Goal: Information Seeking & Learning: Learn about a topic

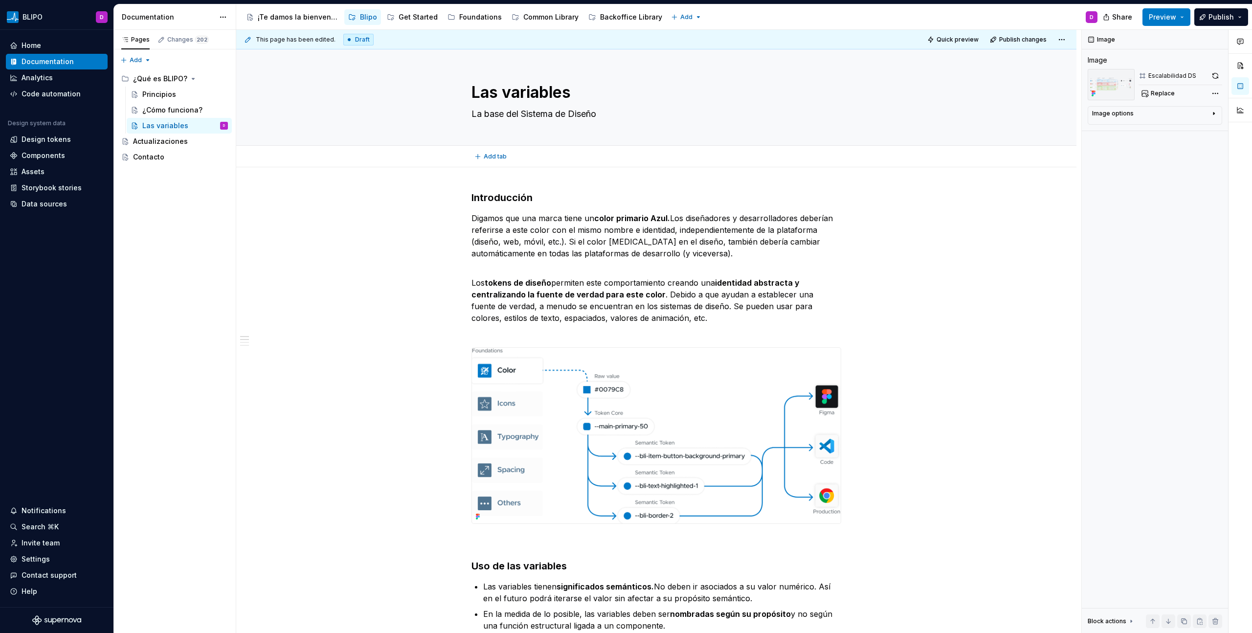
type textarea "*"
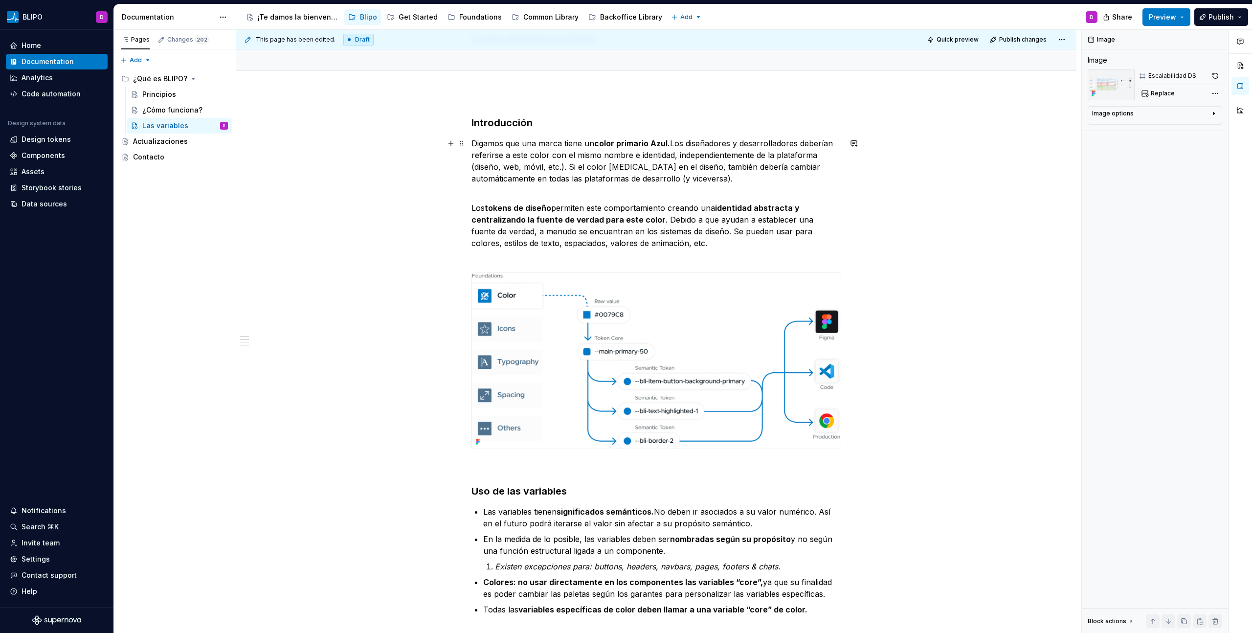
scroll to position [74, 0]
click at [521, 127] on strong "Introducción" at bounding box center [501, 123] width 61 height 12
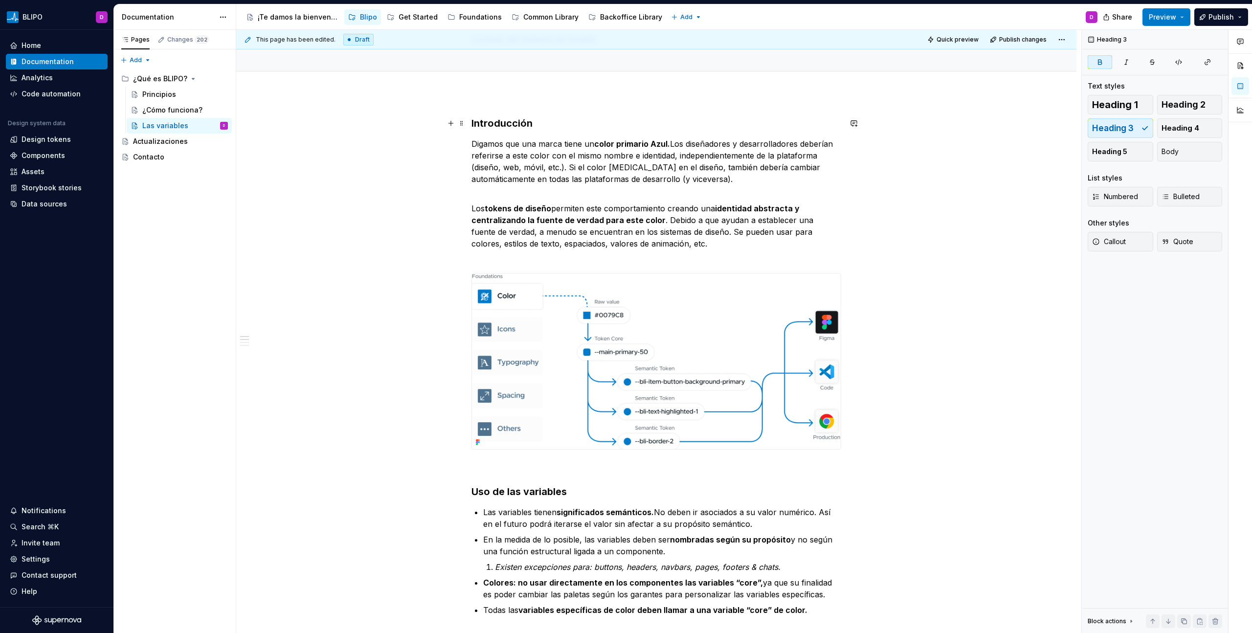
click at [519, 124] on strong "Introducción" at bounding box center [501, 123] width 61 height 12
click at [1196, 97] on button "Heading 2" at bounding box center [1190, 105] width 66 height 20
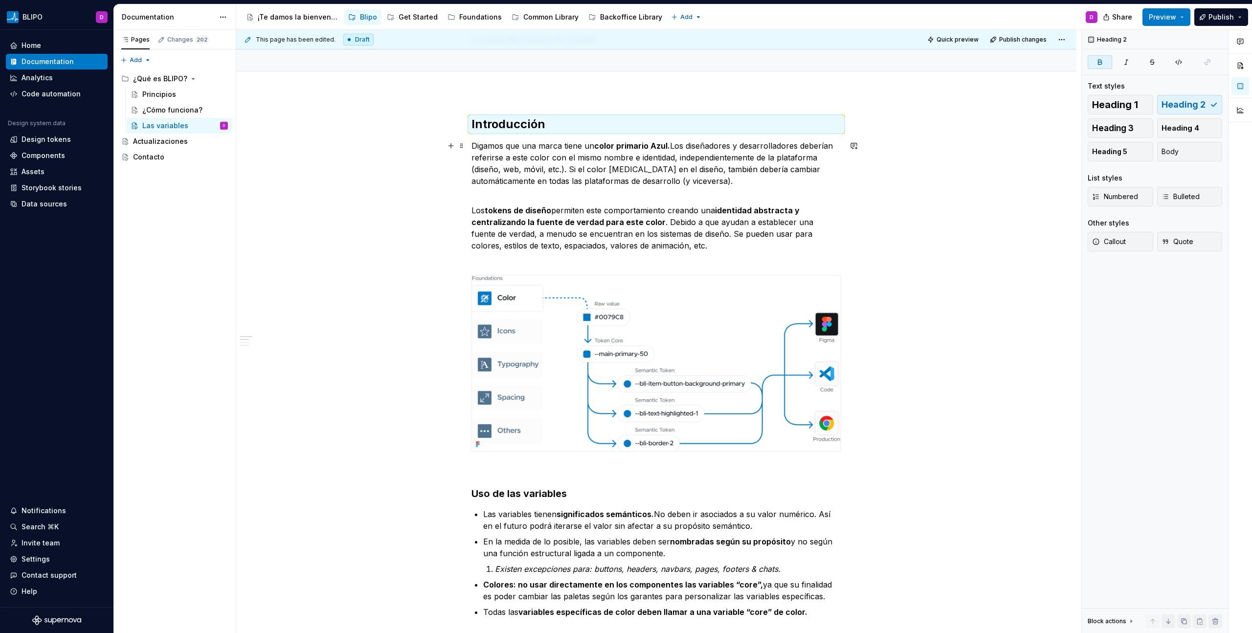
click at [570, 178] on p "Digamos que una marca tiene un color primario Azul. Los diseñadores y desarroll…" at bounding box center [656, 163] width 370 height 47
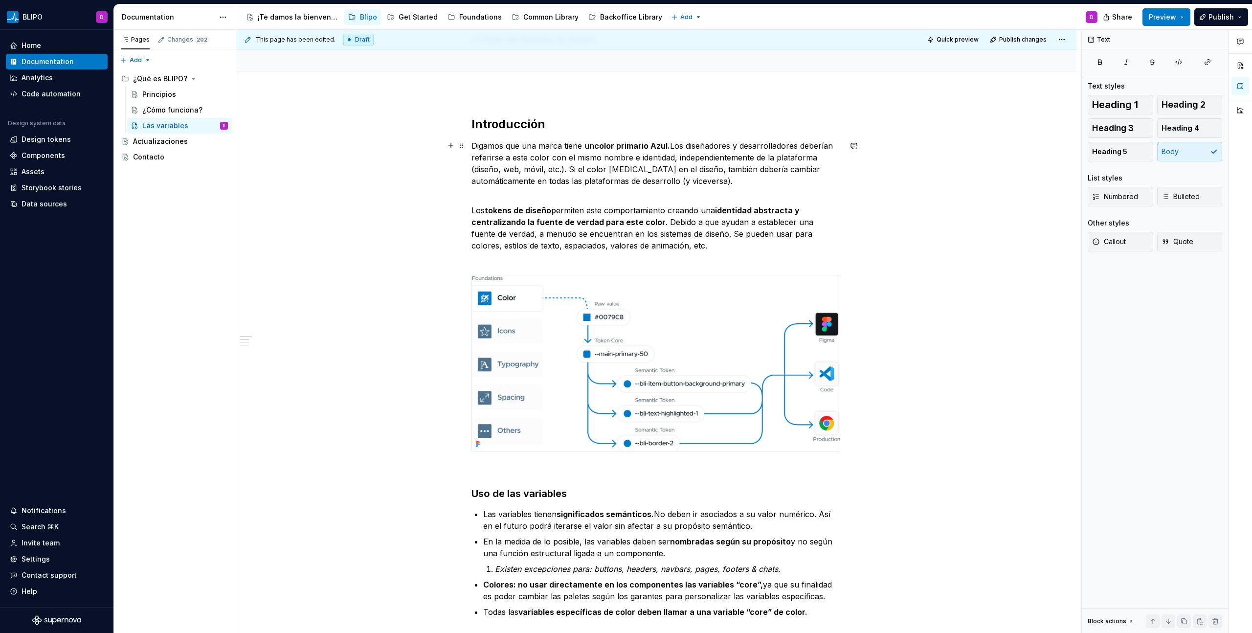
click at [500, 148] on p "Digamos que una marca tiene un color primario Azul. Los diseñadores y desarroll…" at bounding box center [656, 163] width 370 height 47
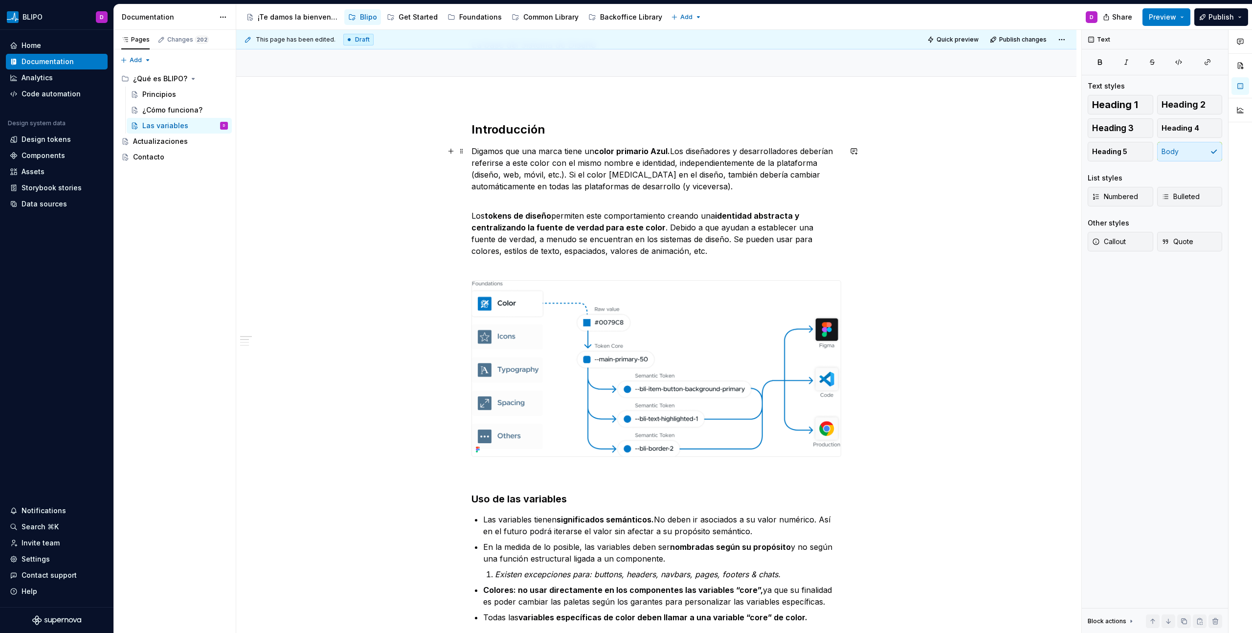
scroll to position [68, 0]
click at [616, 168] on p "Digamos que una marca tiene un color primario Azul. Los diseñadores y desarroll…" at bounding box center [656, 169] width 370 height 47
click at [598, 183] on p "Digamos que una marca tiene un color primario Azul. Los diseñadores y desarroll…" at bounding box center [656, 169] width 370 height 47
click at [608, 176] on p "Digamos que una marca tiene un color primario Azul. Los diseñadores y desarroll…" at bounding box center [656, 169] width 370 height 47
click at [678, 178] on p "Digamos que una marca tiene un color primario Azul. Los diseñadores y desarroll…" at bounding box center [656, 169] width 370 height 47
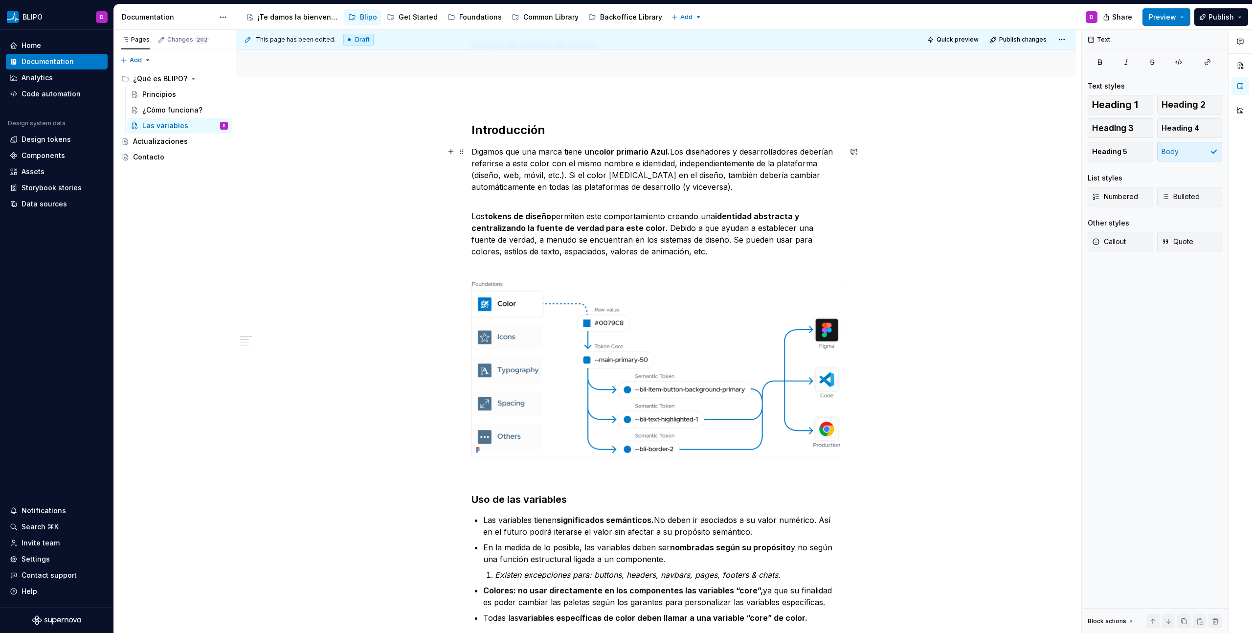
click at [681, 178] on p "Digamos que una marca tiene un color primario Azul. Los diseñadores y desarroll…" at bounding box center [656, 169] width 370 height 47
click at [604, 177] on p "Digamos que una marca tiene un color primario Azul. Los diseñadores y desarroll…" at bounding box center [656, 169] width 370 height 47
click at [527, 156] on p "Digamos que una marca tiene un color primario Azul. Los diseñadores y desarroll…" at bounding box center [656, 169] width 370 height 47
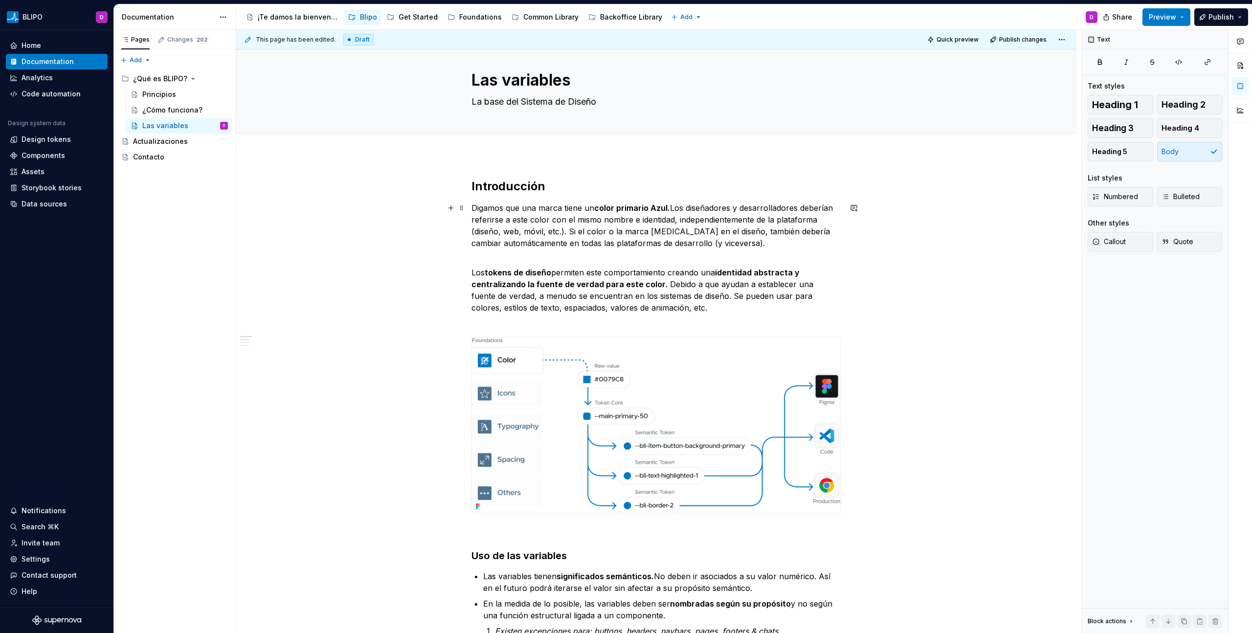
scroll to position [26, 0]
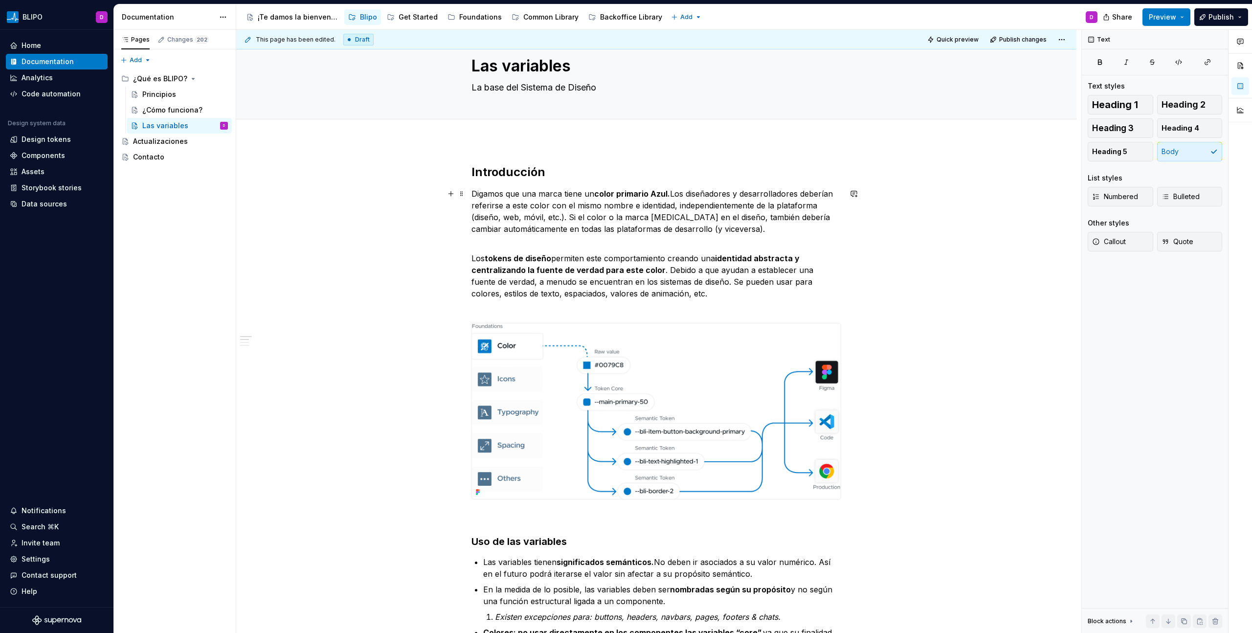
click at [817, 207] on p "Digamos que una marca tiene un color primario Azul. Los diseñadores y desarroll…" at bounding box center [656, 211] width 370 height 47
click at [563, 219] on p "Digamos que una marca tiene un color primario Azul. Los diseñadores y desarroll…" at bounding box center [656, 211] width 370 height 47
click at [749, 204] on p "Digamos que una marca tiene un color primario Azul. Los diseñadores y desarroll…" at bounding box center [656, 211] width 370 height 47
click at [757, 208] on p "Digamos que una marca tiene un color primario Azul. Los diseñadores y desarroll…" at bounding box center [656, 211] width 370 height 47
click at [756, 207] on p "Digamos que una marca tiene un color primario Azul. Los diseñadores y desarroll…" at bounding box center [656, 211] width 370 height 47
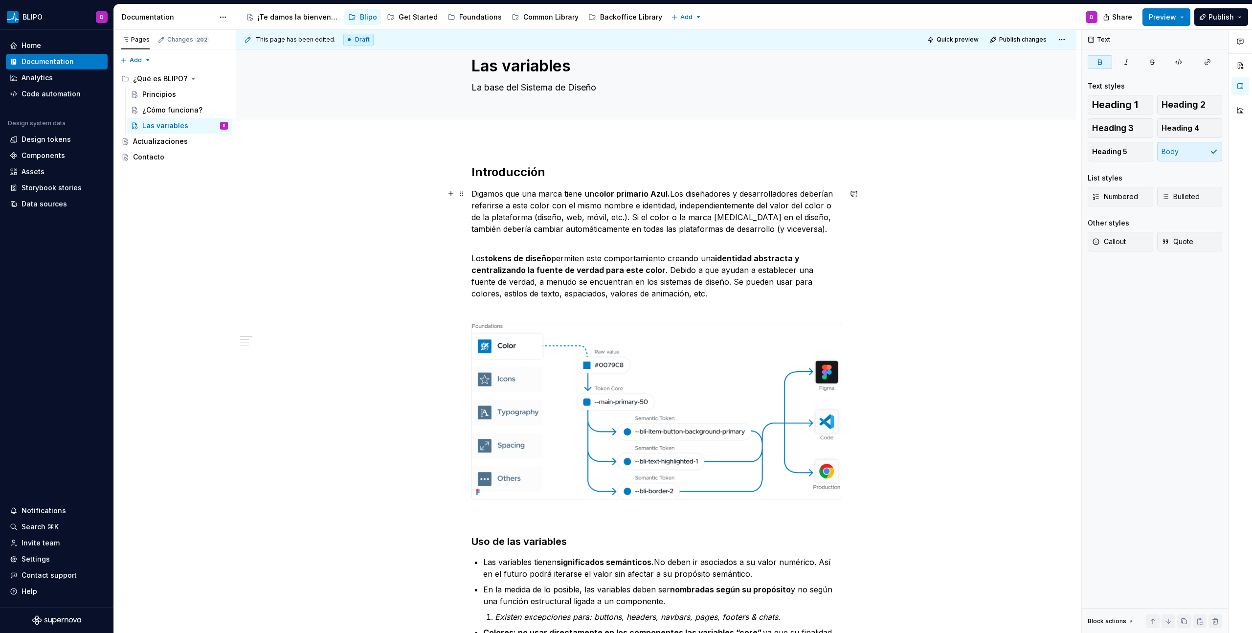
click at [599, 193] on strong "color primario Azul." at bounding box center [632, 194] width 76 height 10
click at [659, 195] on strong "color primario Azul." at bounding box center [632, 194] width 76 height 10
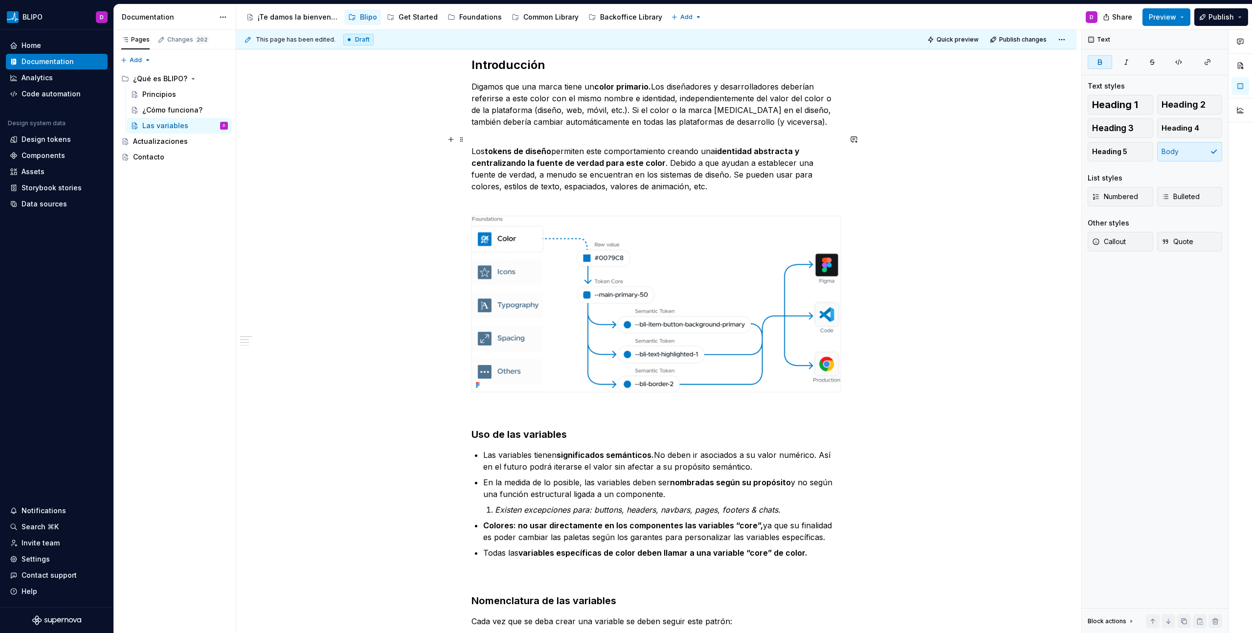
scroll to position [135, 0]
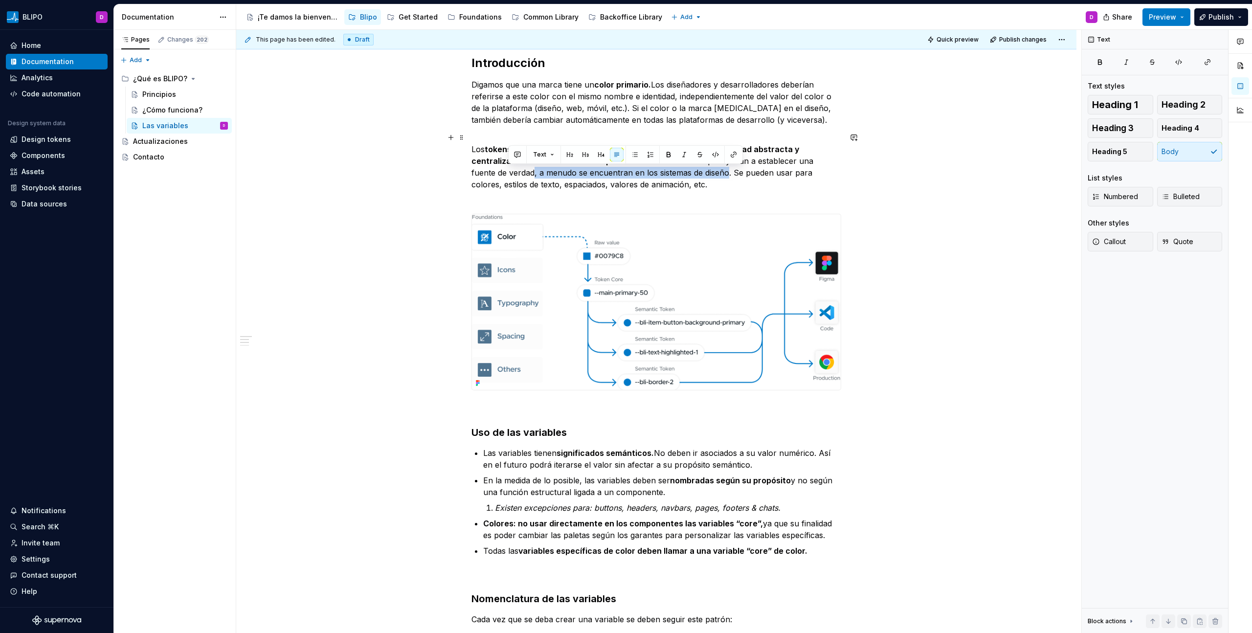
drag, startPoint x: 701, startPoint y: 174, endPoint x: 508, endPoint y: 178, distance: 193.2
click at [508, 178] on p "Los tokens de diseño permiten este comportamiento creando una identidad abstrac…" at bounding box center [656, 167] width 370 height 70
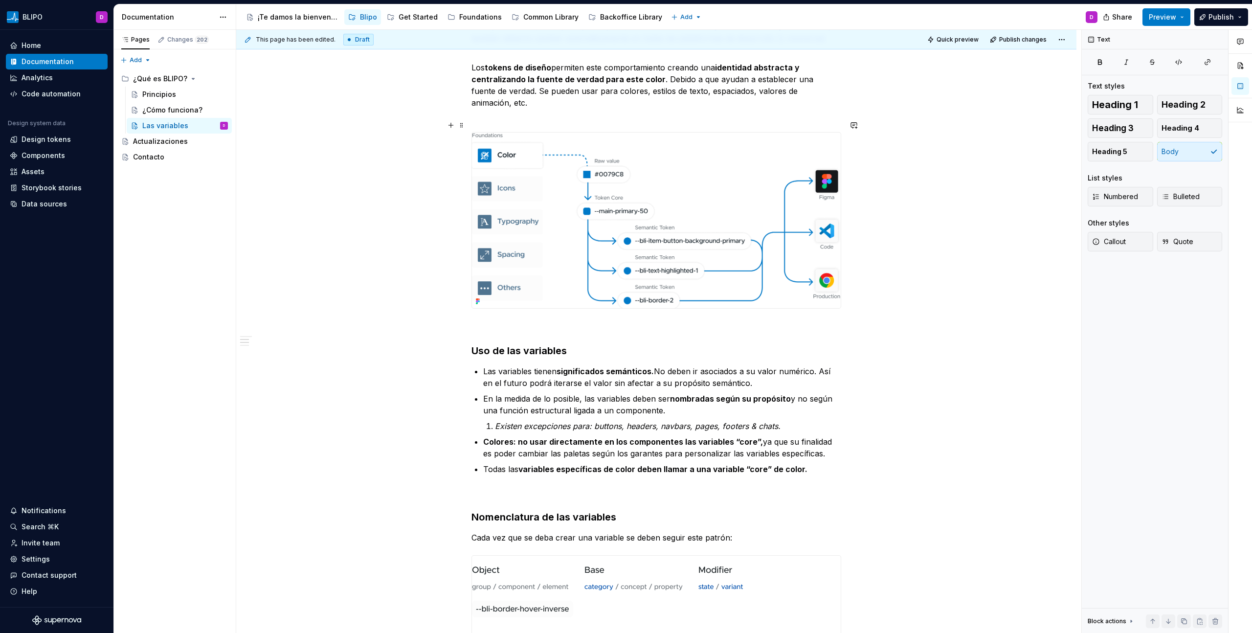
scroll to position [228, 0]
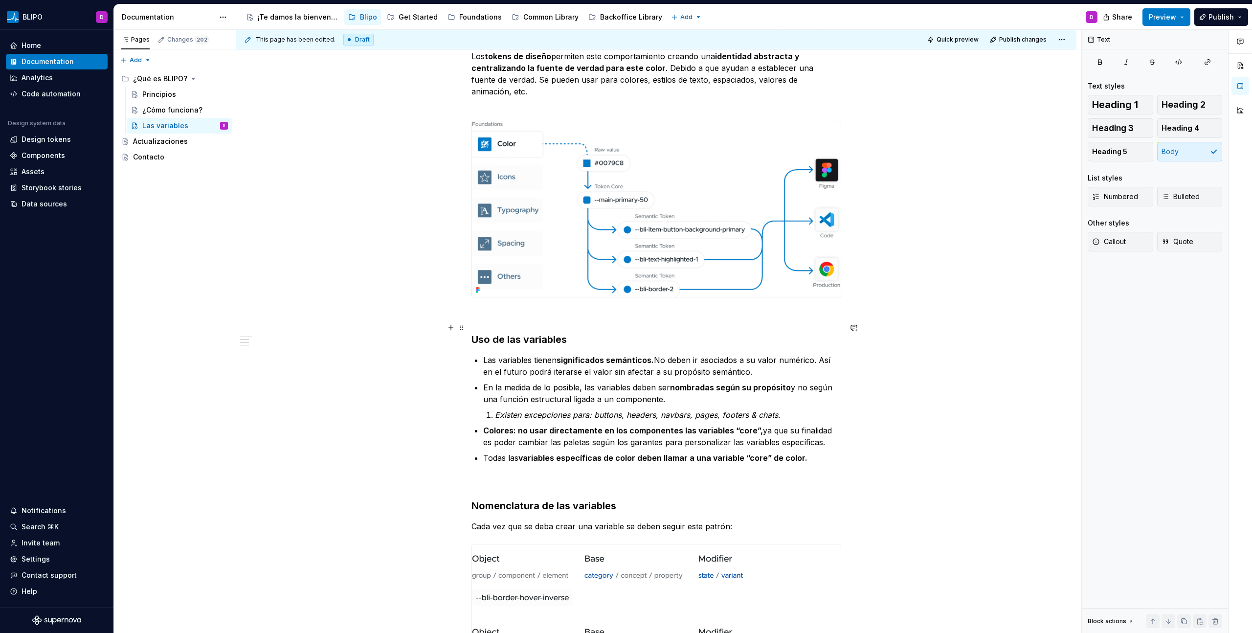
click at [542, 333] on strong "Uso de las variables" at bounding box center [518, 339] width 95 height 12
click at [541, 333] on strong "Uso de las variables" at bounding box center [518, 339] width 95 height 12
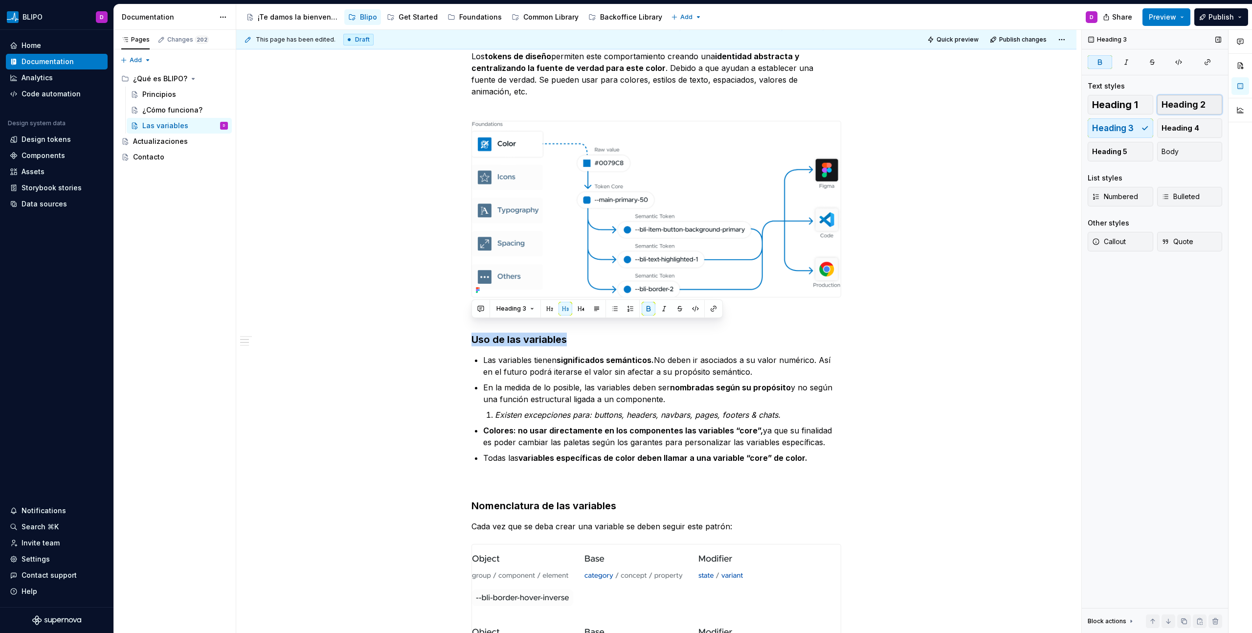
click at [1173, 103] on span "Heading 2" at bounding box center [1183, 105] width 44 height 10
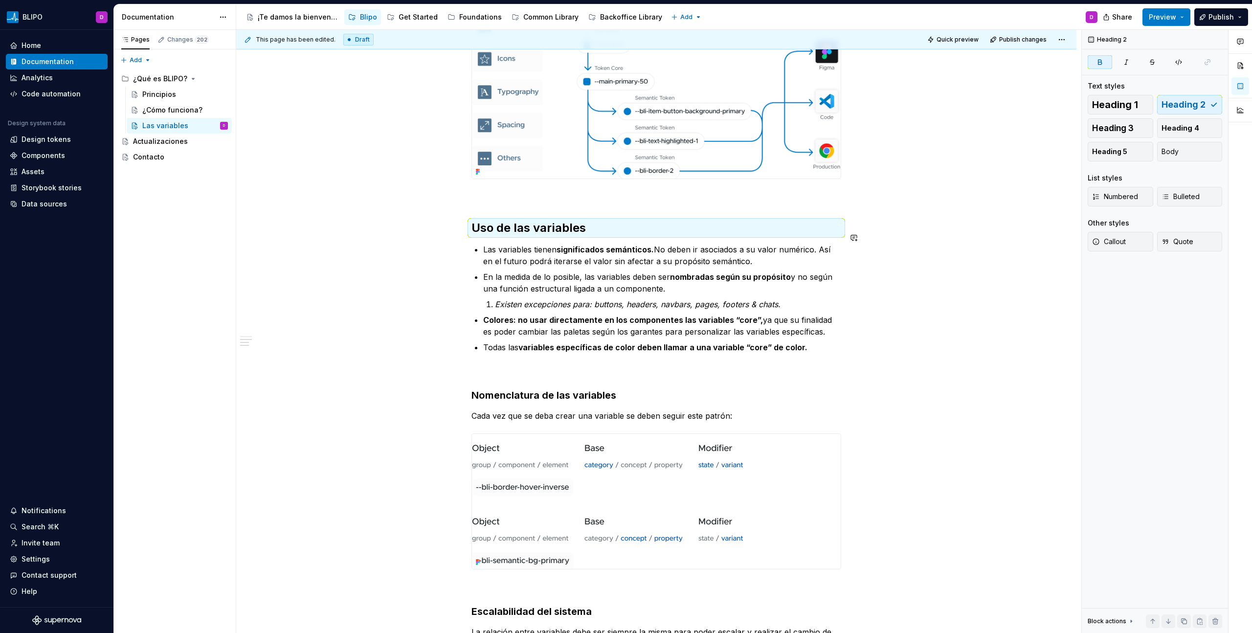
scroll to position [353, 0]
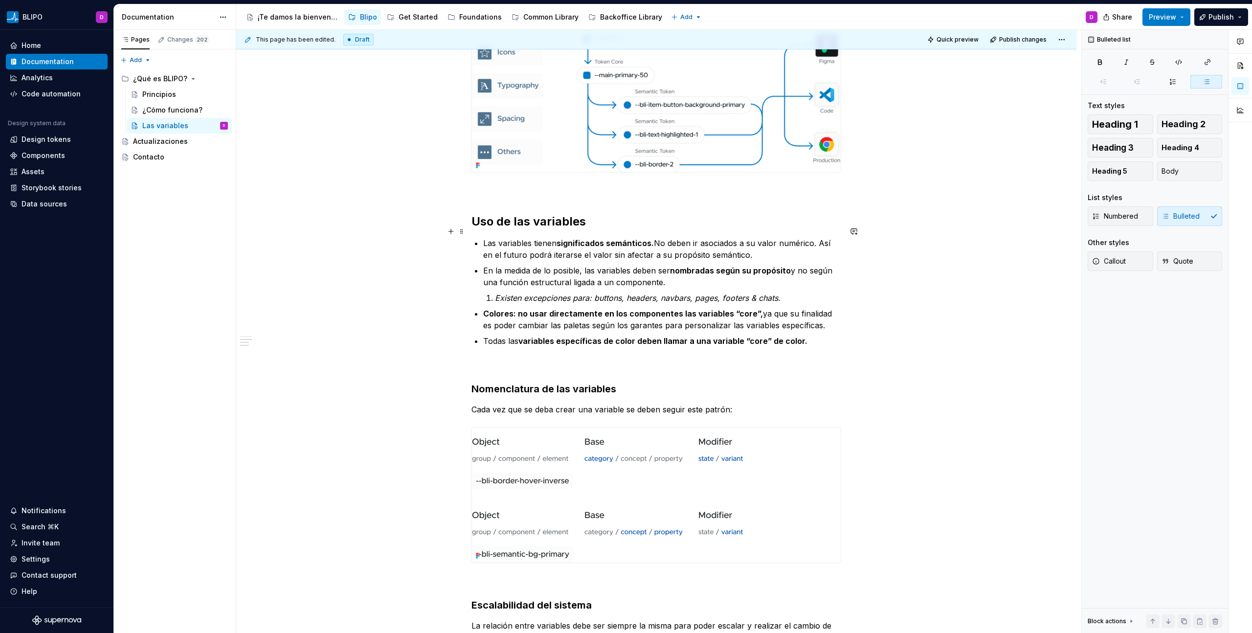
click at [486, 237] on p "Las variables tienen significados semánticos. No deben ir asociados a su valor …" at bounding box center [662, 248] width 358 height 23
click at [482, 234] on div "Introducción Digamos que una marca tiene un color primario. Los diseñadores y d…" at bounding box center [656, 347] width 370 height 1018
click at [584, 277] on li "En la medida de lo posible, las variables deben ser nombradas según su propósit…" at bounding box center [662, 284] width 358 height 39
click at [495, 292] on li "Existen excepciones para: buttons, headers, navbars, pages, footers & chats." at bounding box center [668, 298] width 346 height 12
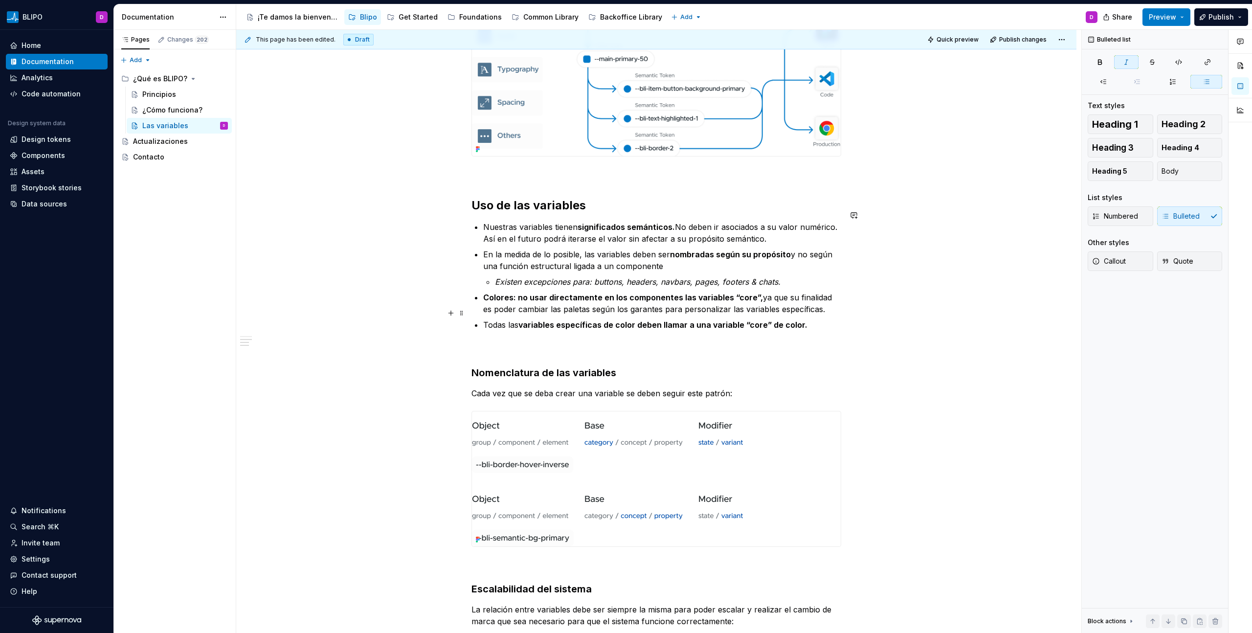
scroll to position [395, 0]
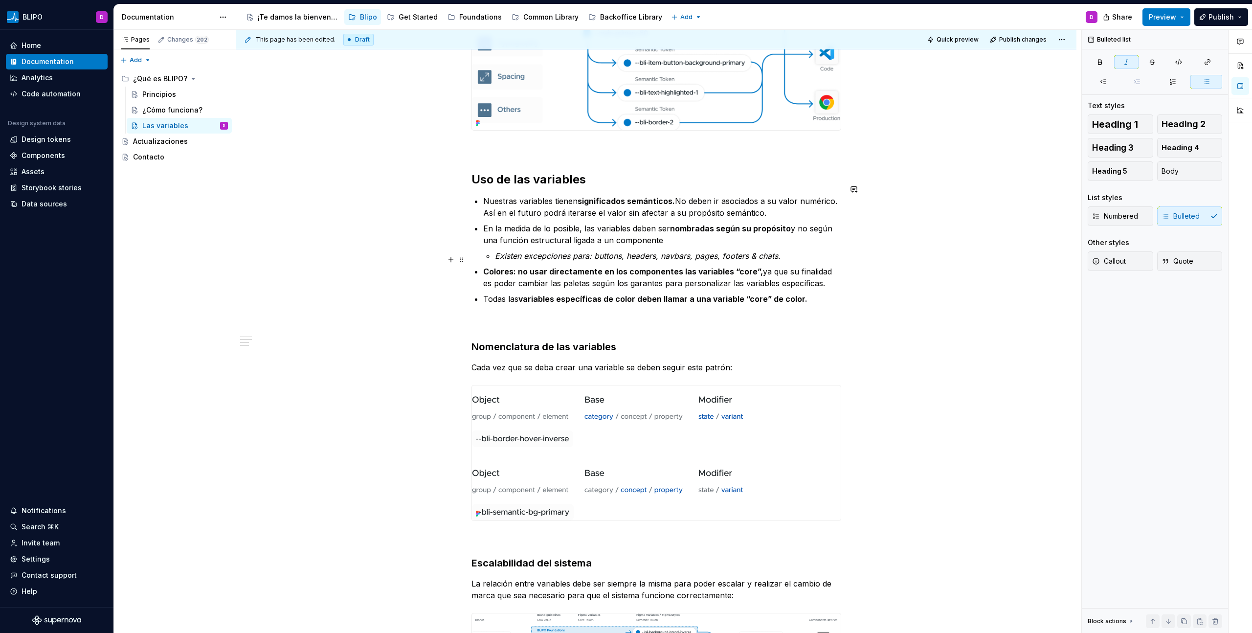
click at [648, 274] on p "Colores: no usar directamente en los componentes las variables “core”, ya que s…" at bounding box center [662, 276] width 358 height 23
click at [650, 274] on p "Colores: no usar directamente en los componentes las variables “core”, ya que s…" at bounding box center [662, 276] width 358 height 23
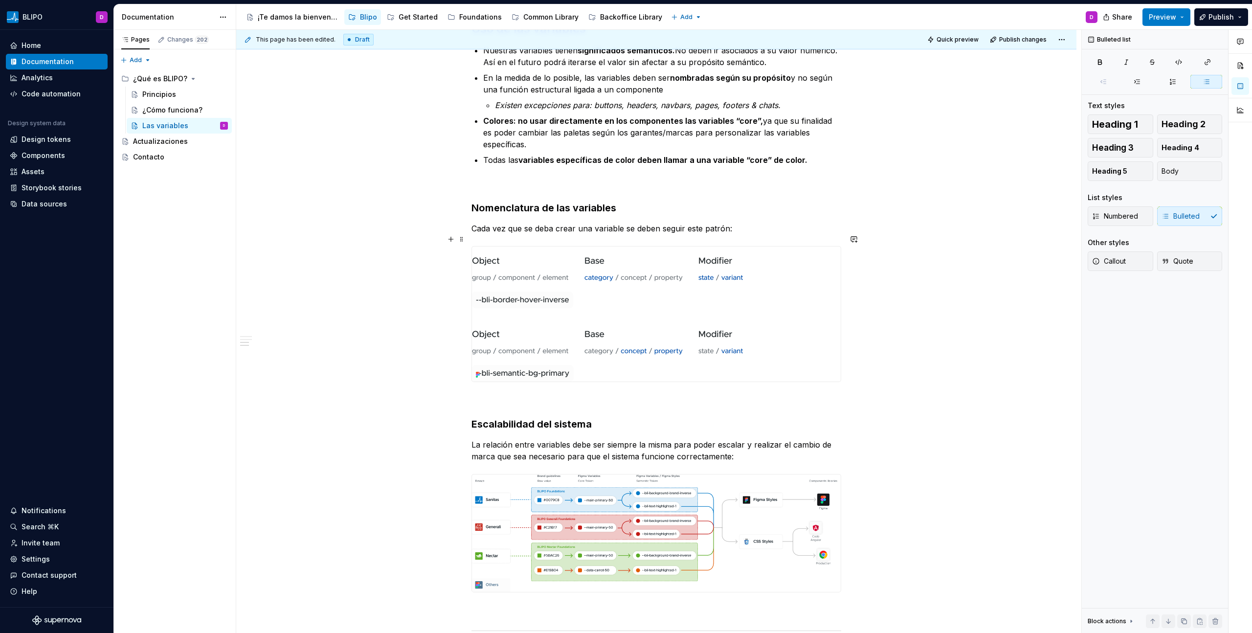
scroll to position [549, 0]
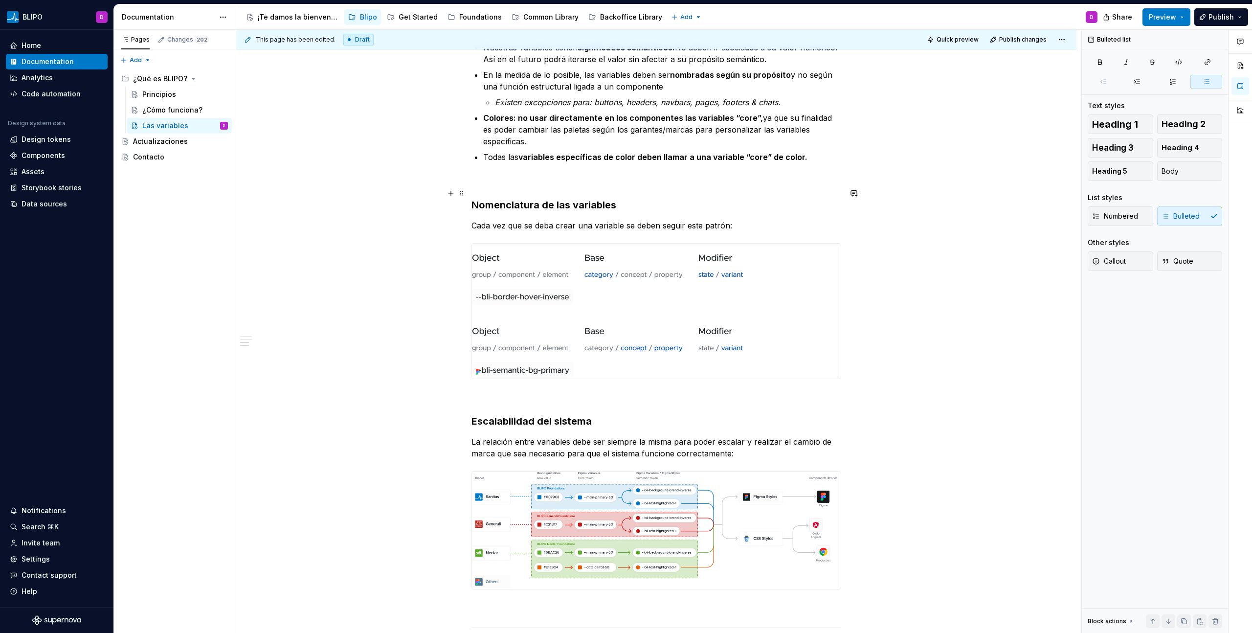
click at [571, 199] on strong "Nomenclatura de las variables" at bounding box center [543, 205] width 145 height 12
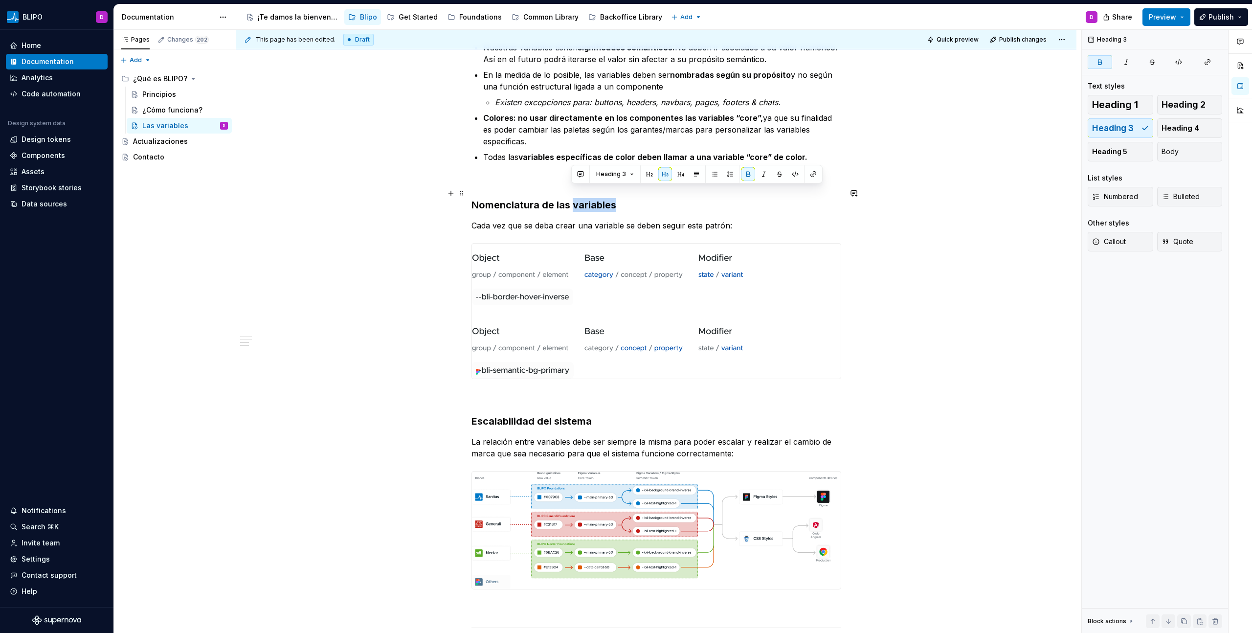
click at [571, 199] on strong "Nomenclatura de las variables" at bounding box center [543, 205] width 145 height 12
click at [1200, 100] on span "Heading 2" at bounding box center [1183, 105] width 44 height 10
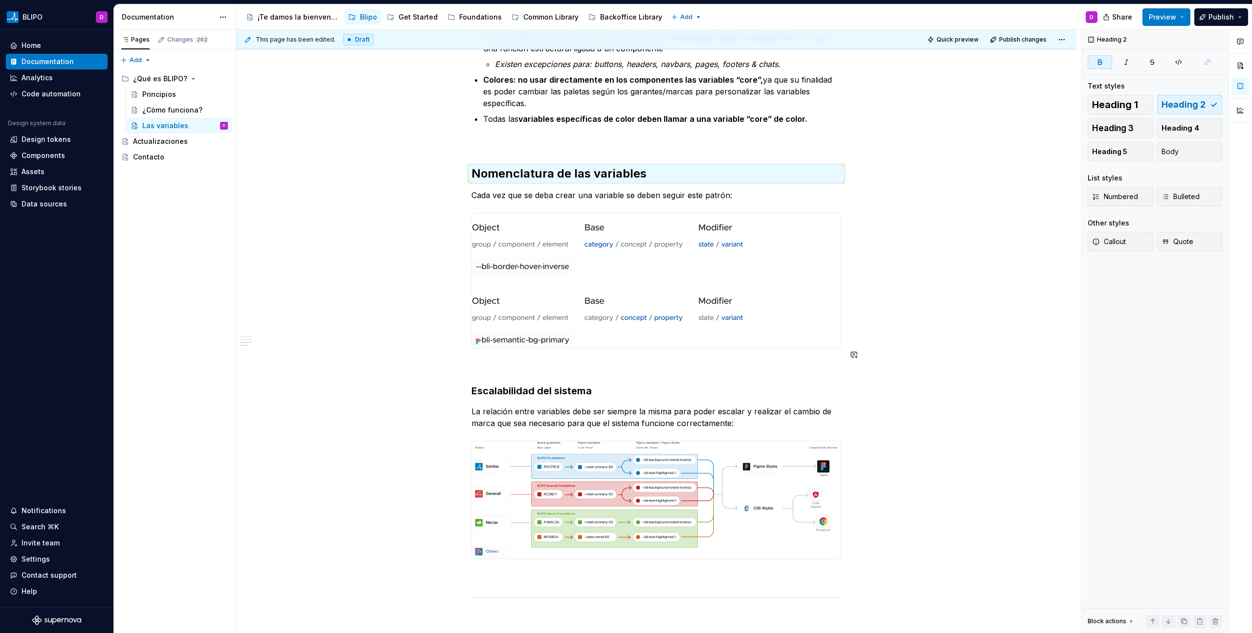
scroll to position [594, 0]
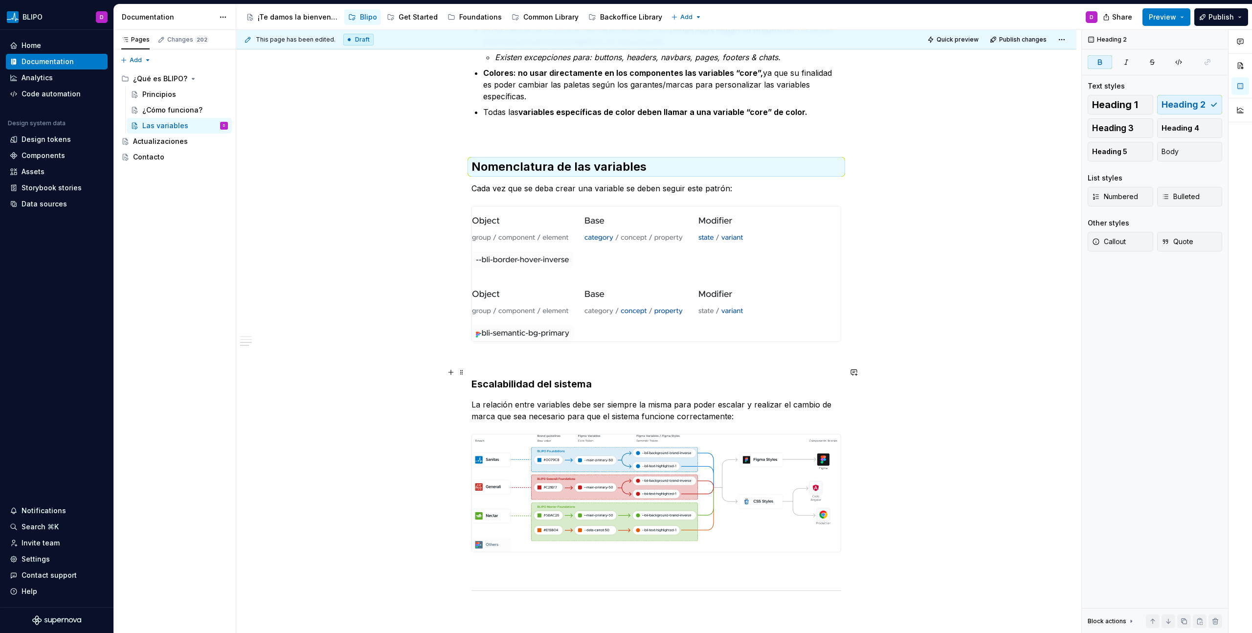
click at [562, 378] on strong "Escalabilidad del sistema" at bounding box center [531, 384] width 120 height 12
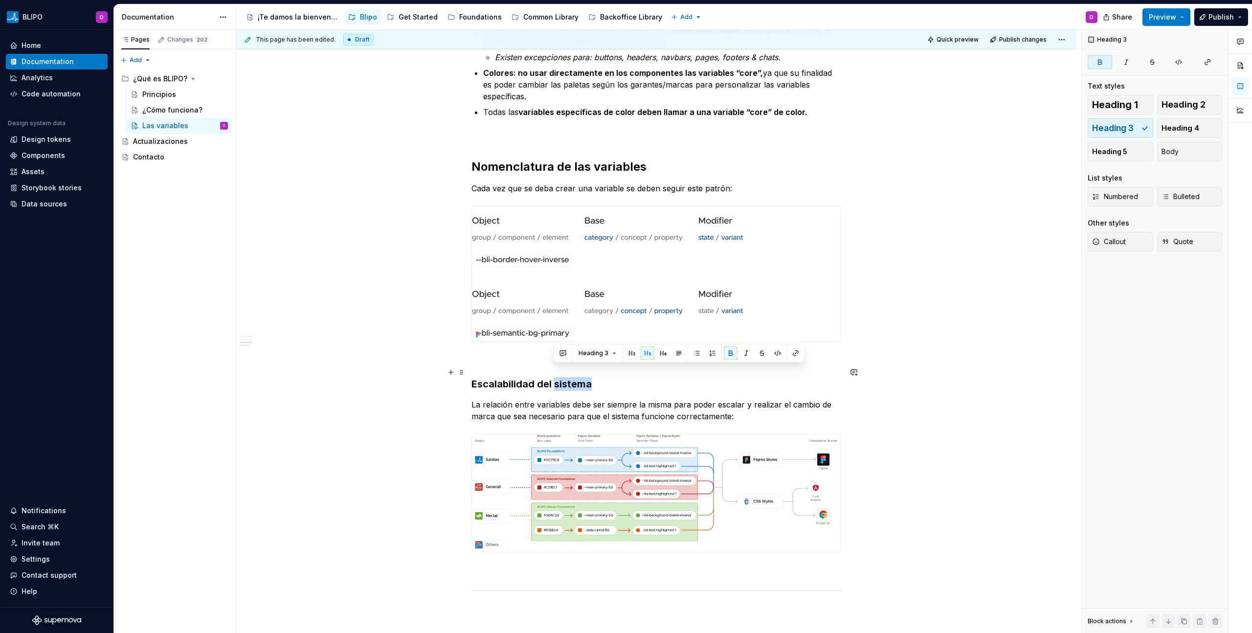
click at [562, 378] on strong "Escalabilidad del sistema" at bounding box center [531, 384] width 120 height 12
click at [1184, 106] on span "Heading 2" at bounding box center [1183, 105] width 44 height 10
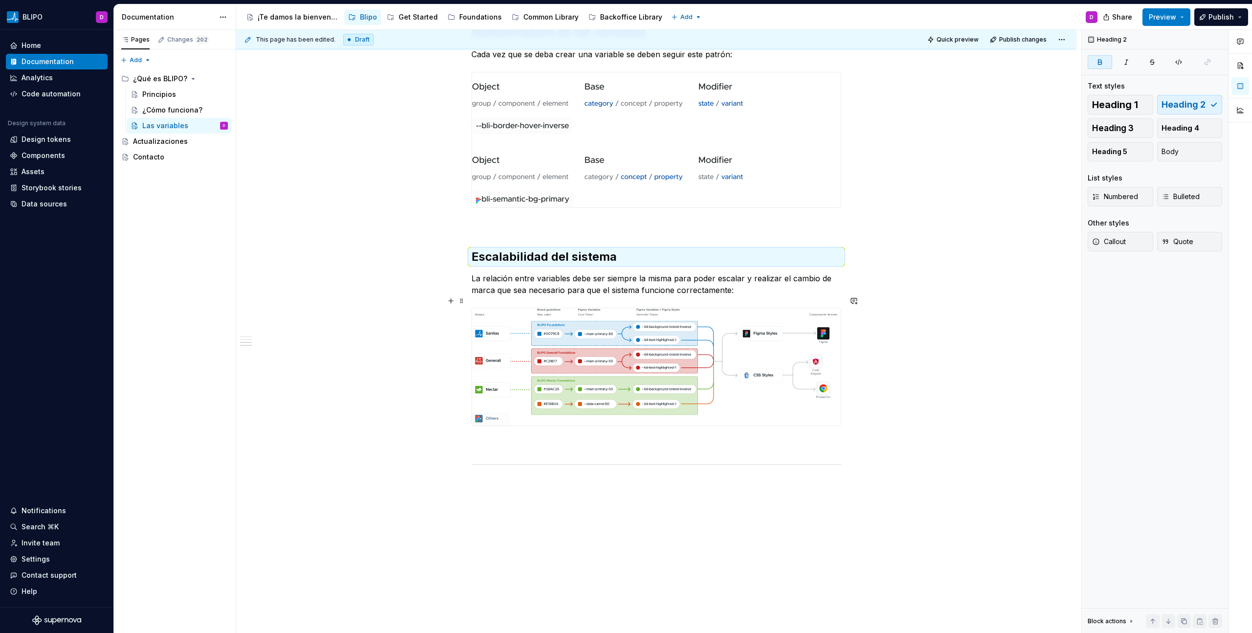
scroll to position [788, 0]
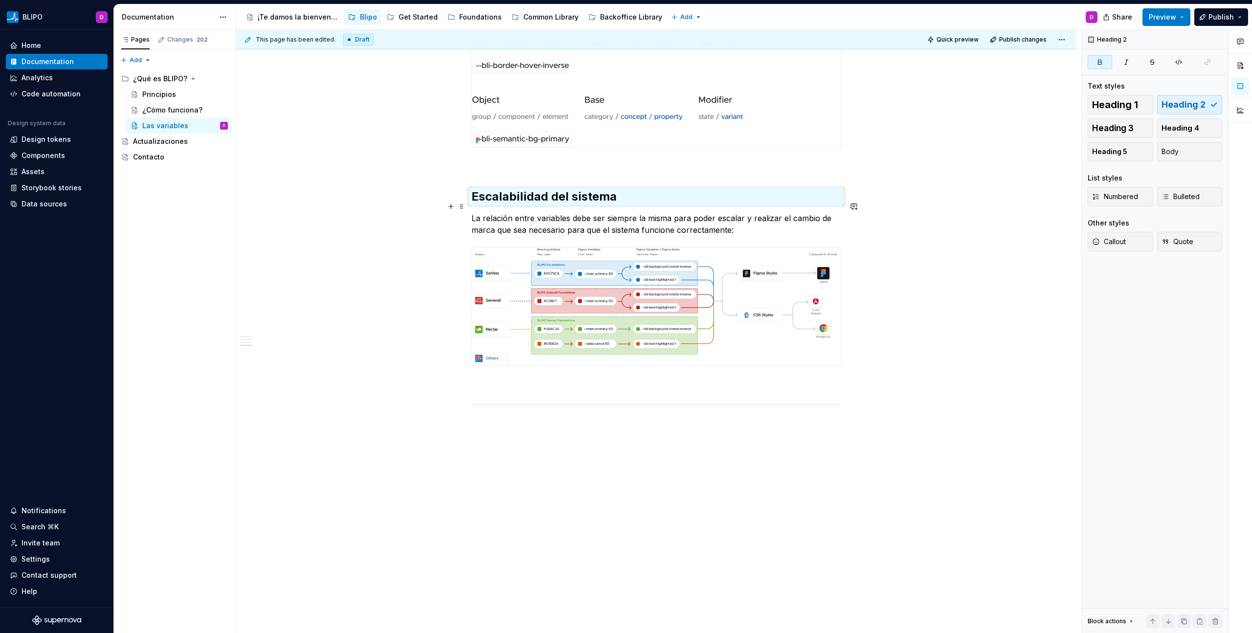
click at [472, 212] on p "La relación entre variables debe ser siempre la misma para poder escalar y real…" at bounding box center [656, 223] width 370 height 23
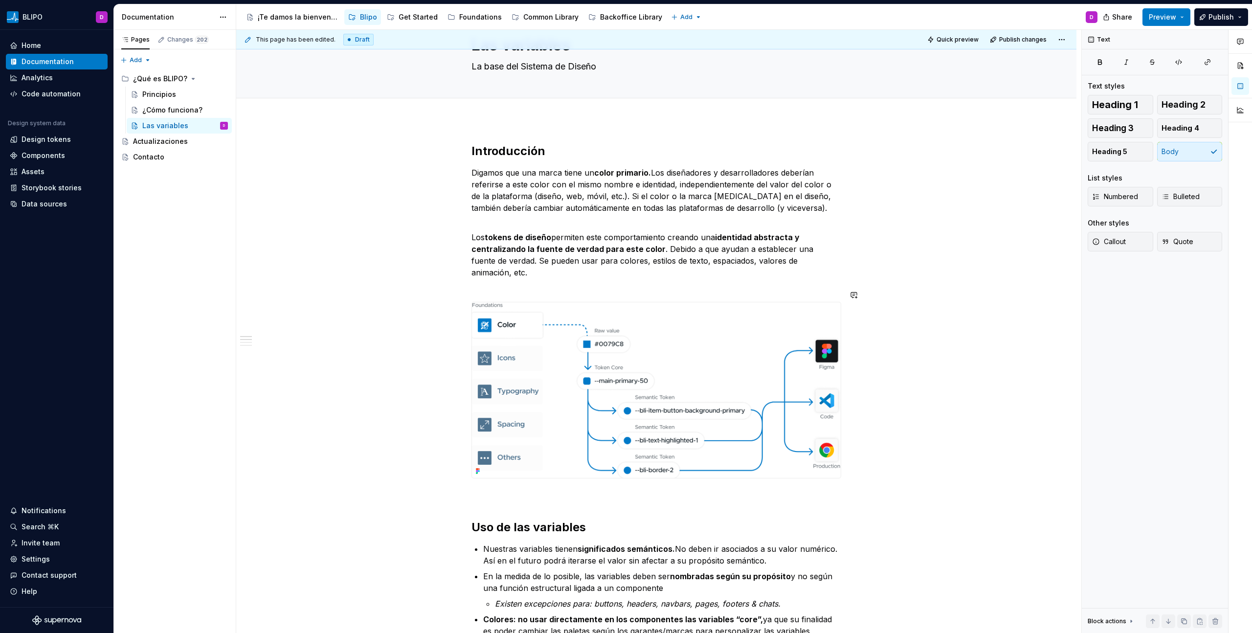
scroll to position [0, 0]
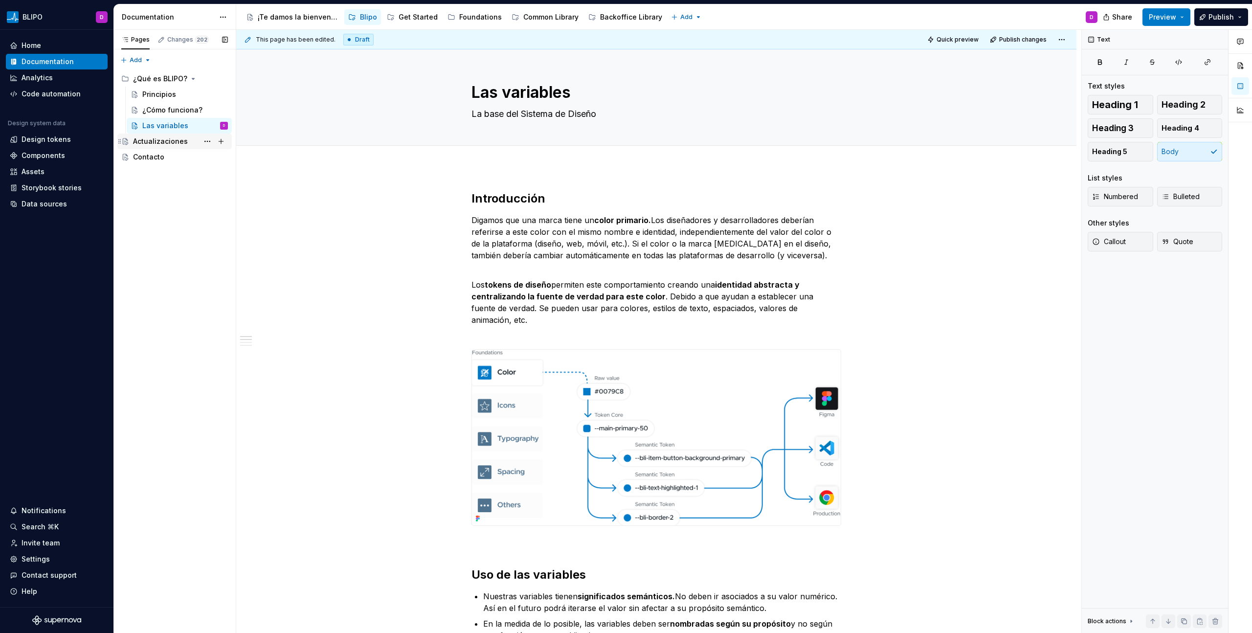
click at [164, 140] on div "Actualizaciones" at bounding box center [160, 141] width 55 height 10
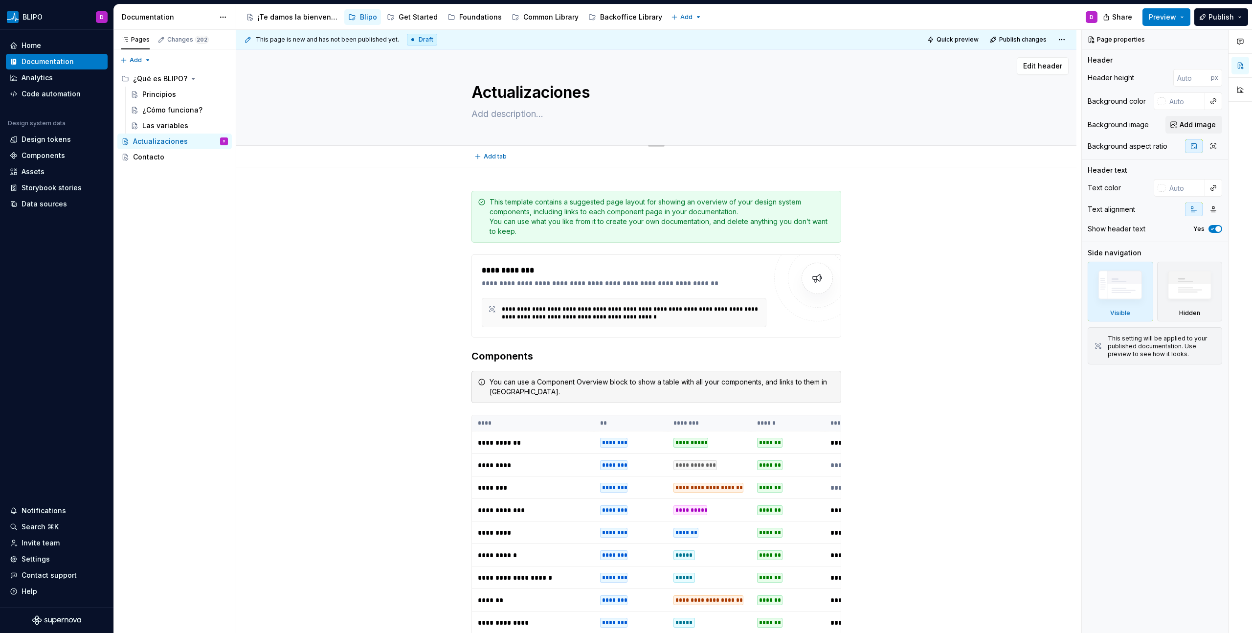
click at [512, 116] on textarea at bounding box center [654, 114] width 370 height 16
type textarea "*"
type textarea "C"
type textarea "*"
type textarea "Co"
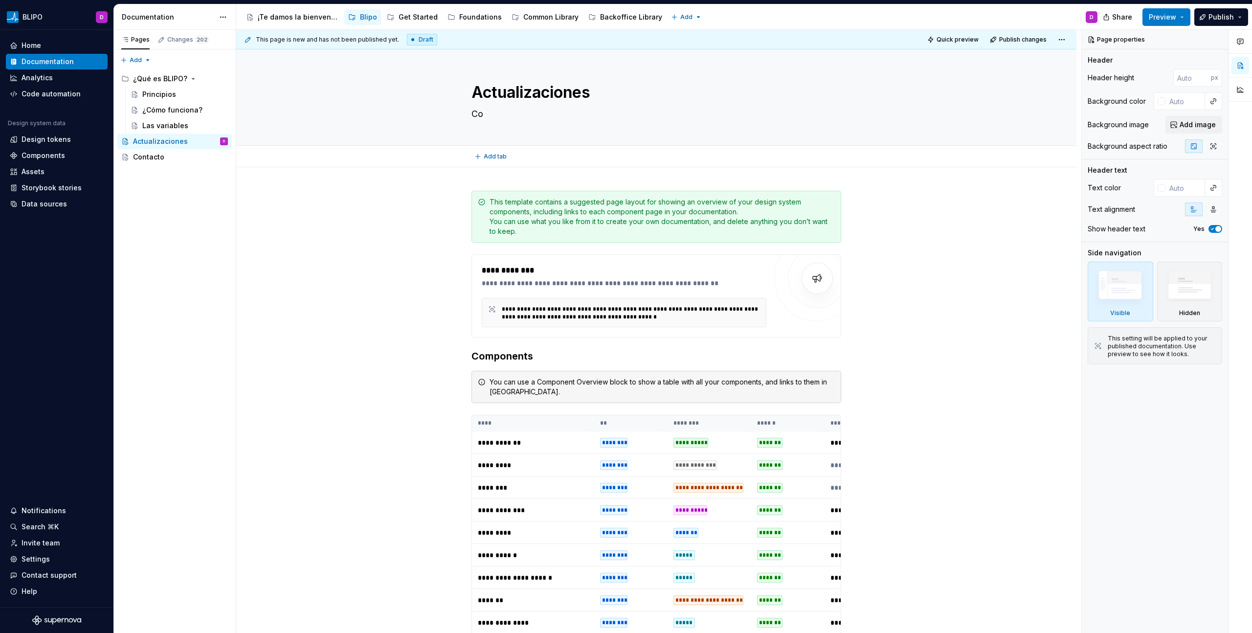
type textarea "*"
type textarea "Com"
type textarea "*"
type textarea "Comp"
type textarea "*"
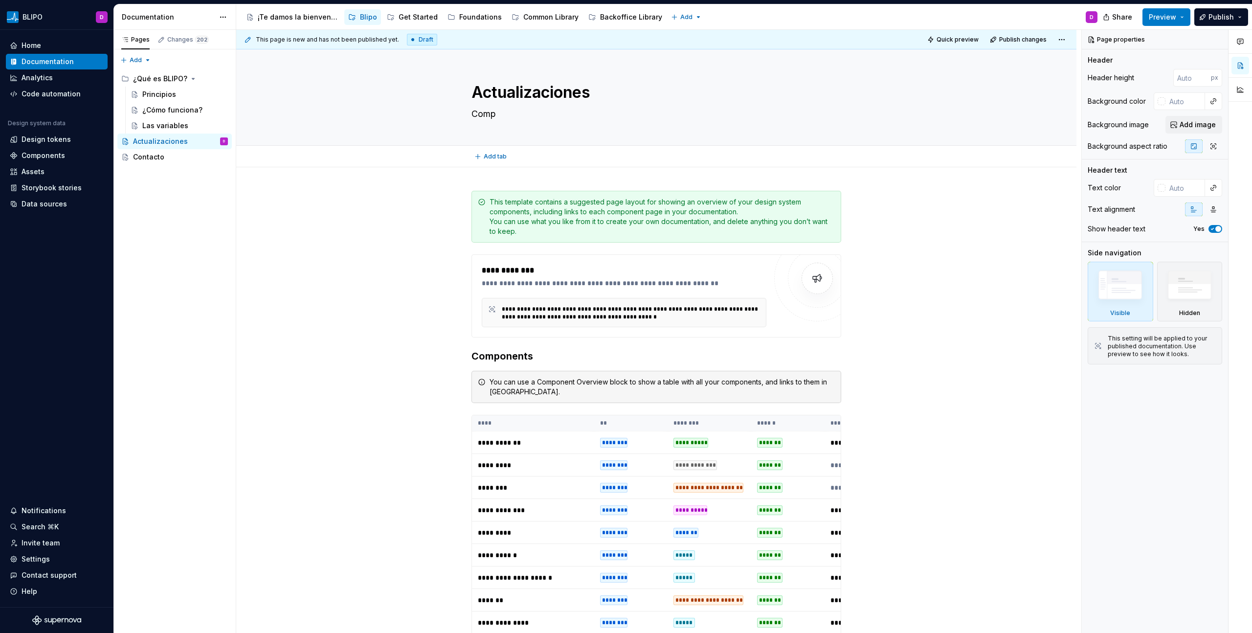
type textarea "Compr"
type textarea "*"
type textarea "Compru"
type textarea "*"
type textarea "Comprue"
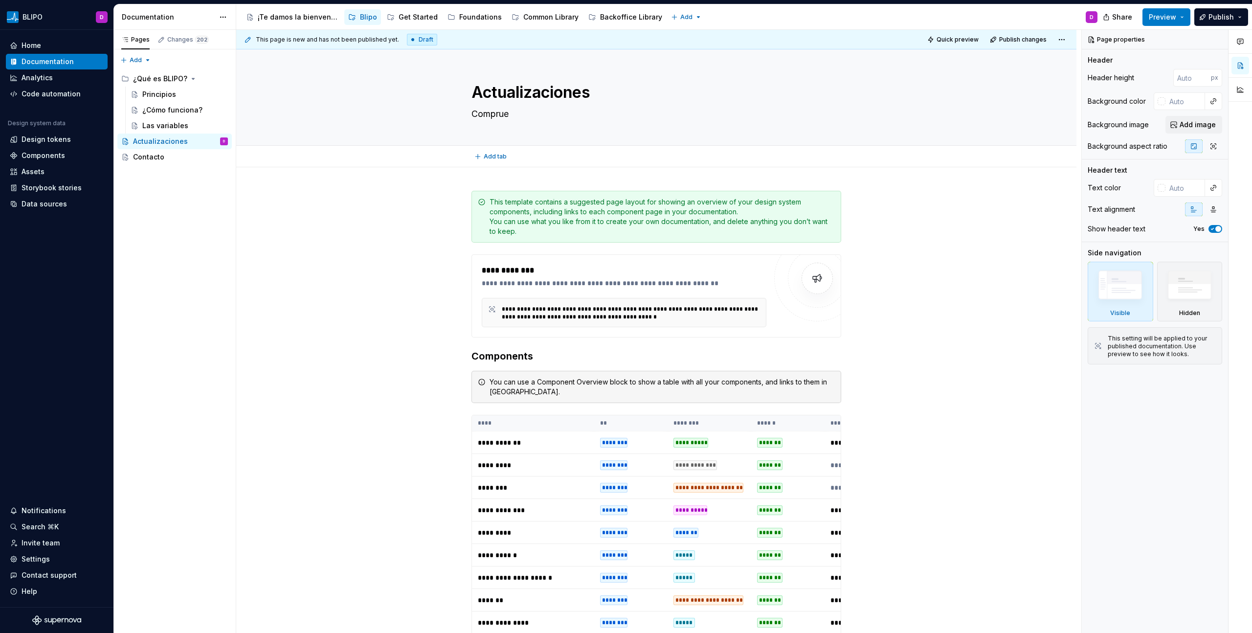
type textarea "*"
type textarea "Comprueb"
type textarea "*"
type textarea "Comprueba"
type textarea "*"
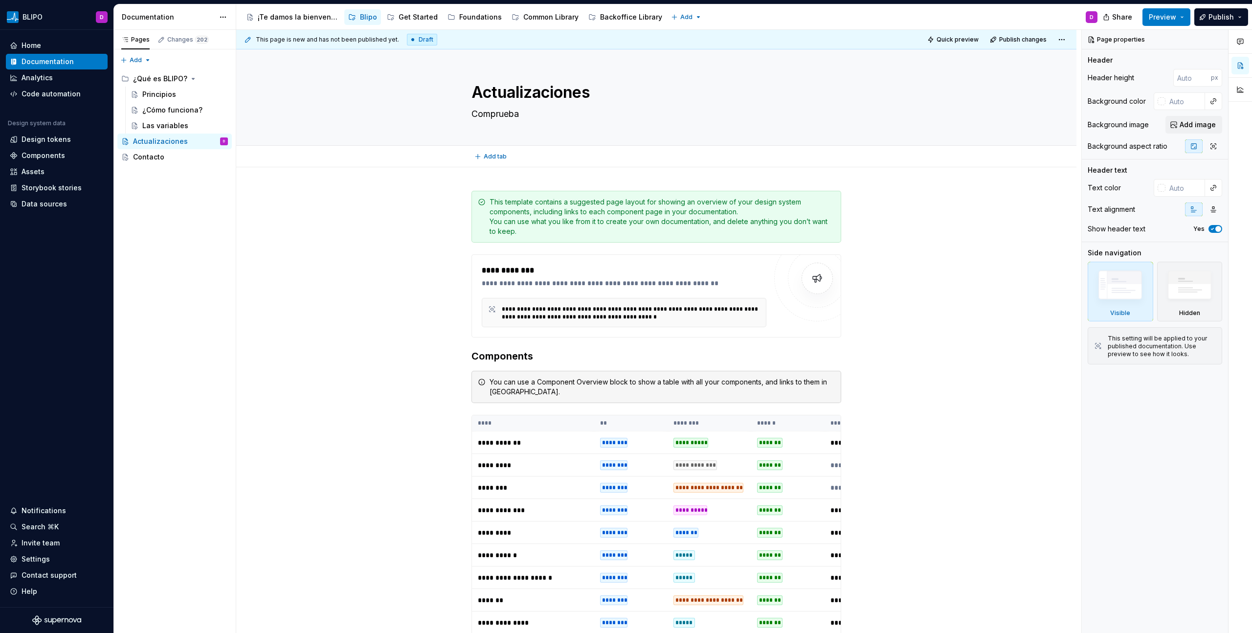
type textarea "Comprueba"
type textarea "*"
type textarea "Comprueba e"
type textarea "*"
type textarea "Comprueba el"
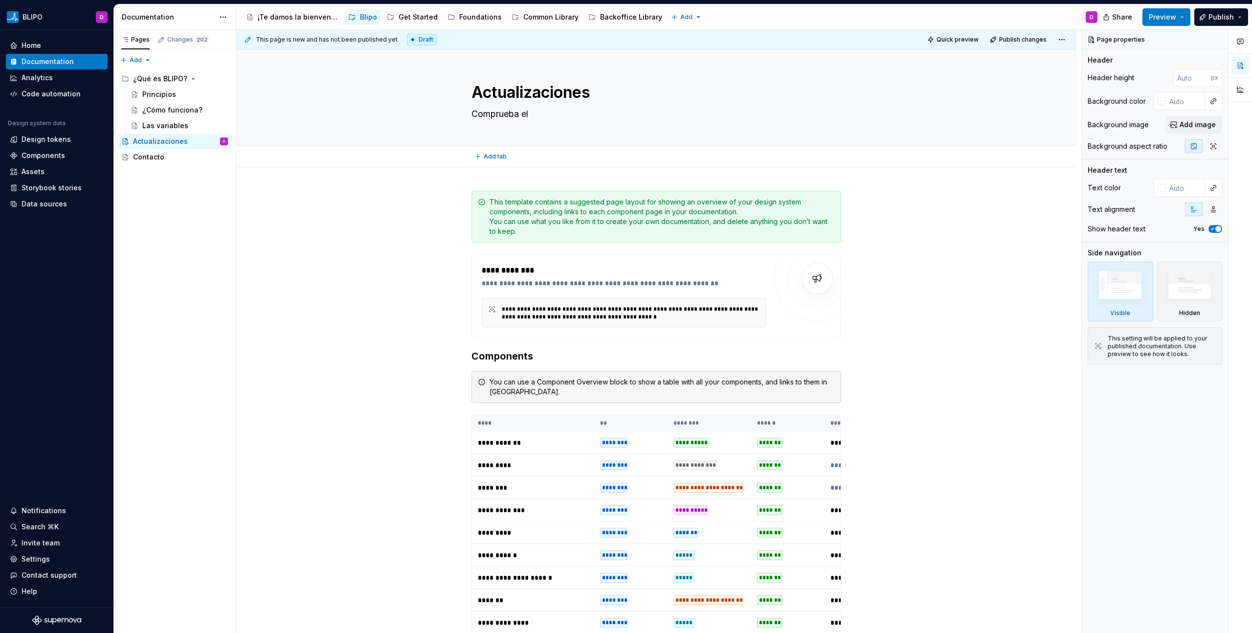
type textarea "*"
type textarea "Comprueba el"
type textarea "*"
type textarea "Comprueba el e"
type textarea "*"
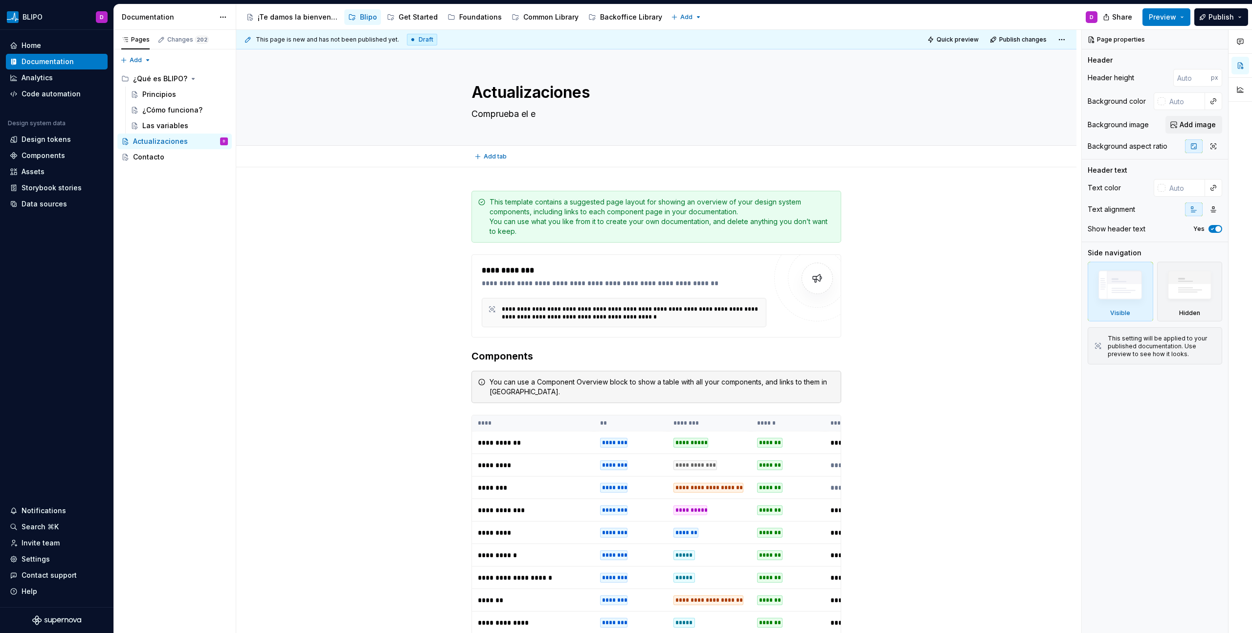
type textarea "Comprueba el es"
type textarea "*"
type textarea "Comprueba el est"
type textarea "*"
type textarea "Comprueba el esta"
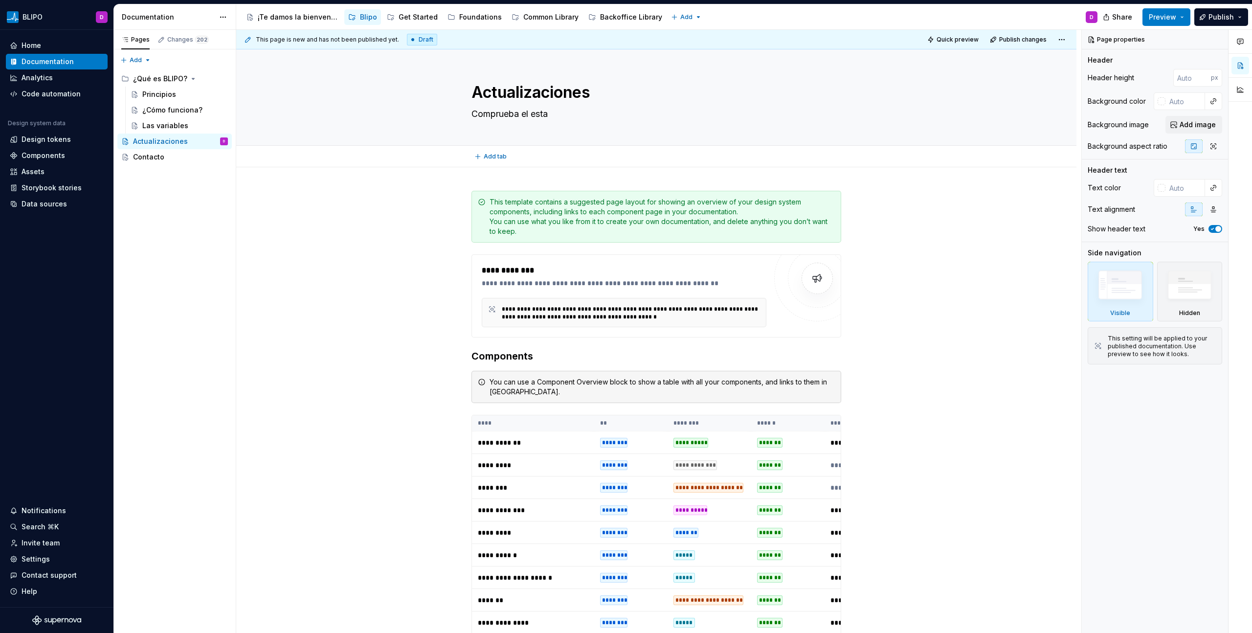
type textarea "*"
type textarea "Comprueba el estad"
type textarea "*"
type textarea "Comprueba el estado"
type textarea "*"
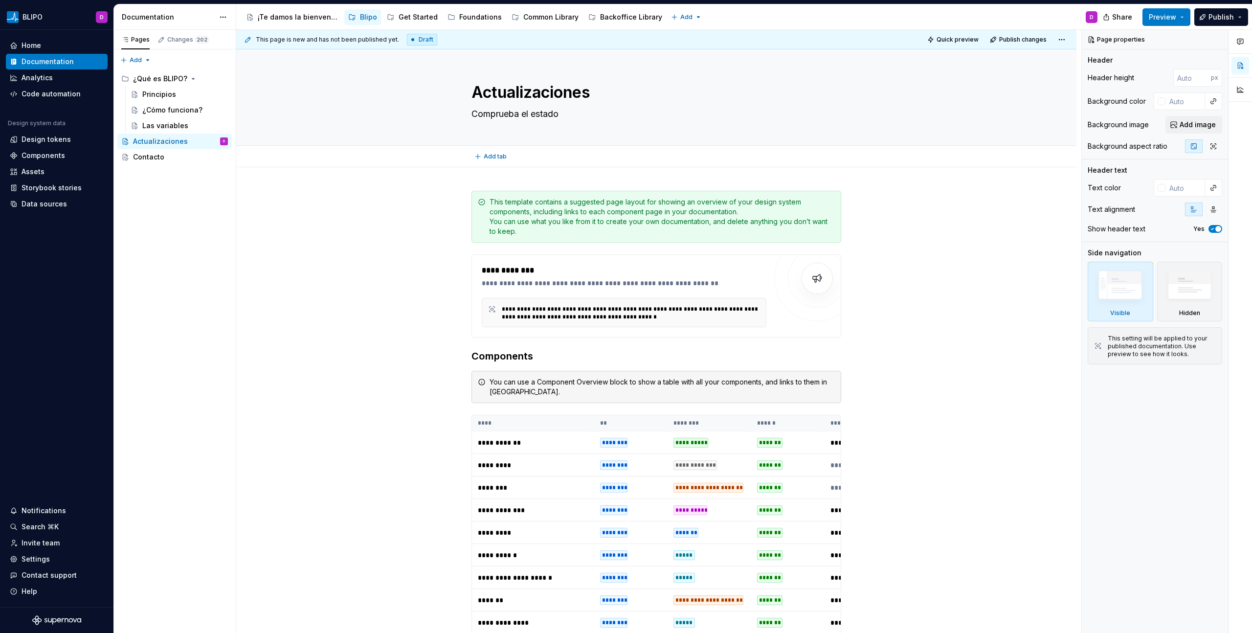
type textarea "Comprueba el estado"
type textarea "*"
type textarea "Comprueba el estado d"
type textarea "*"
type textarea "Comprueba el estado de"
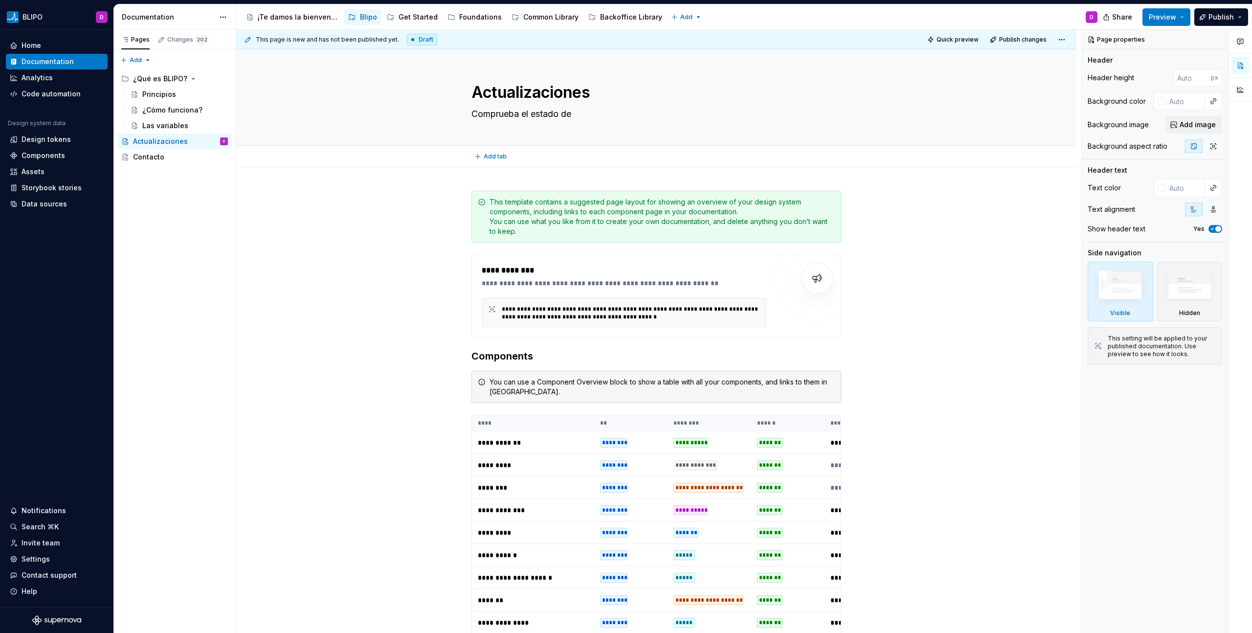
type textarea "*"
type textarea "Comprueba el estado de"
type textarea "*"
type textarea "Comprueba el estado de c"
type textarea "*"
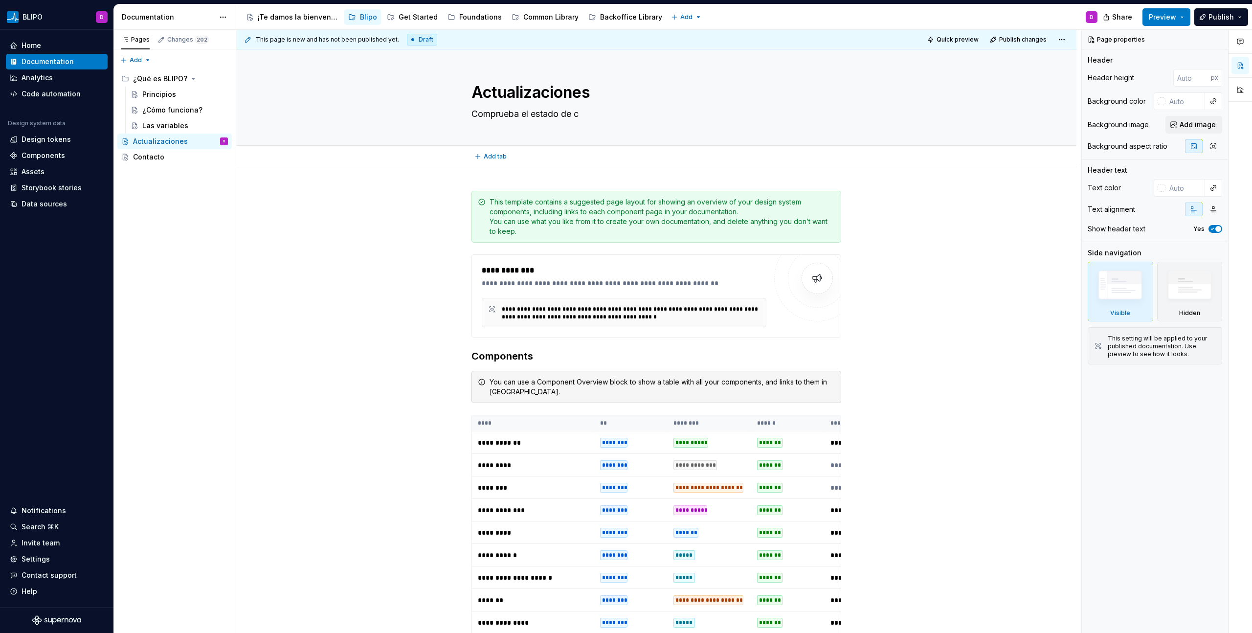
type textarea "Comprueba el estado de ca"
type textarea "*"
type textarea "Comprueba el estado de cad"
type textarea "*"
type textarea "Comprueba el estado de cada"
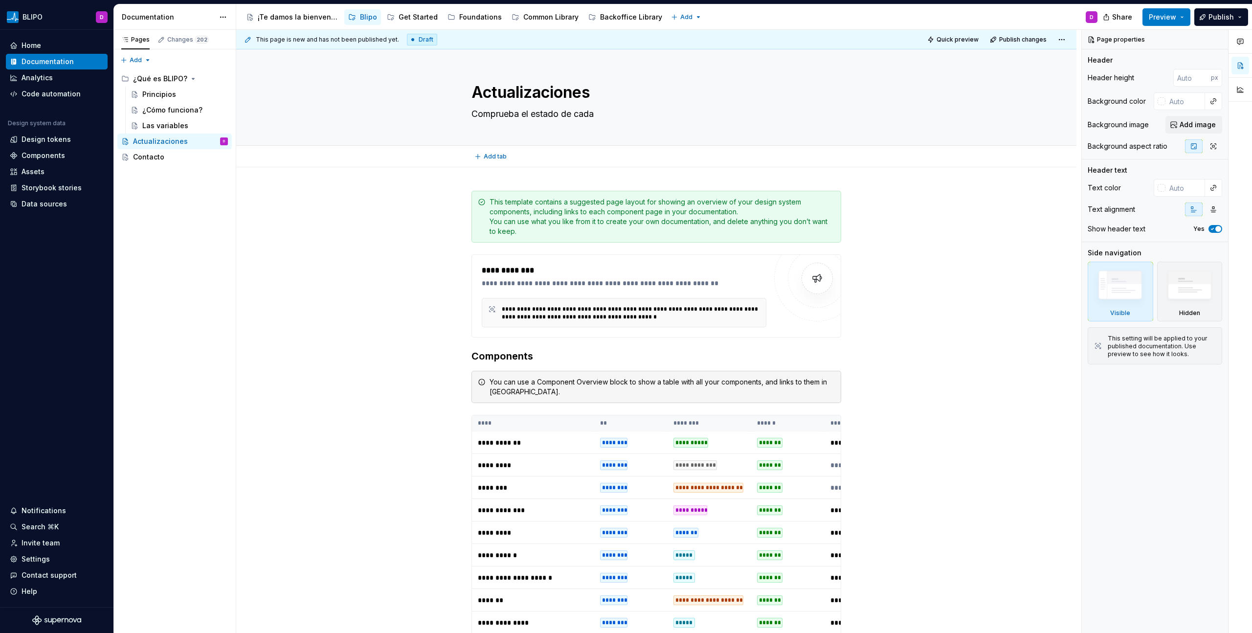
type textarea "*"
type textarea "Comprueba el estado de cada"
type textarea "*"
type textarea "Comprueba el estado de cada c"
type textarea "*"
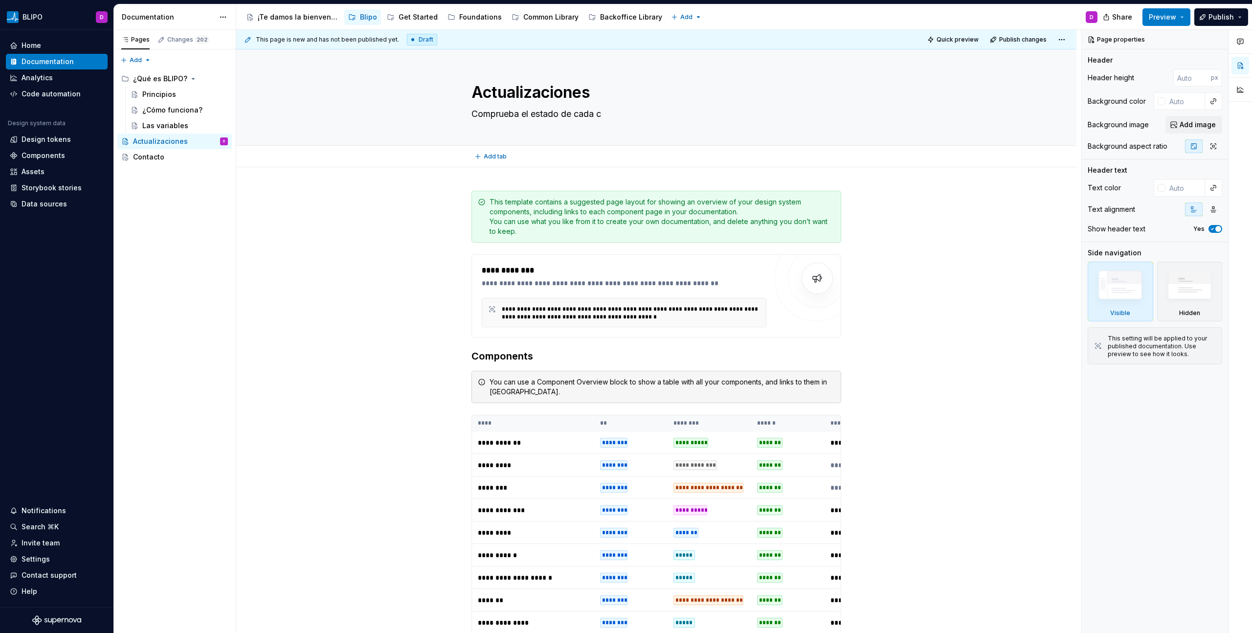
type textarea "Comprueba el estado de cada ca"
type textarea "*"
type textarea "Comprueba el estado de cada c"
type textarea "*"
type textarea "Comprueba el estado de cada"
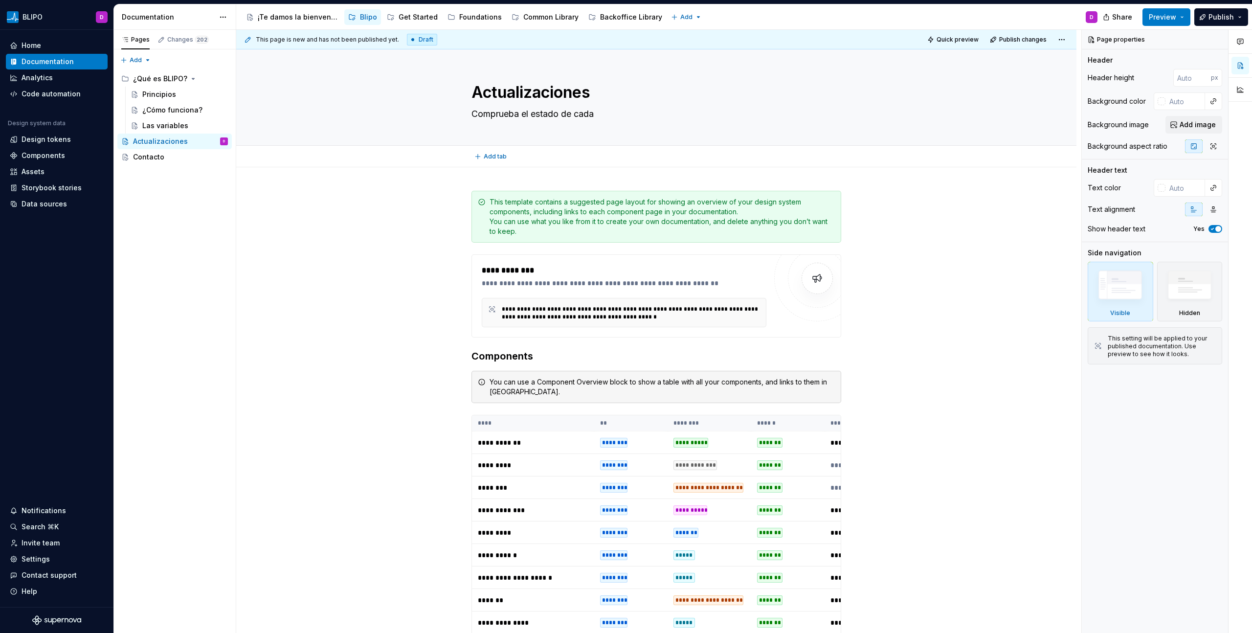
type textarea "*"
type textarea "Comprueba el estado de cada c"
type textarea "*"
type textarea "Comprueba el estado de cada co"
type textarea "*"
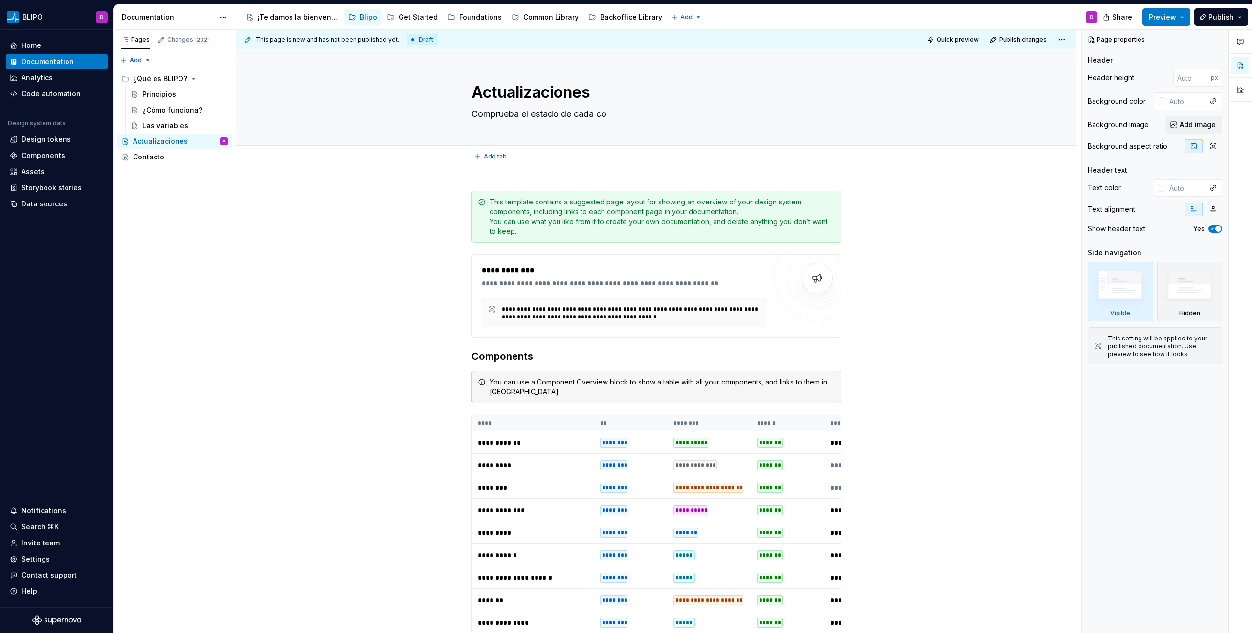
type textarea "Comprueba el estado de cada com"
type textarea "*"
type textarea "Comprueba el estado de cada comp"
type textarea "*"
type textarea "Comprueba el estado de cada compo"
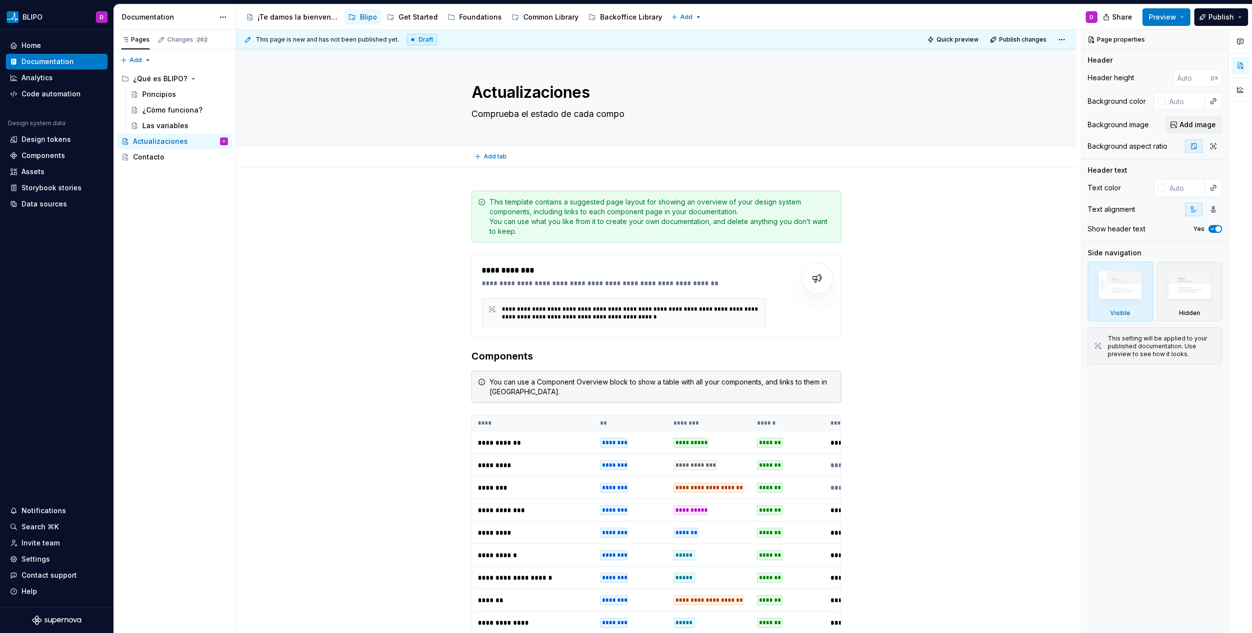
type textarea "*"
type textarea "Comprueba el estado de cada compon"
type textarea "*"
type textarea "Comprueba el estado de cada compone"
type textarea "*"
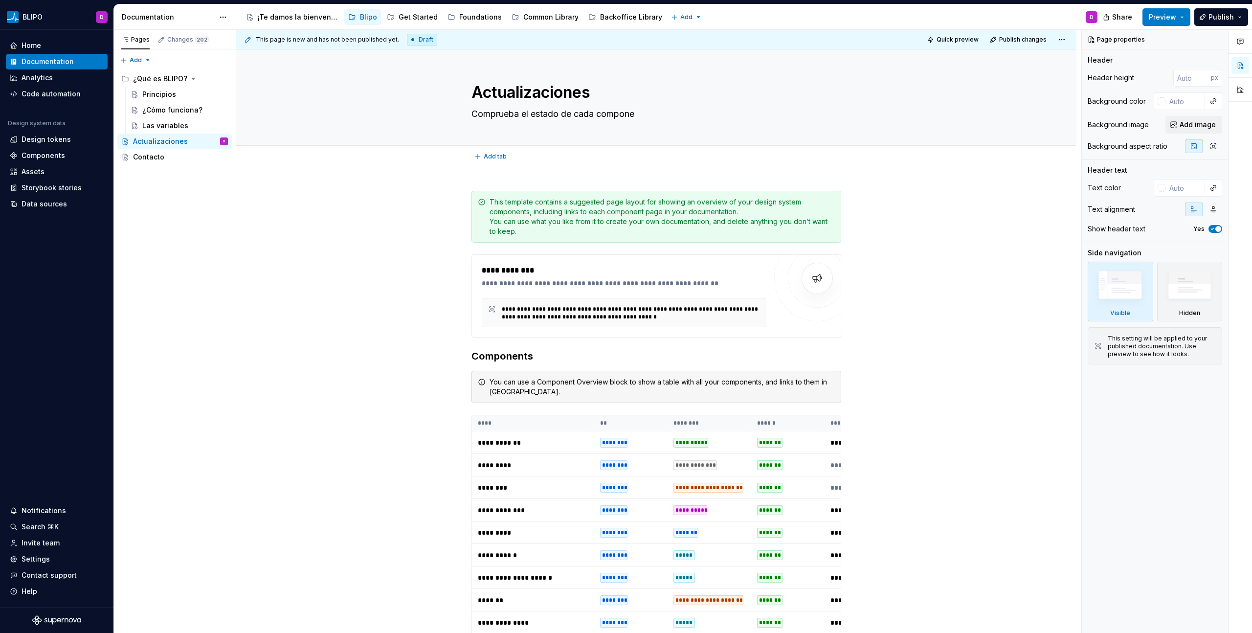
type textarea "Comprueba el estado de cada componen"
type textarea "*"
type textarea "Comprueba el estado de cada component"
type textarea "*"
type textarea "Comprueba el estado de cada componente"
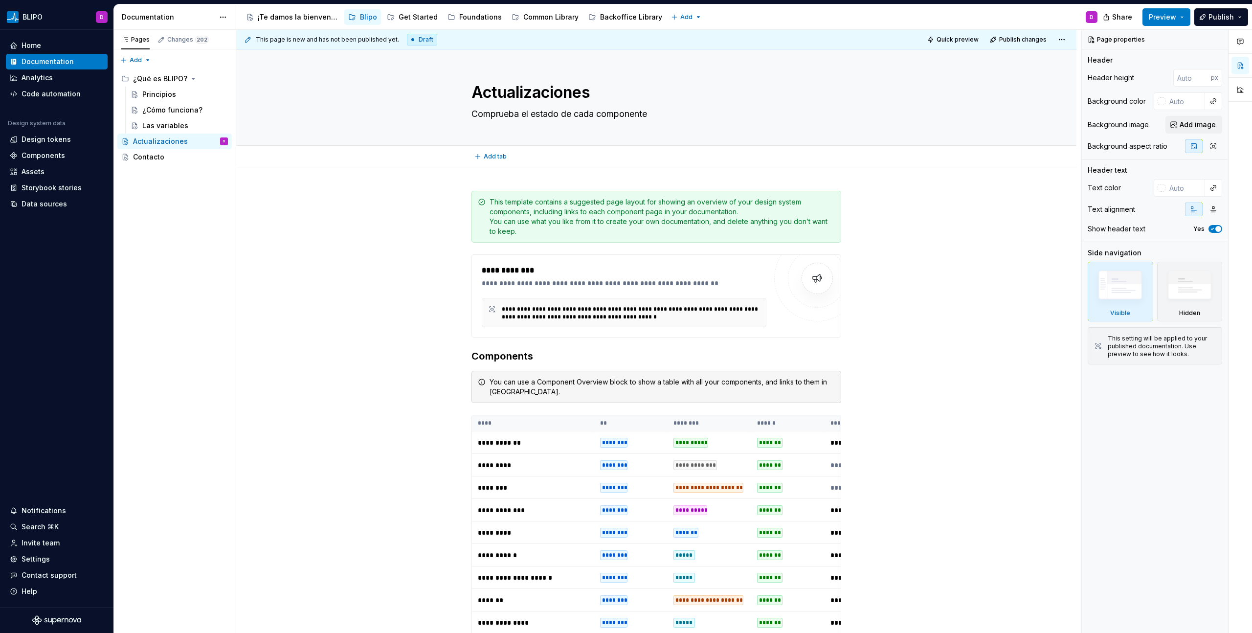
type textarea "*"
type textarea "Comprueba el estado de cada componente"
type textarea "*"
type textarea "Comprueba el estado de cada componente e"
type textarea "*"
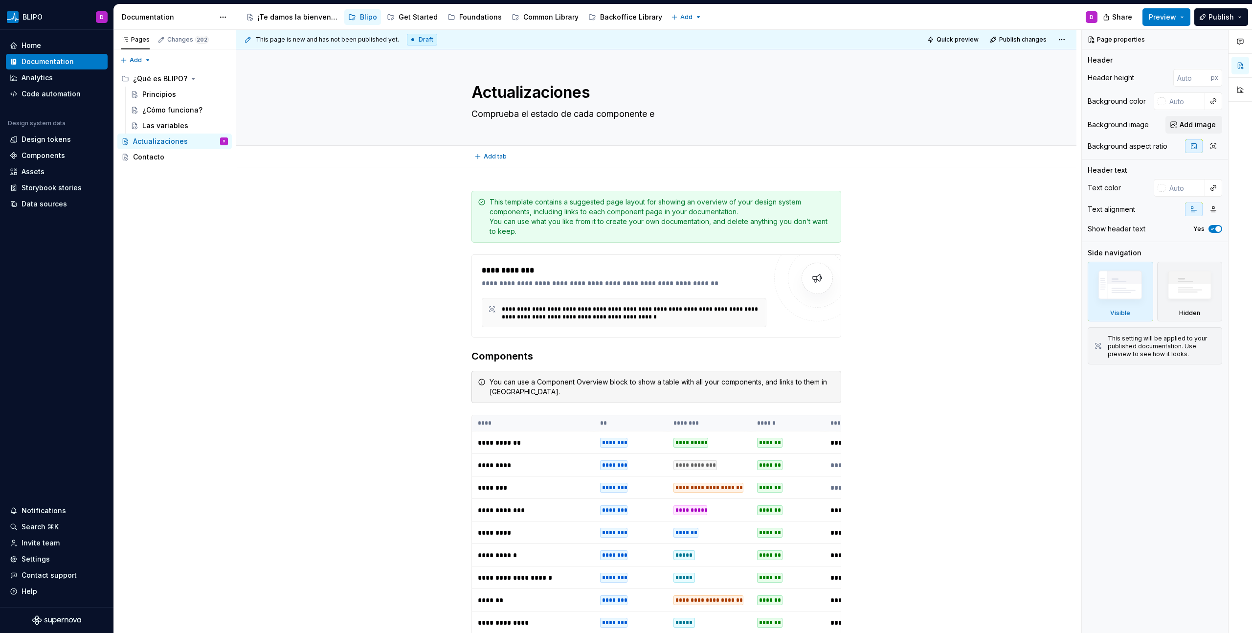
type textarea "Comprueba el estado de cada componente en"
type textarea "*"
type textarea "Comprueba el estado de cada componente en"
type textarea "*"
type textarea "Comprueba el estado de cada componente en u"
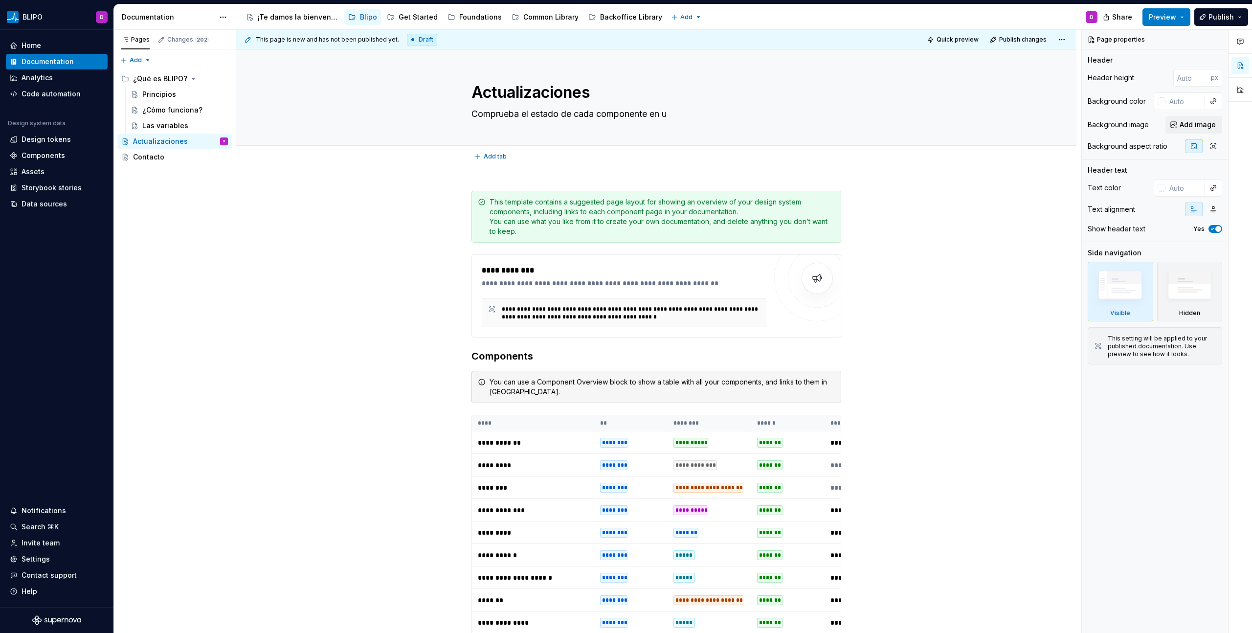
type textarea "*"
type textarea "Comprueba el estado de cada componente en"
type textarea "*"
type textarea "Comprueba el estado de cada componente en s"
type textarea "*"
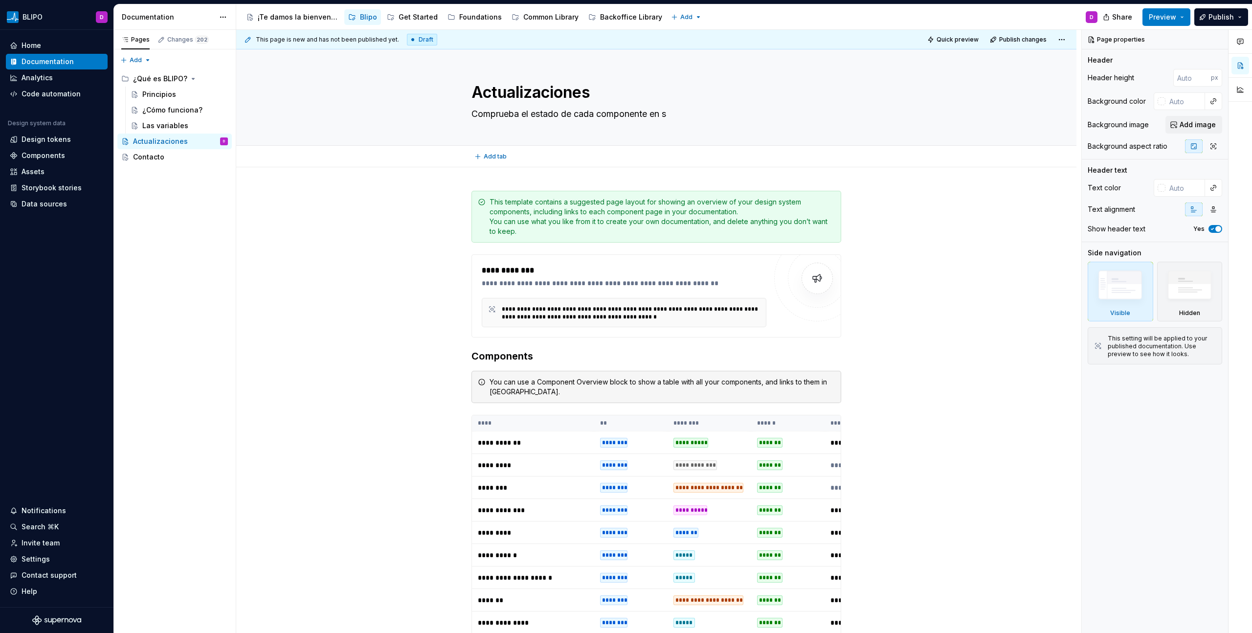
type textarea "Comprueba el estado de cada componente en su"
type textarea "*"
type textarea "Comprueba el estado de cada componente en sus"
type textarea "*"
type textarea "Comprueba el estado de cada componente en sus"
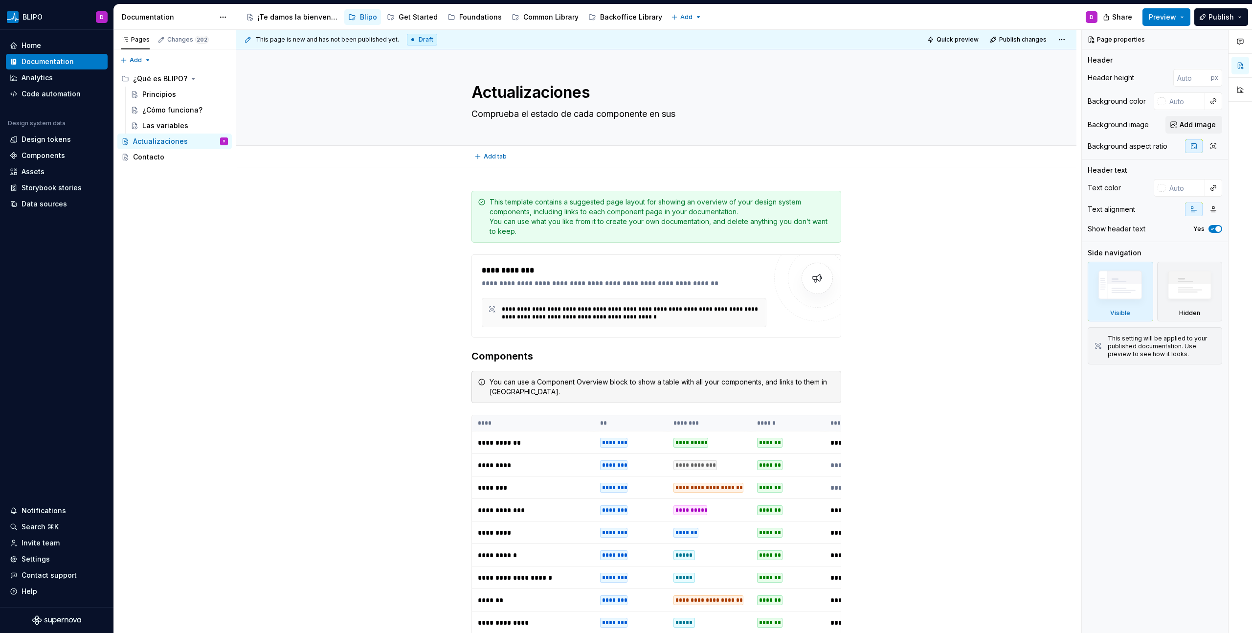
type textarea "*"
type textarea "Comprueba el estado de cada componente en sus r"
type textarea "*"
type textarea "Comprueba el estado de cada componente en sus re"
type textarea "*"
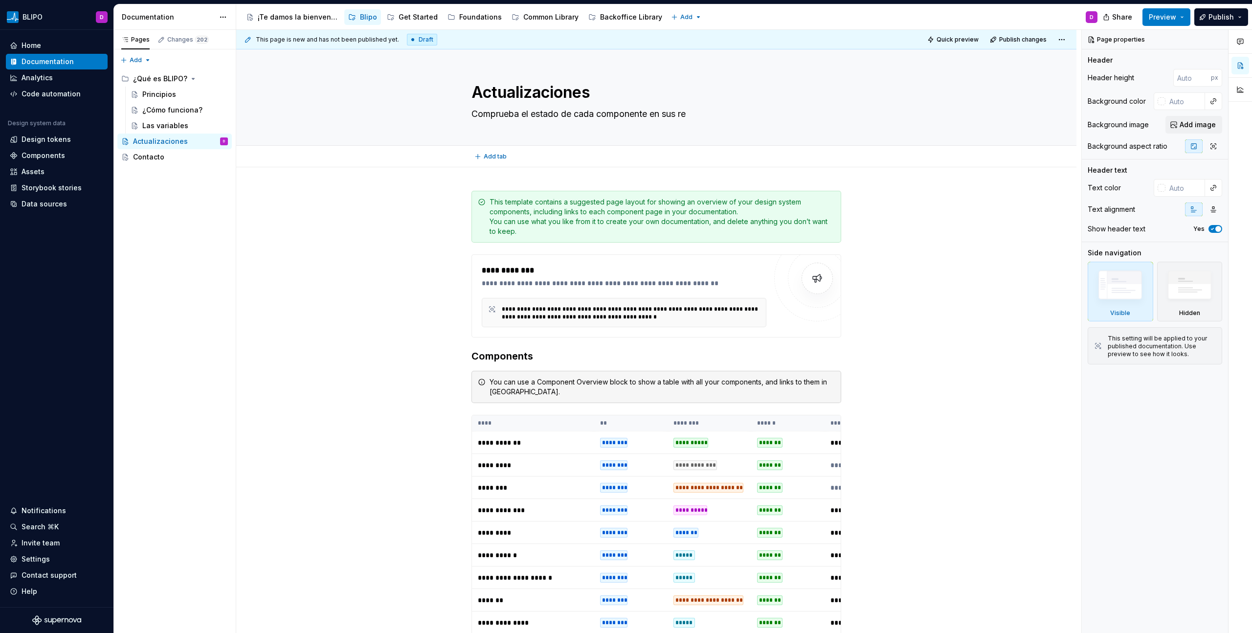
type textarea "Comprueba el estado de cada componente en sus rep"
type textarea "*"
type textarea "Comprueba el estado de cada componente en sus repe"
type textarea "*"
type textarea "Comprueba el estado de cada componente en sus rep"
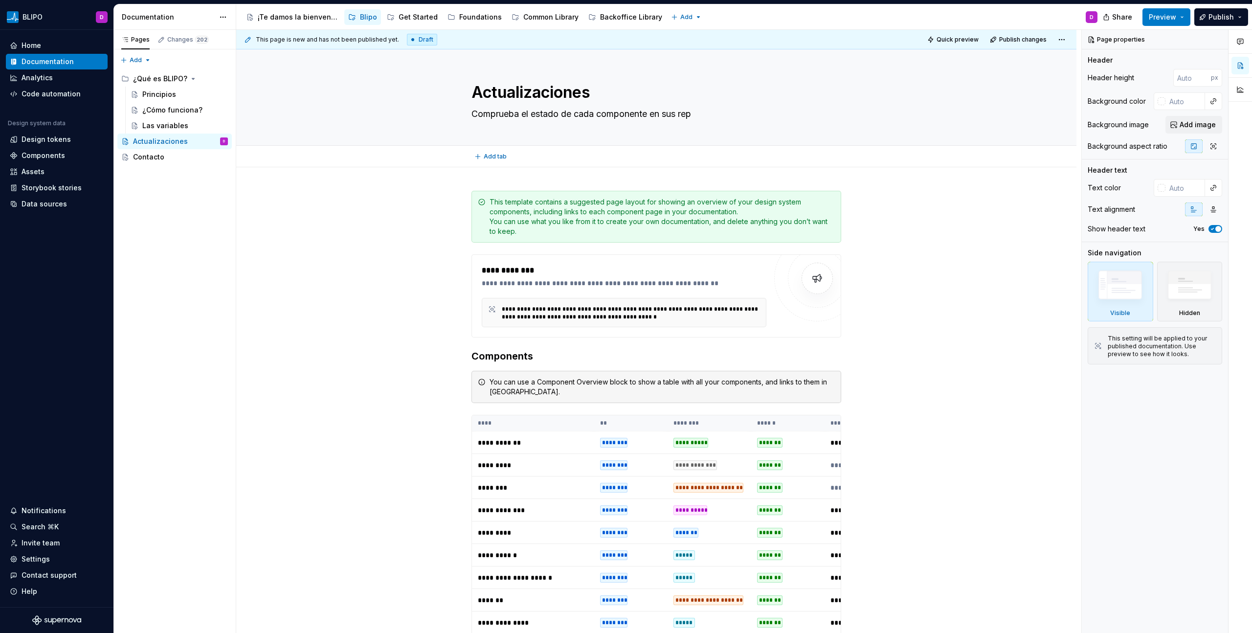
type textarea "*"
type textarea "Comprueba el estado de cada componente en sus re"
type textarea "*"
type textarea "Comprueba el estado de cada componente en sus res"
type textarea "*"
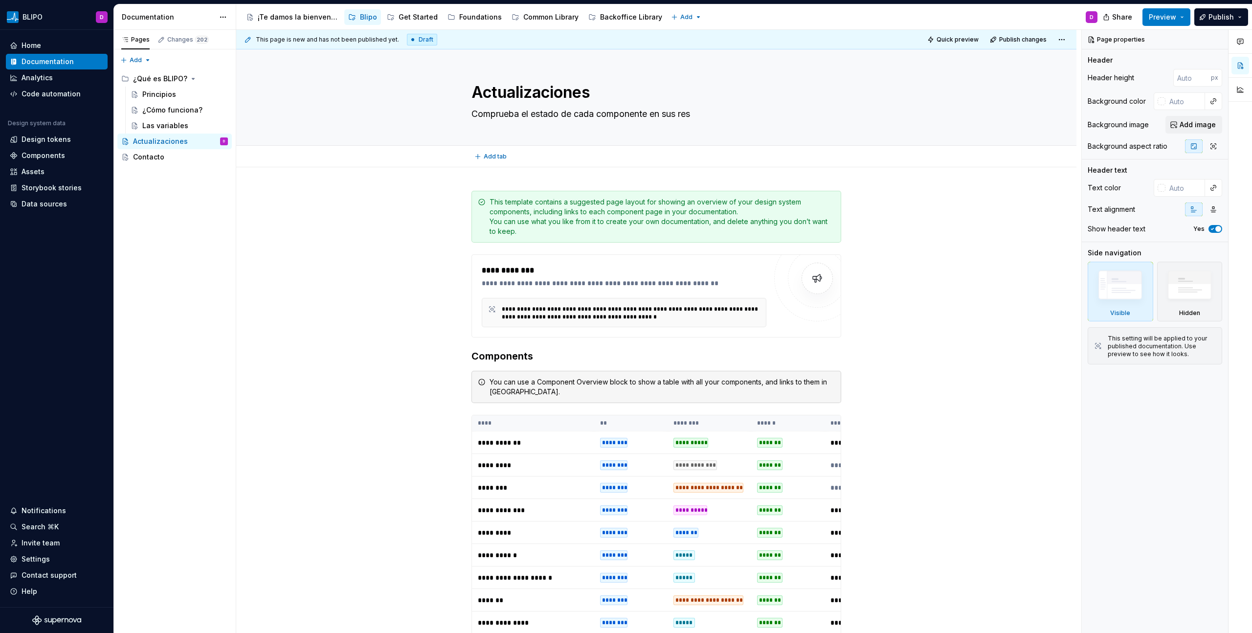
type textarea "Comprueba el estado de cada componente en sus resp"
type textarea "*"
type textarea "Comprueba el estado de cada componente en sus respe"
type textarea "*"
type textarea "Comprueba el estado de cada componente en sus respec"
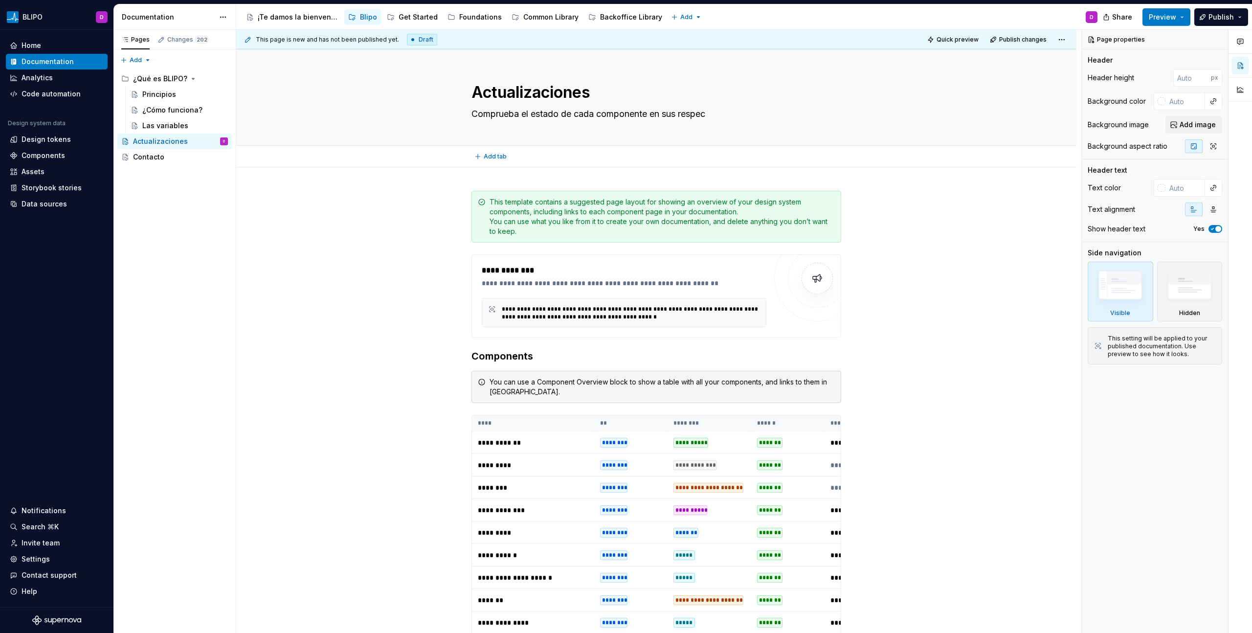
type textarea "*"
type textarea "Comprueba el estado de cada componente en sus respect"
type textarea "*"
type textarea "Comprueba el estado de cada componente en sus respecti"
type textarea "*"
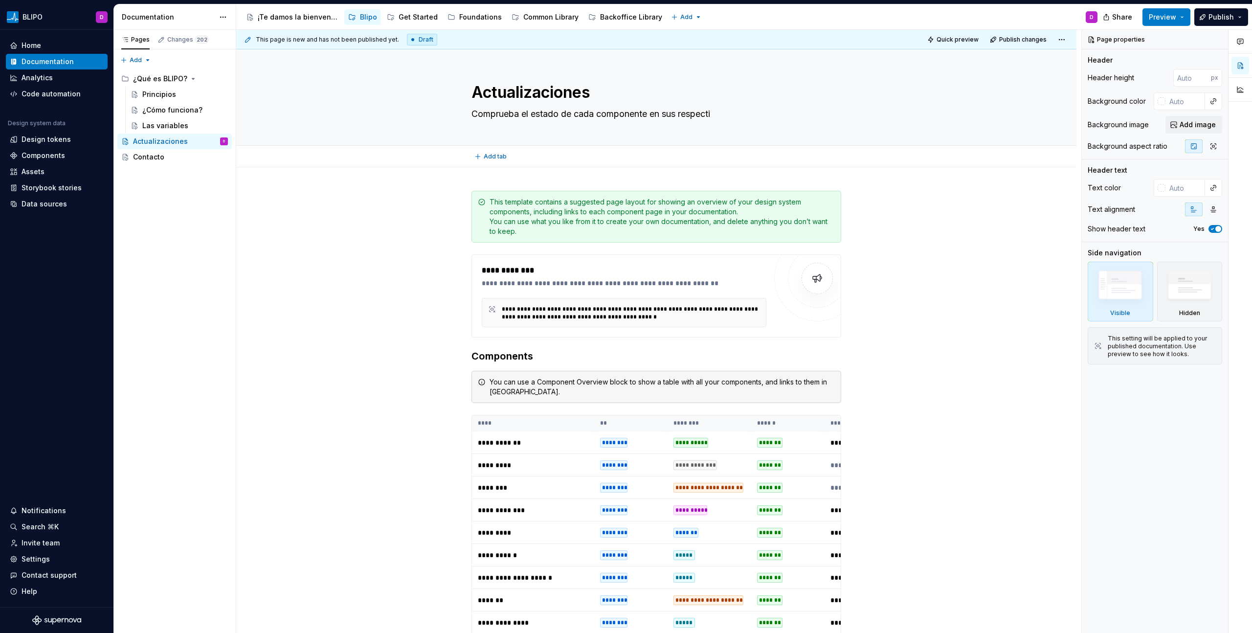
type textarea "Comprueba el estado de cada componente en sus respectiv"
type textarea "*"
type textarea "Comprueba el estado de cada componente en sus respectiva"
type textarea "*"
type textarea "Comprueba el estado de cada componente en sus respectivas"
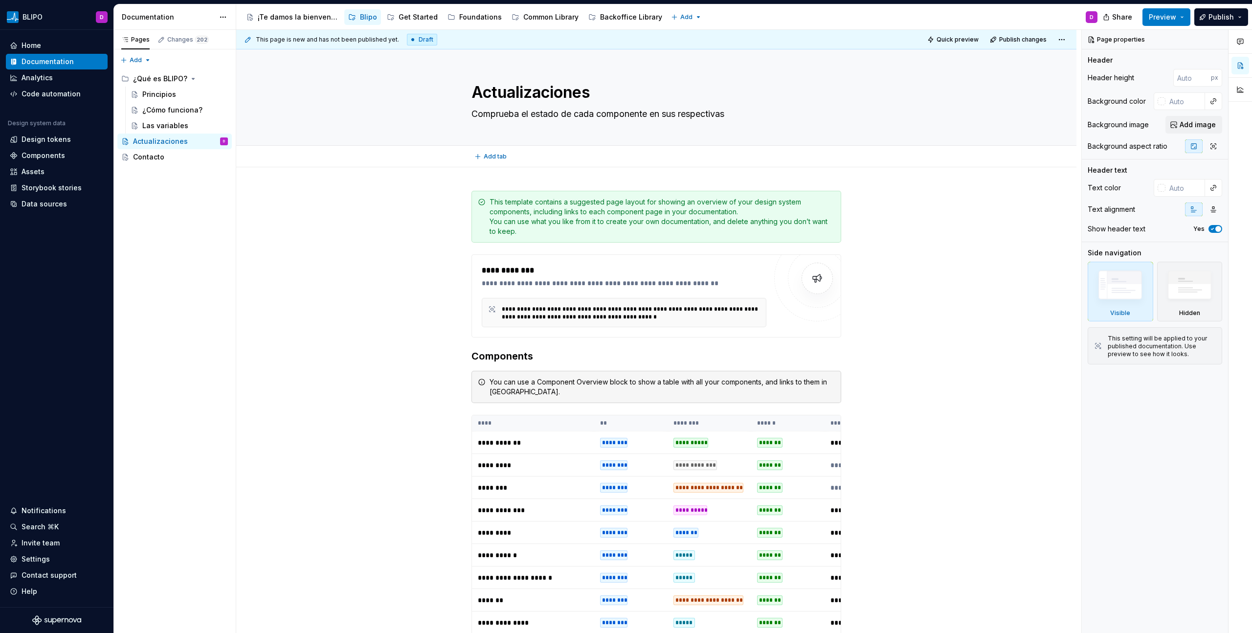
type textarea "*"
type textarea "Comprueba el estado de cada componente en sus respectivas"
type textarea "*"
type textarea "Comprueba el estado de cada componente en sus respectivas l"
type textarea "*"
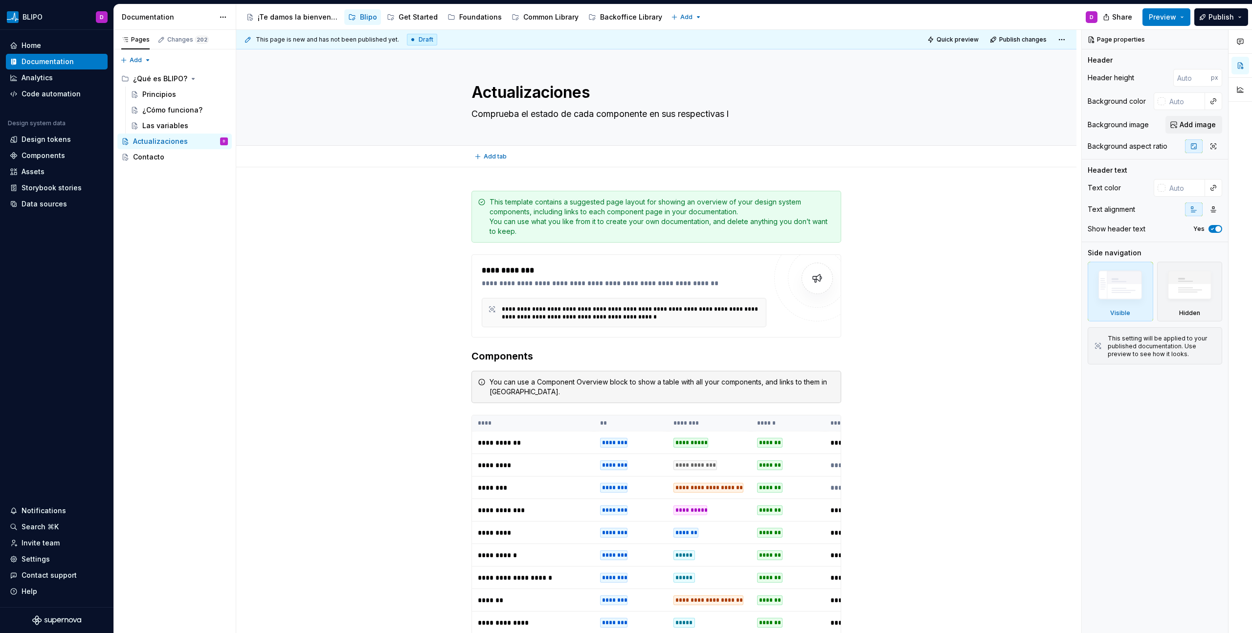
type textarea "Comprueba el estado de cada componente en sus respectivas li"
type textarea "*"
type textarea "Comprueba el estado de cada componente en sus respectivas lib"
type textarea "*"
type textarea "Comprueba el estado de cada componente en sus respectivas libr"
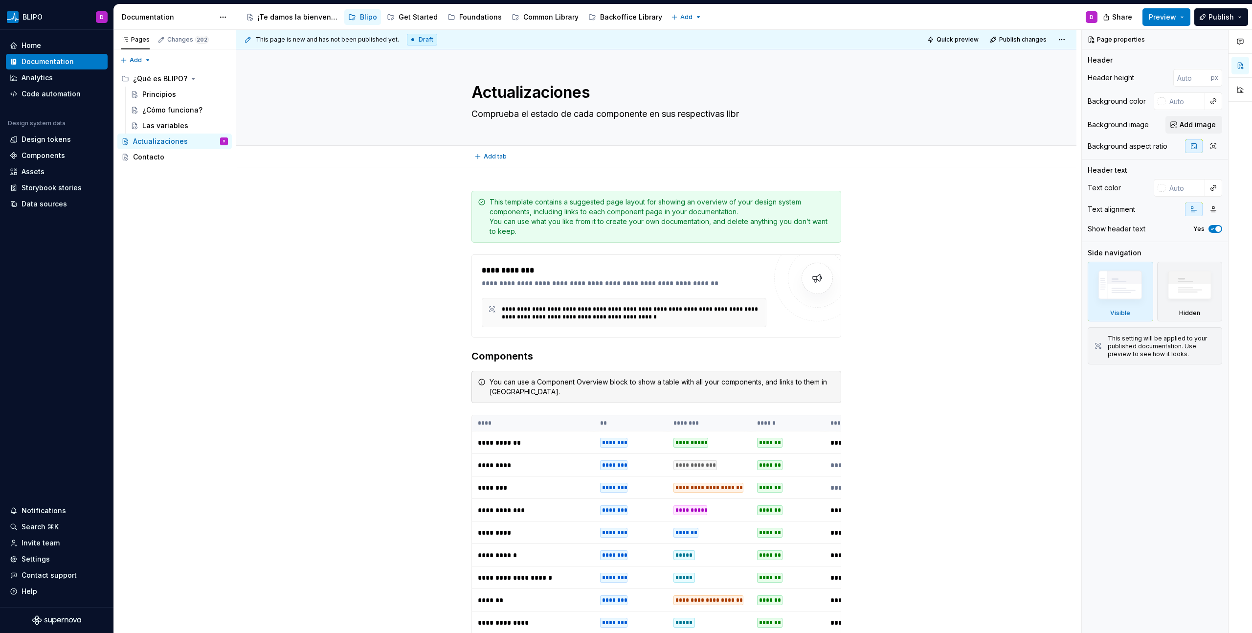
type textarea "*"
type textarea "Comprueba el estado de cada componente en sus respectivas libre"
type textarea "*"
type textarea "Comprueba el estado de cada componente en sus respectivas librer"
type textarea "*"
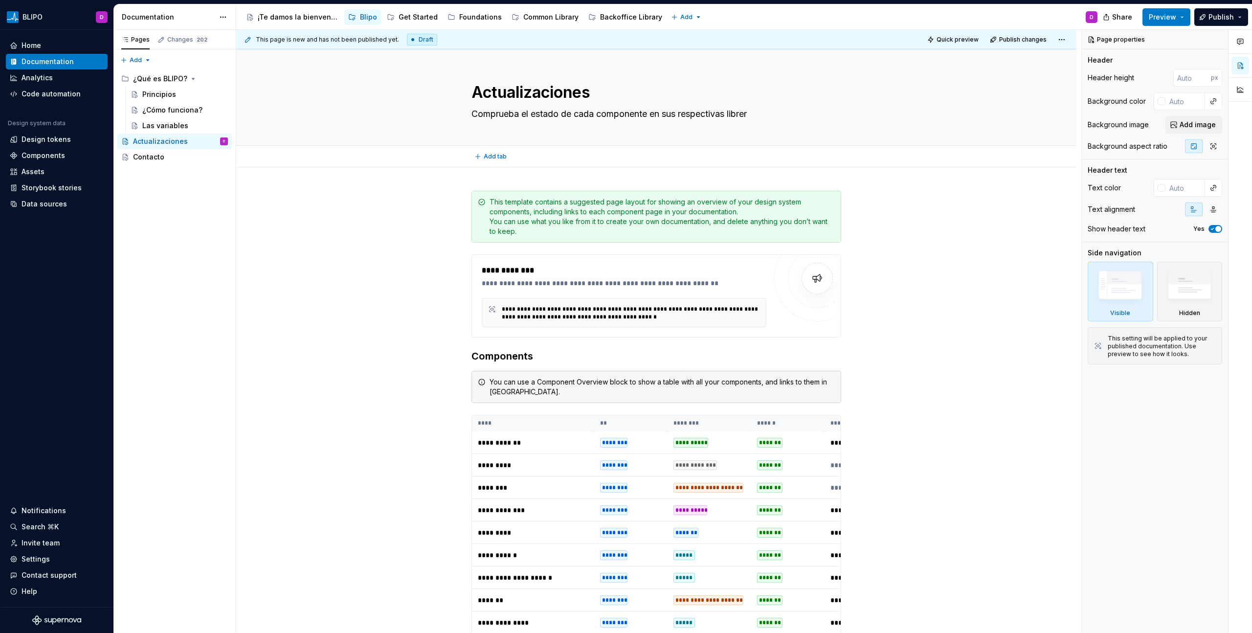
type textarea "Comprueba el estado de cada componente en sus respectivas librer´"
type textarea "*"
type textarea "Comprueba el estado de cada componente en sus respectivas librerí"
type textarea "*"
type textarea "Comprueba el estado de cada componente en sus respectivas librería"
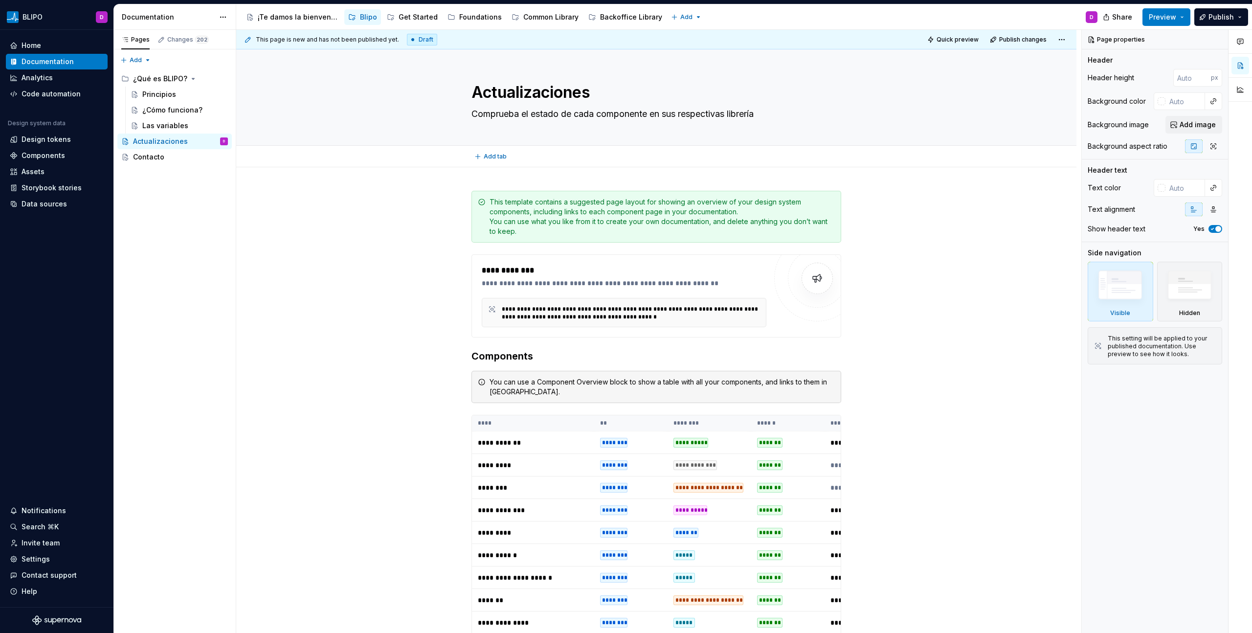
type textarea "*"
type textarea "Comprueba el estado de cada componente en sus respectivas librerías"
type textarea "*"
type textarea "Comprueba el estado de cada componente en sus respectivas librerías."
type textarea "*"
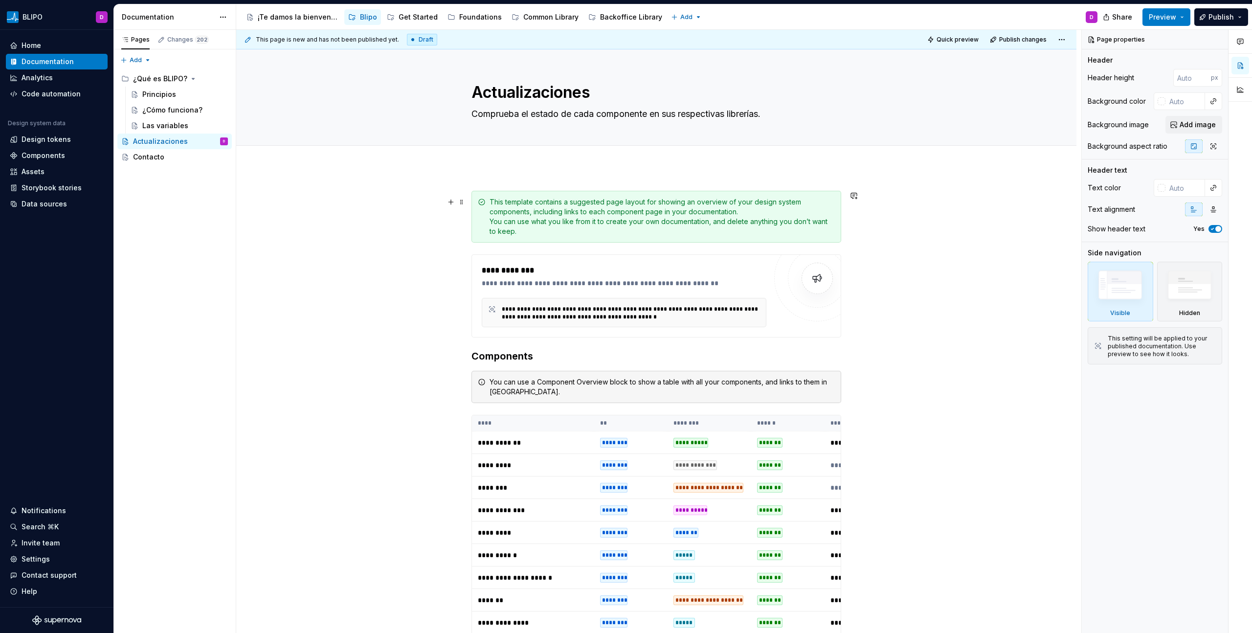
type textarea "Comprueba el estado de cada componente en sus respectivas librerías."
click at [828, 205] on div "This template contains a suggested page layout for showing an overview of your …" at bounding box center [661, 216] width 345 height 39
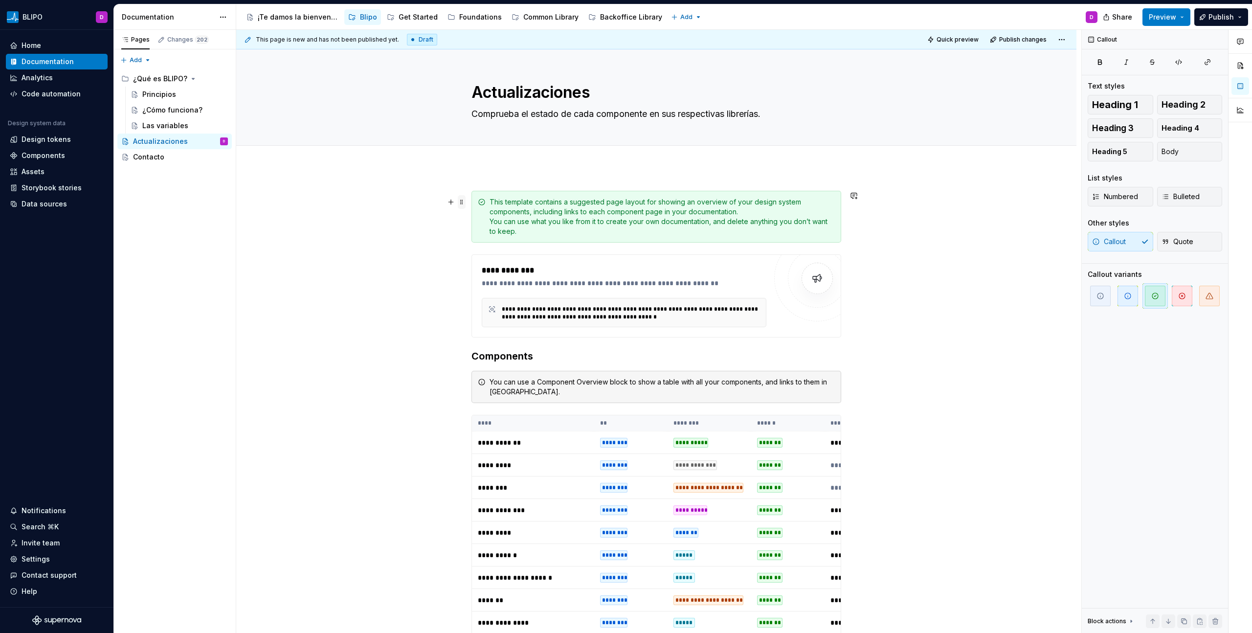
click at [464, 202] on span at bounding box center [462, 202] width 8 height 14
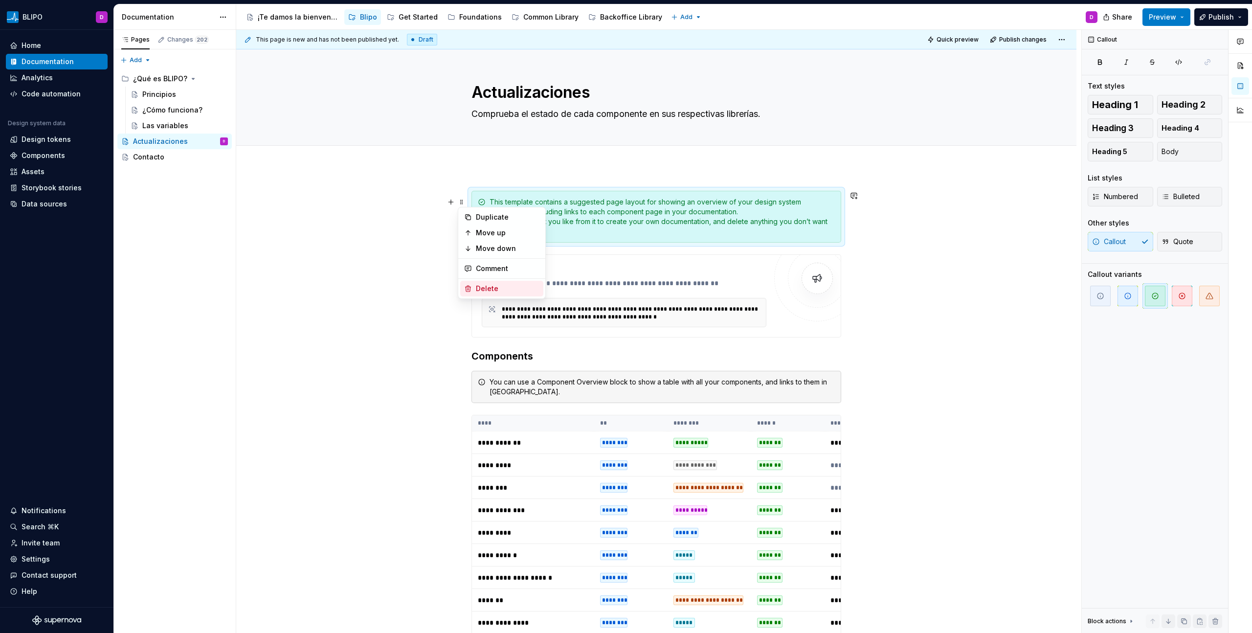
click at [496, 284] on div "Delete" at bounding box center [508, 289] width 64 height 10
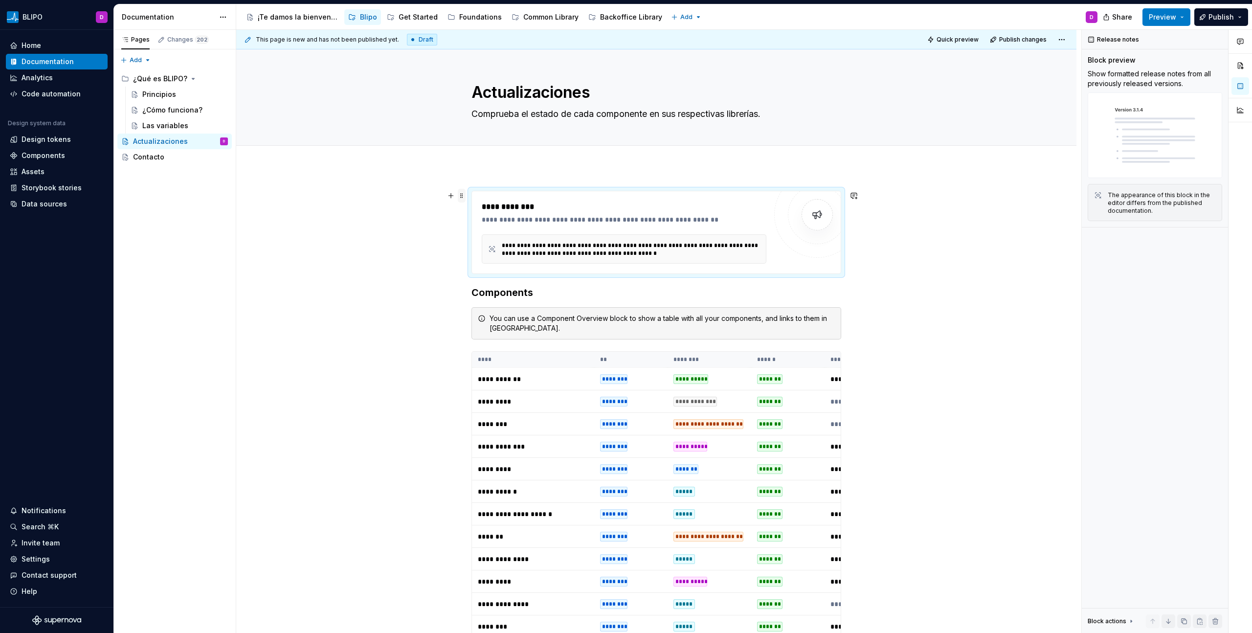
click at [458, 197] on span at bounding box center [462, 196] width 8 height 14
click at [516, 278] on div "Delete" at bounding box center [508, 282] width 64 height 10
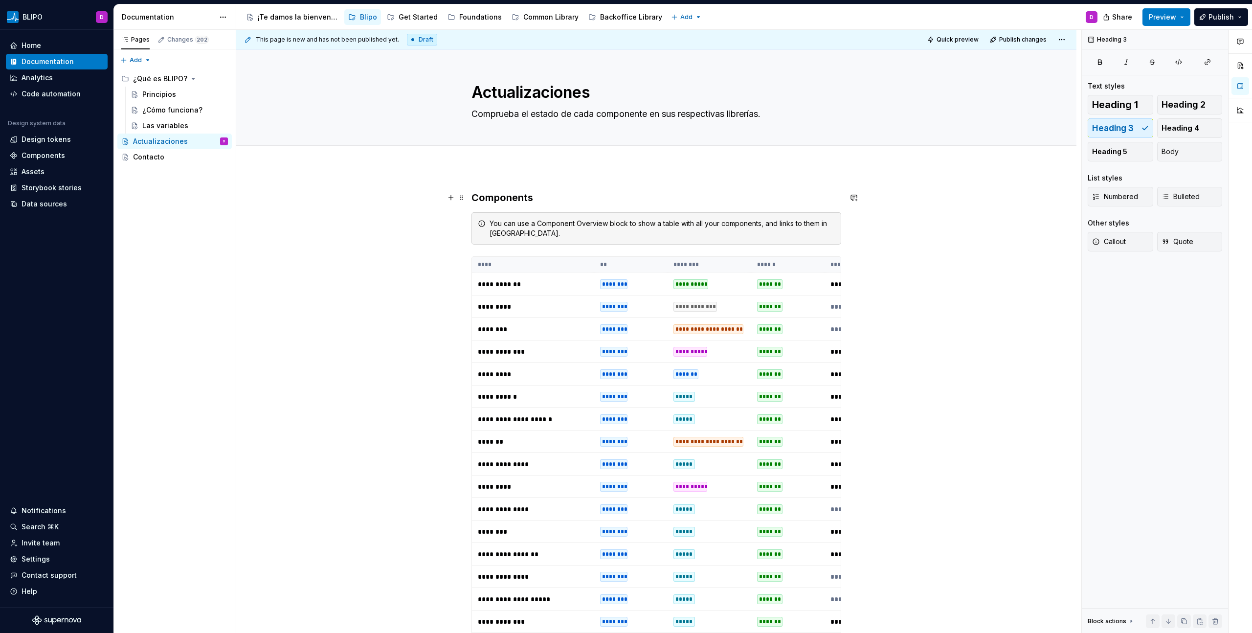
click at [499, 195] on h3 "Components" at bounding box center [656, 198] width 370 height 14
click at [1177, 107] on span "Heading 2" at bounding box center [1183, 105] width 44 height 10
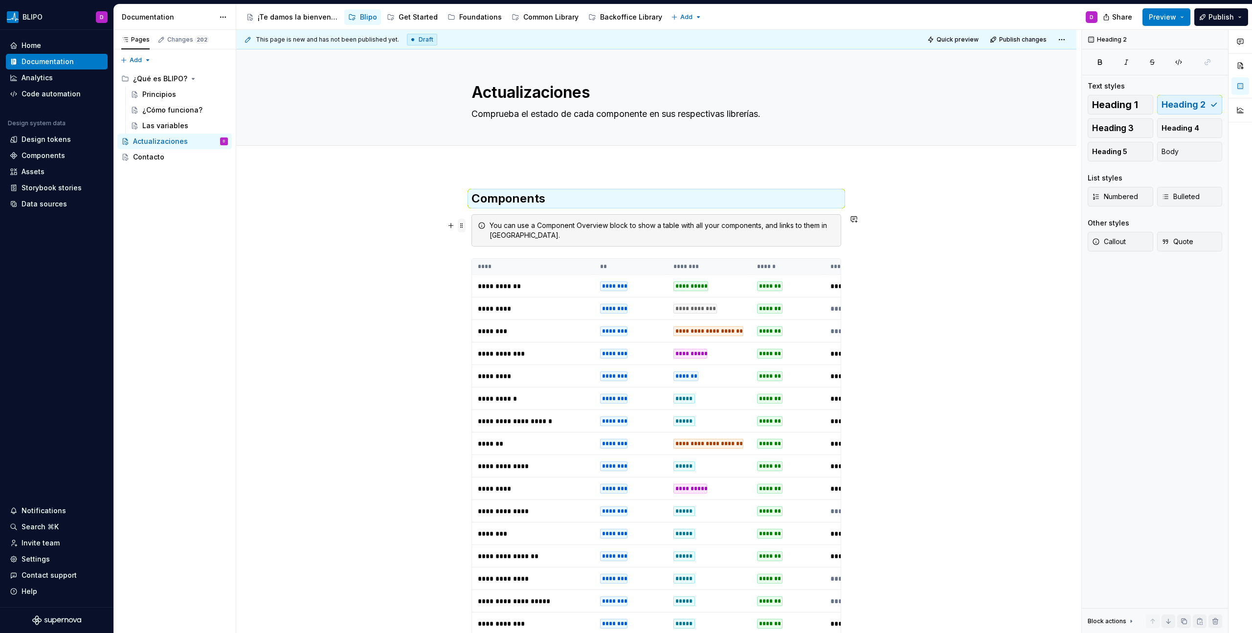
click at [462, 224] on span at bounding box center [462, 226] width 8 height 14
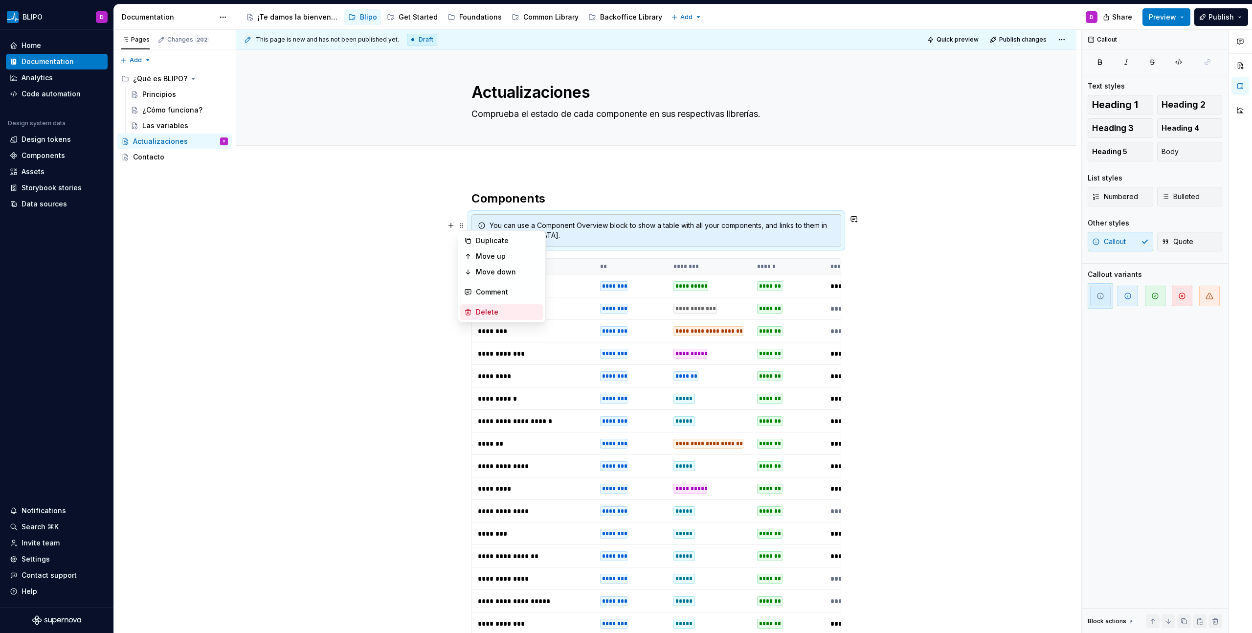
click at [500, 311] on div "Delete" at bounding box center [508, 312] width 64 height 10
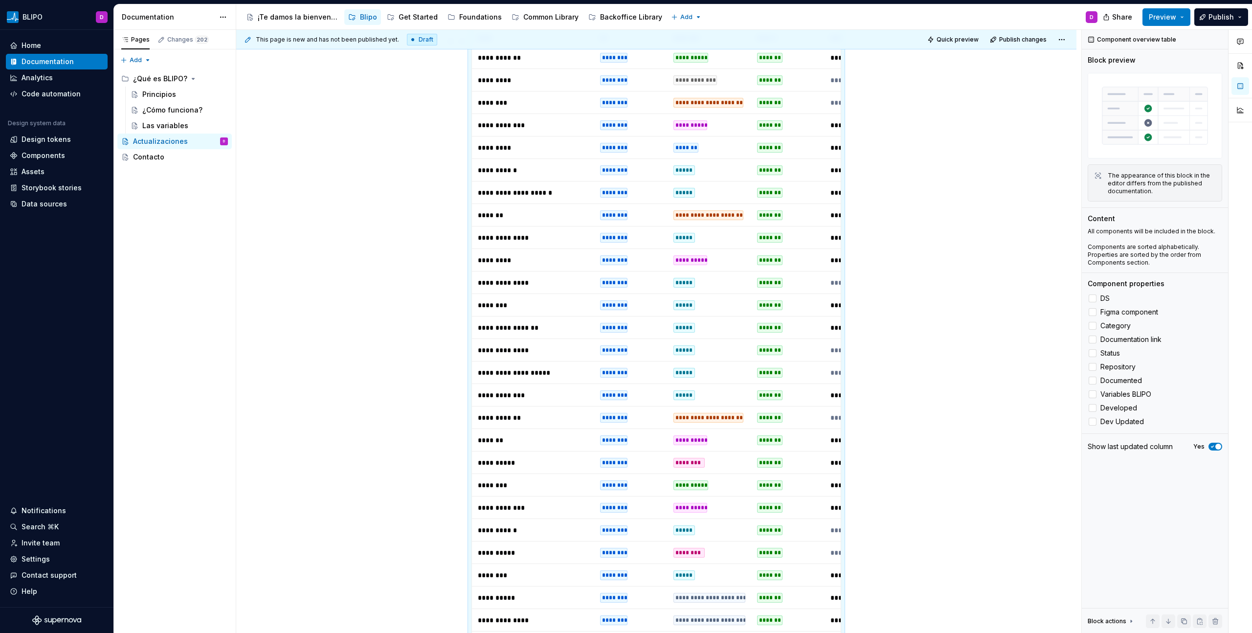
type textarea "*"
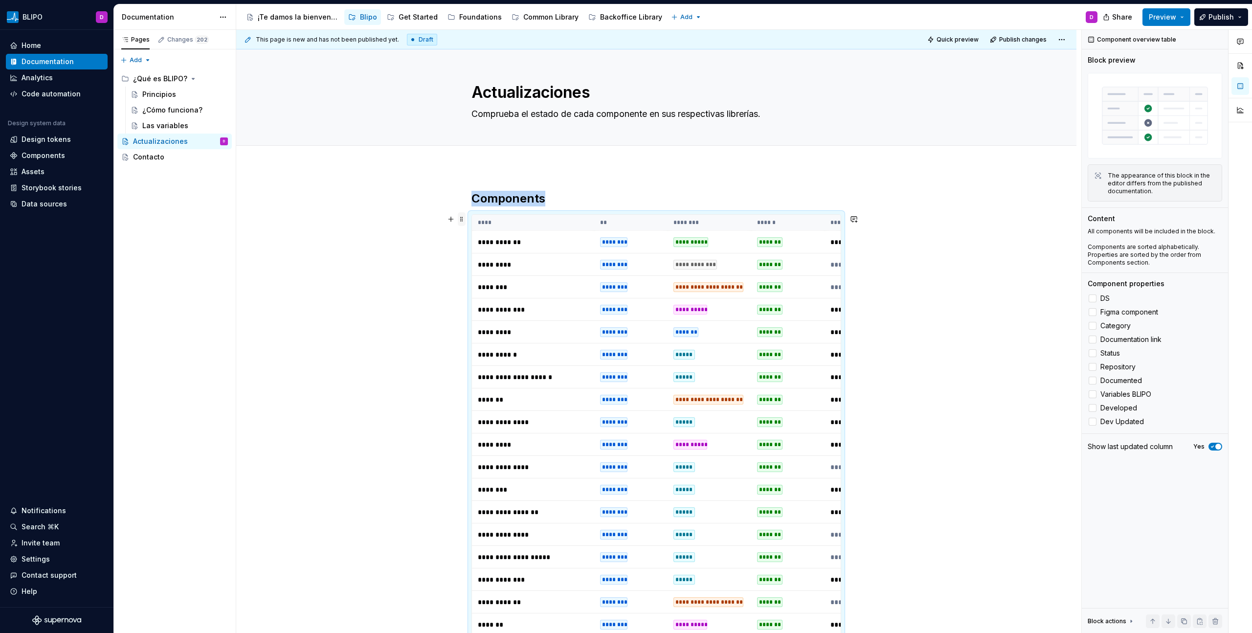
click at [464, 222] on span at bounding box center [462, 219] width 8 height 14
click at [473, 217] on th "****" at bounding box center [533, 223] width 122 height 16
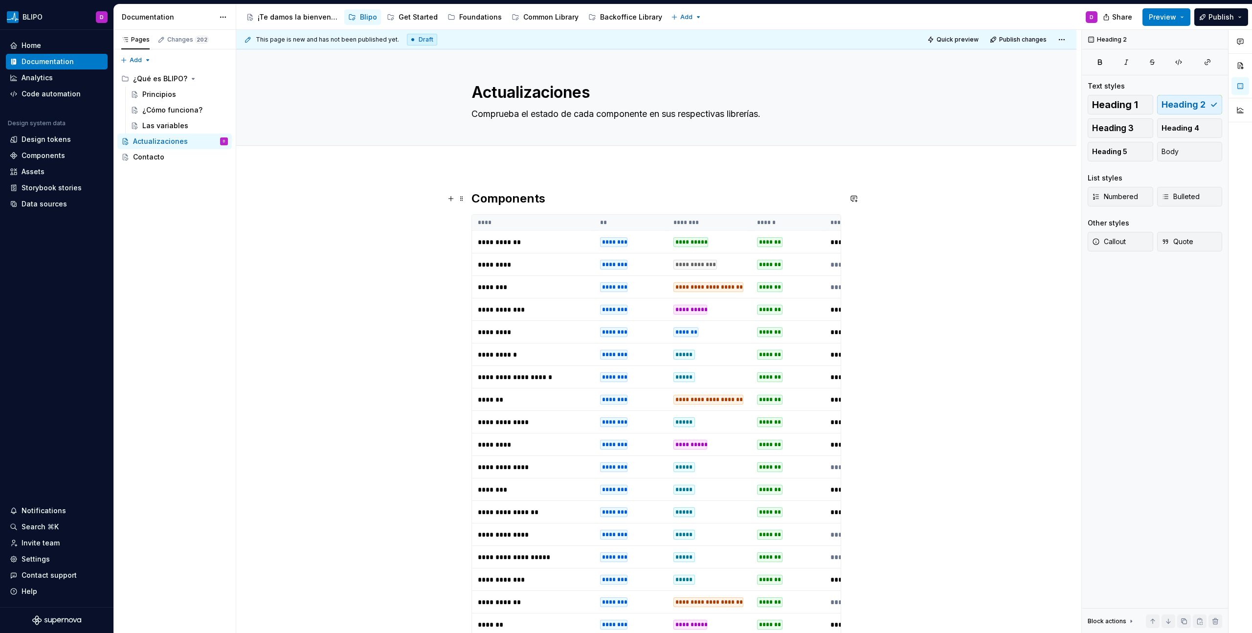
click at [539, 201] on h2 "Components" at bounding box center [656, 199] width 370 height 16
click at [475, 196] on h2 "Componentes" at bounding box center [656, 199] width 370 height 16
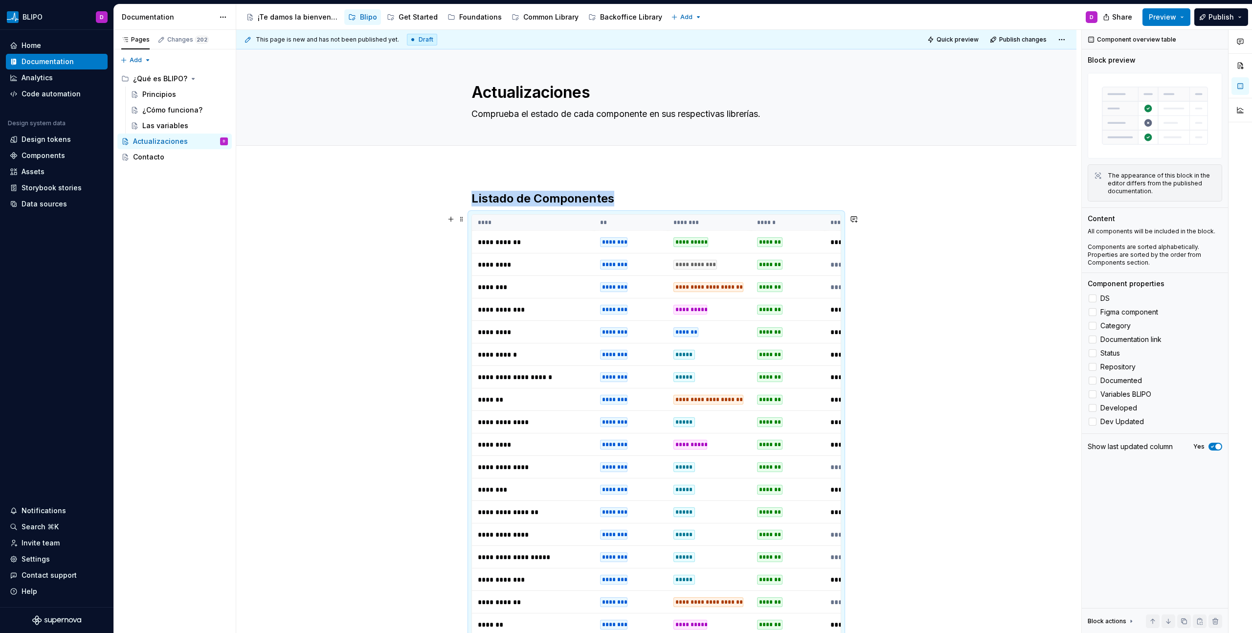
scroll to position [184, 0]
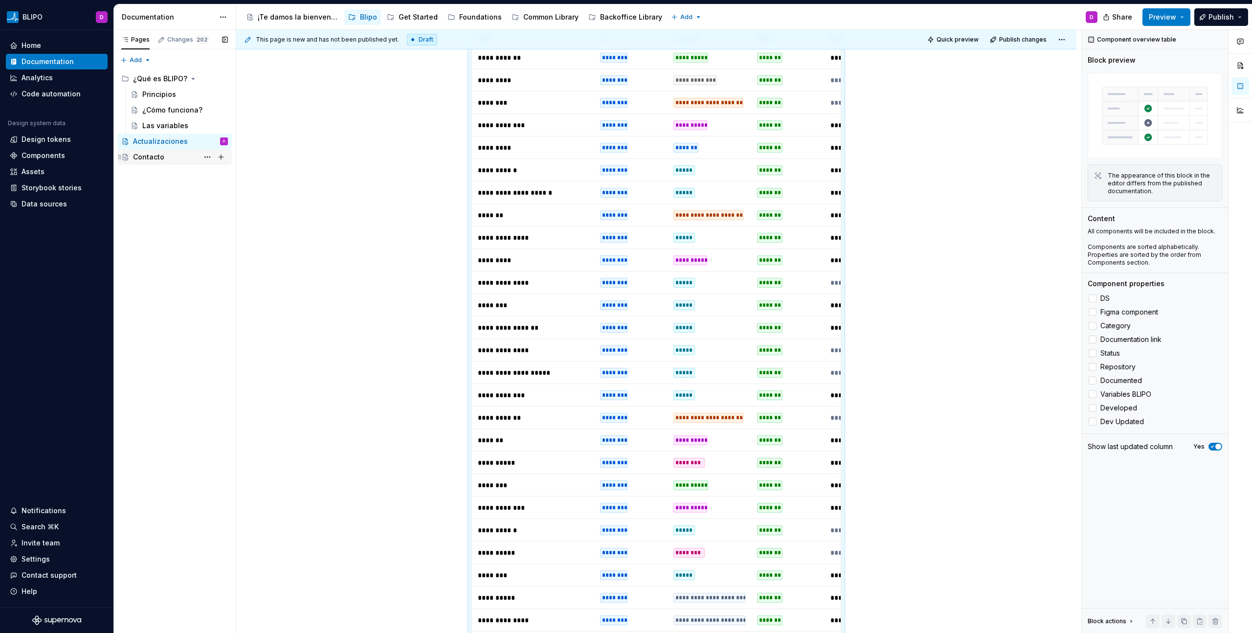
click at [151, 156] on div "Contacto" at bounding box center [148, 157] width 31 height 10
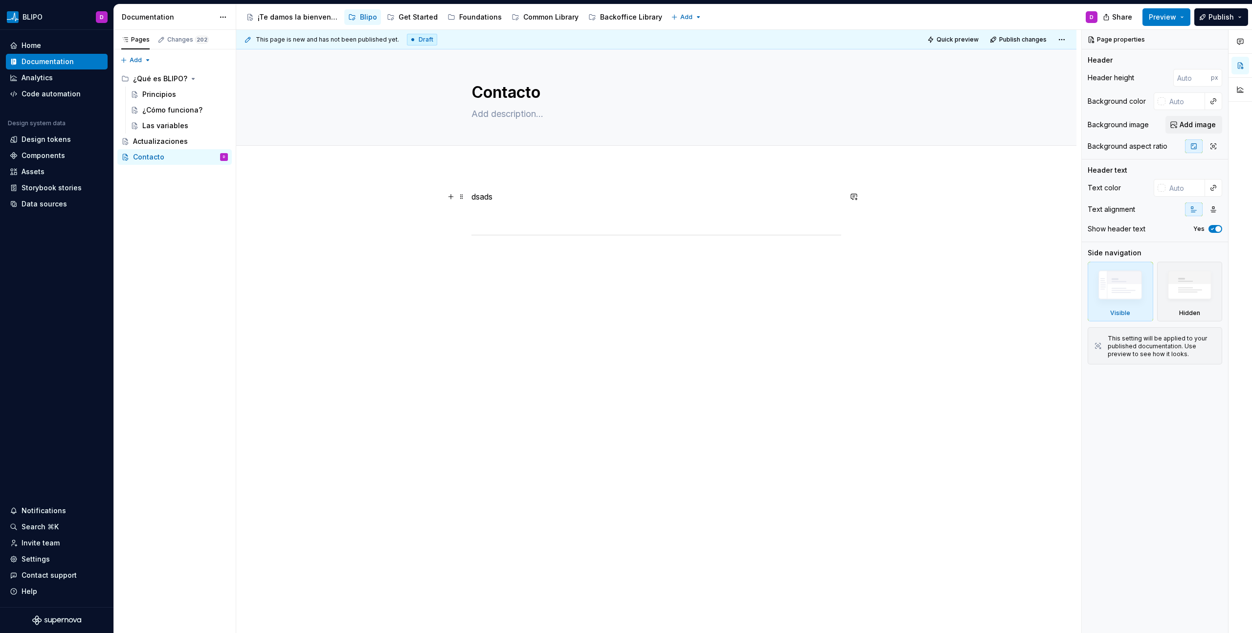
click at [480, 199] on p "dsads" at bounding box center [656, 197] width 370 height 12
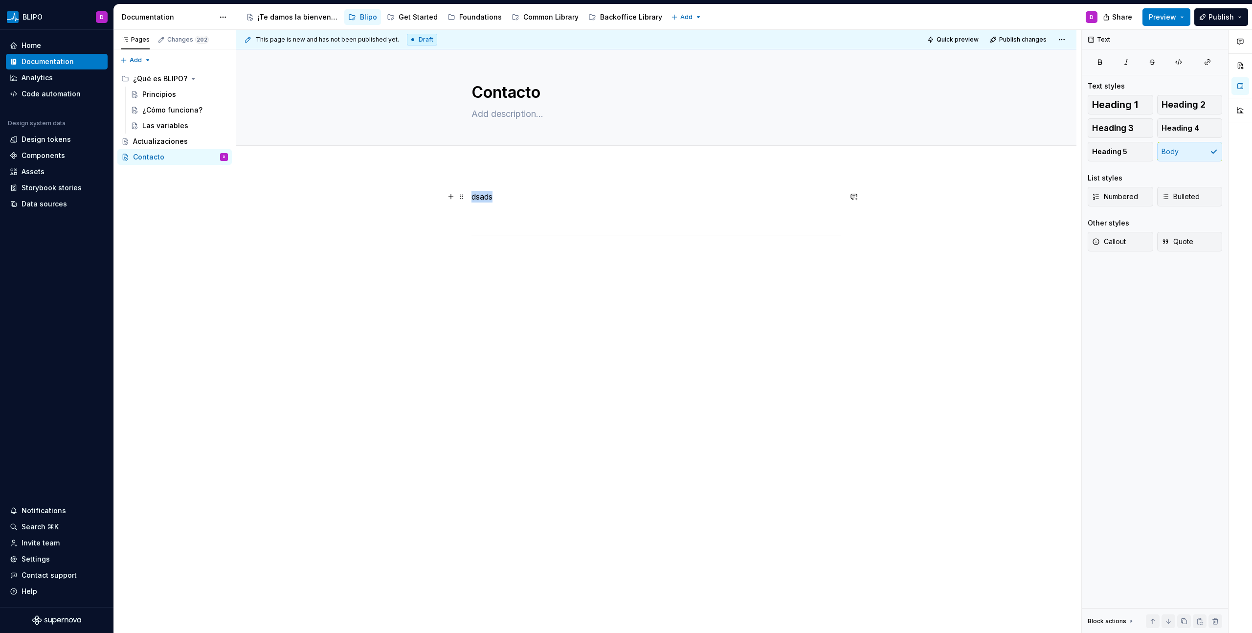
click at [480, 199] on p "dsads" at bounding box center [656, 197] width 370 height 12
type textarea "*"
click at [492, 199] on p "dsads" at bounding box center [656, 197] width 370 height 12
click at [484, 199] on p "dsads" at bounding box center [656, 197] width 370 height 12
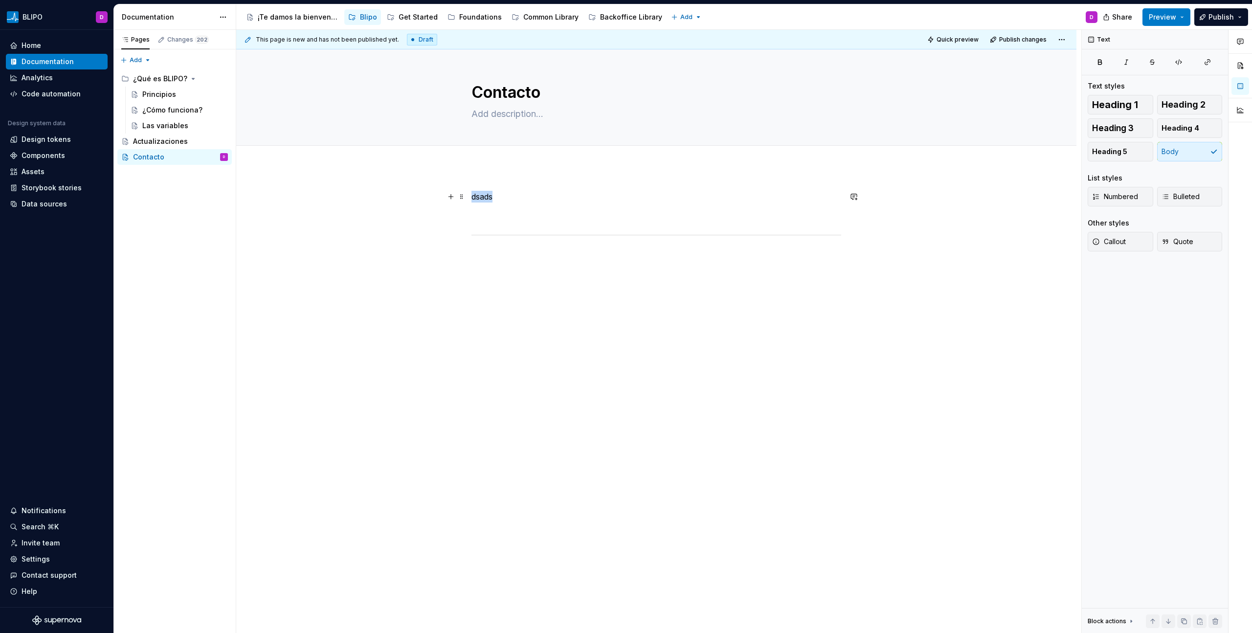
click at [484, 199] on p "dsads" at bounding box center [656, 197] width 370 height 12
click at [703, 351] on div "Si quieres saber más sobre Blipo, quieres compartir algo con nosotros o tienes …" at bounding box center [656, 329] width 840 height 325
click at [353, 19] on button "Page tree" at bounding box center [354, 17] width 12 height 12
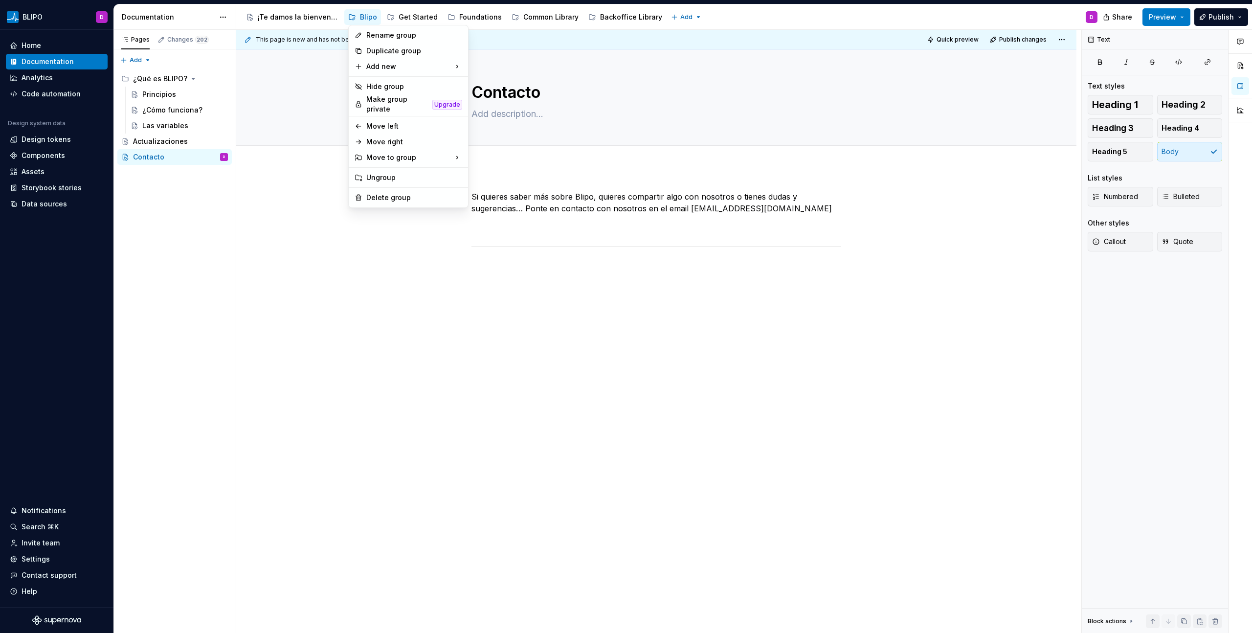
click at [293, 14] on html "BLIPO D Home Documentation Analytics Code automation Design system data Design …" at bounding box center [626, 316] width 1252 height 633
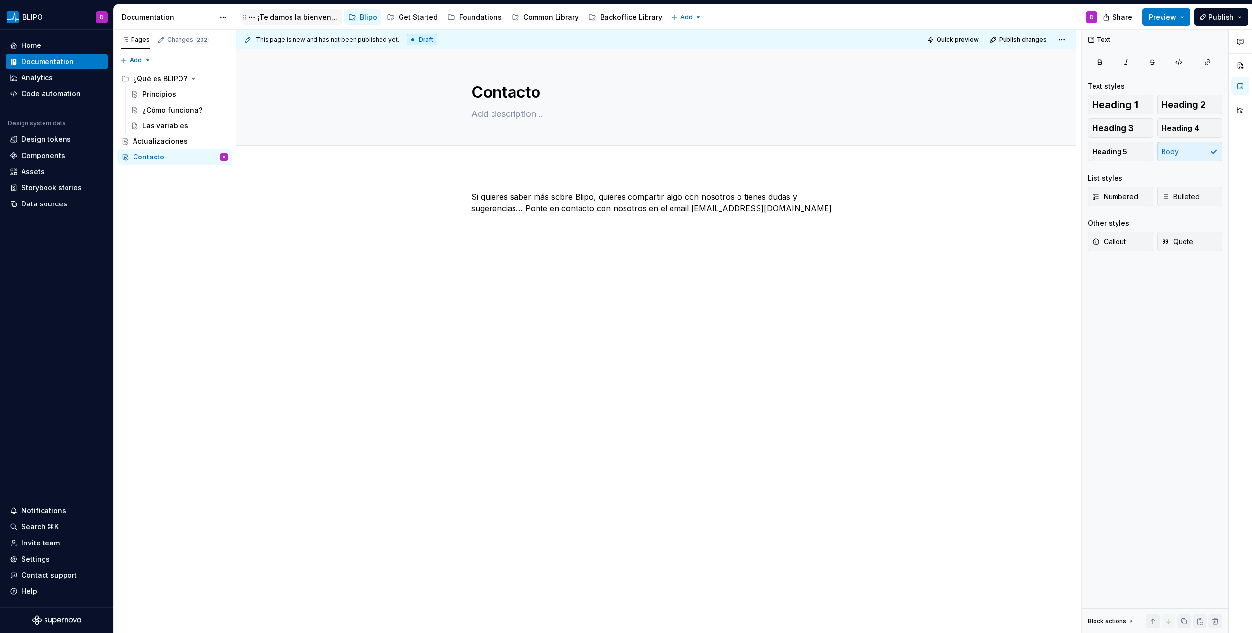
click at [287, 16] on div "¡Te damos la bienvenida a Blipo!" at bounding box center [298, 17] width 81 height 10
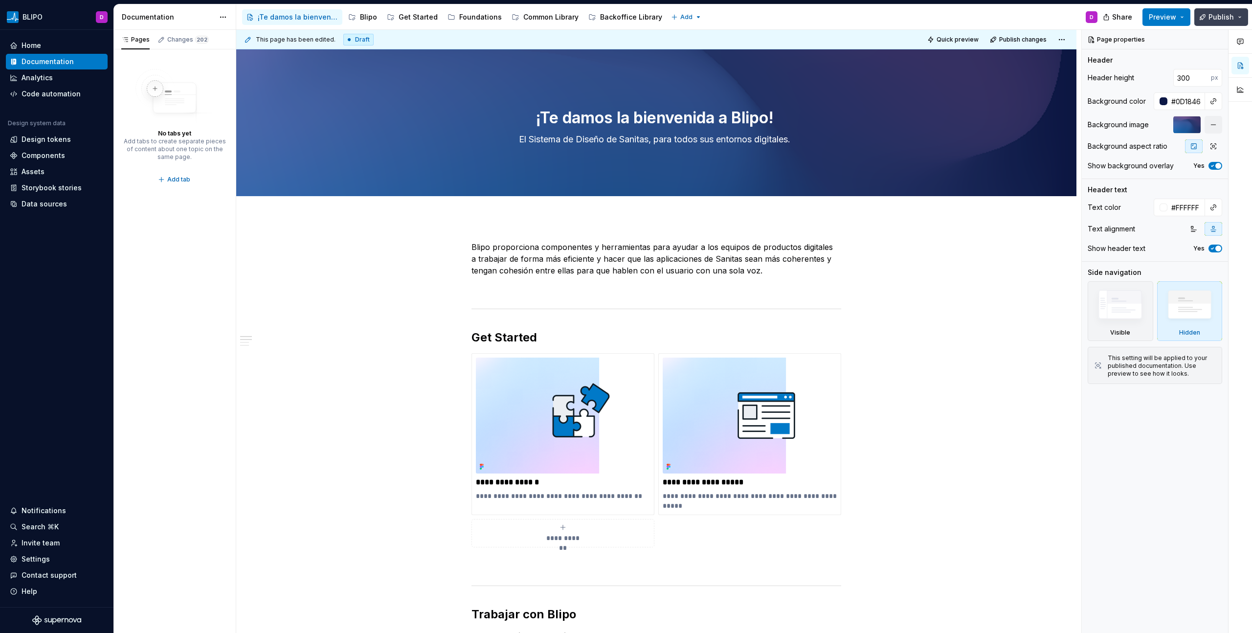
click at [1240, 20] on button "Publish" at bounding box center [1221, 17] width 54 height 18
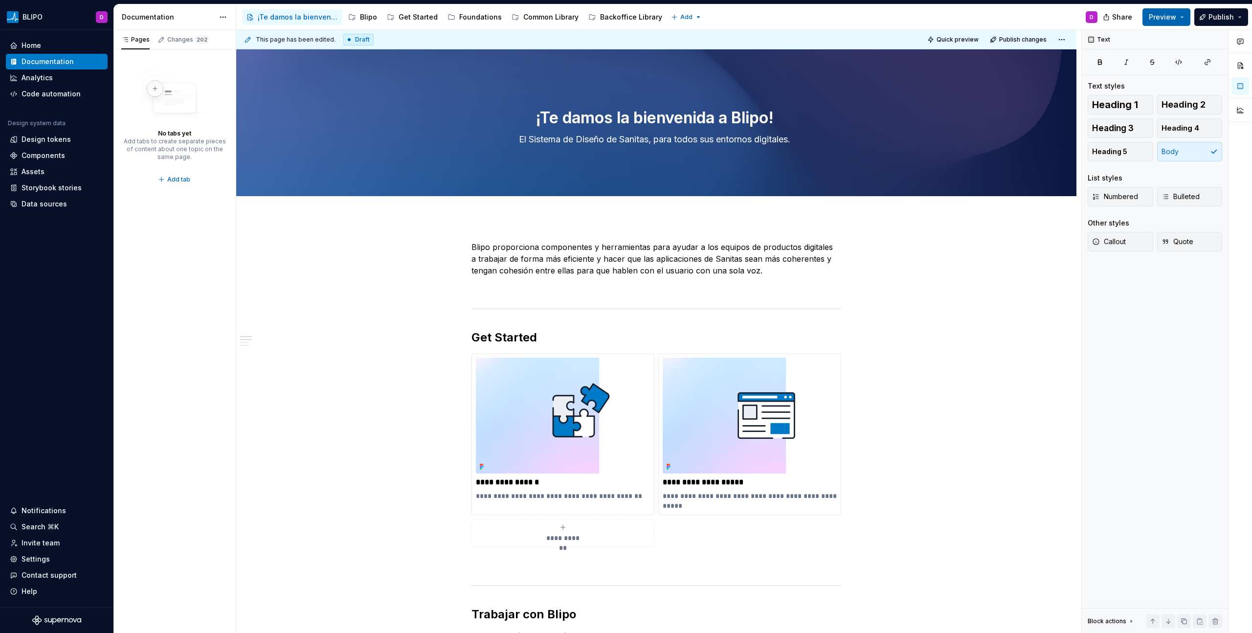
click at [1181, 25] on button "Preview" at bounding box center [1166, 17] width 48 height 18
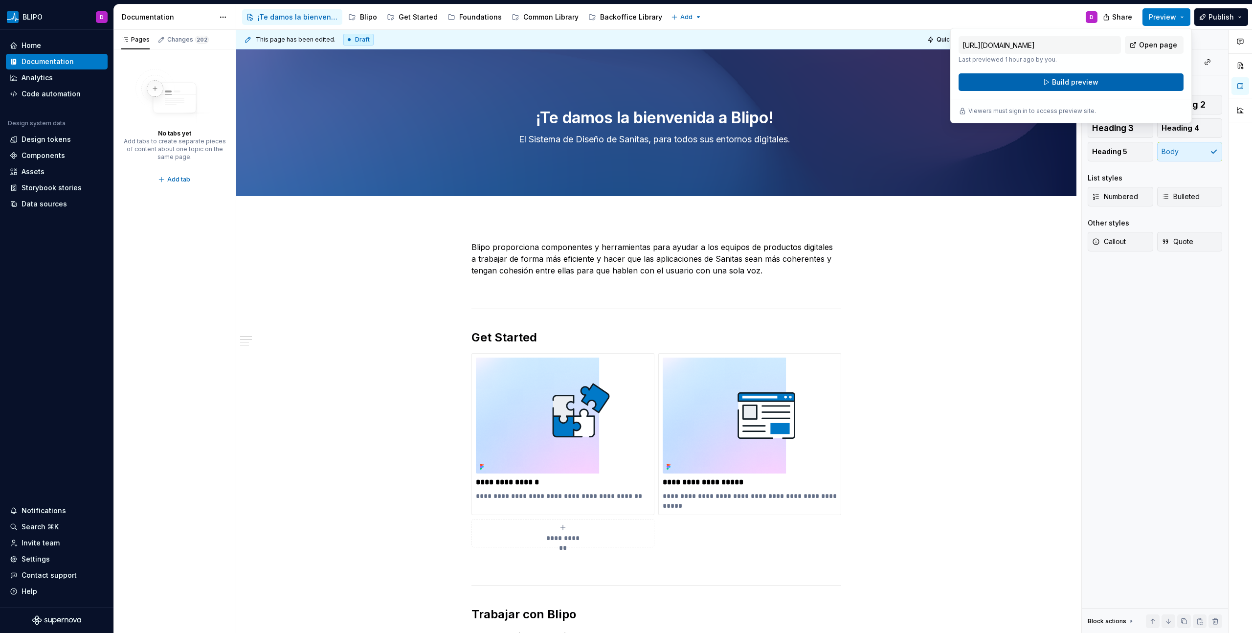
click at [1093, 86] on span "Build preview" at bounding box center [1075, 82] width 46 height 10
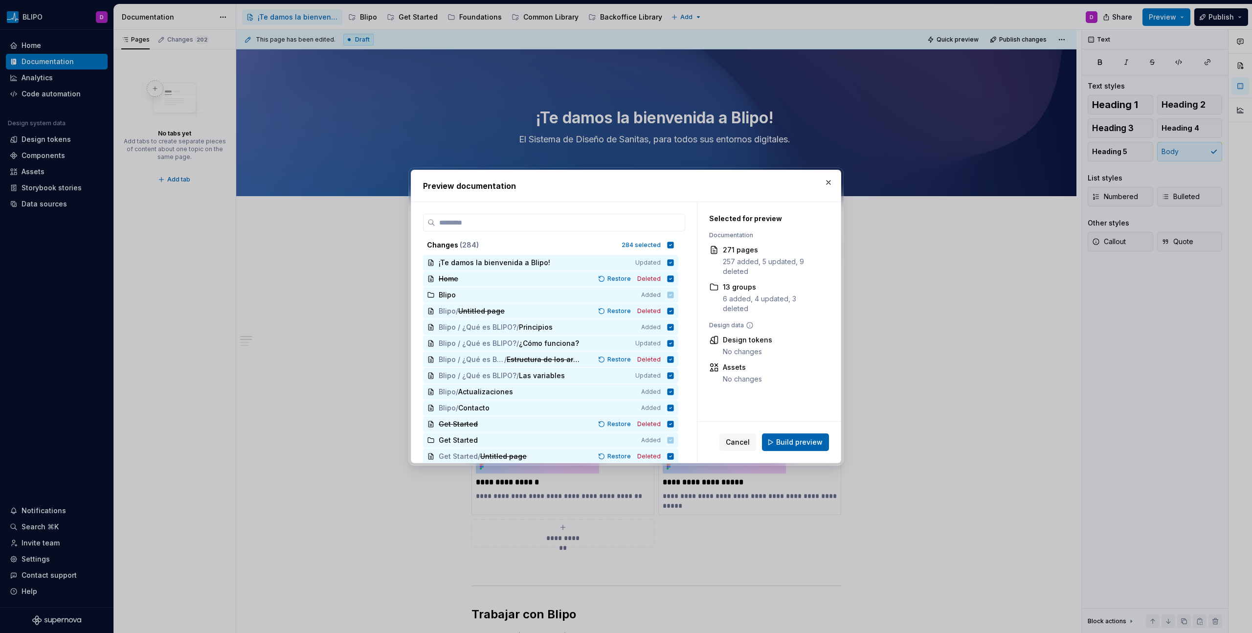
click at [793, 441] on span "Build preview" at bounding box center [799, 442] width 46 height 10
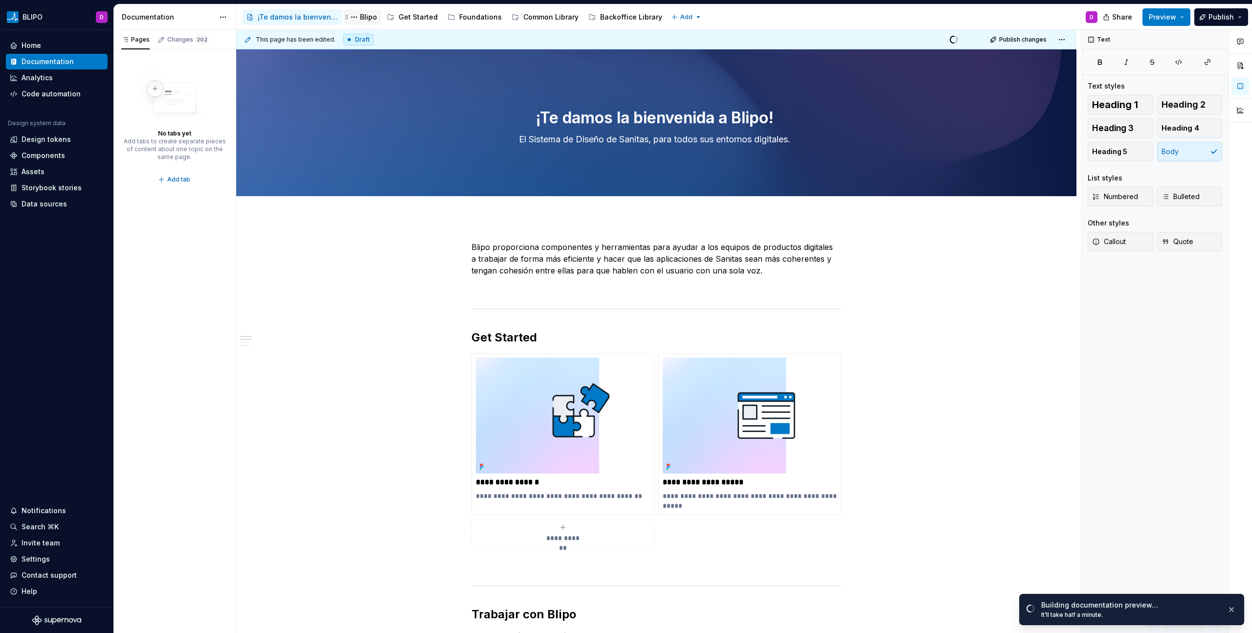
click at [368, 17] on div "Blipo" at bounding box center [368, 17] width 17 height 10
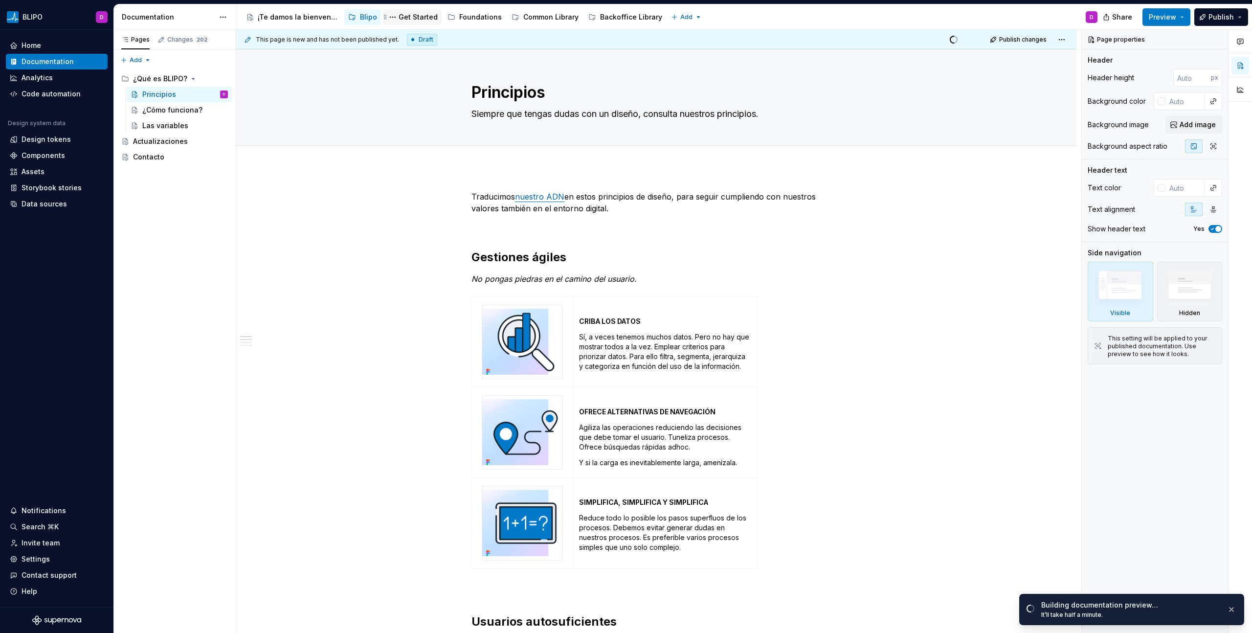
click at [414, 14] on div "Get Started" at bounding box center [417, 17] width 39 height 10
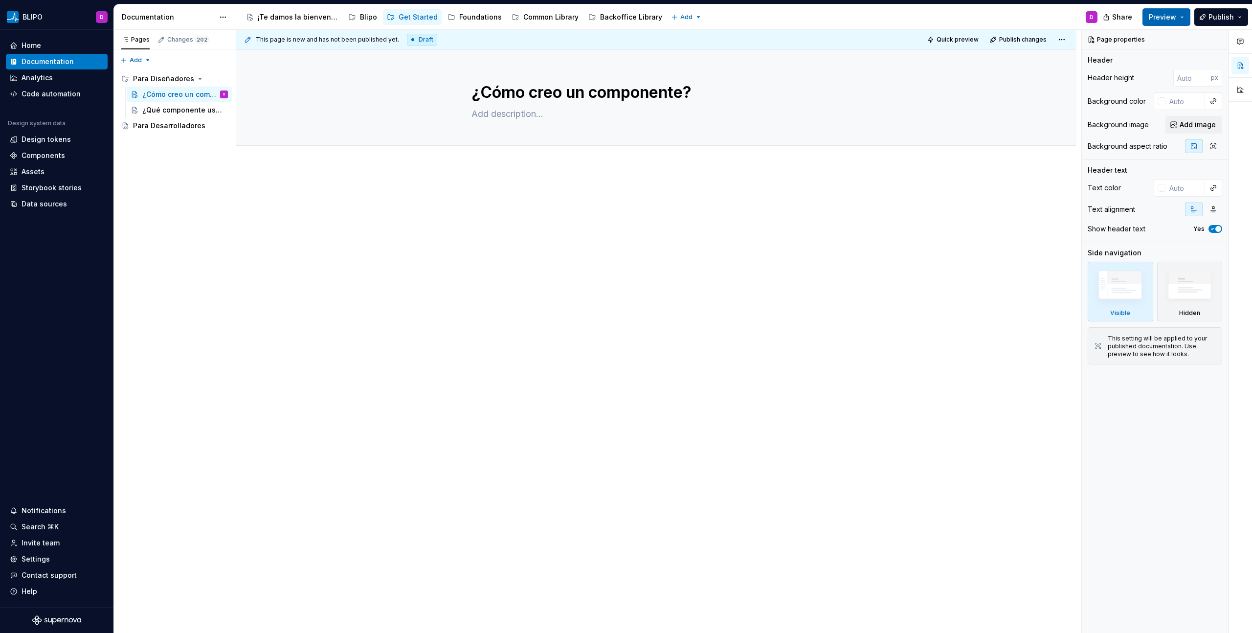
click at [1183, 21] on button "Preview" at bounding box center [1166, 17] width 48 height 18
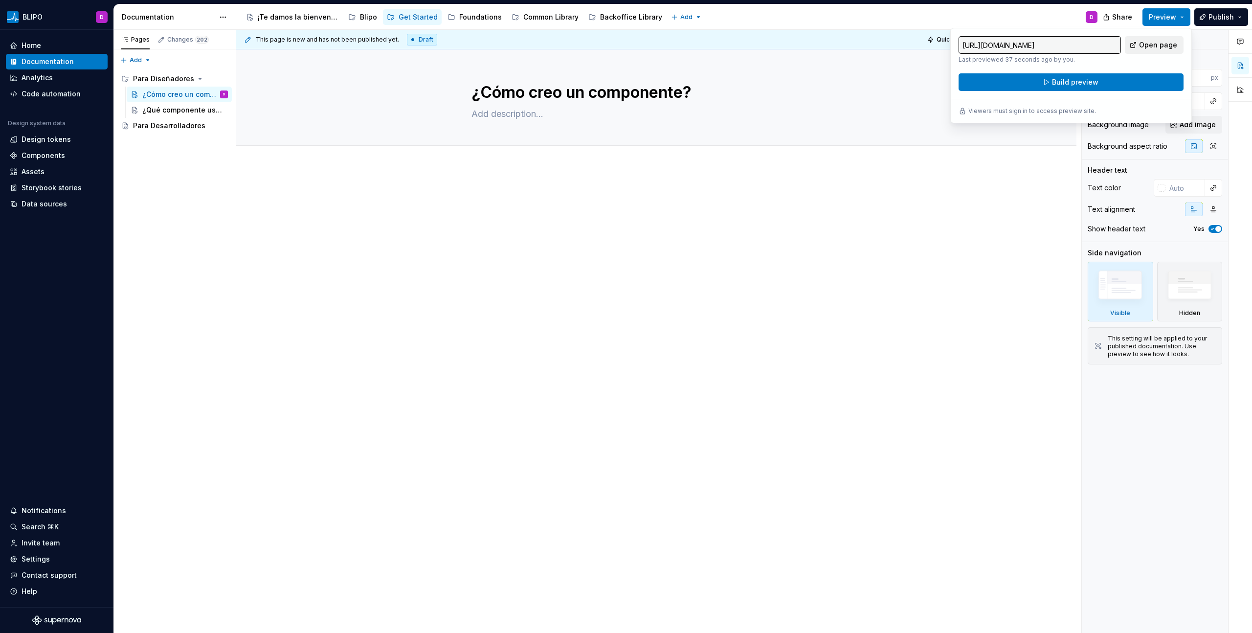
click at [1161, 45] on span "Open page" at bounding box center [1158, 45] width 38 height 10
click at [372, 19] on div "Blipo" at bounding box center [368, 17] width 17 height 10
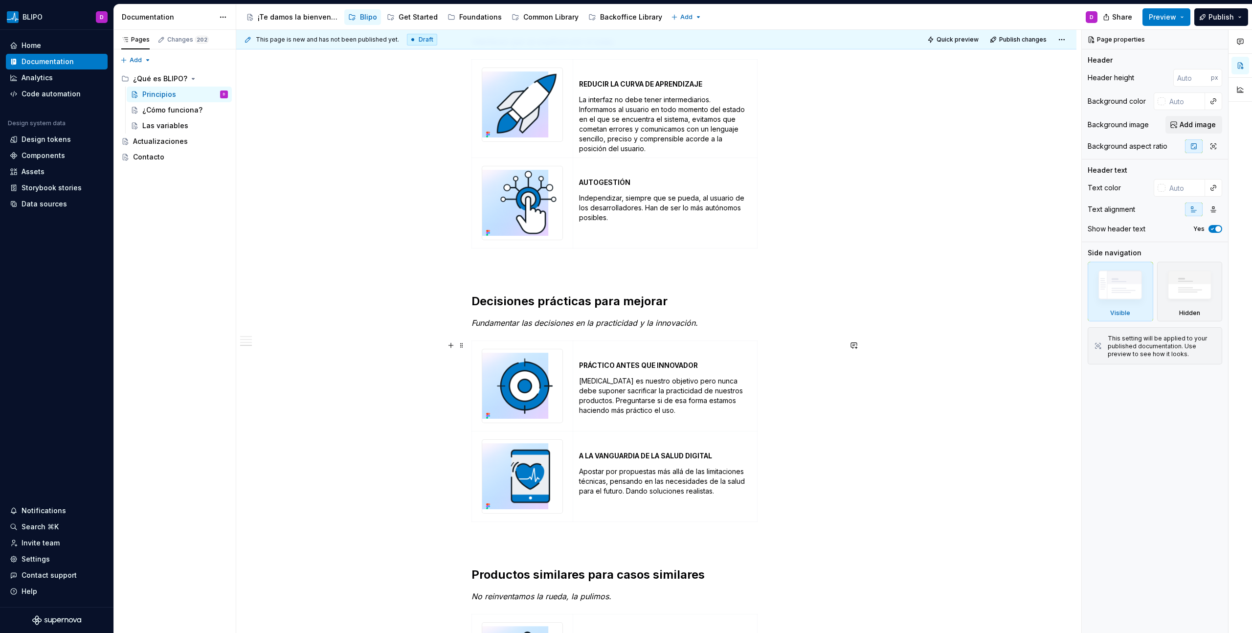
scroll to position [894, 0]
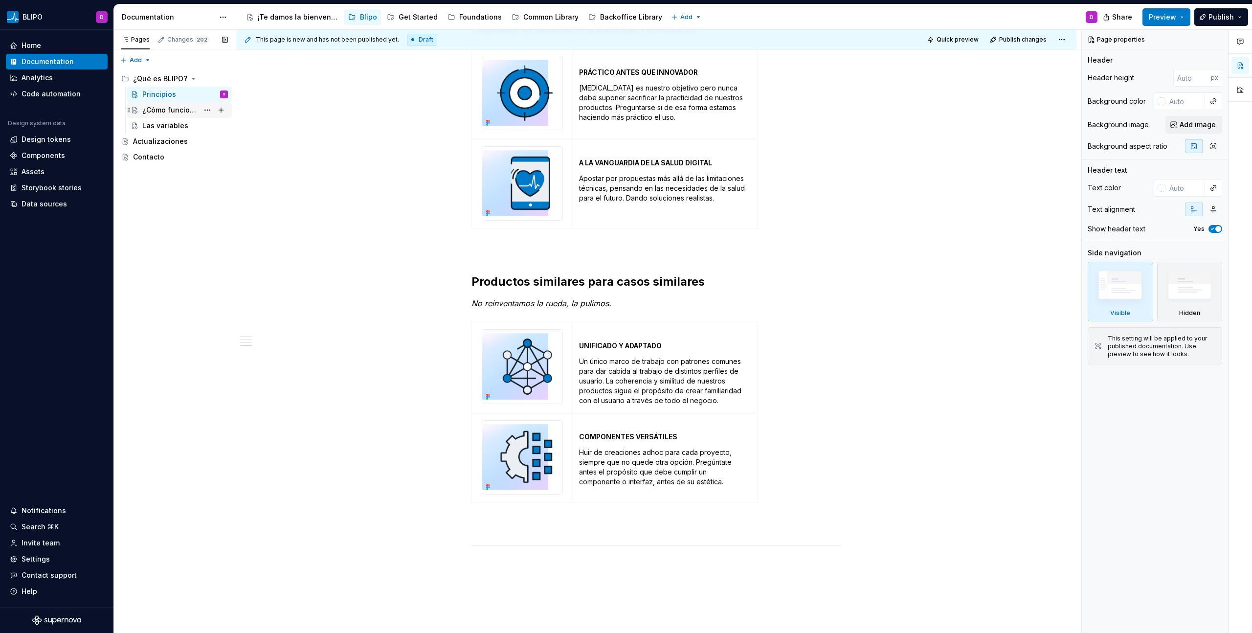
click at [177, 112] on div "¿Cómo funciona?" at bounding box center [170, 110] width 56 height 10
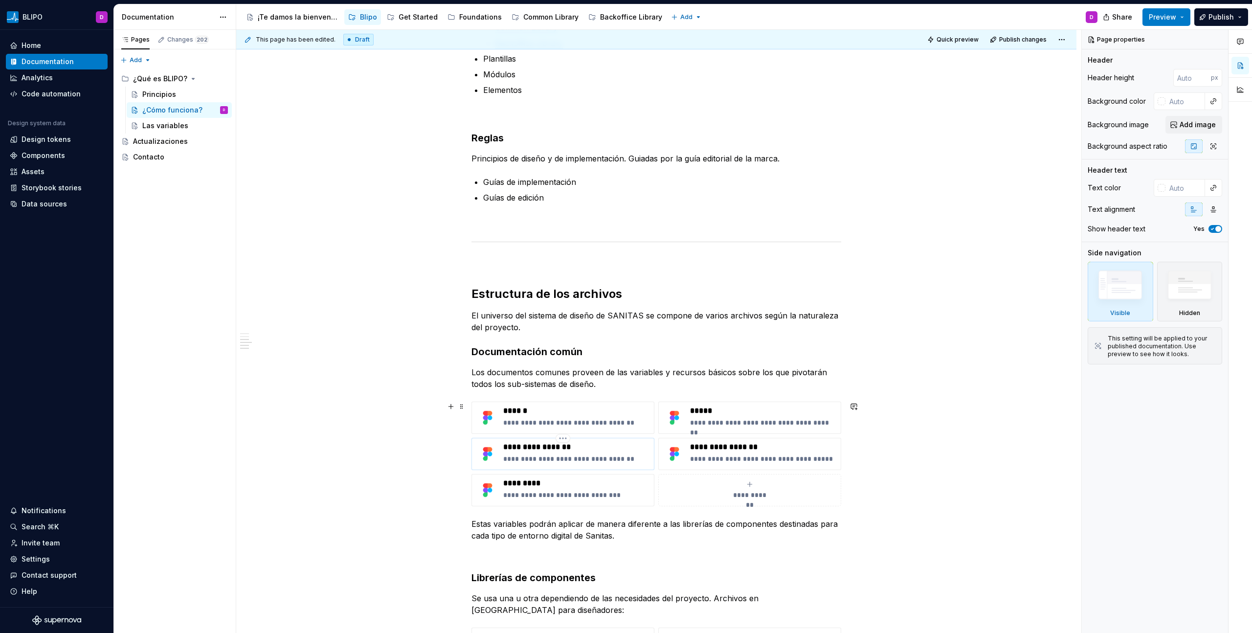
scroll to position [740, 0]
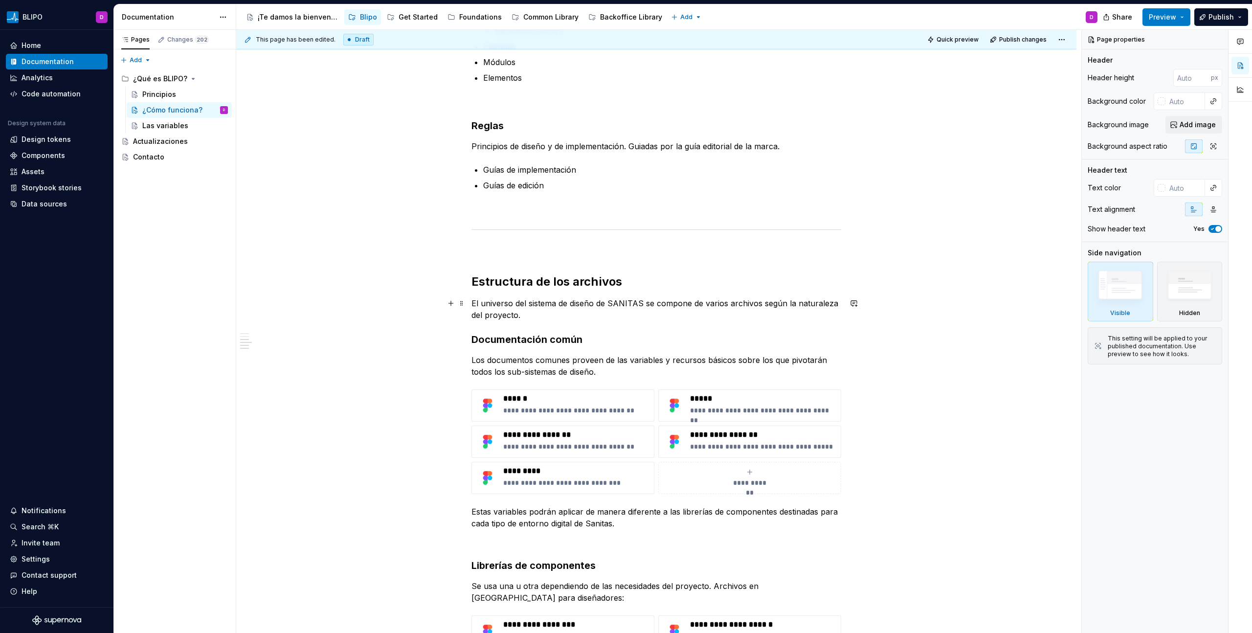
click at [532, 316] on p "El universo del sistema de diseño de SANITAS se compone de varios archivos segú…" at bounding box center [656, 308] width 370 height 23
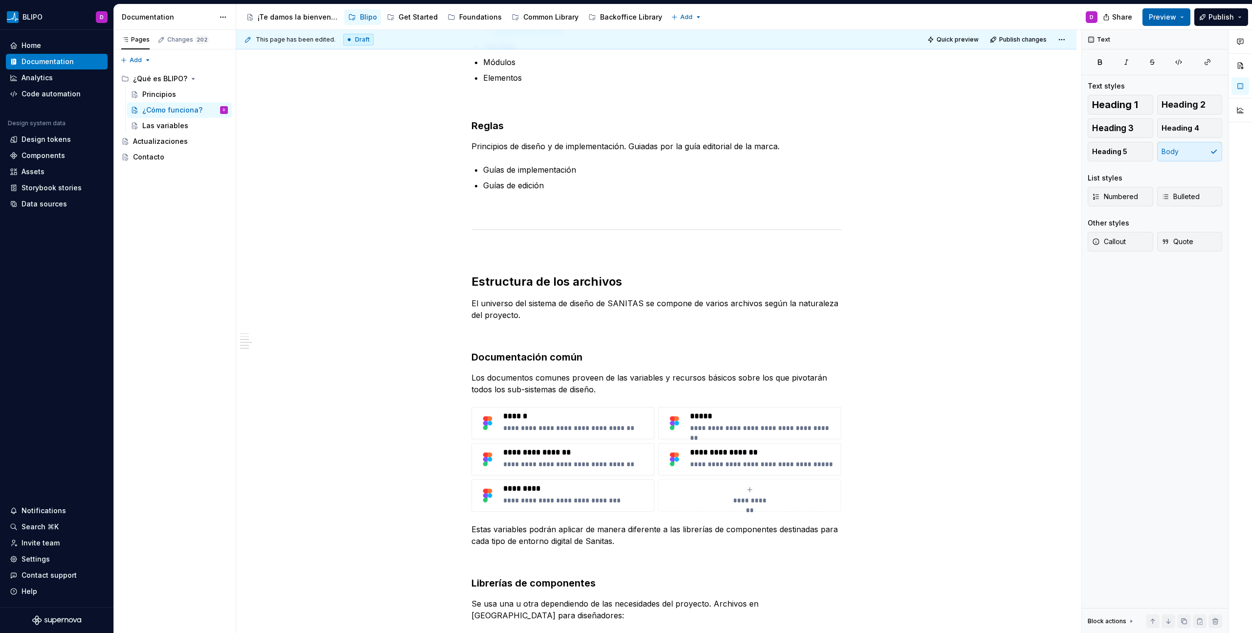
click at [1184, 18] on button "Preview" at bounding box center [1166, 17] width 48 height 18
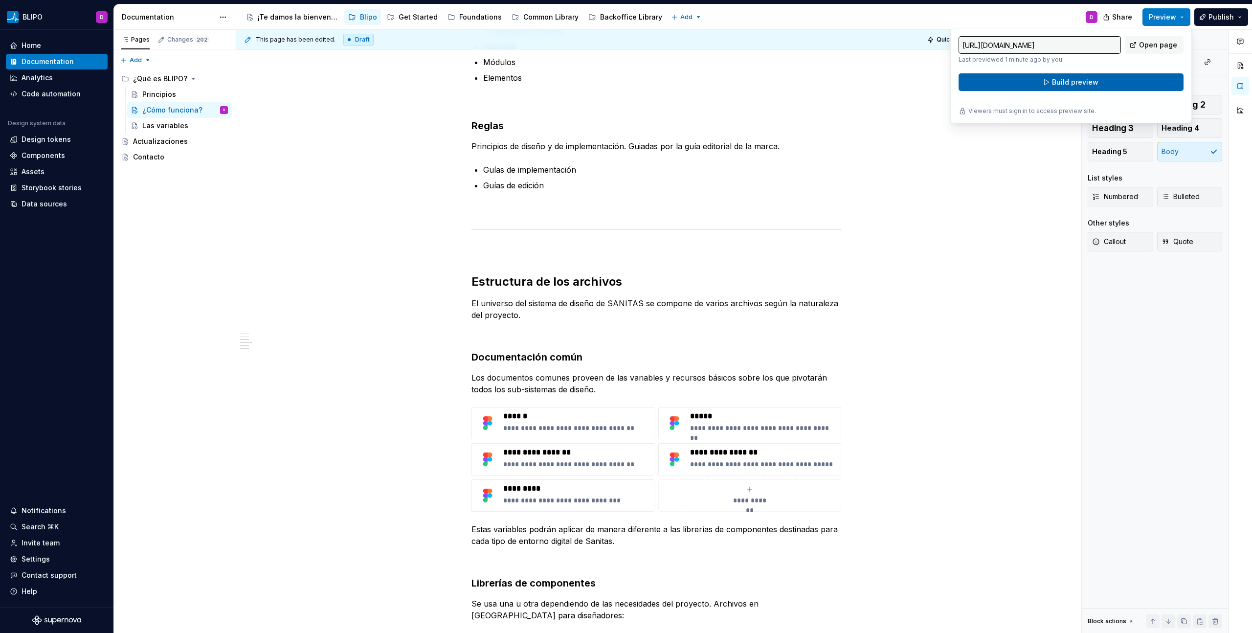
click at [1091, 84] on span "Build preview" at bounding box center [1075, 82] width 46 height 10
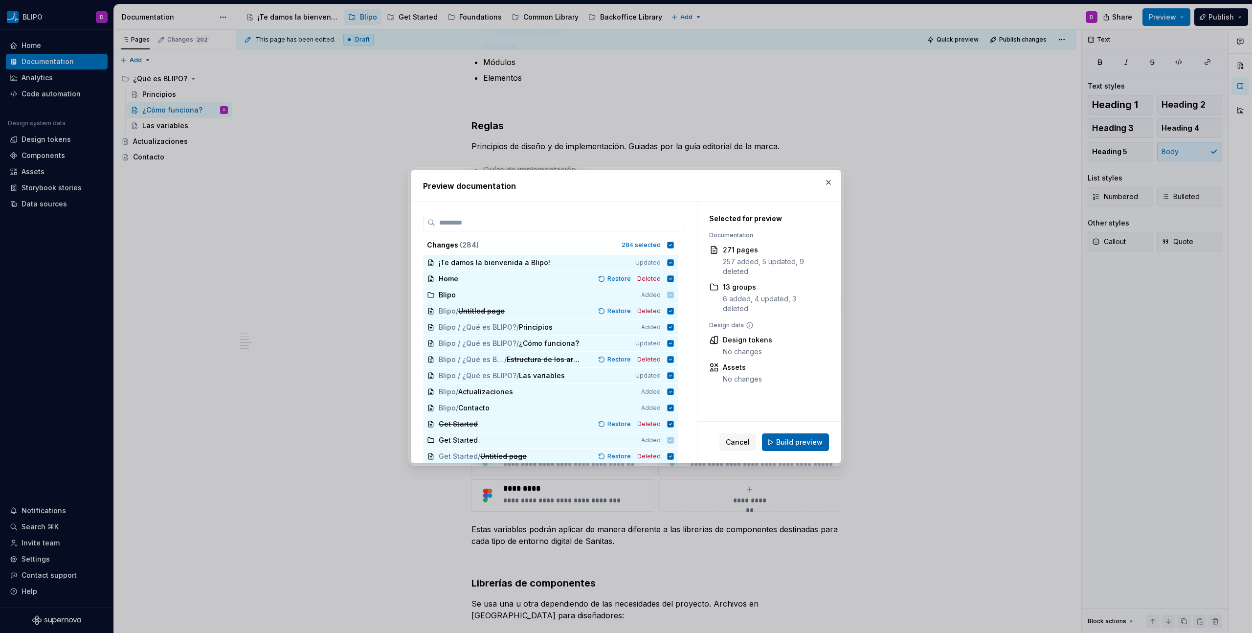
click at [793, 439] on span "Build preview" at bounding box center [799, 442] width 46 height 10
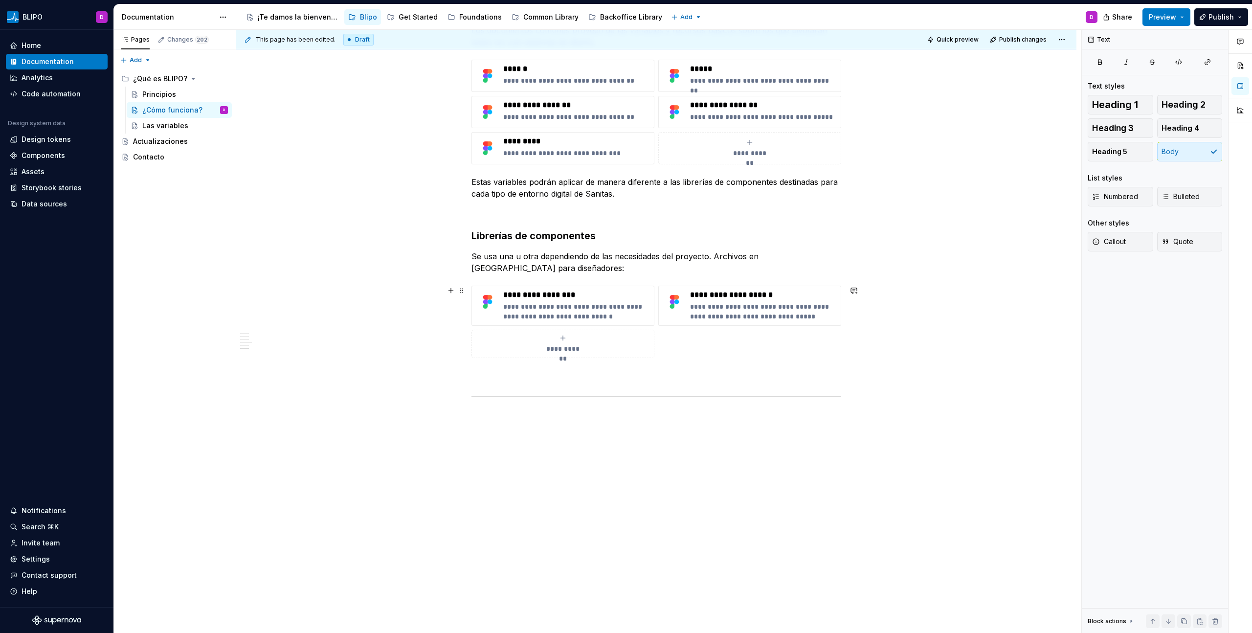
scroll to position [927, 0]
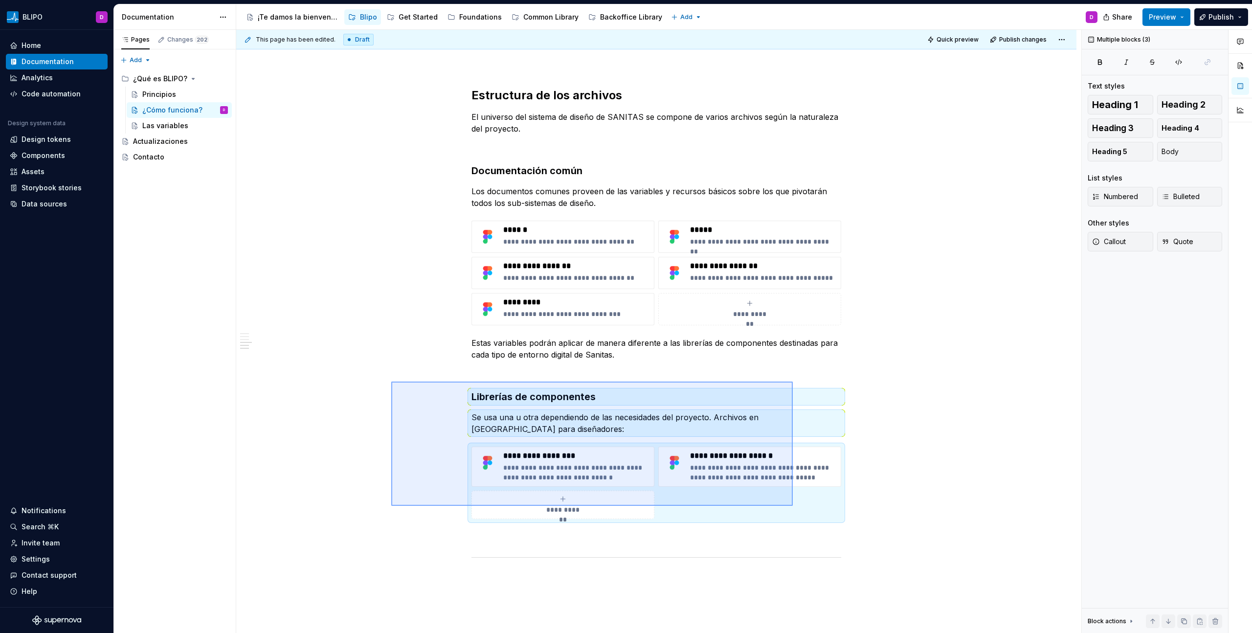
drag, startPoint x: 391, startPoint y: 381, endPoint x: 793, endPoint y: 506, distance: 420.2
click at [793, 506] on div "This page has been edited. Draft Quick preview Publish changes ¿Cómo funciona? …" at bounding box center [658, 331] width 845 height 603
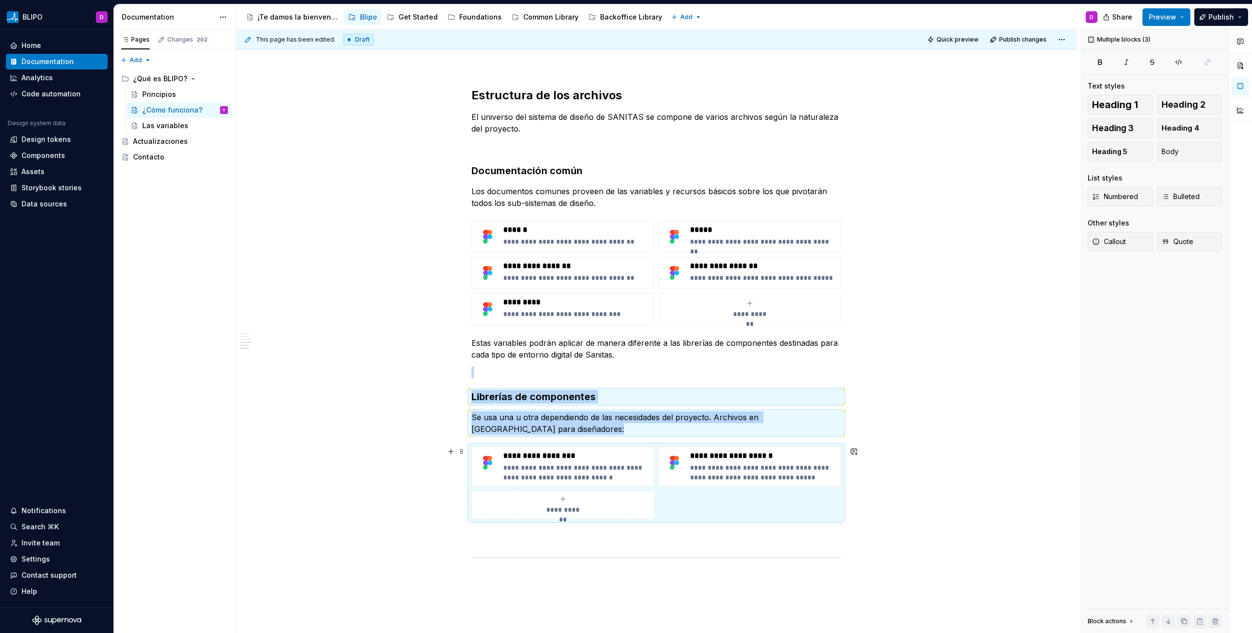
copy div "Librerías de componentes Se usa una u otra dependiendo de las necesidades del p…"
click at [413, 16] on div "Get Started" at bounding box center [417, 17] width 39 height 10
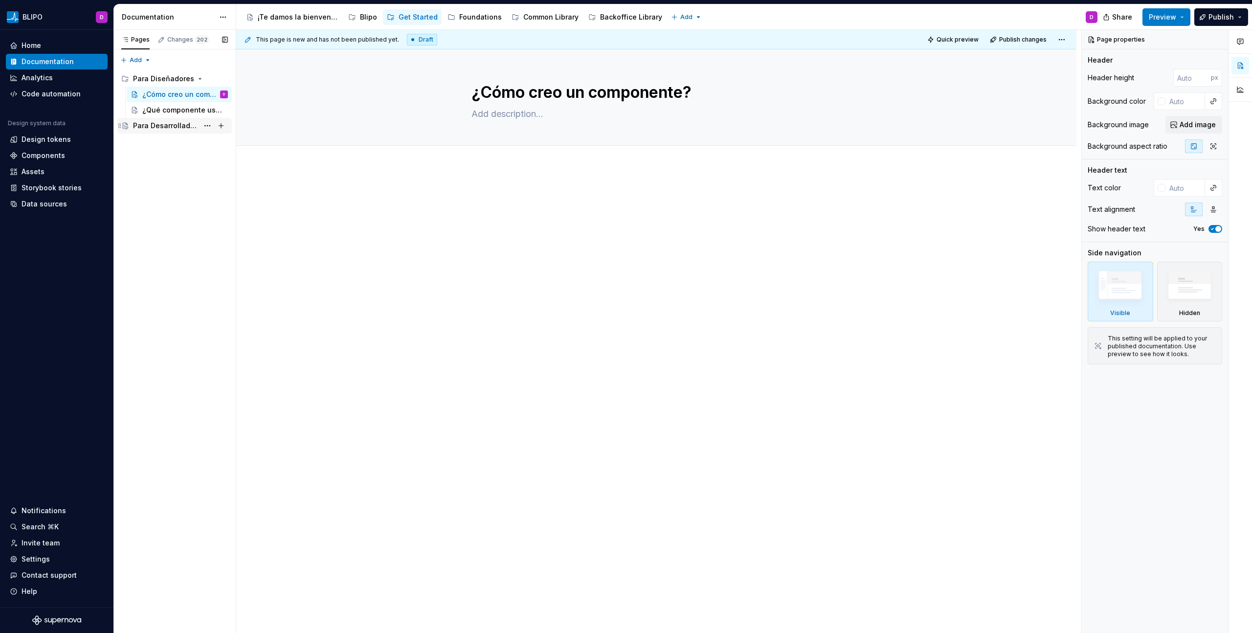
click at [175, 128] on div "Para Desarrolladores" at bounding box center [166, 126] width 66 height 10
click at [512, 216] on div at bounding box center [656, 209] width 370 height 37
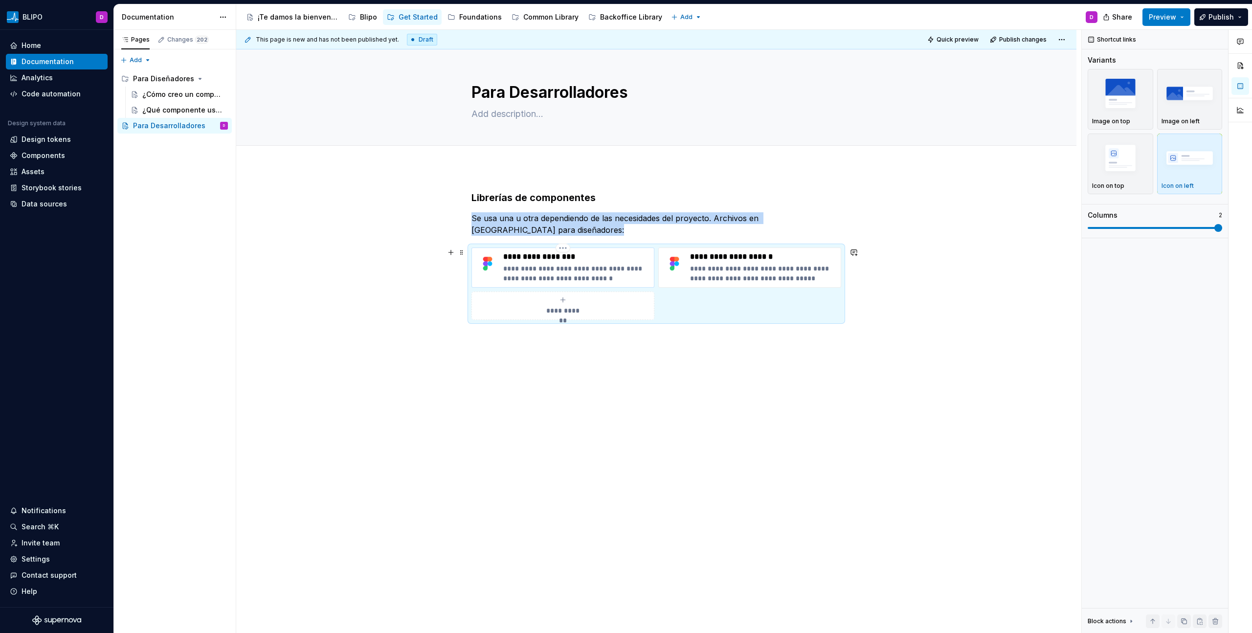
click at [486, 264] on img at bounding box center [487, 263] width 23 height 23
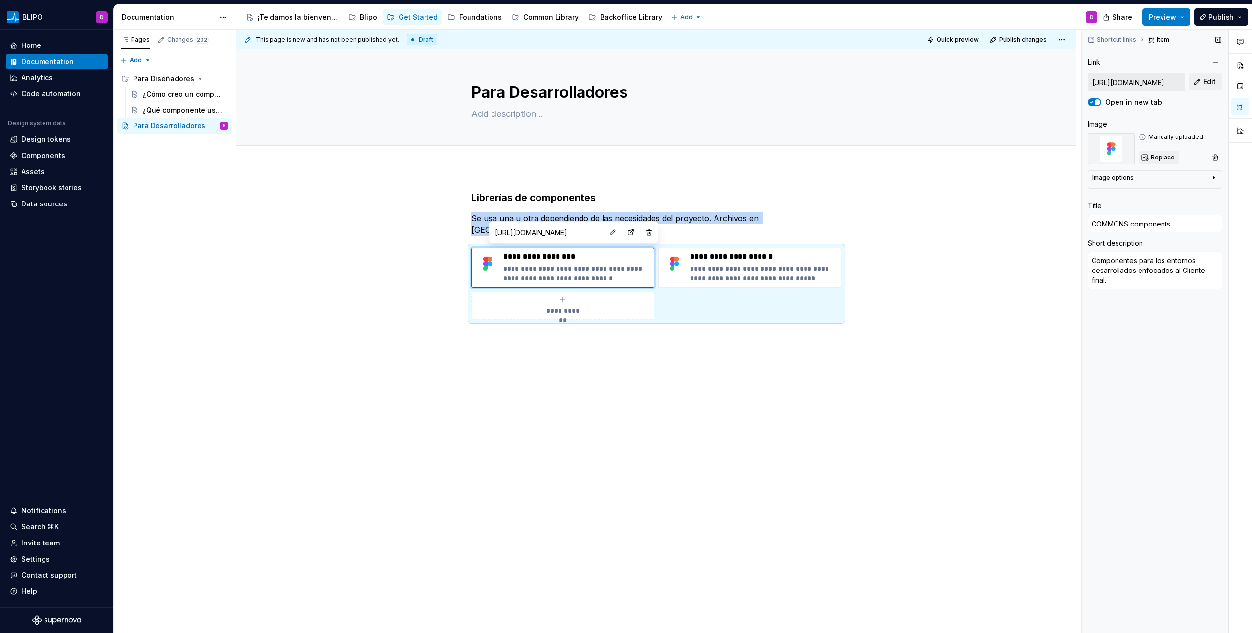
click at [1156, 155] on span "Replace" at bounding box center [1162, 158] width 24 height 8
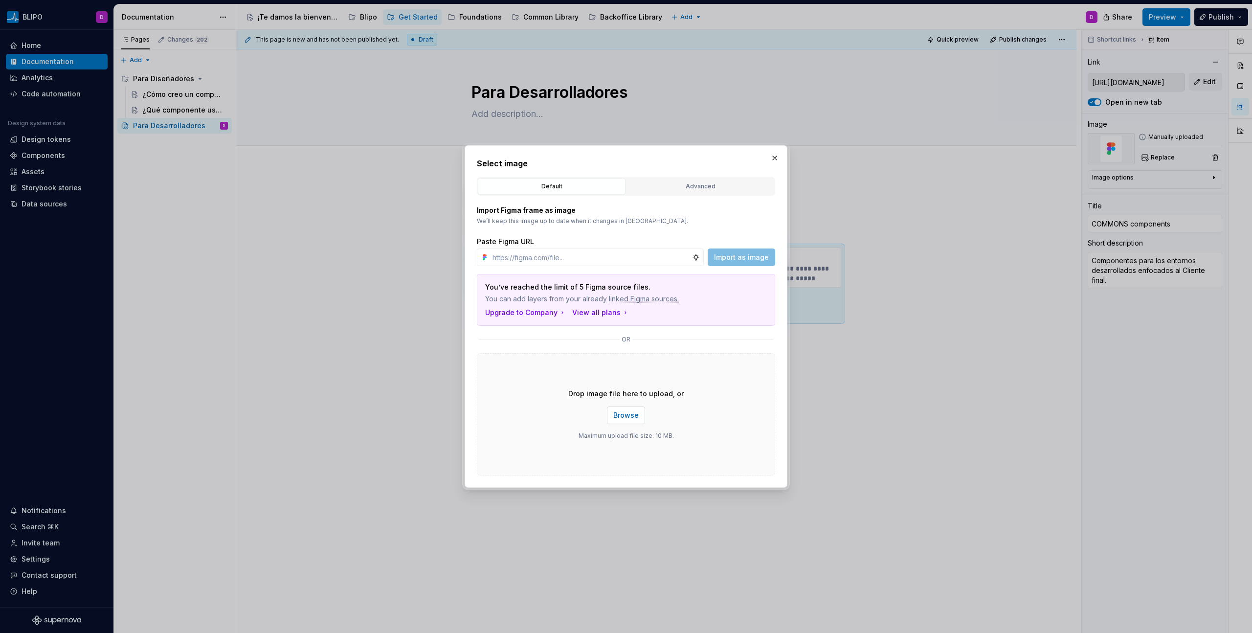
click at [624, 416] on span "Browse" at bounding box center [625, 415] width 25 height 10
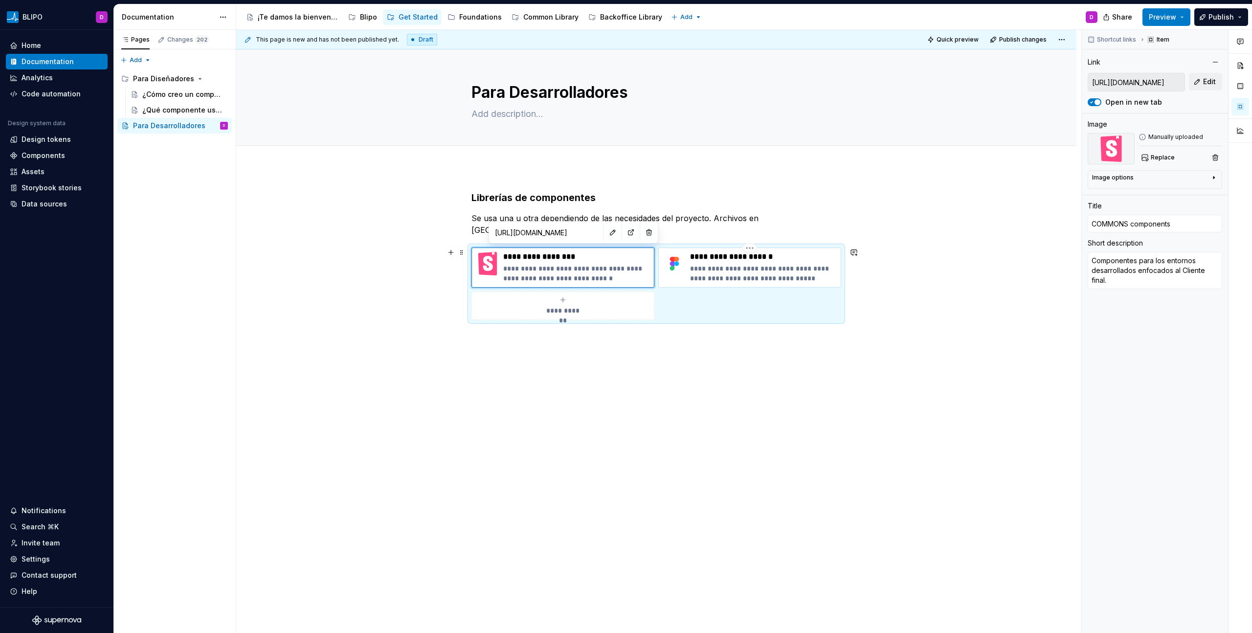
click at [736, 265] on p "**********" at bounding box center [763, 274] width 147 height 20
type textarea "*"
type input "https://www.figma.com/design/0Ul78tb8kGcQr4CWxRlTFf/SANITAS-COMMON-Components?m…"
type input "BACKOFFICE components"
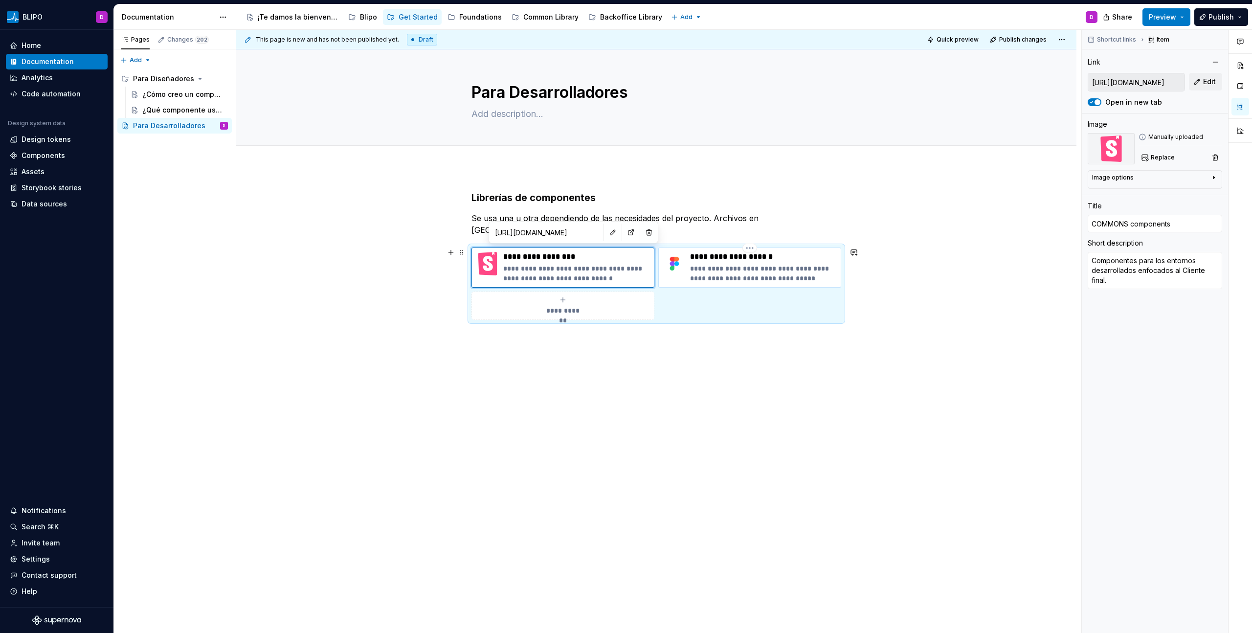
type textarea "Componentes para los entornos desarrollados enfocados a la gestión interna."
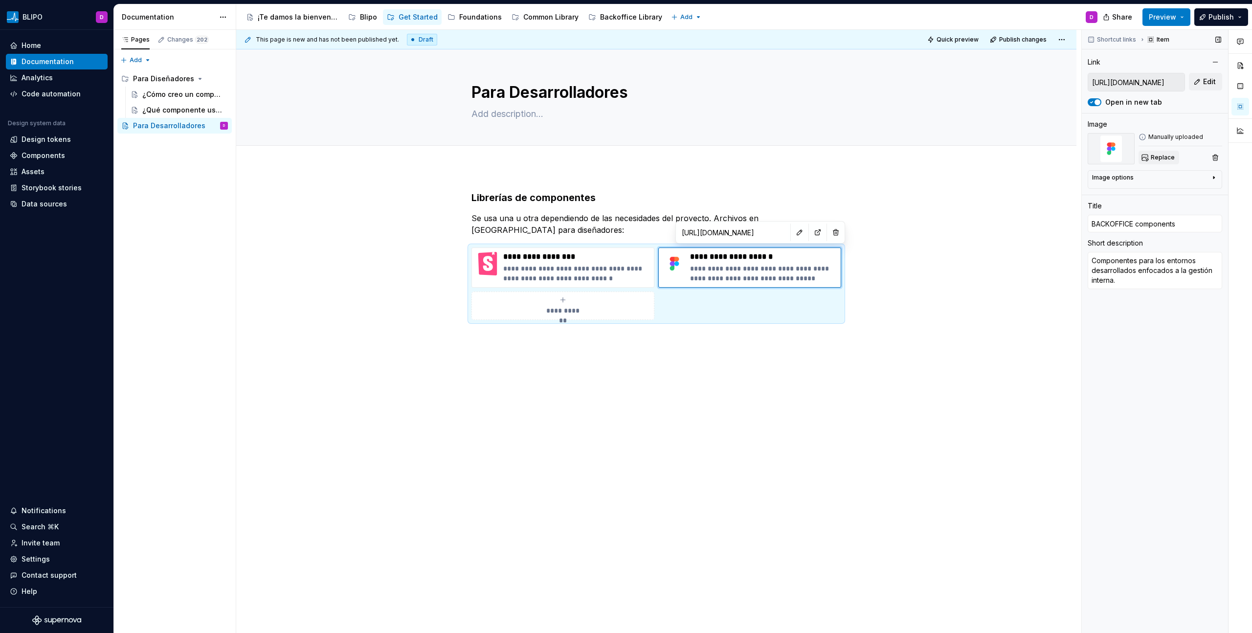
click at [1163, 160] on span "Replace" at bounding box center [1162, 158] width 24 height 8
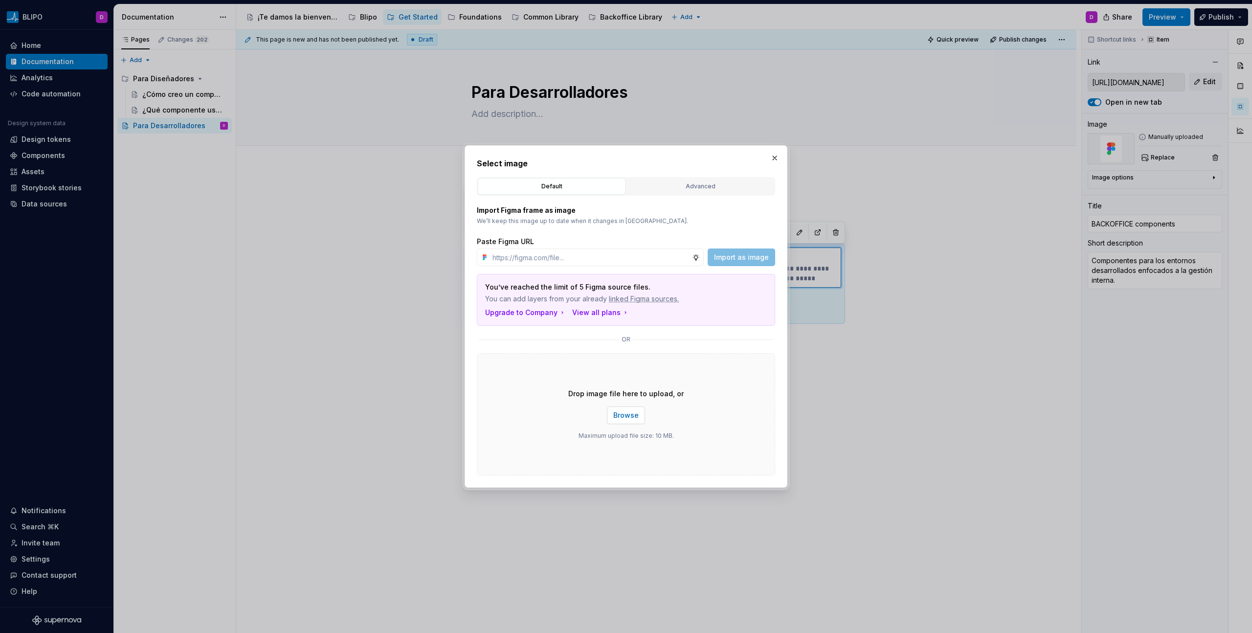
click at [635, 415] on span "Browse" at bounding box center [625, 415] width 25 height 10
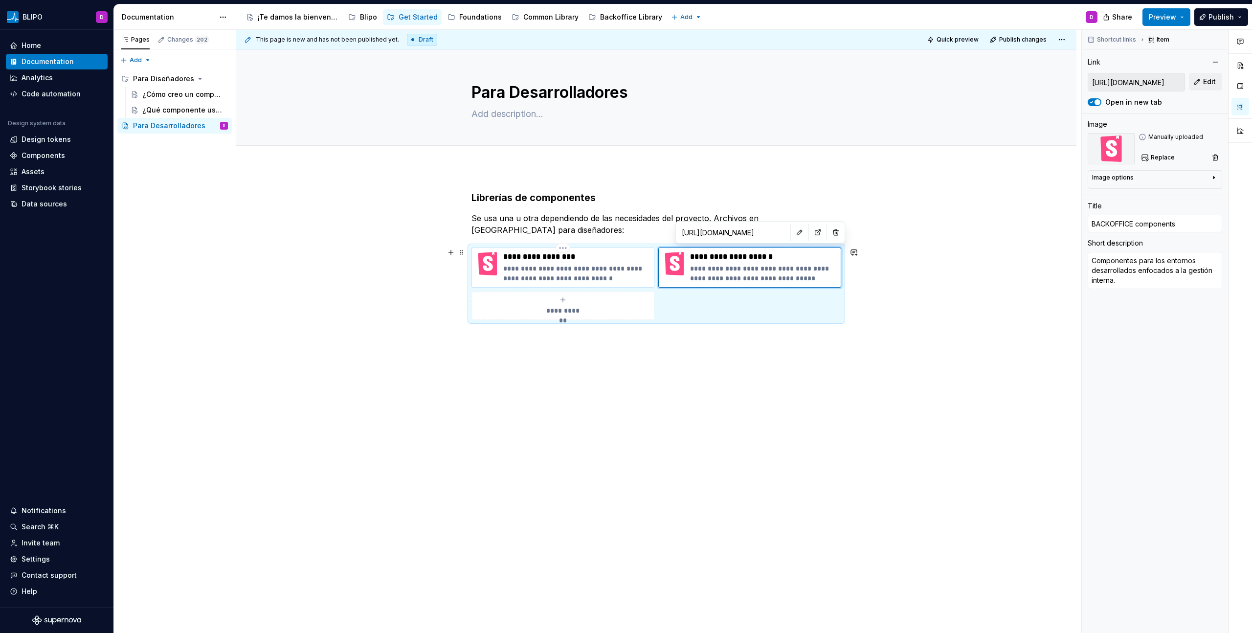
click at [557, 257] on p "**********" at bounding box center [576, 257] width 147 height 10
type textarea "*"
type input "https://www.figma.com/design/OWKzfq9SiCdx53AEkAWRpO/BACKOFFICE-Components?node-…"
type input "COMMONS components"
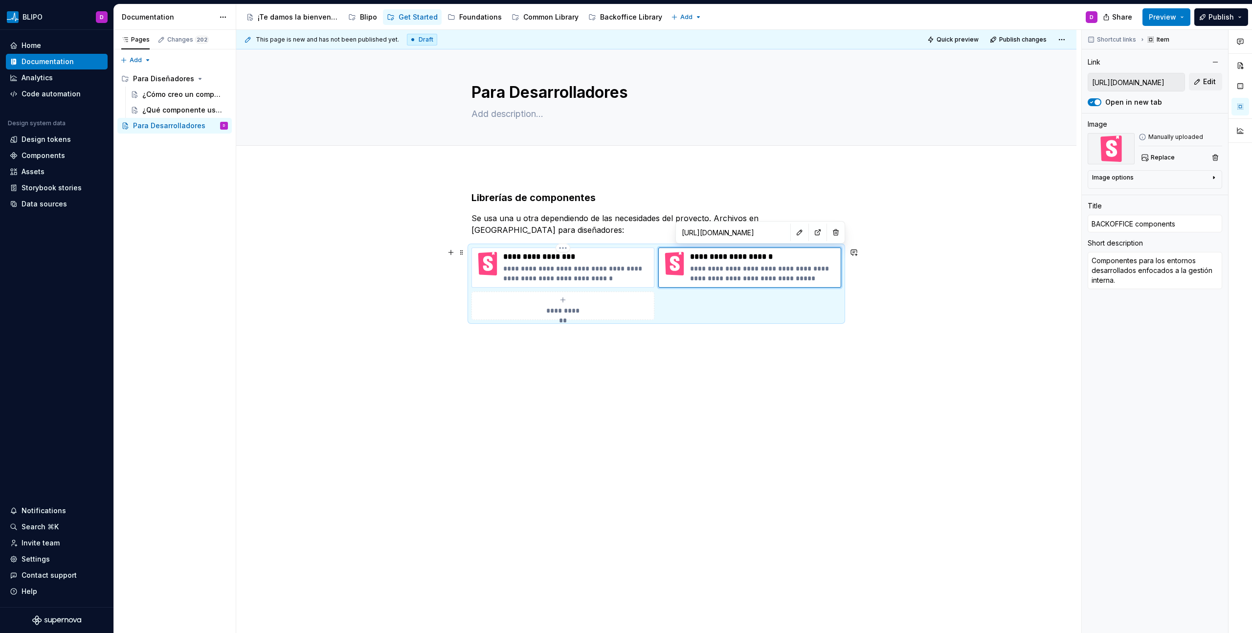
type textarea "Componentes para los entornos desarrollados enfocados al Cliente final."
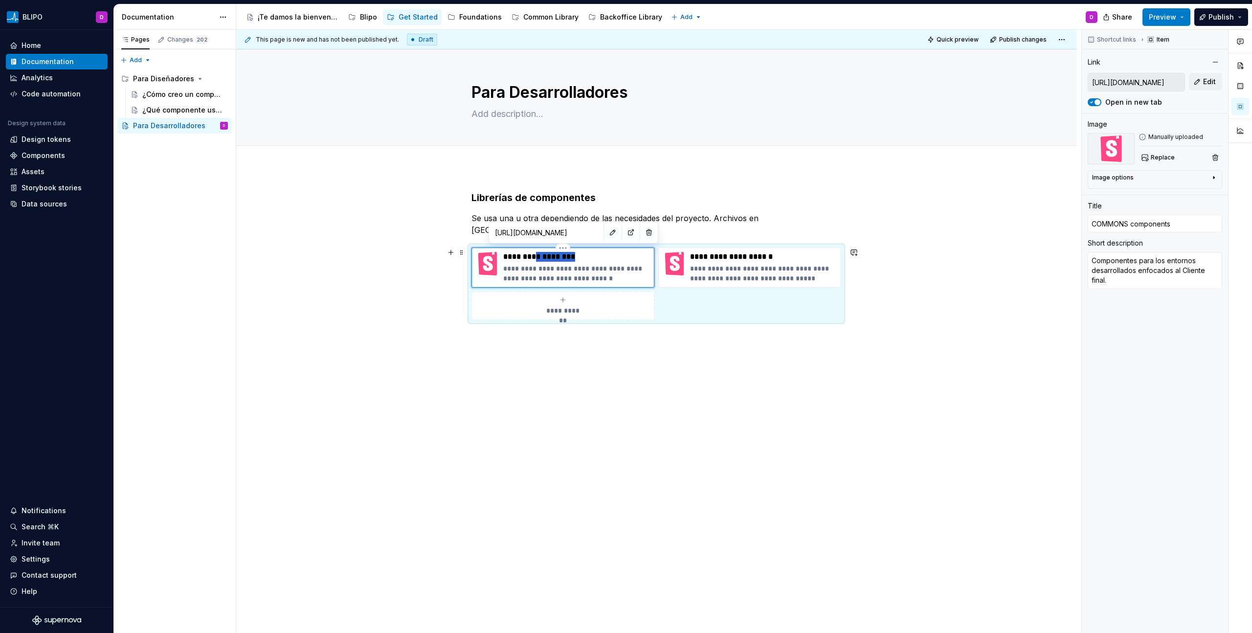
click at [557, 257] on p "**********" at bounding box center [576, 257] width 147 height 10
type textarea "*"
type input "COMMONS r"
type textarea "*"
type input "COMMONS re"
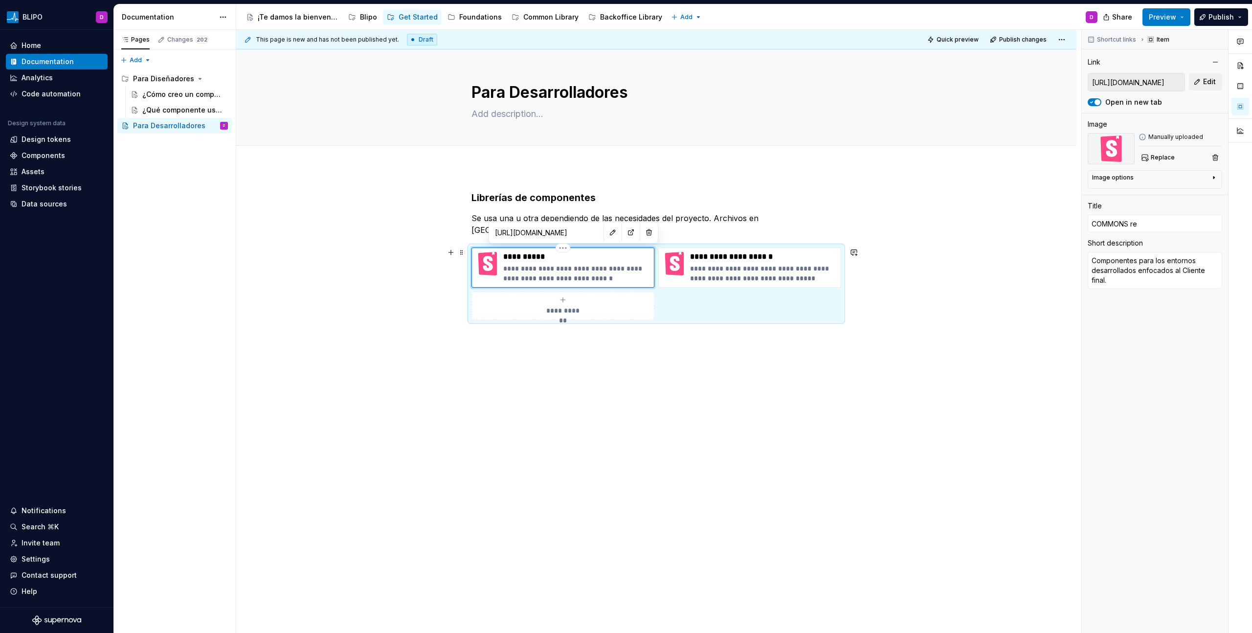
type textarea "*"
type input "COMMONS red"
type textarea "*"
type input "COMMONS redm"
type textarea "*"
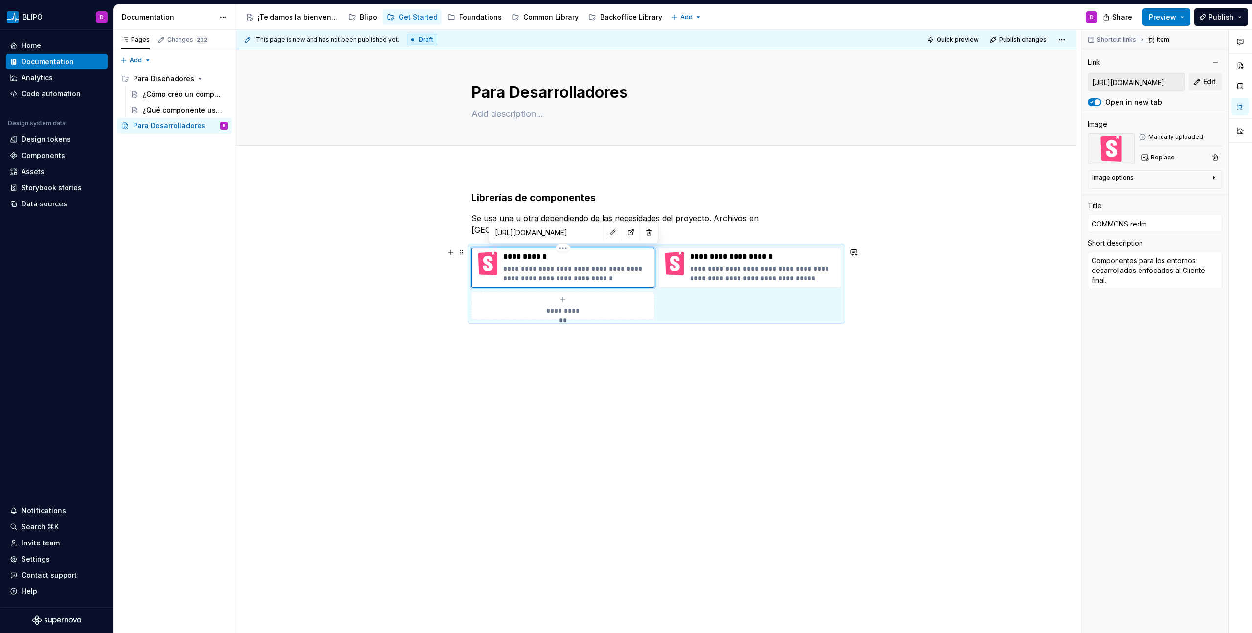
type input "COMMONS redme"
click at [557, 258] on p "**********" at bounding box center [576, 257] width 147 height 10
type textarea "*"
type input "COMMONS readme"
click at [563, 260] on p "**********" at bounding box center [576, 257] width 147 height 10
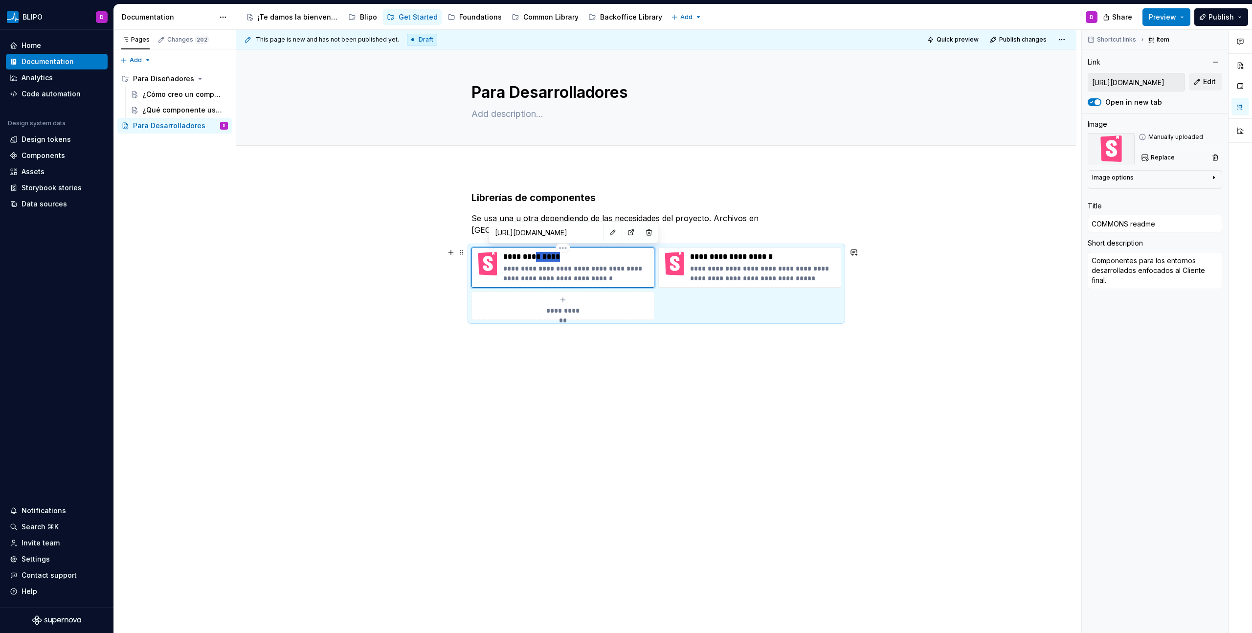
click at [563, 260] on p "**********" at bounding box center [576, 257] width 147 height 10
click at [769, 259] on p "**********" at bounding box center [763, 257] width 147 height 10
type textarea "*"
type input "https://www.figma.com/design/0Ul78tb8kGcQr4CWxRlTFf/SANITAS-COMMON-Components?m…"
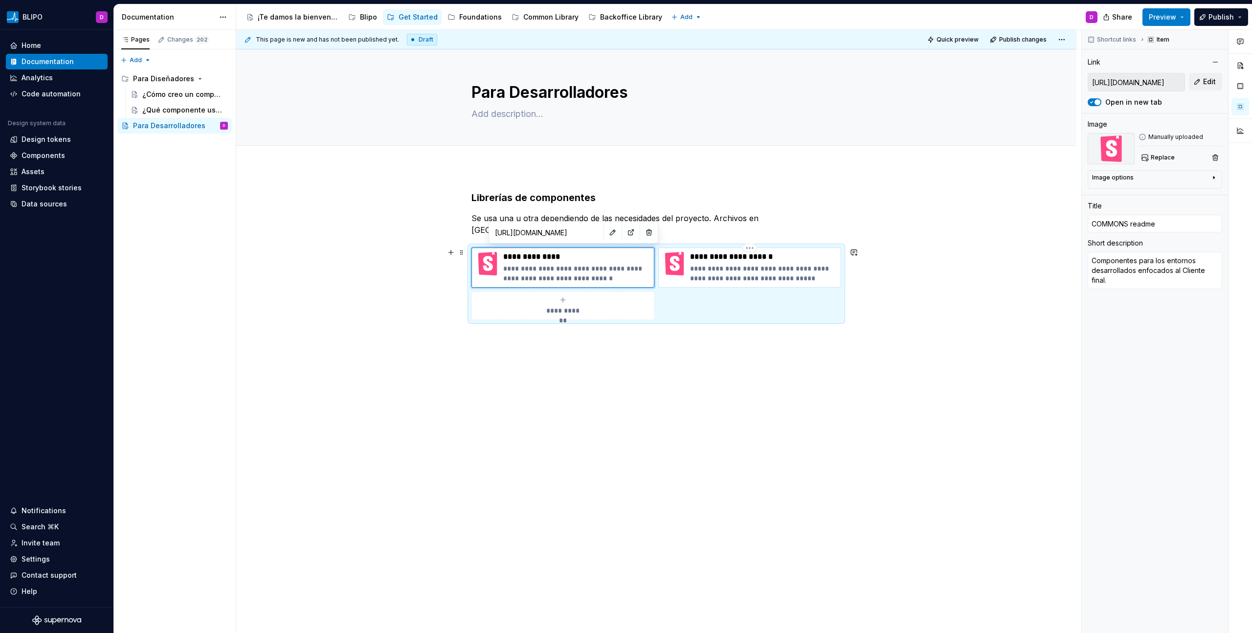
type input "BACKOFFICE components"
type textarea "Componentes para los entornos desarrollados enfocados a la gestión interna."
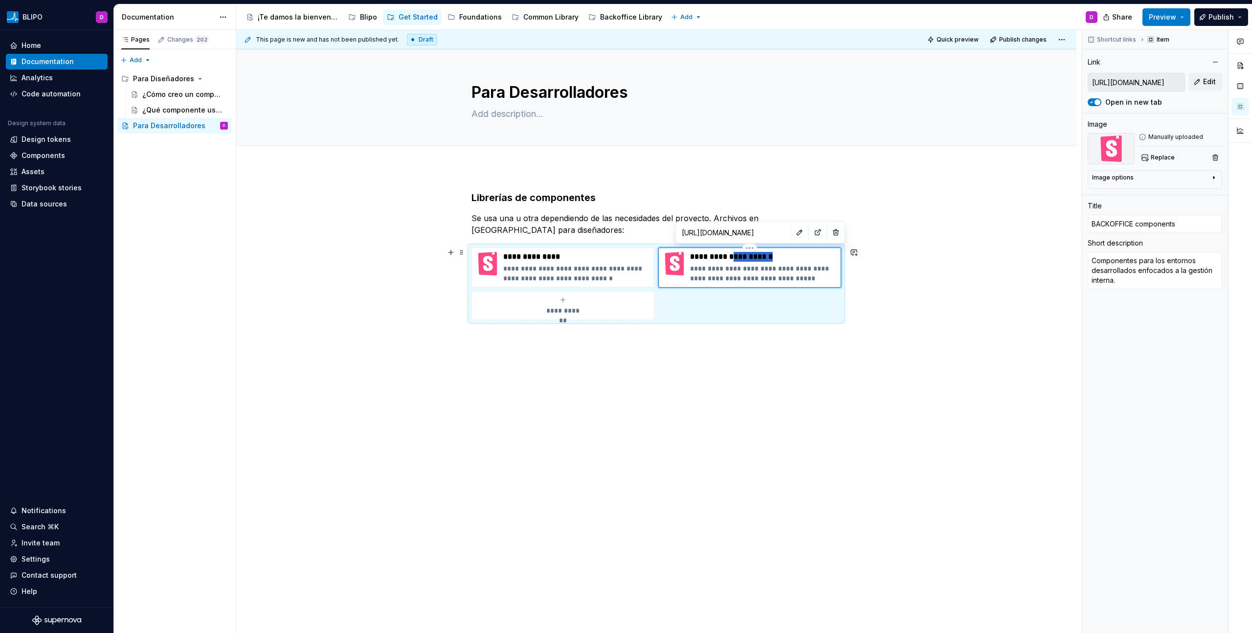
click at [769, 259] on p "**********" at bounding box center [763, 257] width 147 height 10
type textarea "*"
type input "BACKOFFICE readme"
click at [532, 267] on p "**********" at bounding box center [576, 274] width 147 height 20
type textarea "*"
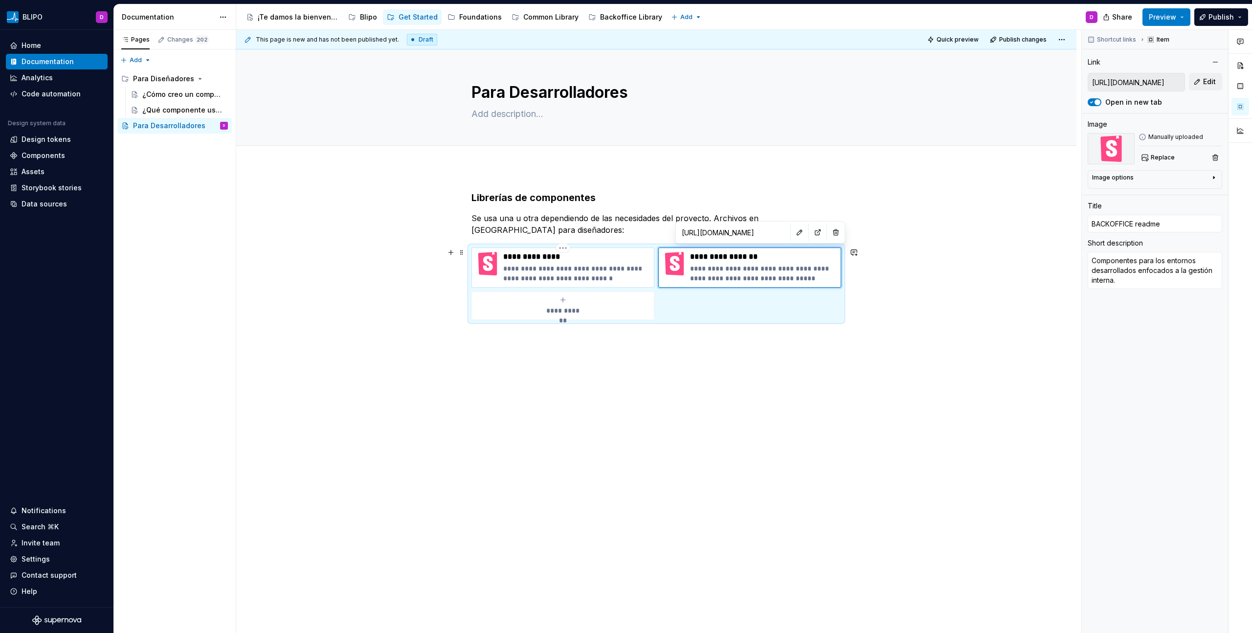
type input "https://www.figma.com/design/OWKzfq9SiCdx53AEkAWRpO/BACKOFFICE-Components?node-…"
type input "COMMONS readme"
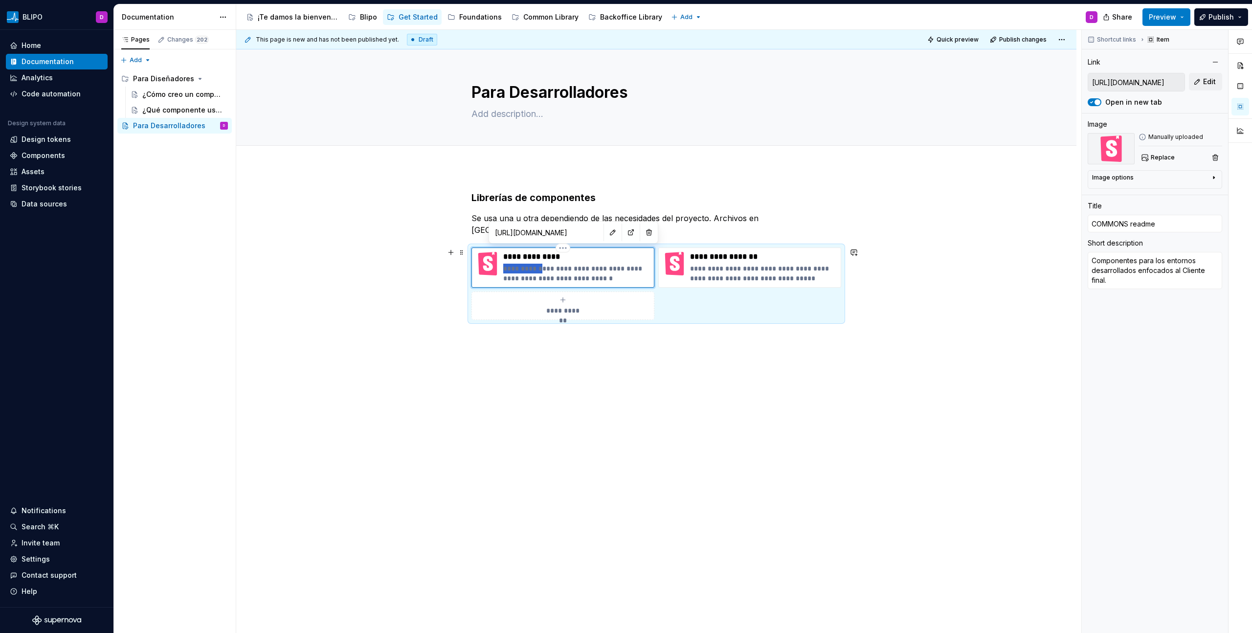
click at [532, 267] on p "**********" at bounding box center [576, 274] width 147 height 20
click at [539, 268] on p "**********" at bounding box center [576, 274] width 147 height 20
click at [698, 388] on div "**********" at bounding box center [656, 344] width 840 height 354
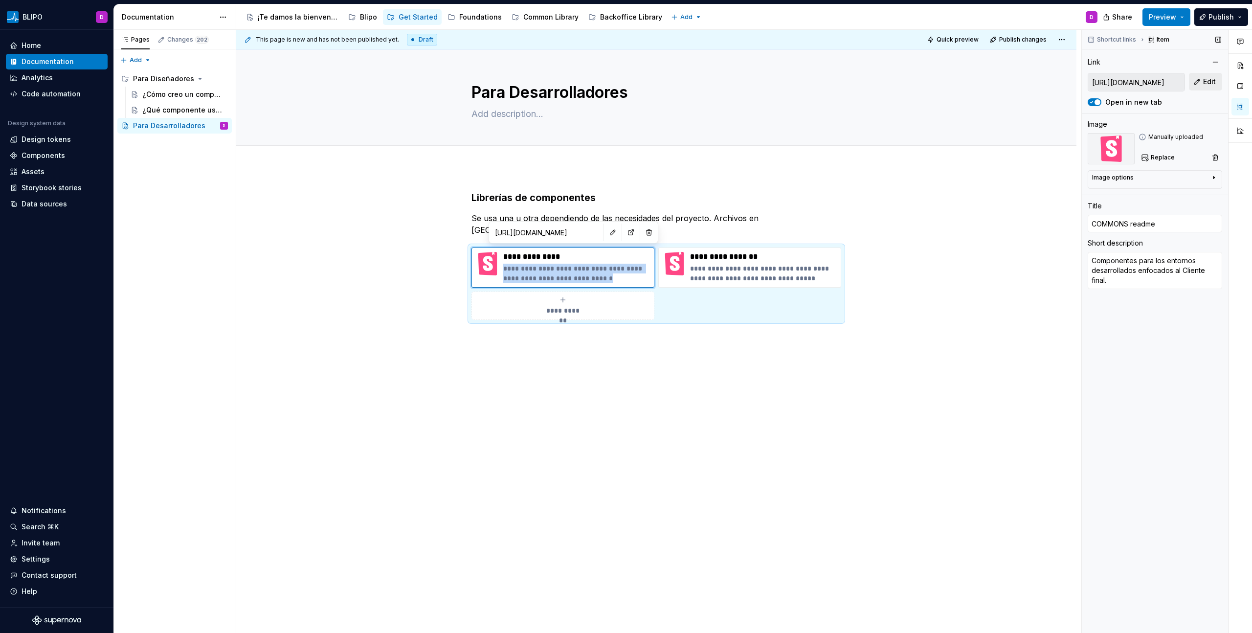
click at [1200, 84] on button "Edit" at bounding box center [1205, 82] width 33 height 18
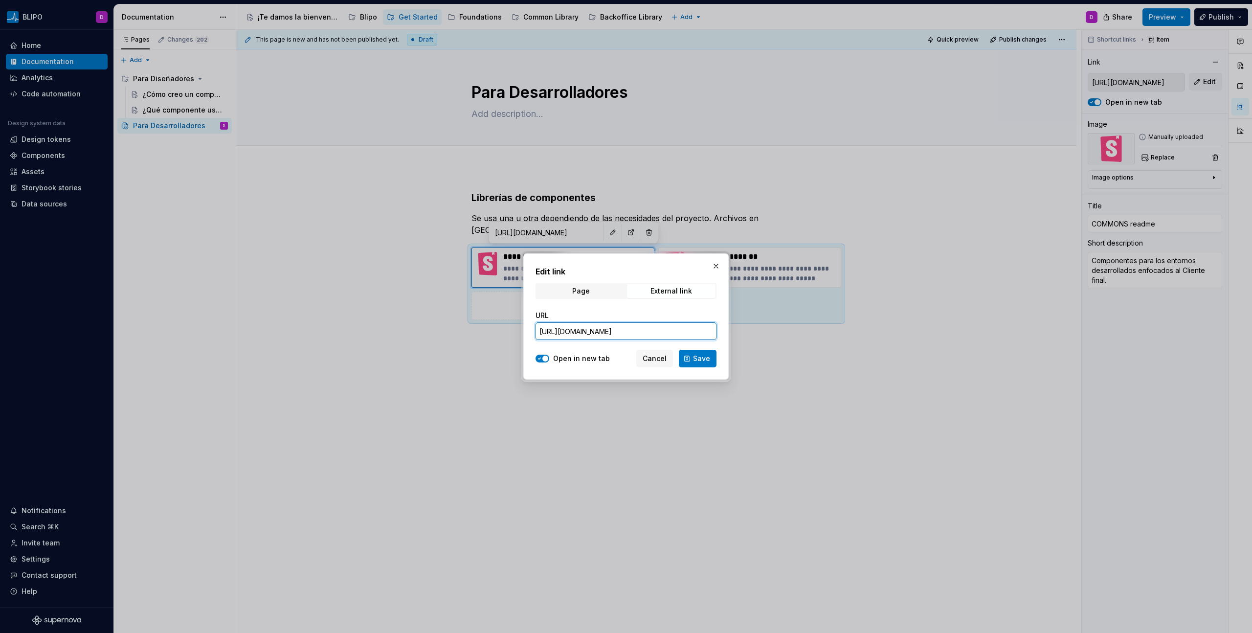
click at [618, 327] on input "https://www.figma.com/design/OWKzfq9SiCdx53AEkAWRpO/BACKOFFICE-Components?node-…" at bounding box center [625, 331] width 181 height 18
click at [619, 327] on input "https://www.figma.com/design/OWKzfq9SiCdx53AEkAWRpO/BACKOFFICE-Components?node-…" at bounding box center [625, 331] width 181 height 18
paste input "ic.sanitas.dom/ui-libraries/sanitas-common-components/storybook/latest/?path=/d…"
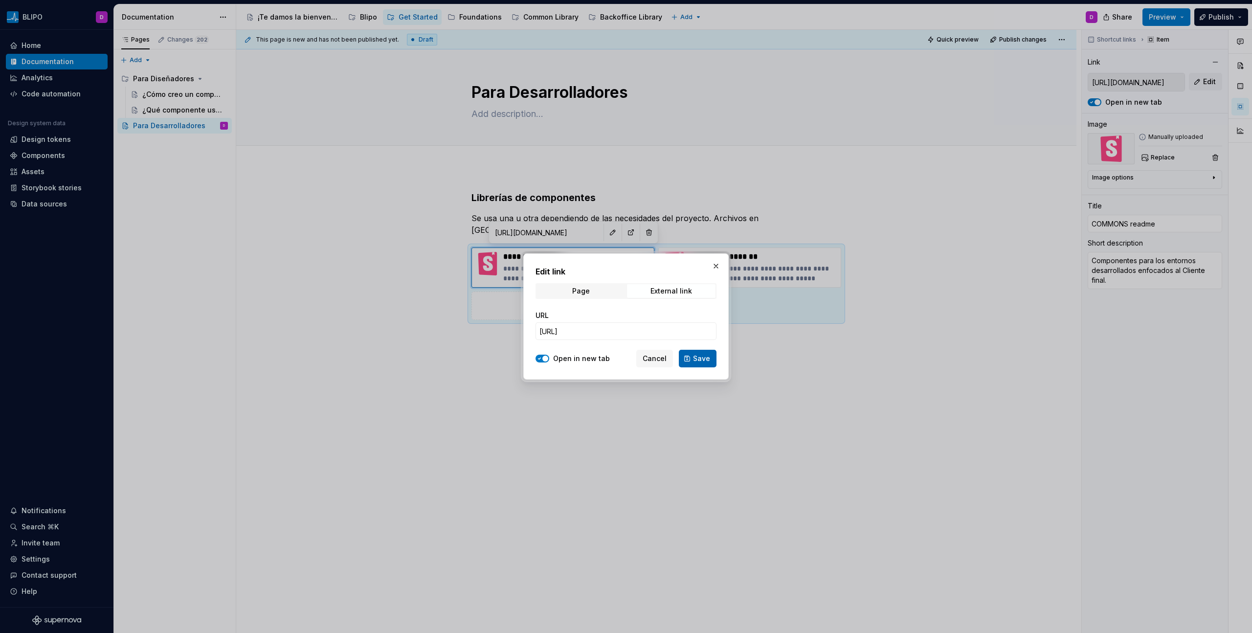
click at [708, 360] on span "Save" at bounding box center [701, 358] width 17 height 10
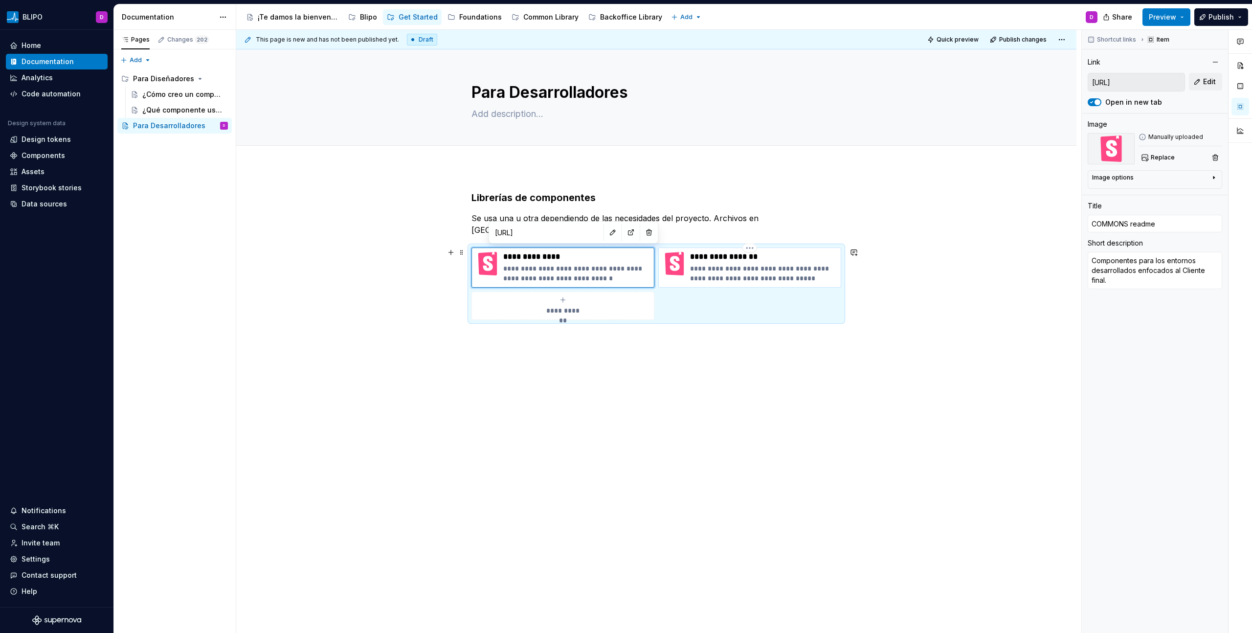
click at [774, 259] on p "**********" at bounding box center [763, 257] width 147 height 10
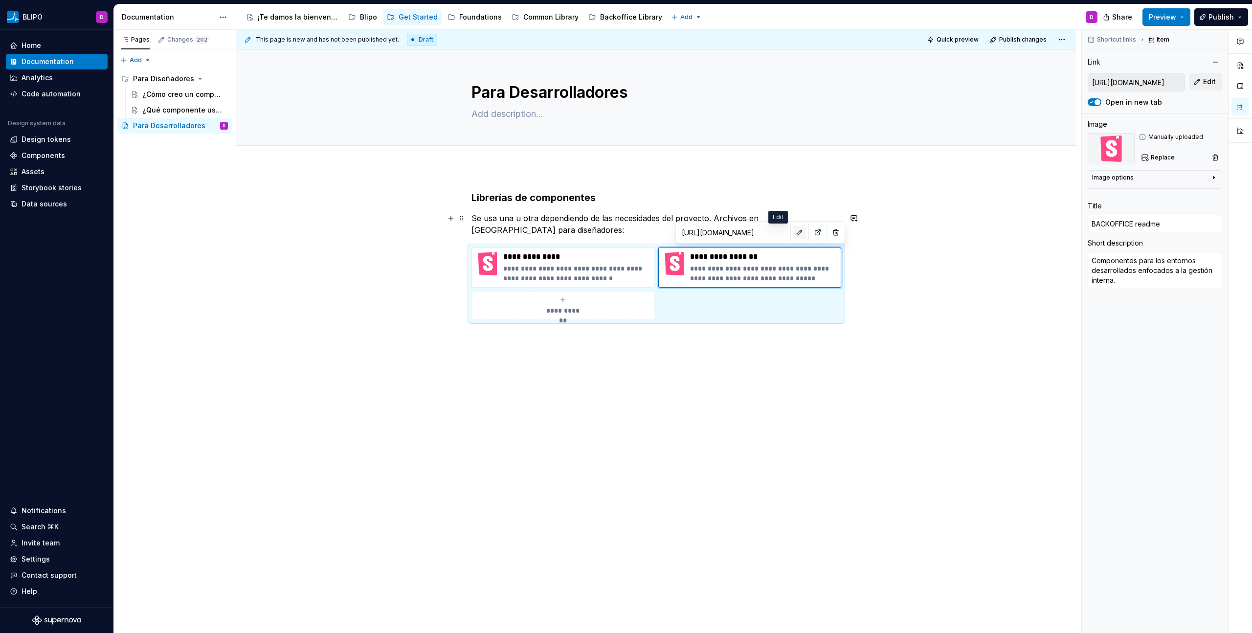
click at [793, 231] on button "button" at bounding box center [800, 232] width 14 height 14
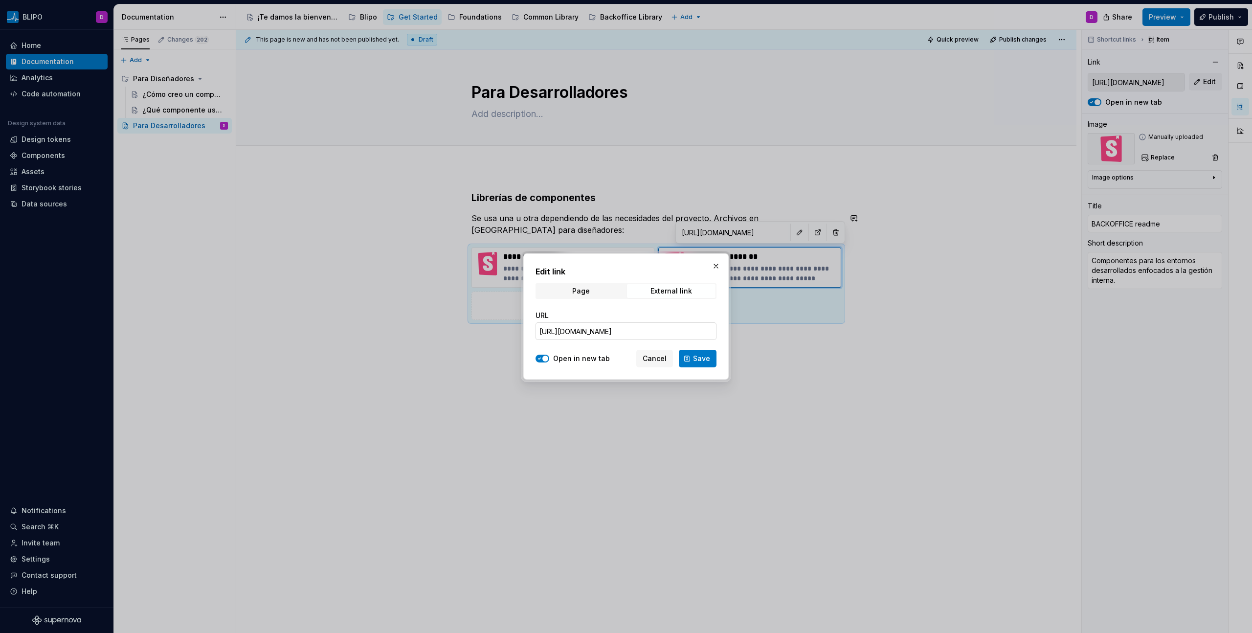
click at [661, 335] on input "https://www.figma.com/design/0Ul78tb8kGcQr4CWxRlTFf/SANITAS-COMMON-Components?m…" at bounding box center [625, 331] width 181 height 18
paste input "ic.sanitas.dom/ui-libraries/@sanitas/bb-components/storybook/latest/?path=/docs…"
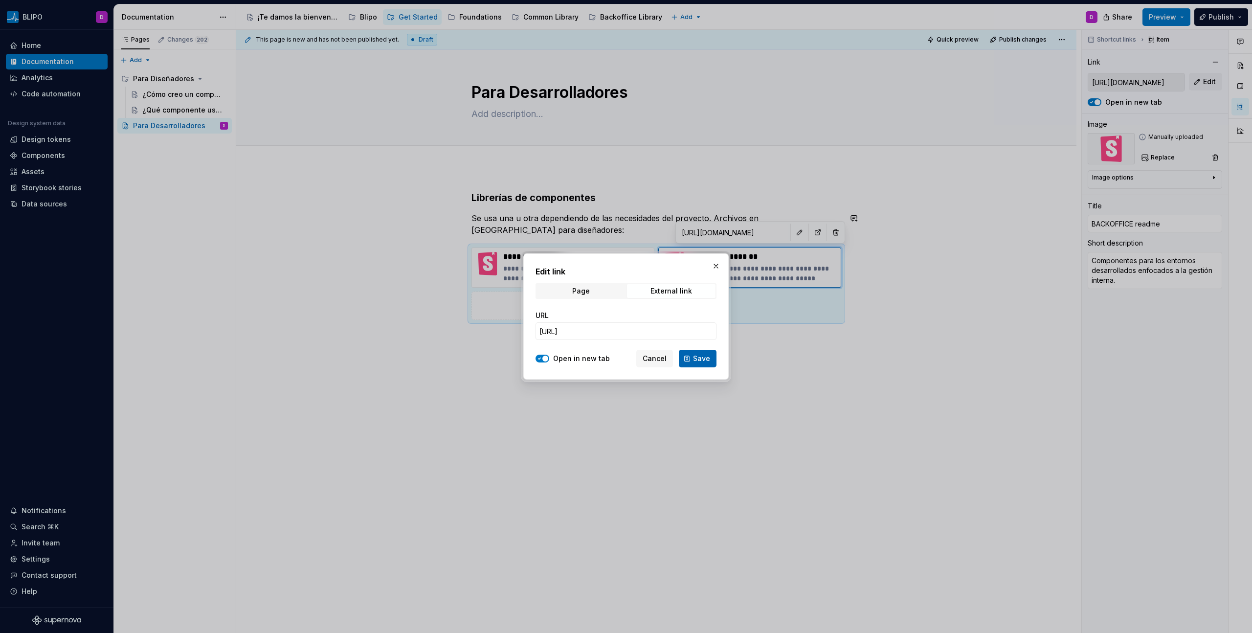
click at [702, 354] on span "Save" at bounding box center [701, 358] width 17 height 10
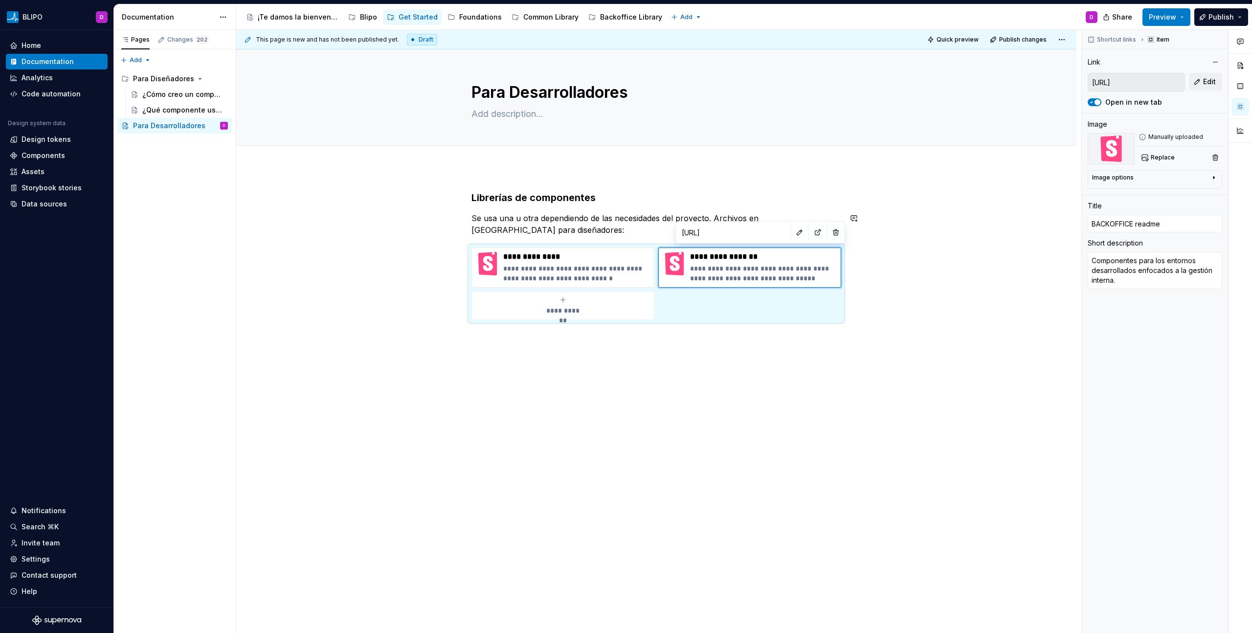
click at [864, 375] on div "**********" at bounding box center [656, 344] width 840 height 354
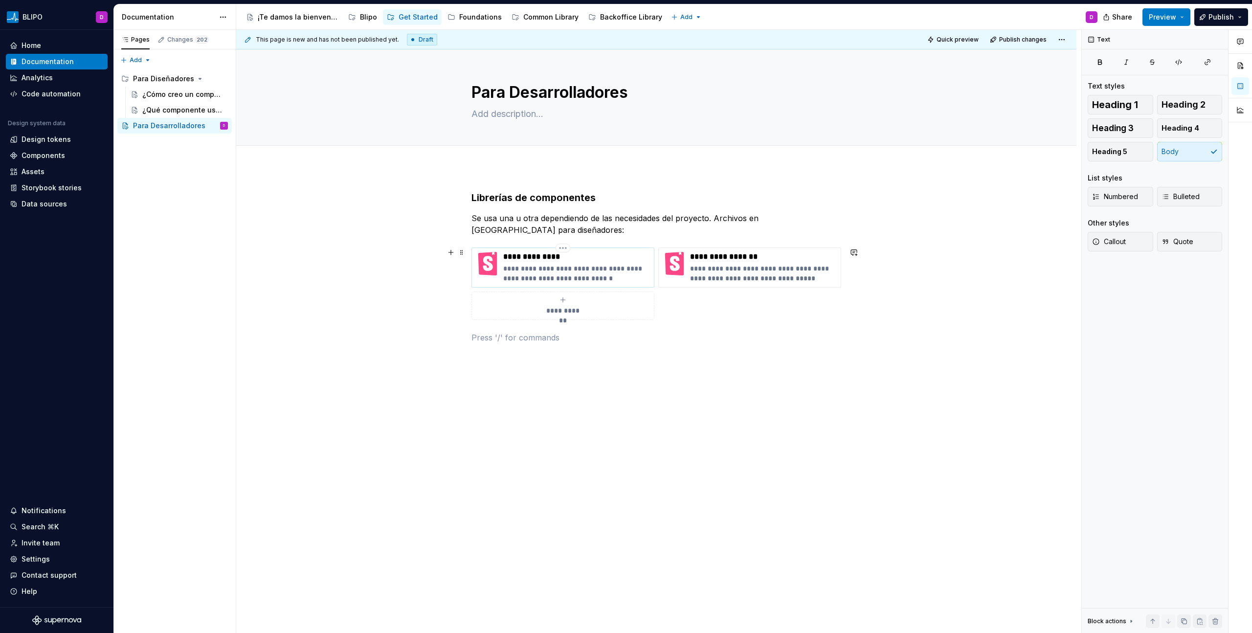
click at [579, 271] on p "**********" at bounding box center [576, 274] width 147 height 20
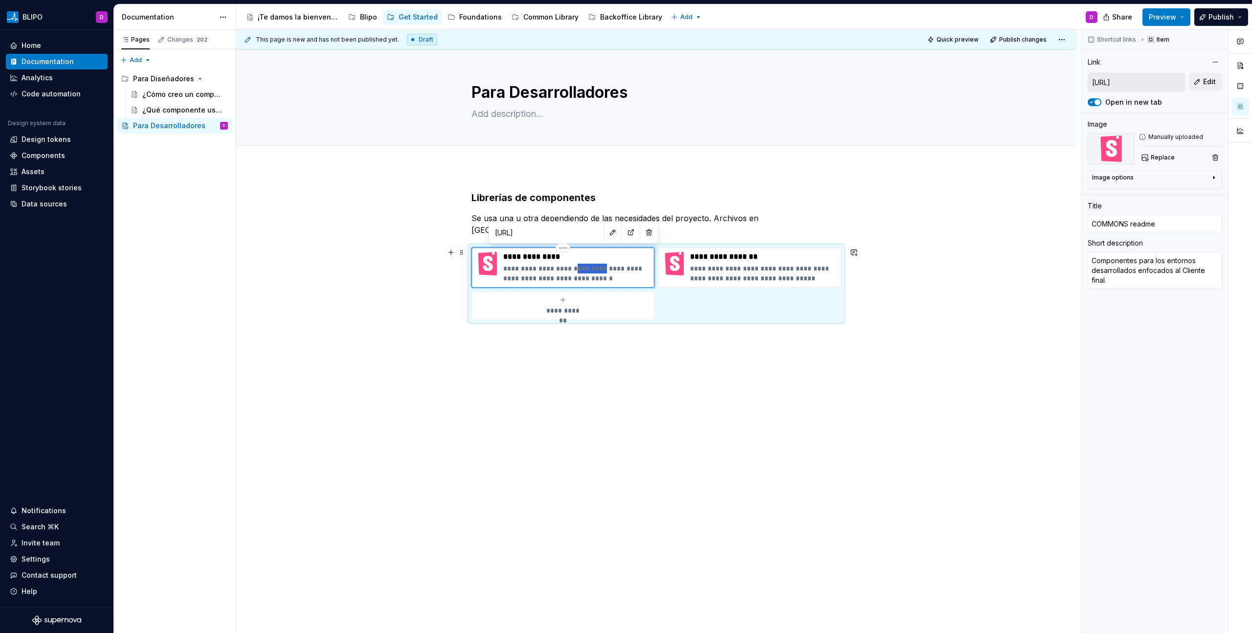
click at [579, 271] on p "**********" at bounding box center [576, 274] width 147 height 20
click at [731, 276] on p "**********" at bounding box center [763, 274] width 147 height 20
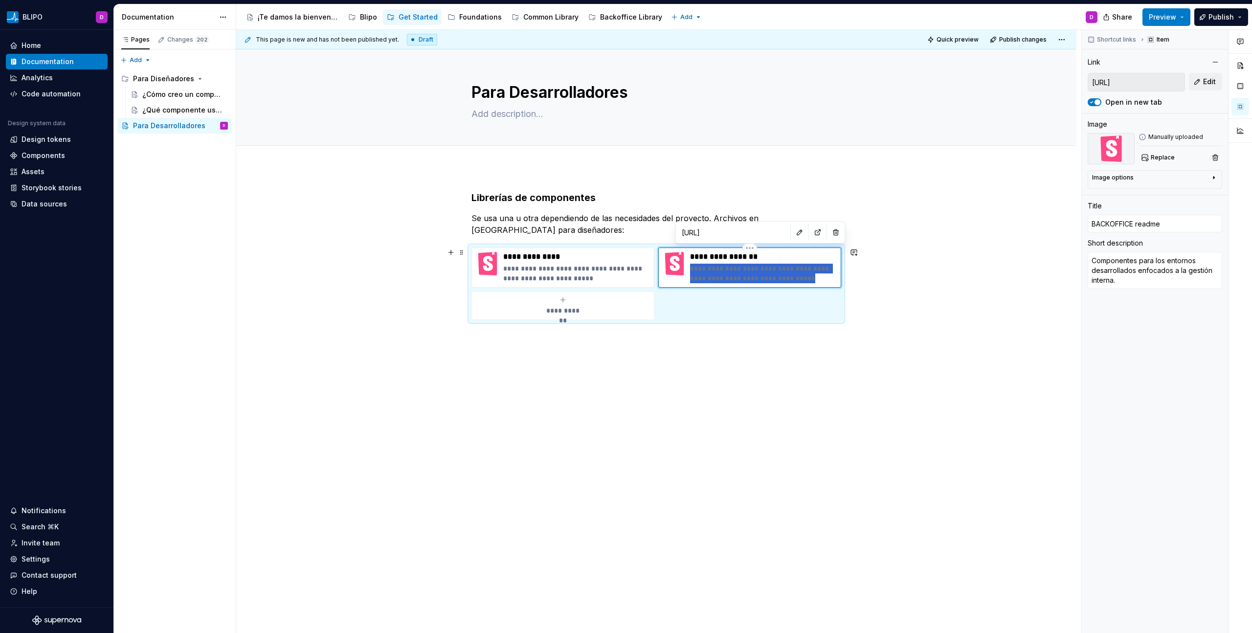
click at [731, 276] on p "**********" at bounding box center [763, 274] width 147 height 20
drag, startPoint x: 730, startPoint y: 280, endPoint x: 787, endPoint y: 277, distance: 56.3
click at [787, 277] on p "**********" at bounding box center [763, 274] width 147 height 20
click at [939, 279] on div "**********" at bounding box center [656, 355] width 840 height 377
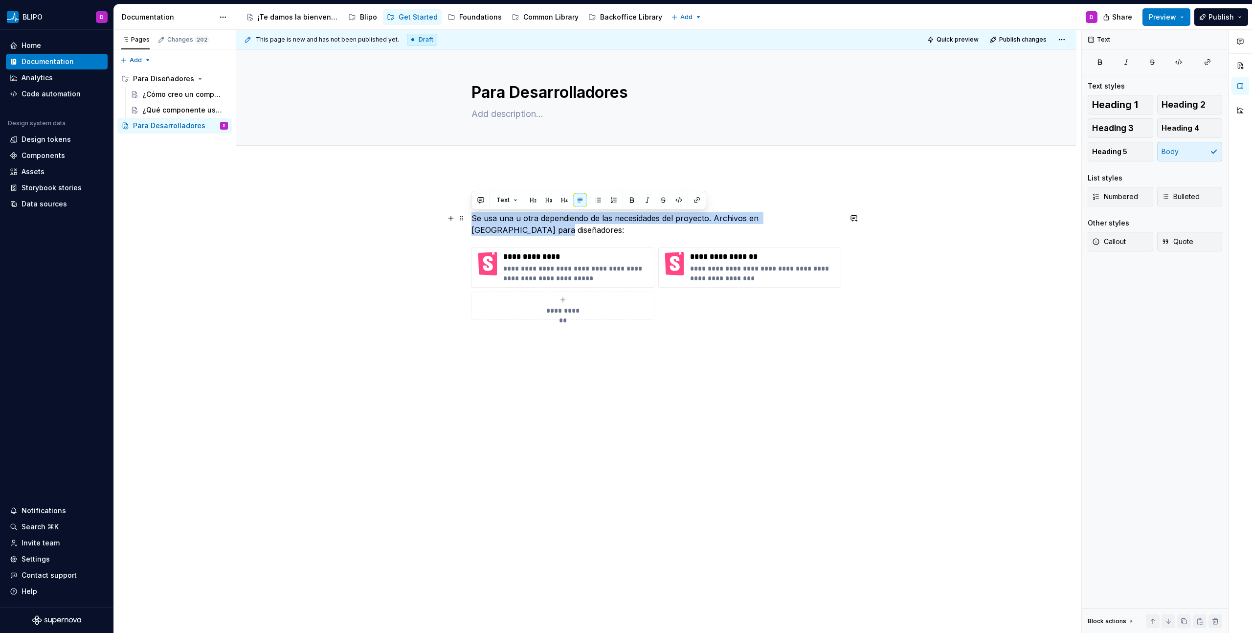
drag, startPoint x: 516, startPoint y: 231, endPoint x: 471, endPoint y: 221, distance: 46.0
click at [471, 221] on p "Se usa una u otra dependiendo de las necesidades del proyecto. Archivos en [GEO…" at bounding box center [656, 223] width 370 height 23
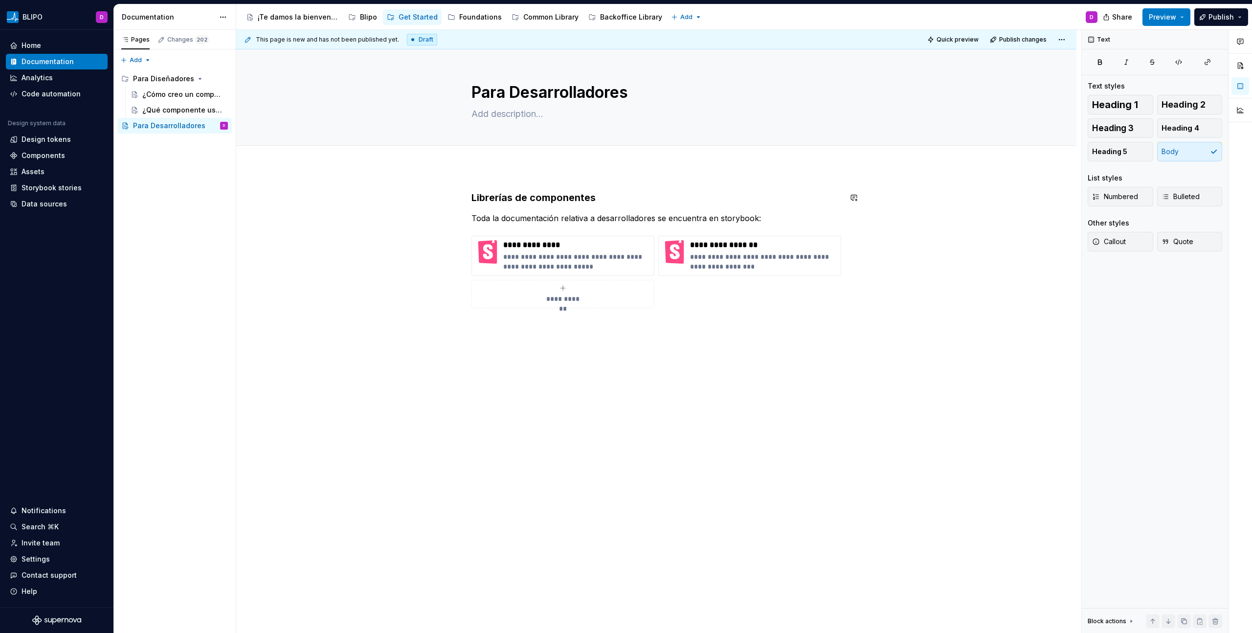
click at [531, 176] on div "**********" at bounding box center [656, 350] width 840 height 366
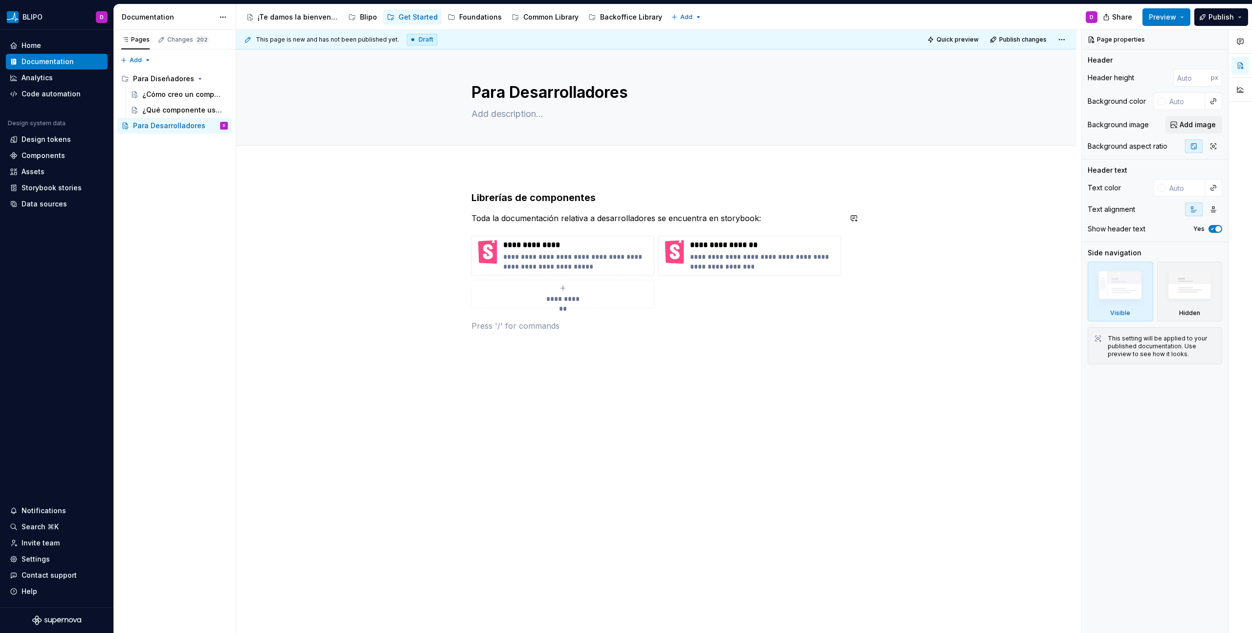
click at [641, 207] on div "**********" at bounding box center [656, 261] width 370 height 141
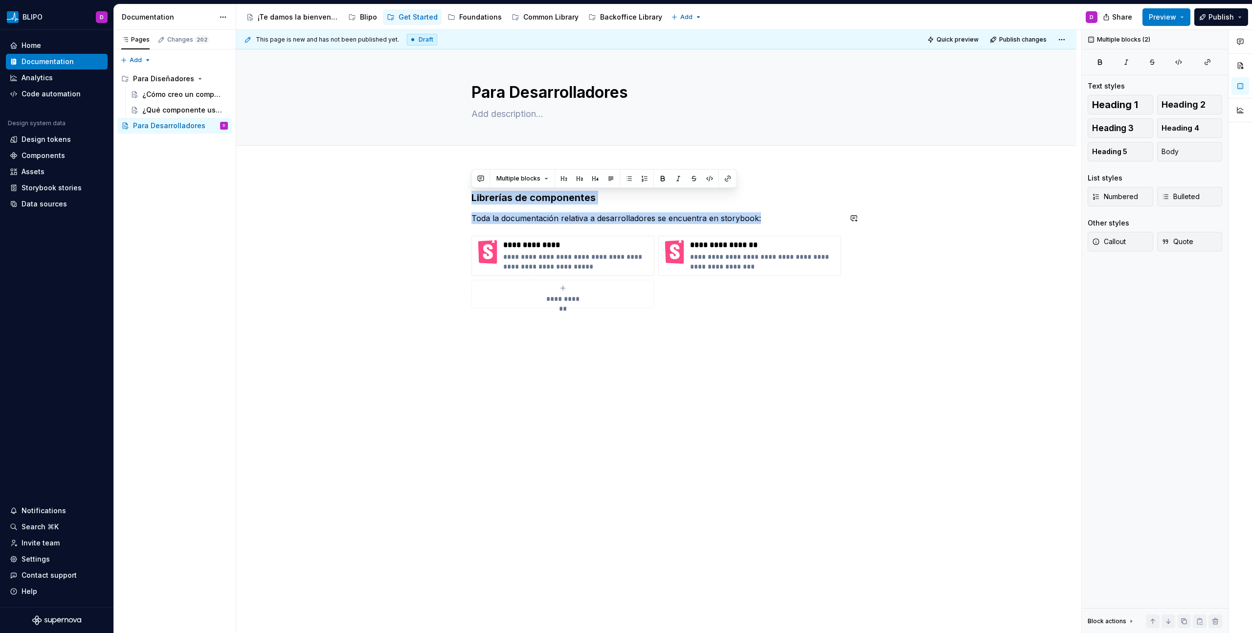
drag, startPoint x: 470, startPoint y: 197, endPoint x: 546, endPoint y: 226, distance: 81.3
click at [546, 226] on div "**********" at bounding box center [656, 261] width 370 height 141
click at [638, 425] on div "**********" at bounding box center [656, 350] width 840 height 366
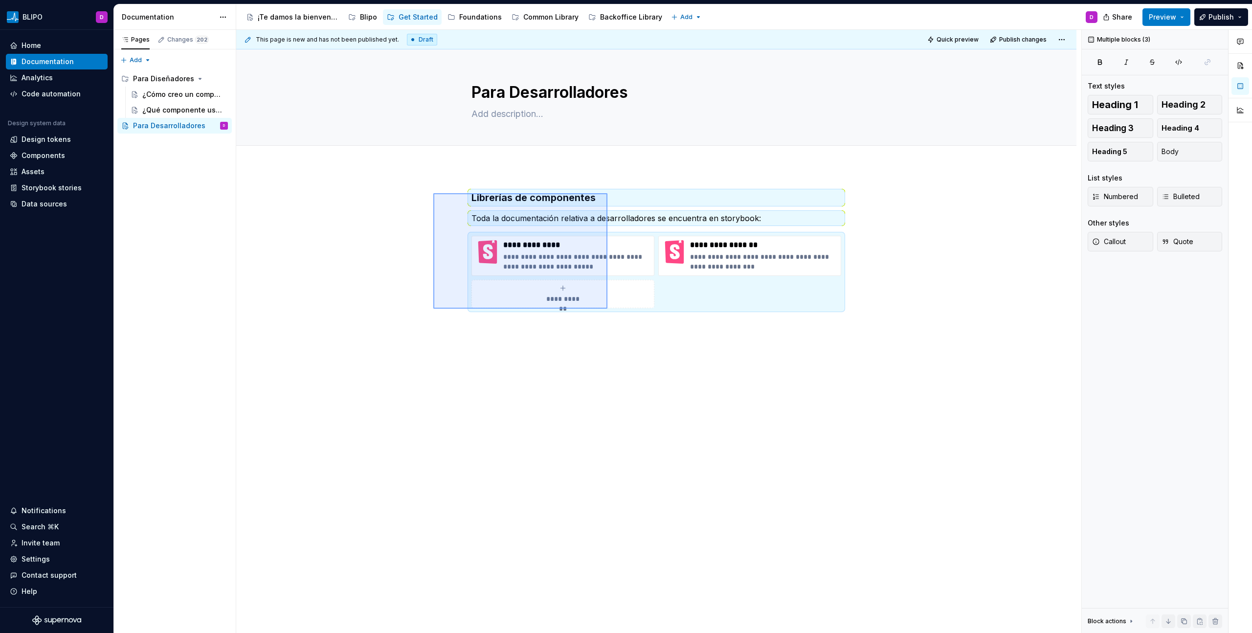
drag, startPoint x: 433, startPoint y: 193, endPoint x: 607, endPoint y: 309, distance: 208.8
click at [607, 309] on div "**********" at bounding box center [658, 331] width 845 height 603
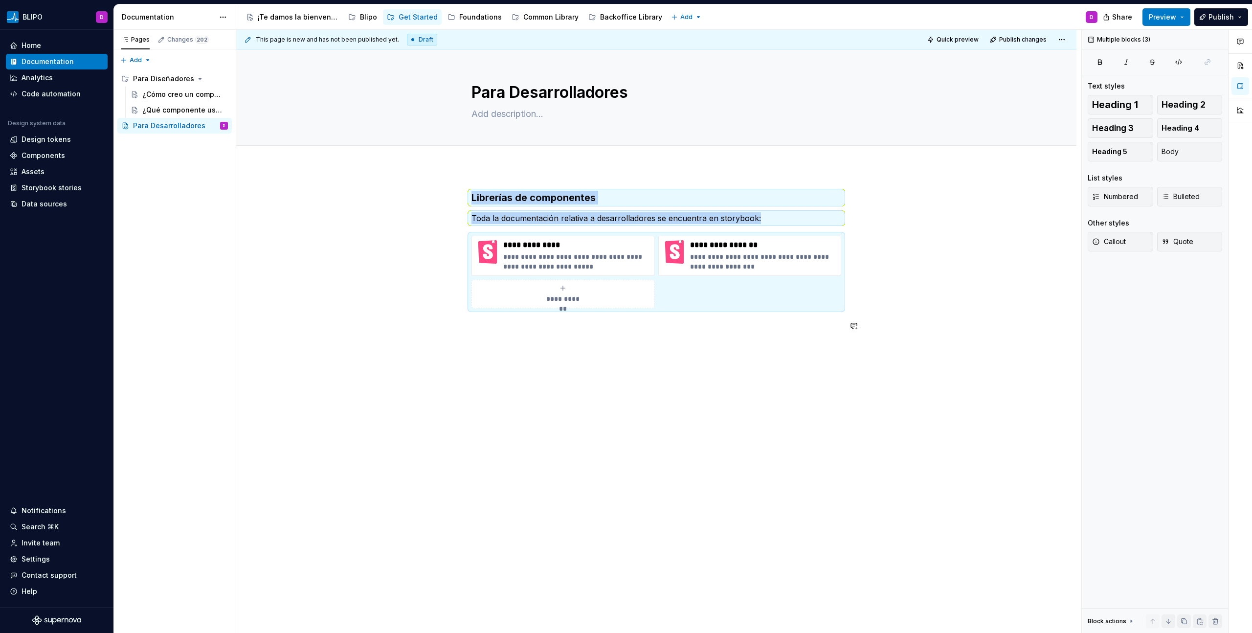
copy div "Librerías de componentes Toda la documentación relativa a desarrolladores se en…"
click at [555, 350] on div "**********" at bounding box center [656, 350] width 840 height 366
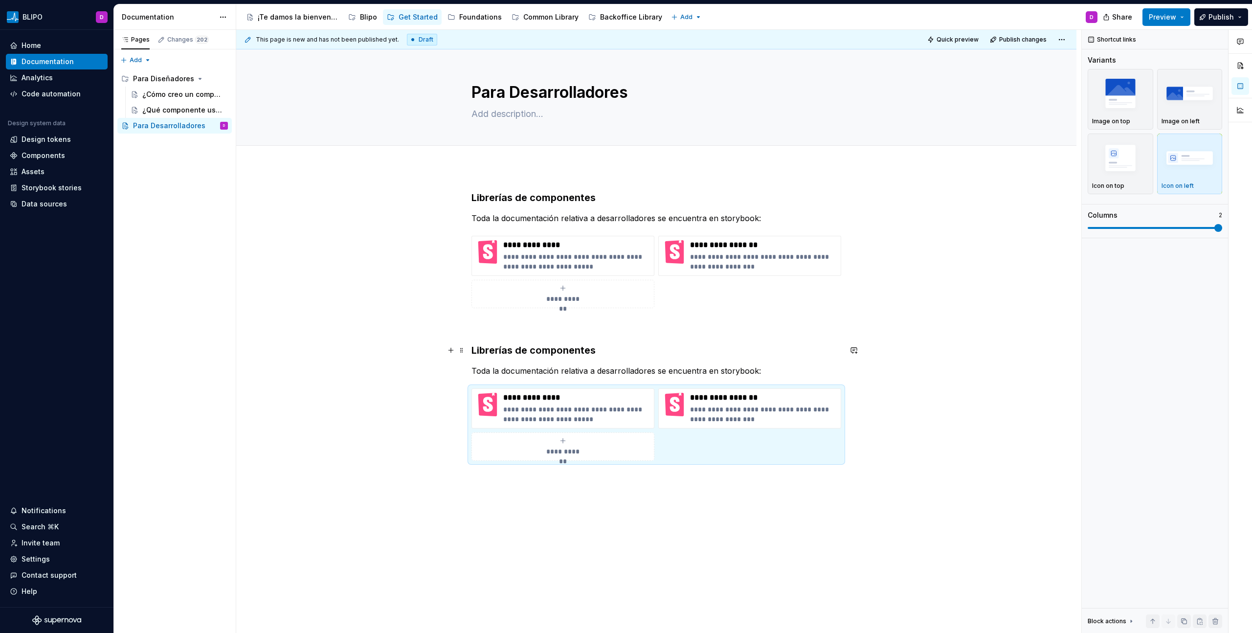
click at [501, 349] on h3 "Librerías de componentes" at bounding box center [656, 350] width 370 height 14
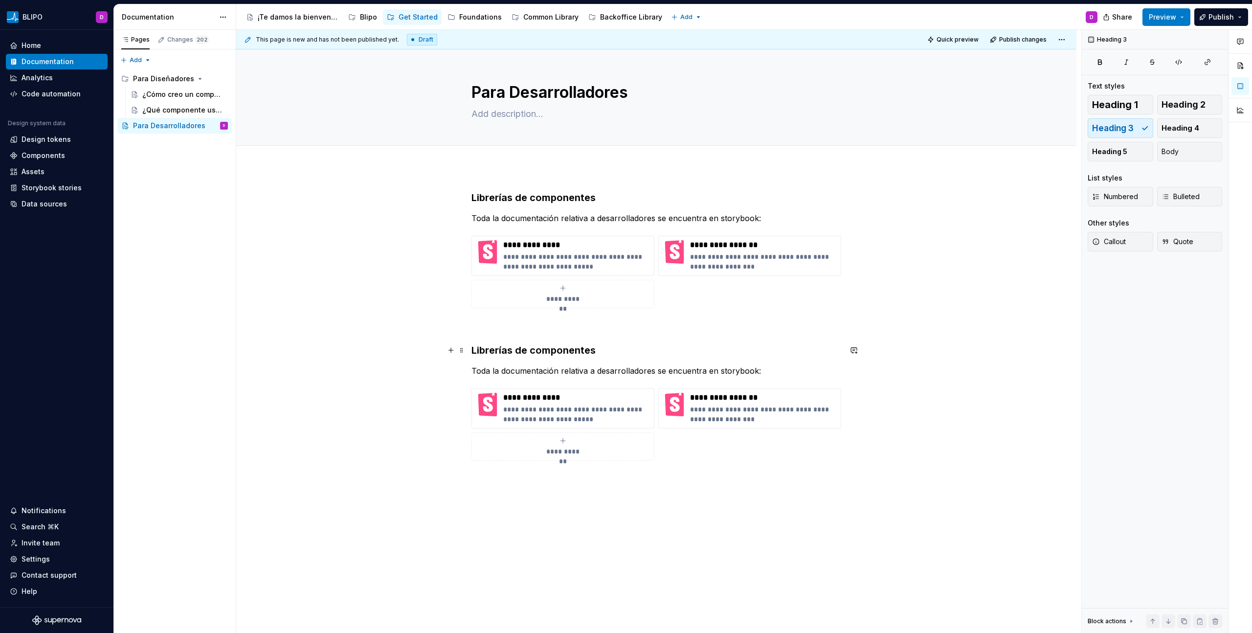
click at [501, 349] on h3 "Librerías de componentes" at bounding box center [656, 350] width 370 height 14
click at [814, 481] on div "**********" at bounding box center [656, 414] width 840 height 495
click at [674, 470] on div "**********" at bounding box center [656, 337] width 370 height 293
click at [633, 399] on p "**********" at bounding box center [576, 398] width 147 height 10
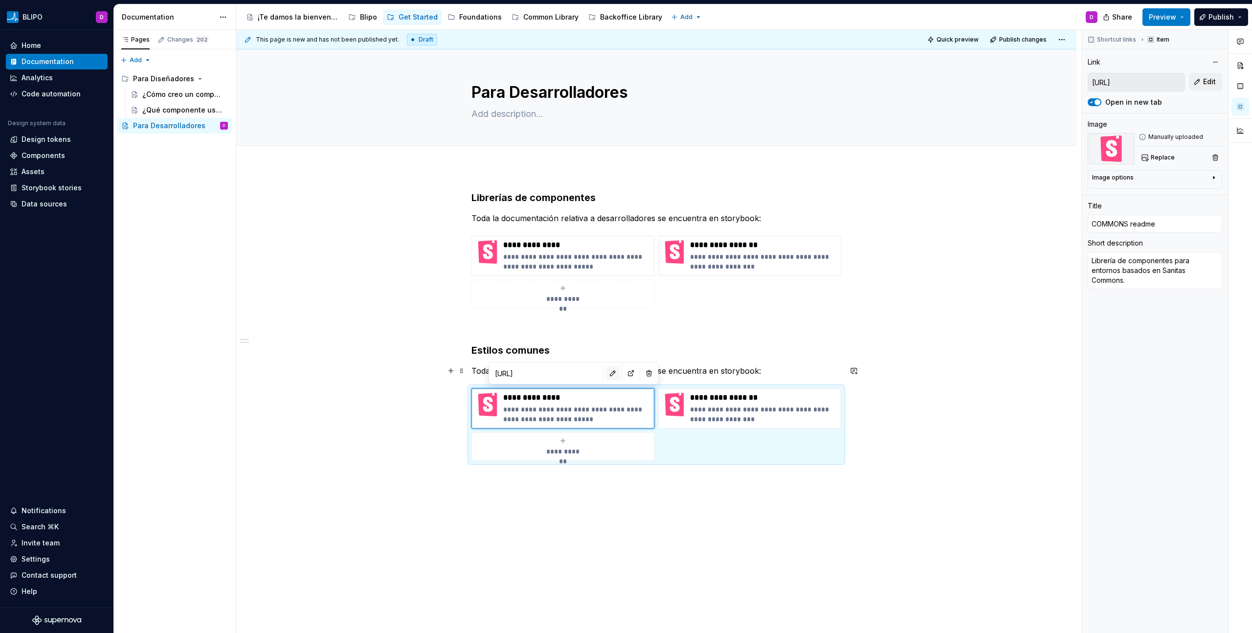
click at [606, 375] on button "button" at bounding box center [613, 373] width 14 height 14
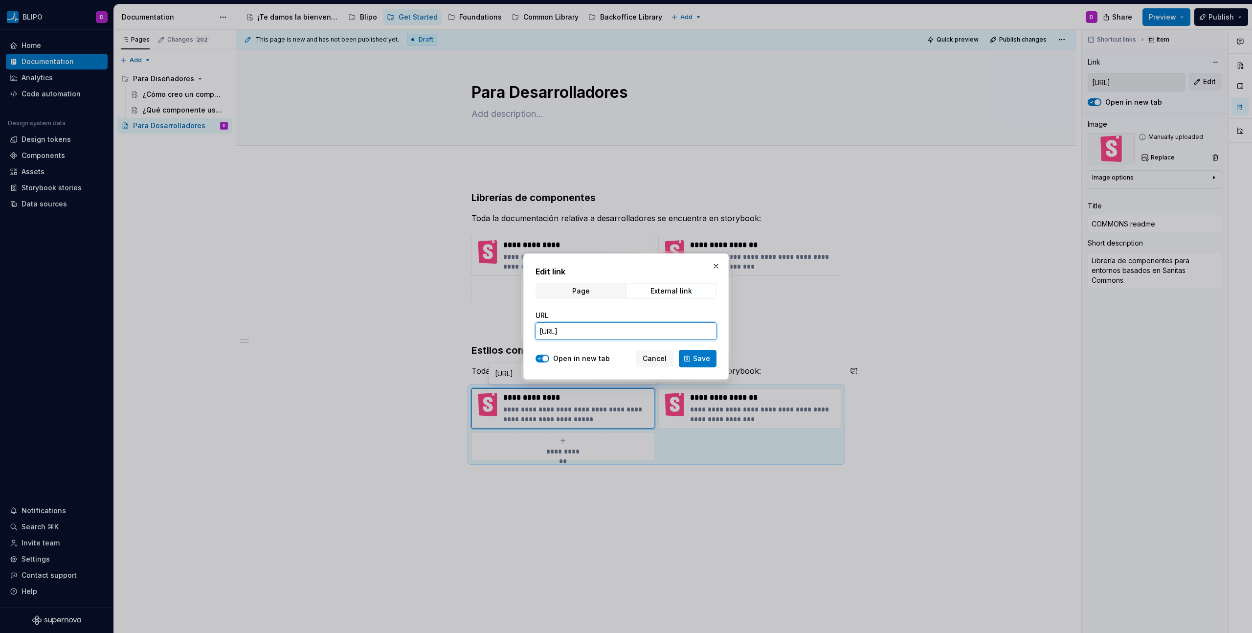
click at [698, 330] on input "https://ic.sanitas.dom/ui-libraries/sanitas-common-components/storybook/latest/…" at bounding box center [625, 331] width 181 height 18
paste input "git/entrega-continua/sanitas-common-cs"
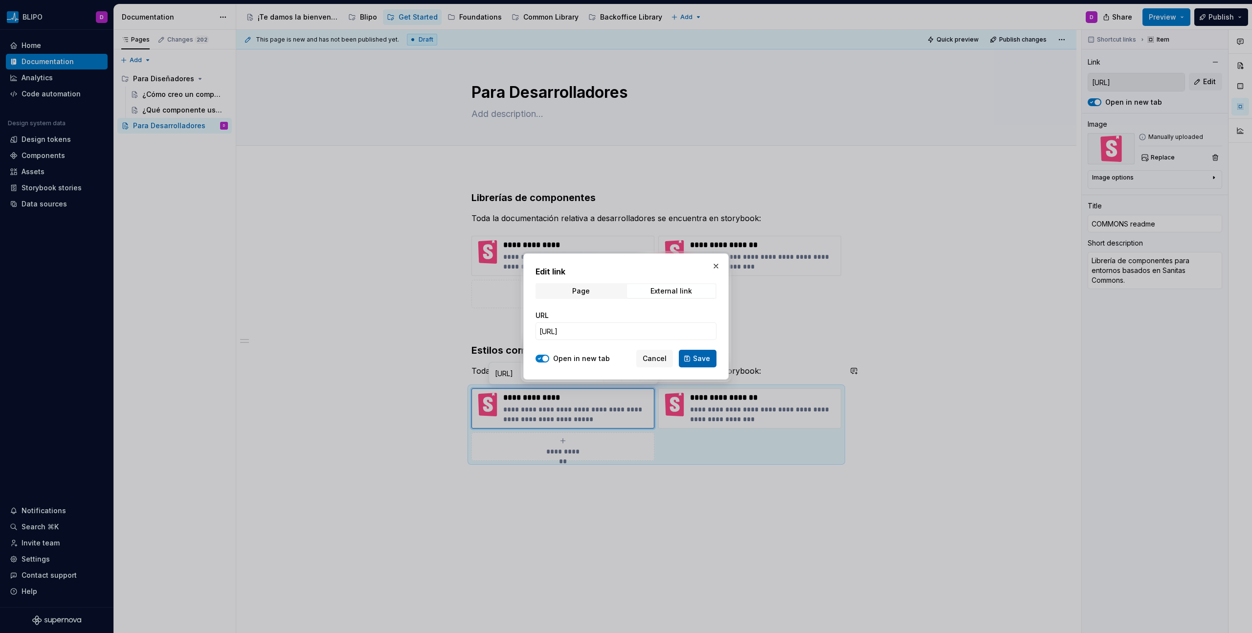
click at [699, 358] on span "Save" at bounding box center [701, 358] width 17 height 10
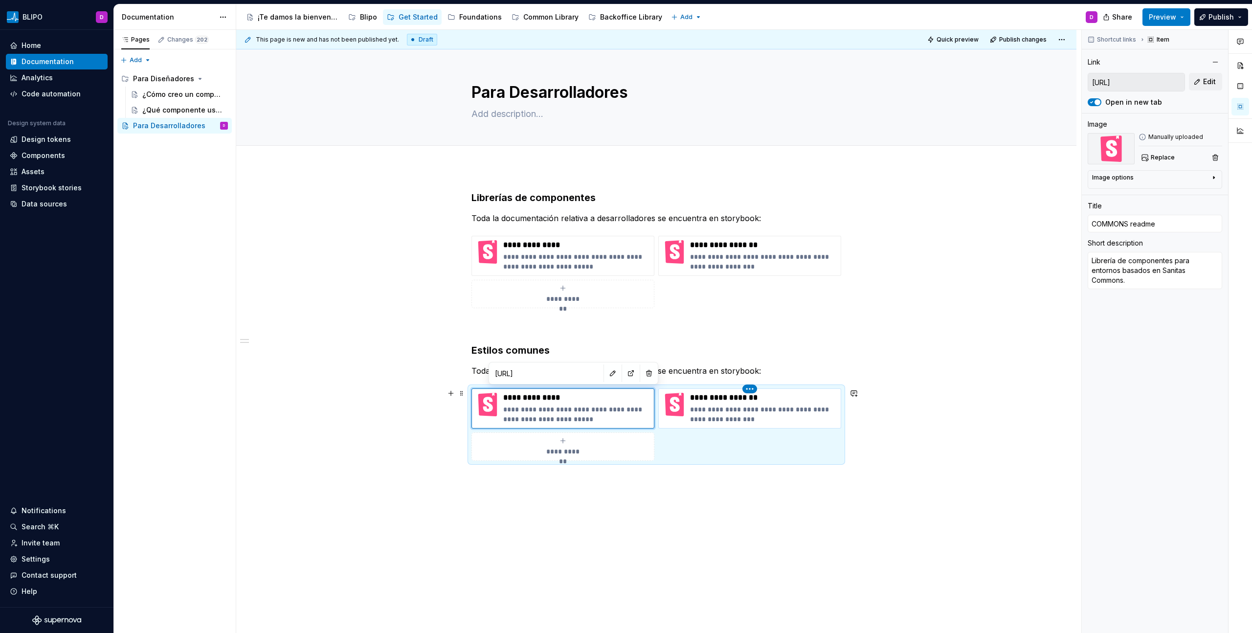
click at [749, 389] on html "BLIPO D Home Documentation Analytics Code automation Design system data Design …" at bounding box center [626, 316] width 1252 height 633
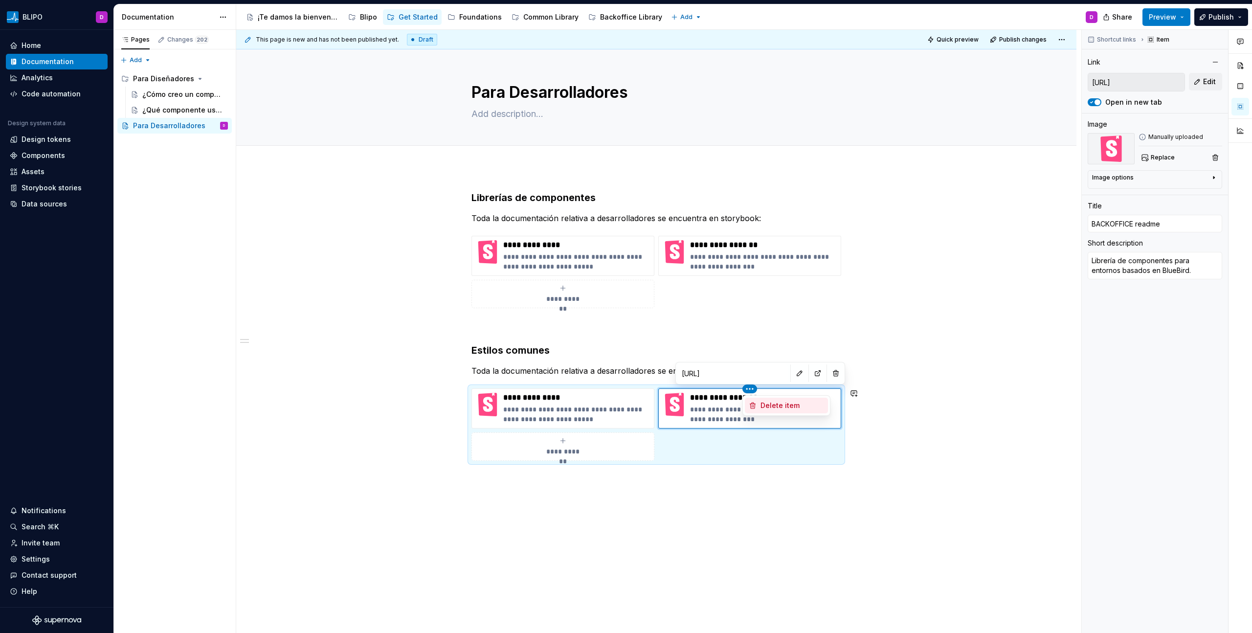
click at [770, 404] on div "Delete item" at bounding box center [792, 405] width 64 height 10
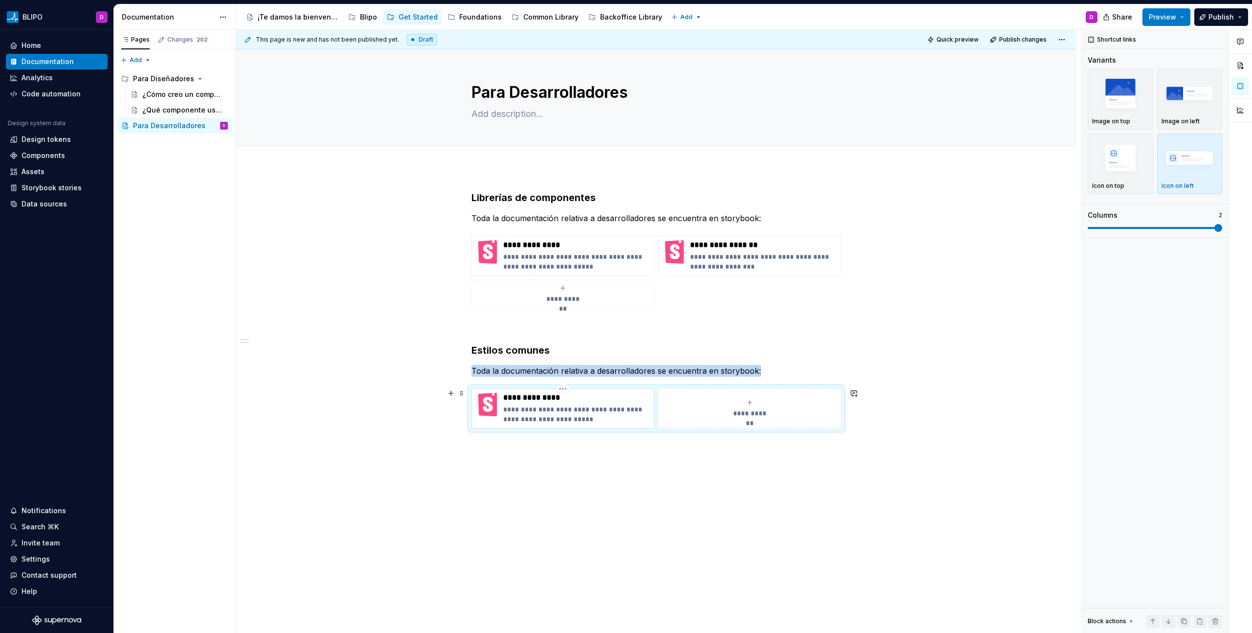
click at [534, 398] on p "**********" at bounding box center [576, 398] width 147 height 10
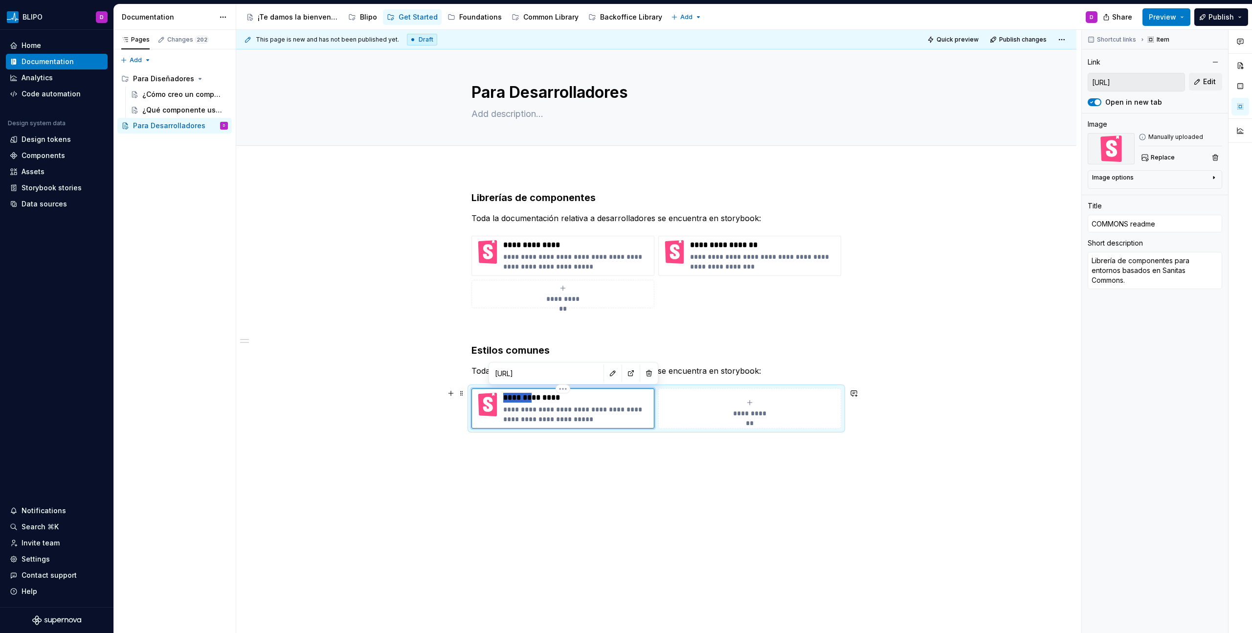
click at [534, 398] on p "**********" at bounding box center [576, 398] width 147 height 10
click at [547, 399] on p "**********" at bounding box center [576, 398] width 147 height 10
click at [698, 506] on div "**********" at bounding box center [656, 410] width 840 height 486
click at [1164, 153] on button "Replace" at bounding box center [1158, 158] width 41 height 14
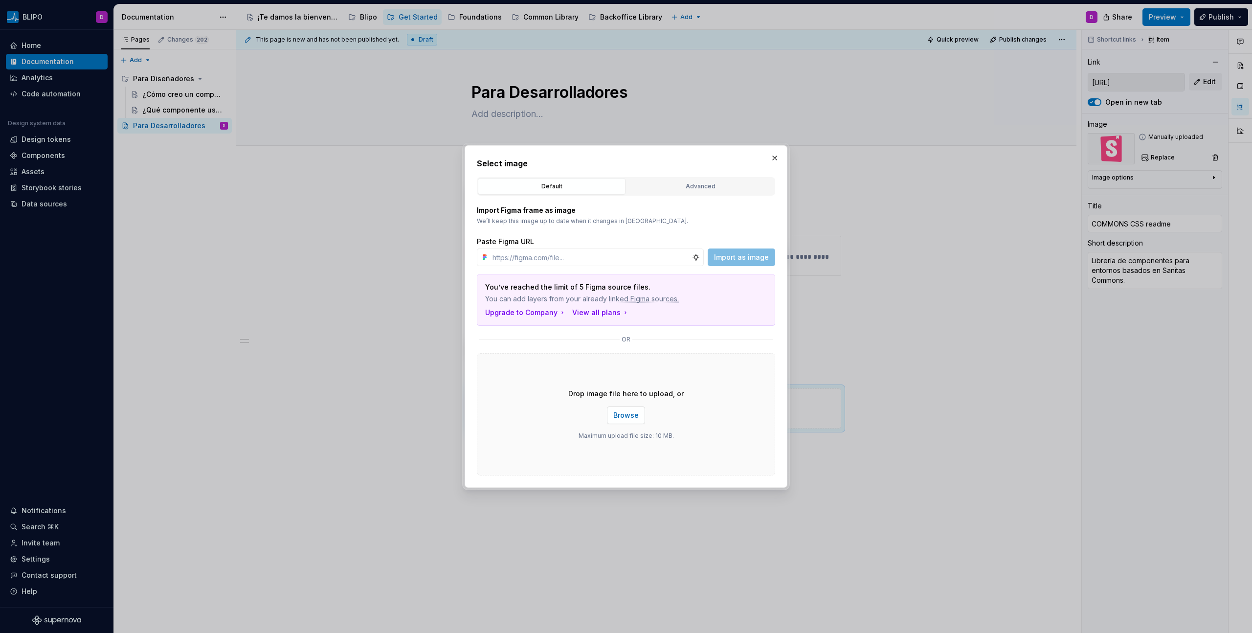
click at [629, 414] on span "Browse" at bounding box center [625, 415] width 25 height 10
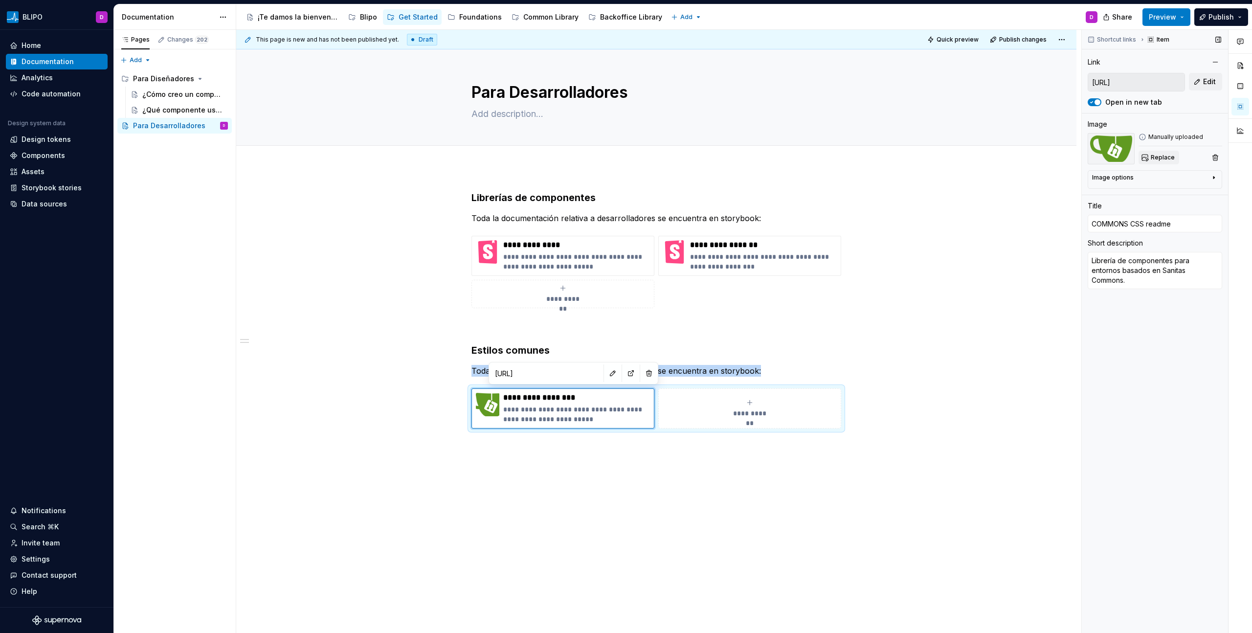
click at [1166, 159] on span "Replace" at bounding box center [1162, 158] width 24 height 8
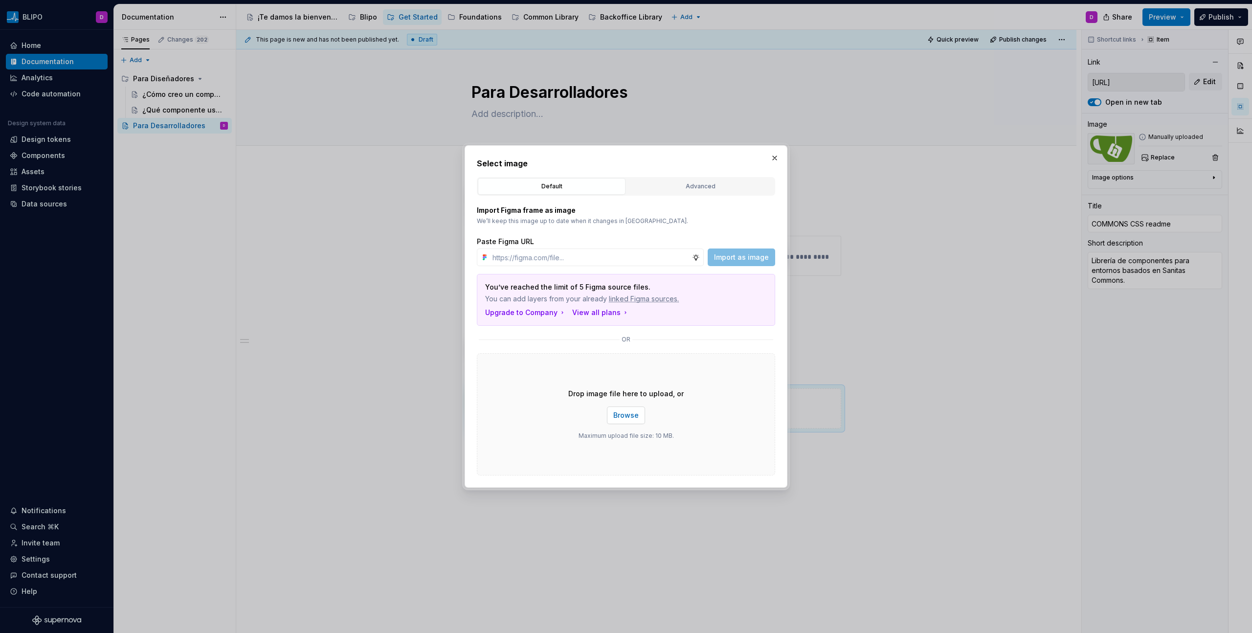
click at [622, 417] on span "Browse" at bounding box center [625, 415] width 25 height 10
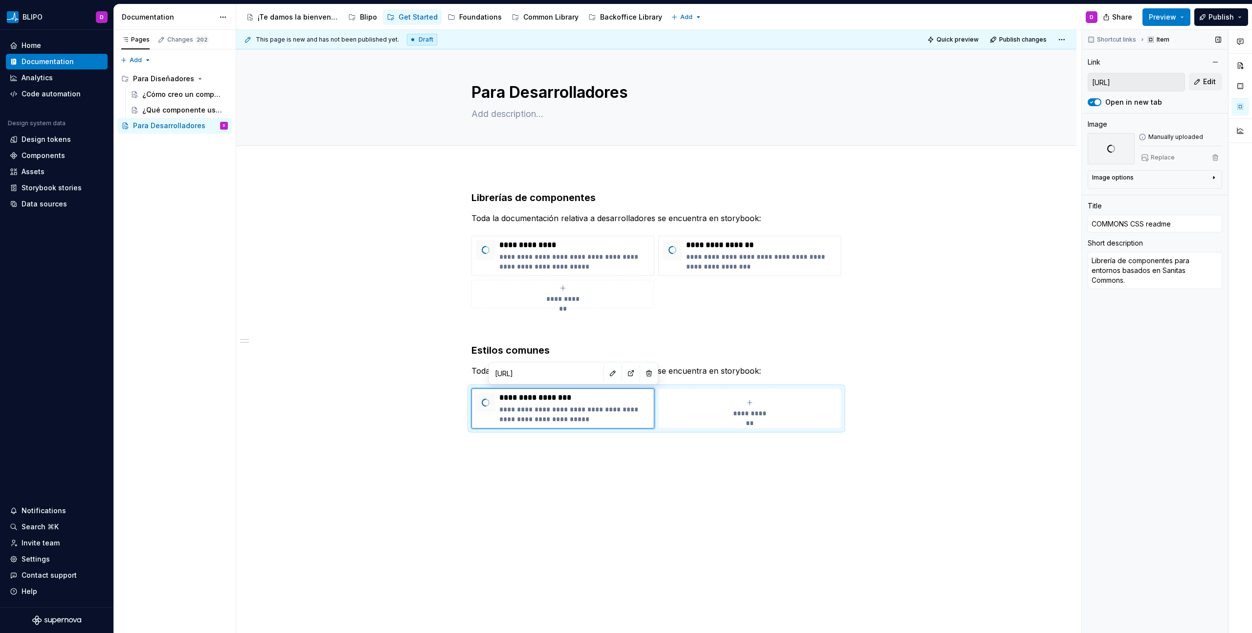
click at [1167, 158] on div "Replace" at bounding box center [1180, 158] width 84 height 14
click at [1161, 158] on span "Replace" at bounding box center [1162, 158] width 24 height 8
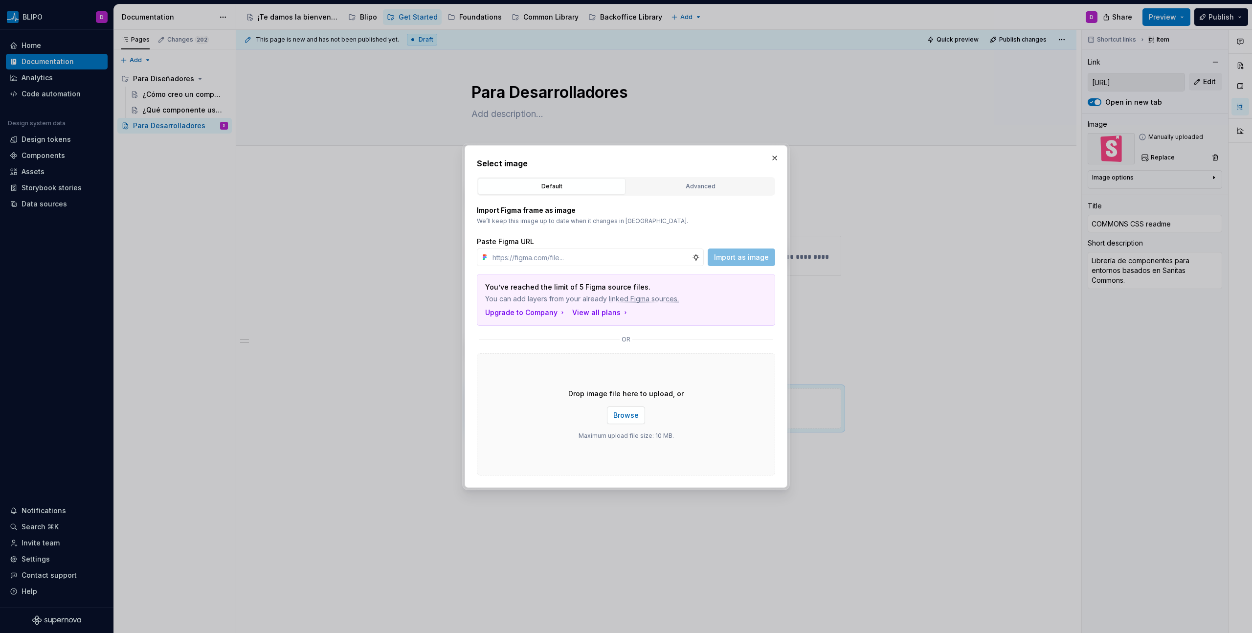
click at [618, 419] on span "Browse" at bounding box center [625, 415] width 25 height 10
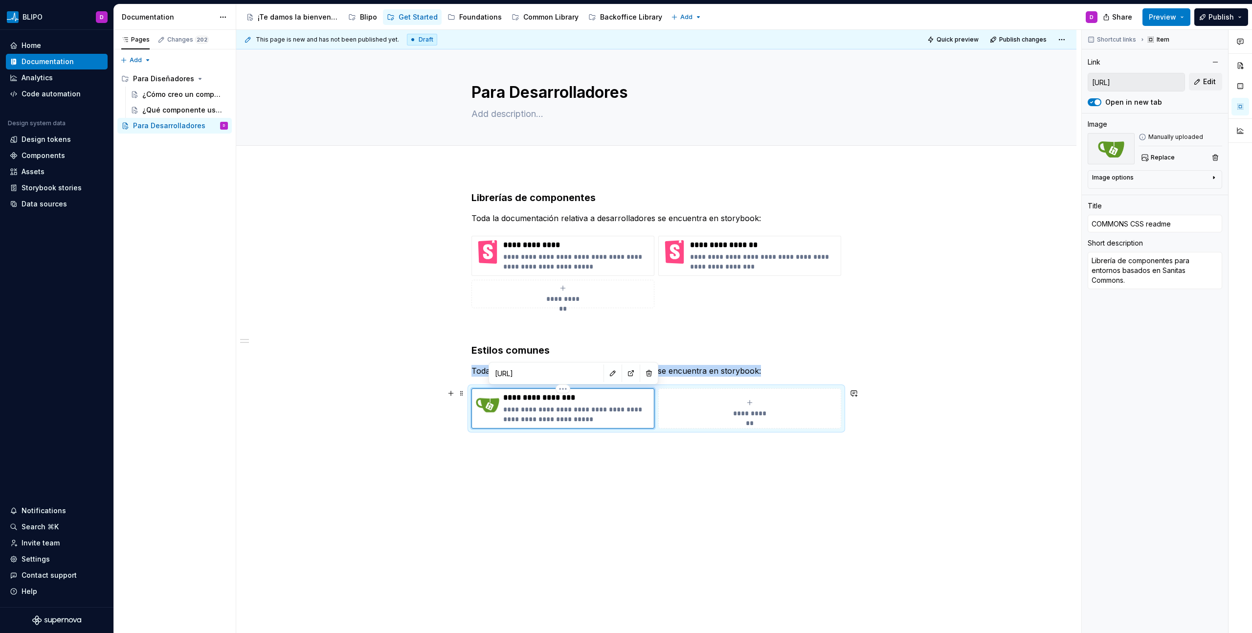
click at [582, 415] on p "**********" at bounding box center [576, 414] width 147 height 20
click at [768, 332] on div "**********" at bounding box center [656, 321] width 370 height 261
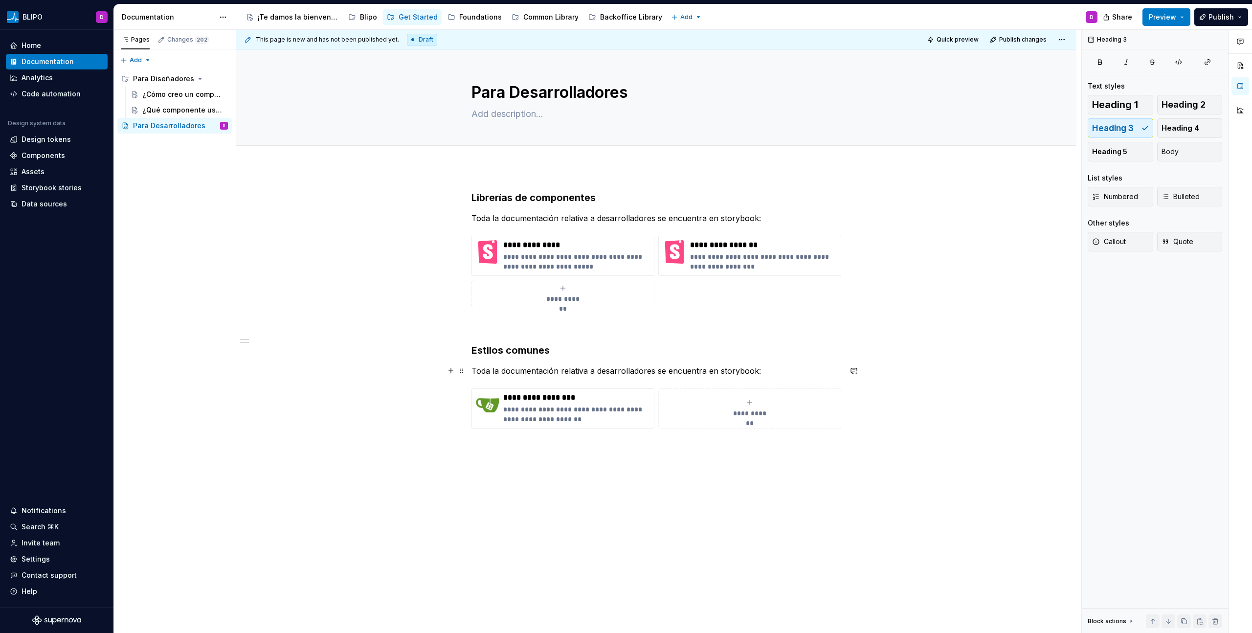
click at [722, 367] on p "Toda la documentación relativa a desarrolladores se encuentra en storybook:" at bounding box center [656, 371] width 370 height 12
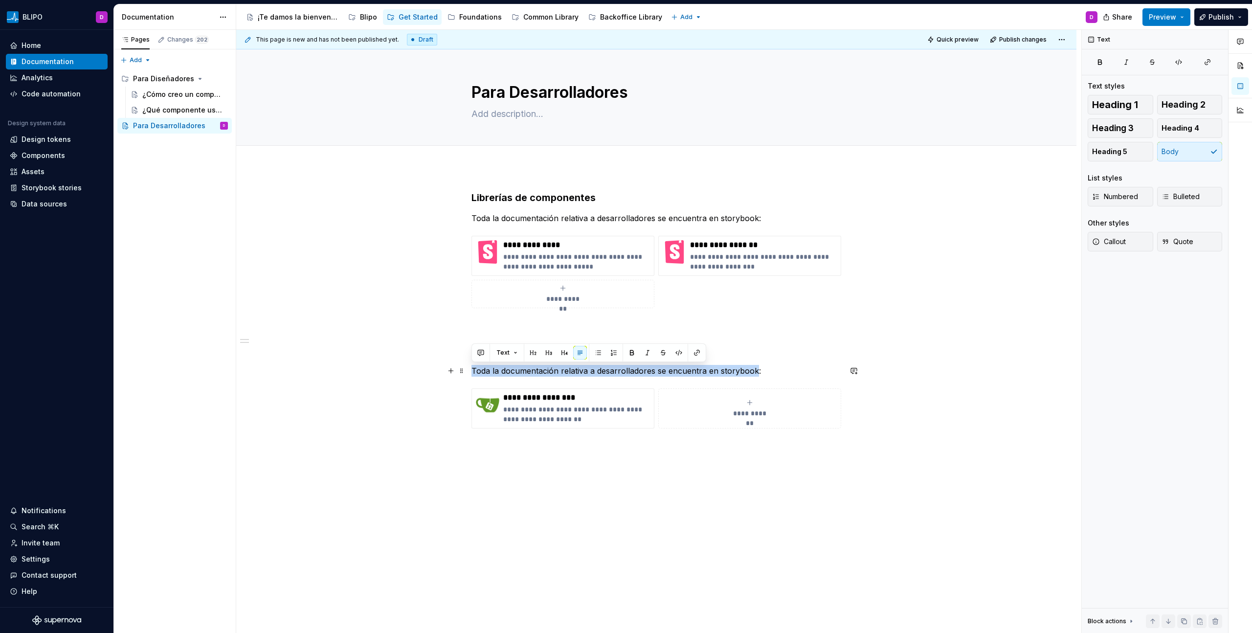
drag, startPoint x: 754, startPoint y: 371, endPoint x: 468, endPoint y: 373, distance: 285.5
click at [468, 373] on div "**********" at bounding box center [656, 410] width 840 height 486
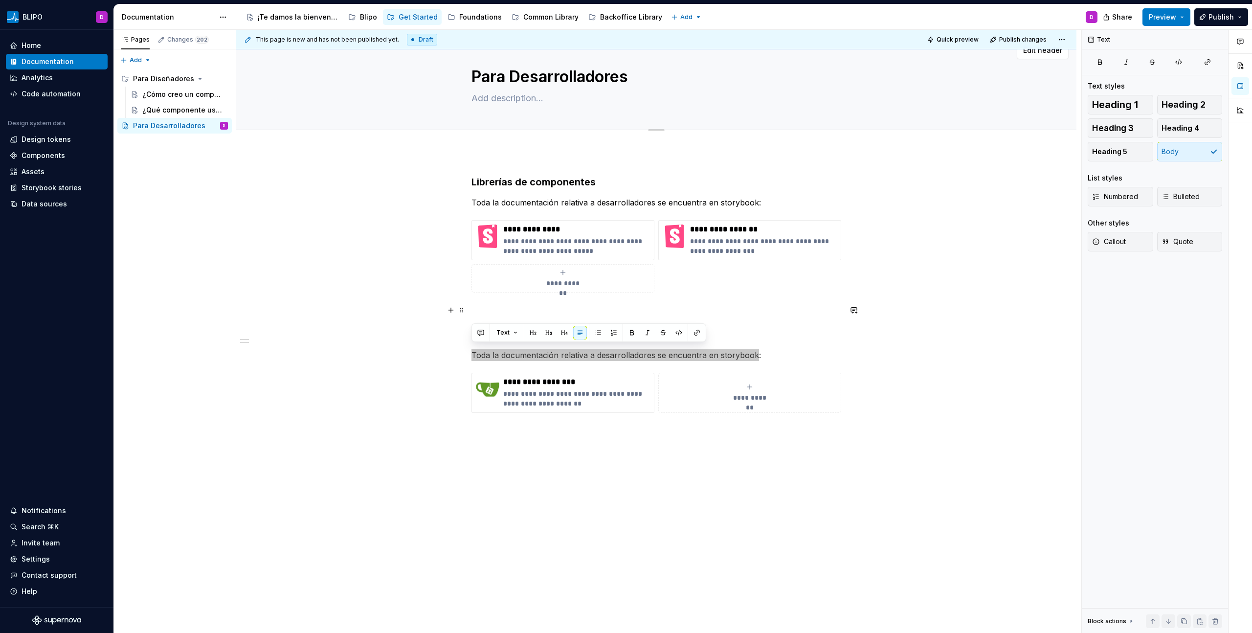
scroll to position [20, 0]
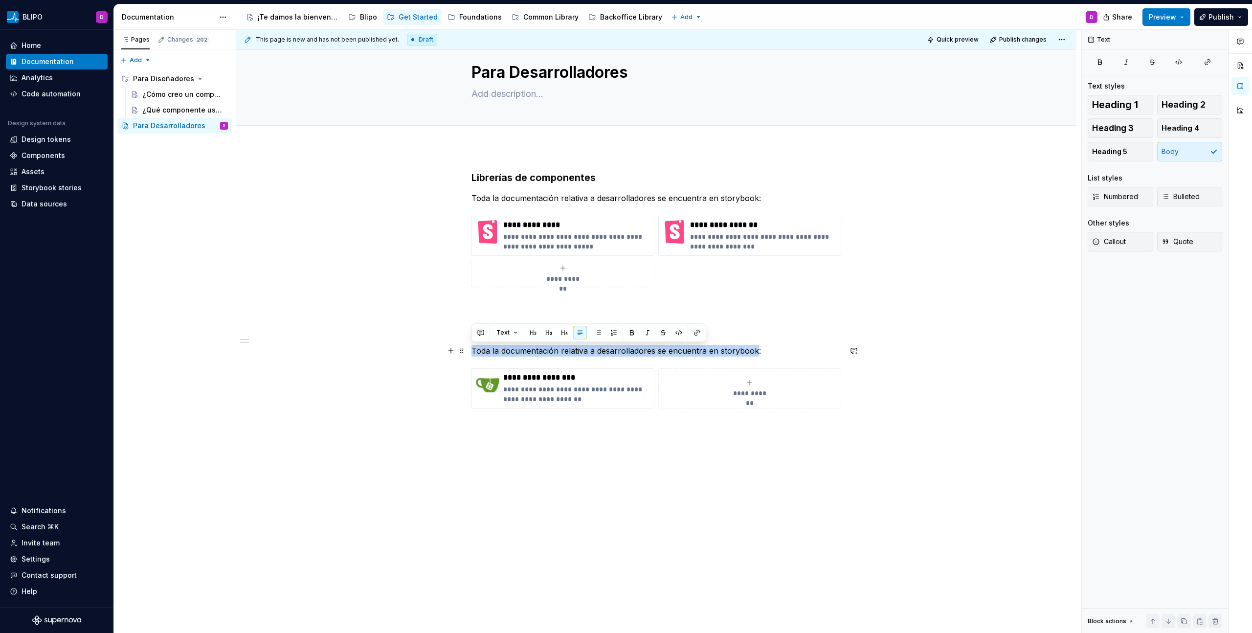
click at [508, 352] on p "Toda la documentación relativa a desarrolladores se encuentra en storybook:" at bounding box center [656, 351] width 370 height 12
click at [584, 447] on div "**********" at bounding box center [656, 390] width 840 height 486
click at [367, 20] on div "Blipo" at bounding box center [368, 17] width 17 height 10
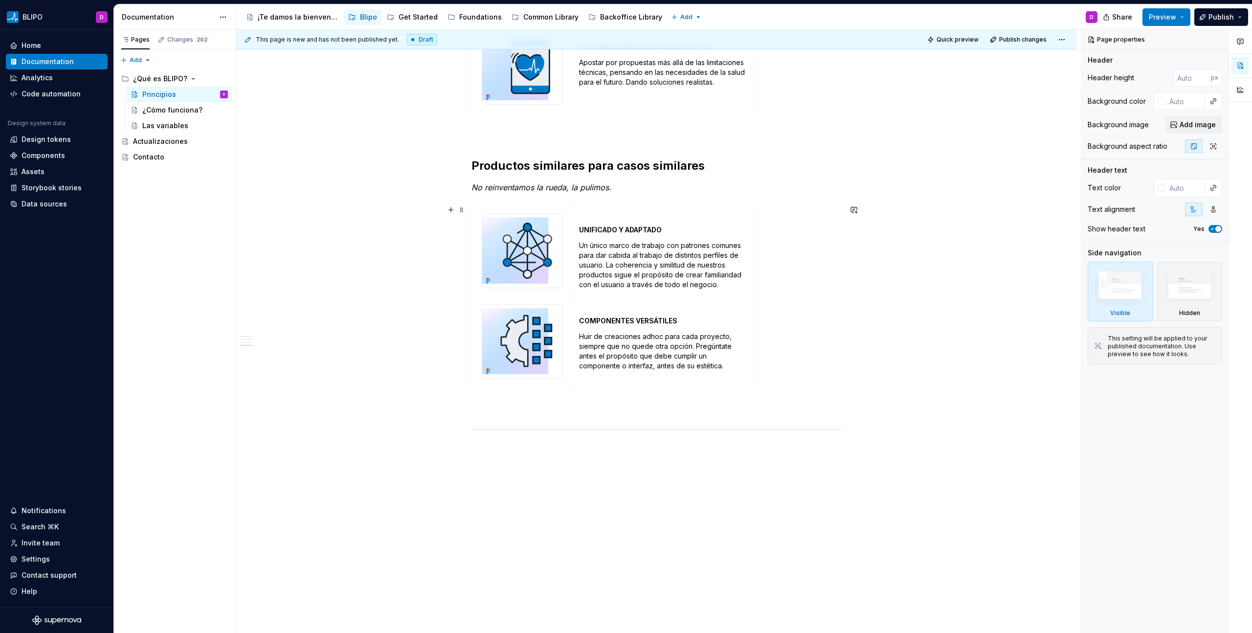
scroll to position [1052, 0]
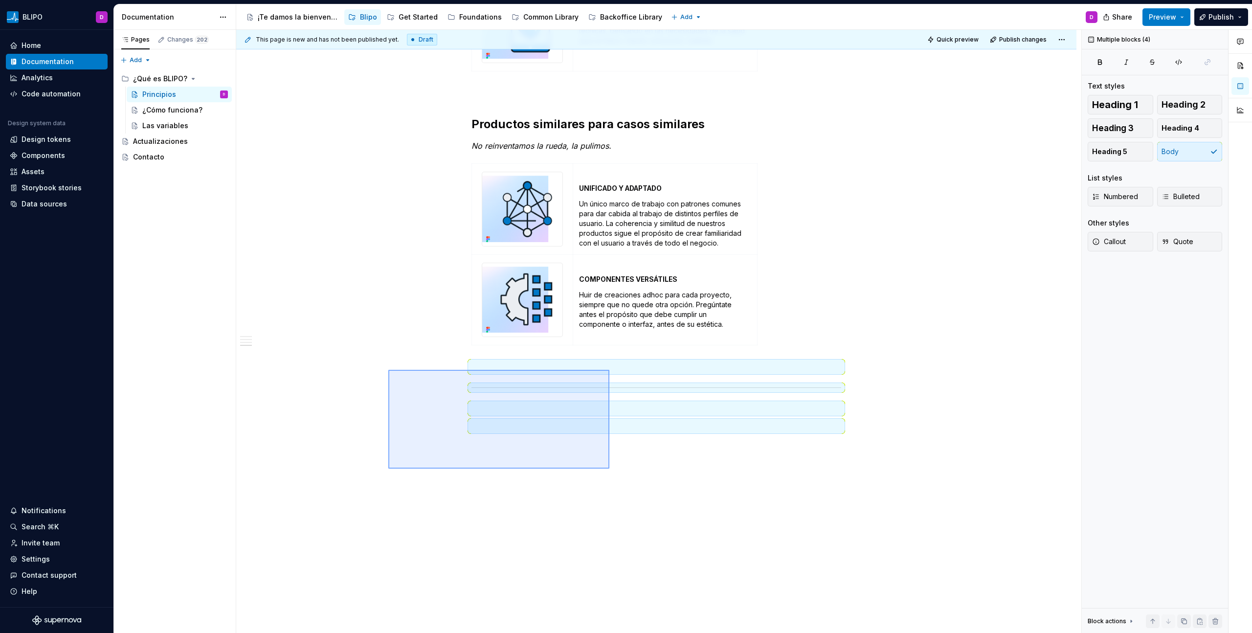
drag, startPoint x: 388, startPoint y: 370, endPoint x: 609, endPoint y: 468, distance: 242.1
click at [609, 468] on div "This page is new and has not been published yet. Draft Quick preview Publish ch…" at bounding box center [658, 331] width 845 height 603
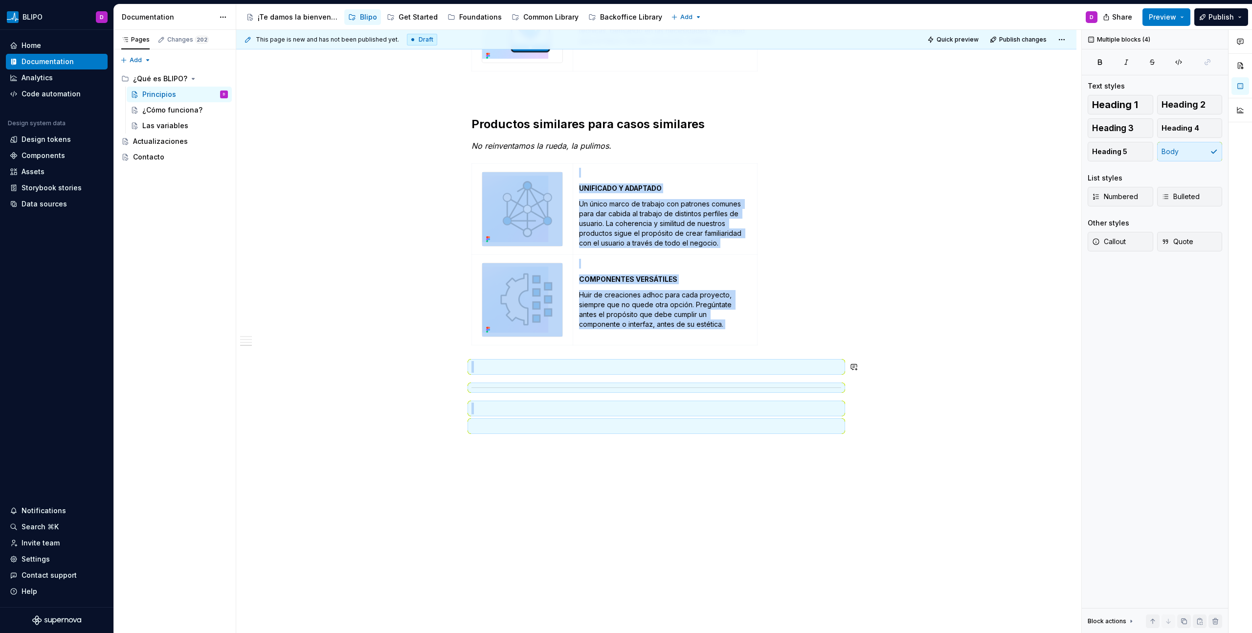
copy div "UNIFICADO Y ADAPTADO Un único marco de trabajo con patrones comunes para dar ca…"
click at [410, 20] on div "Get Started" at bounding box center [417, 17] width 39 height 10
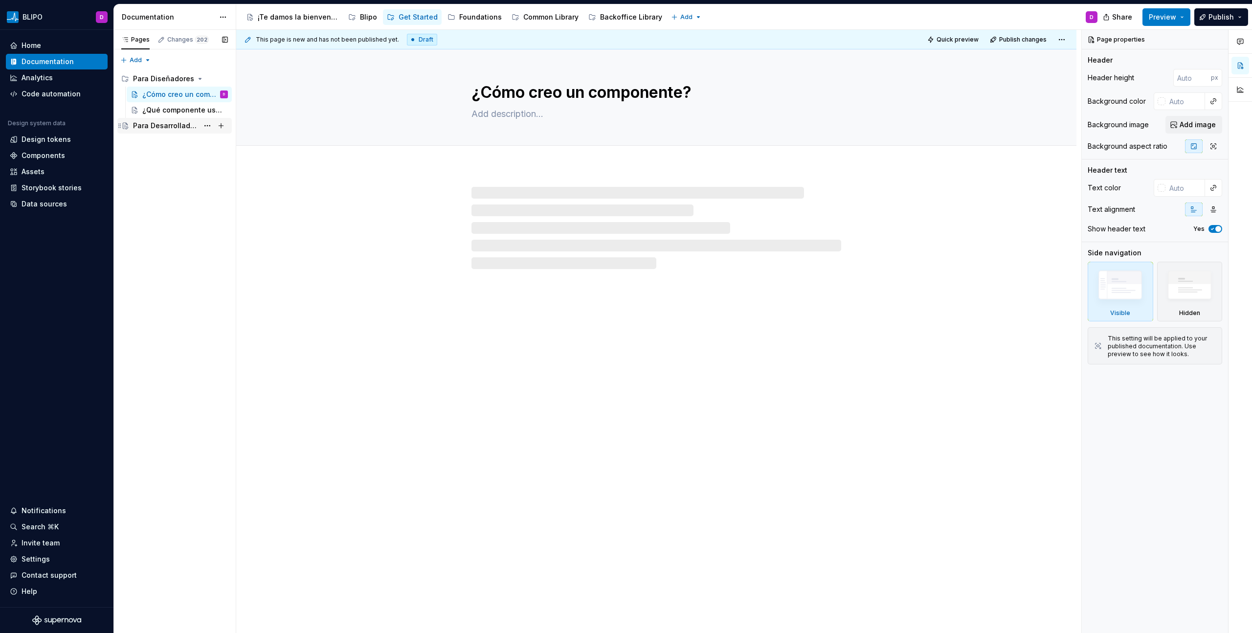
click at [147, 128] on div "Para Desarrolladores" at bounding box center [166, 126] width 66 height 10
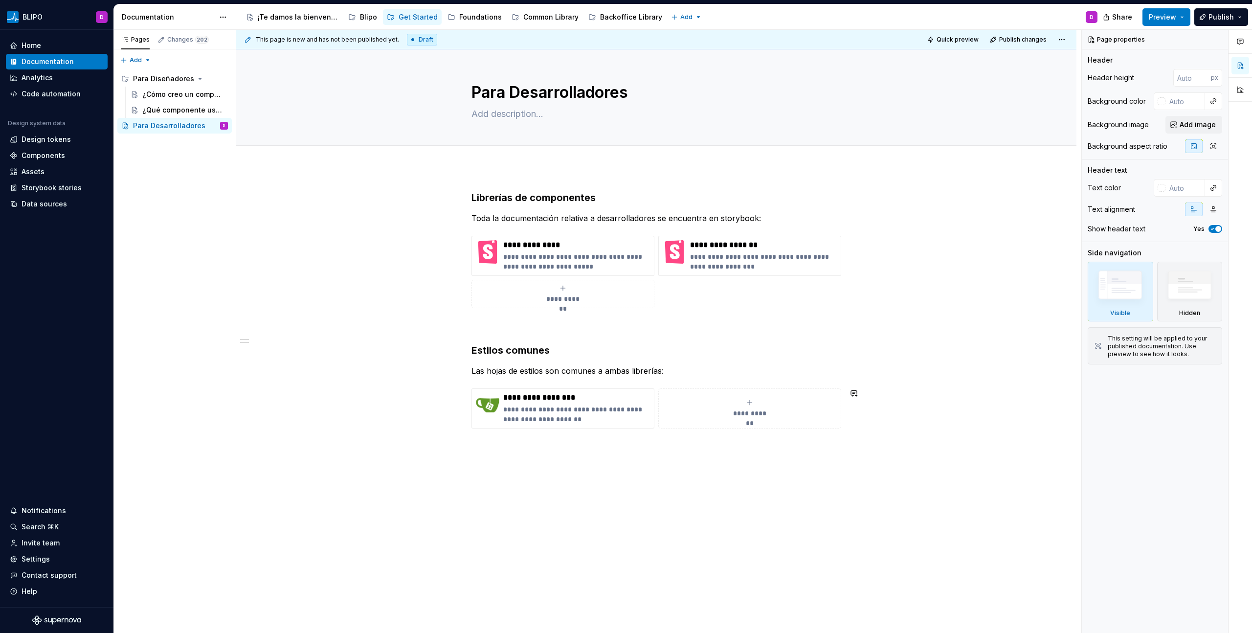
click at [498, 468] on div "**********" at bounding box center [656, 410] width 840 height 486
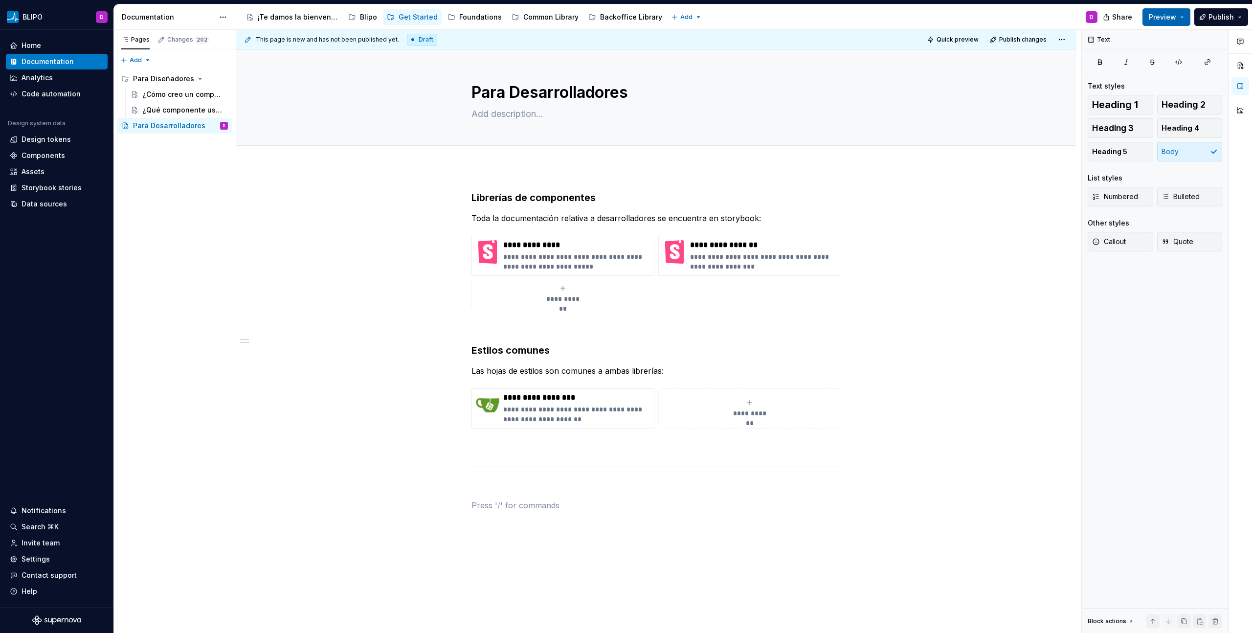
click at [1181, 21] on button "Preview" at bounding box center [1166, 17] width 48 height 18
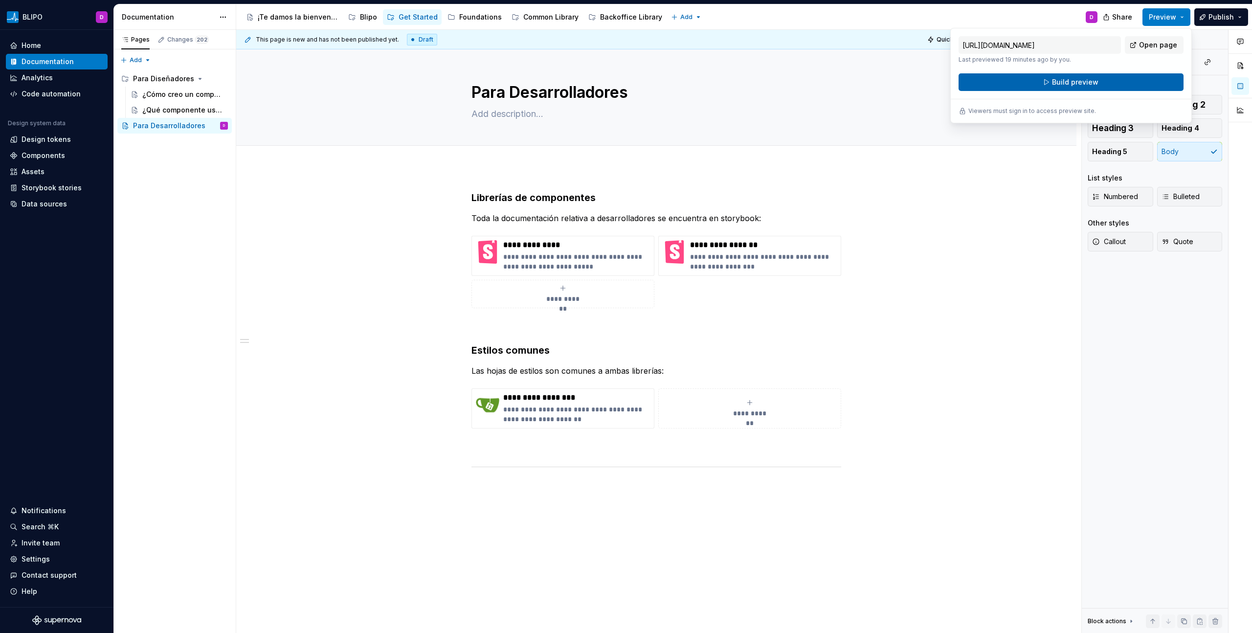
click at [1096, 85] on span "Build preview" at bounding box center [1075, 82] width 46 height 10
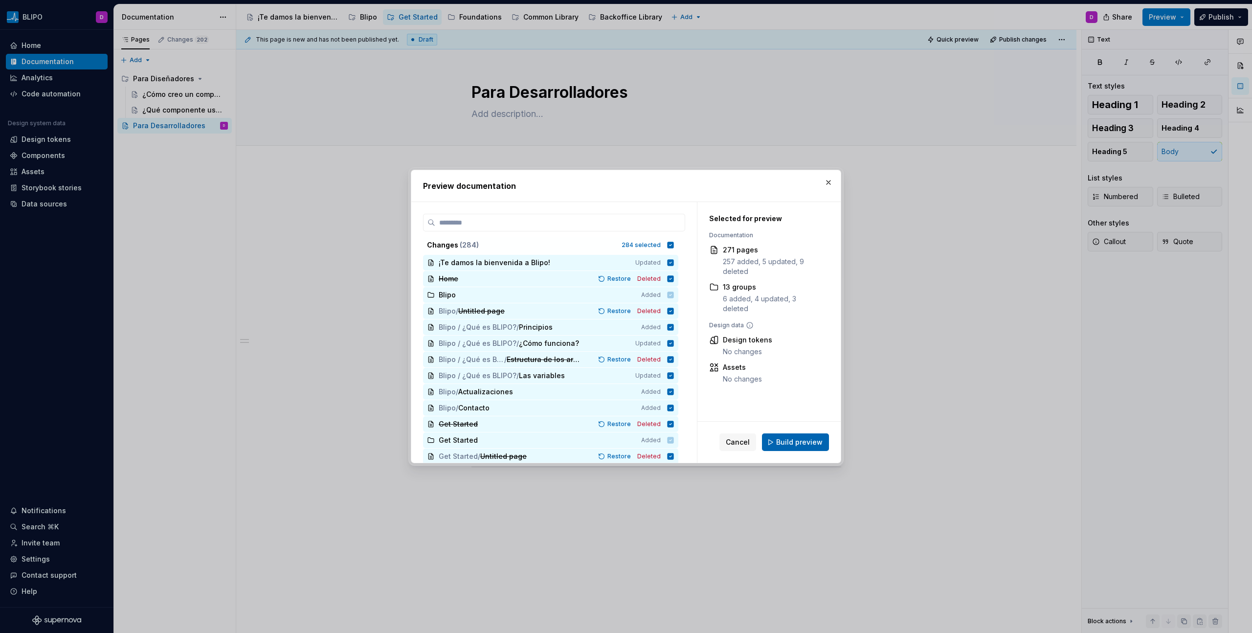
click at [791, 438] on span "Build preview" at bounding box center [799, 442] width 46 height 10
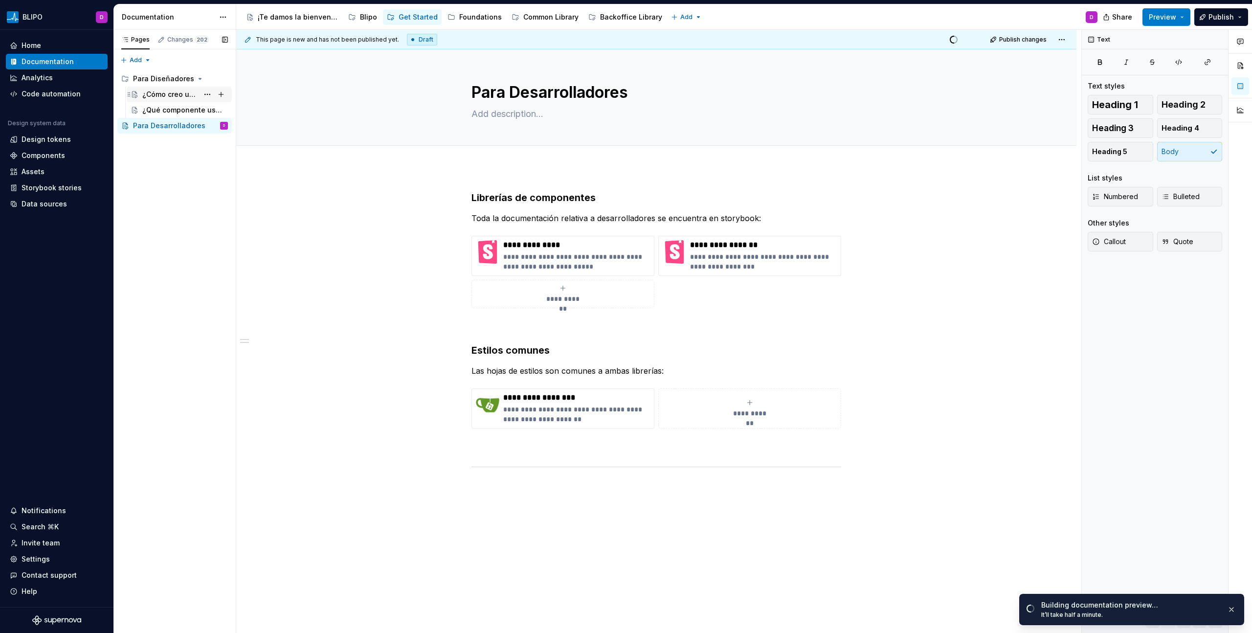
click at [179, 91] on div "¿Cómo creo un componente?" at bounding box center [170, 94] width 56 height 10
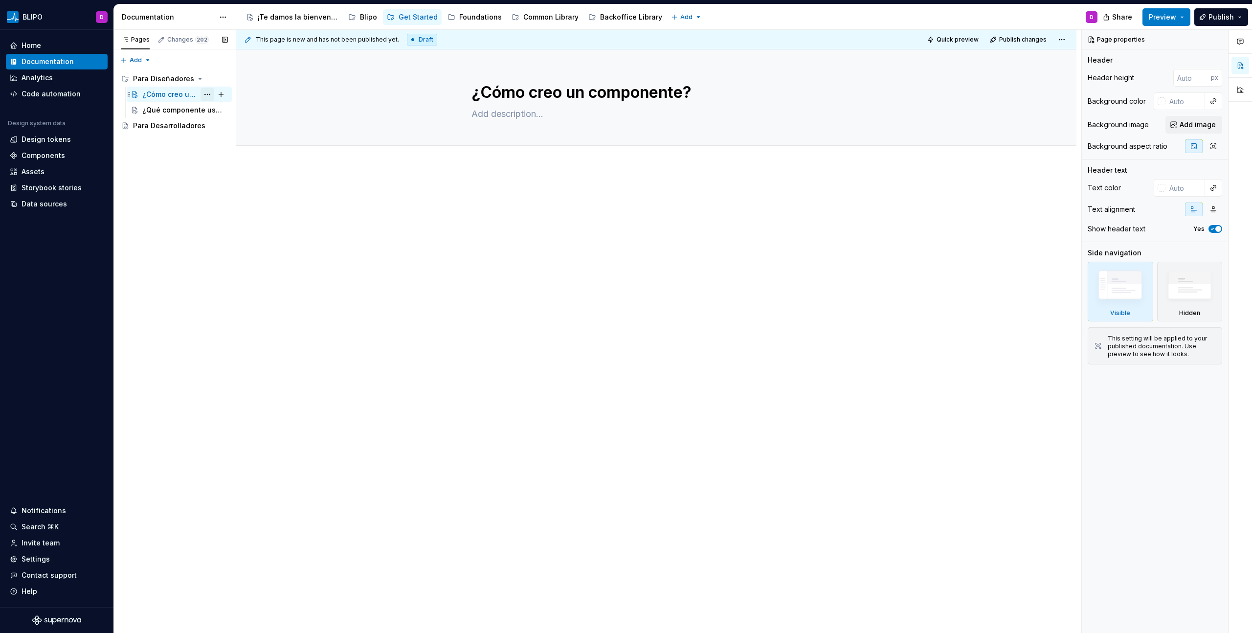
click at [206, 93] on button "Page tree" at bounding box center [207, 95] width 14 height 14
click at [232, 128] on div "Duplicate page" at bounding box center [267, 127] width 96 height 10
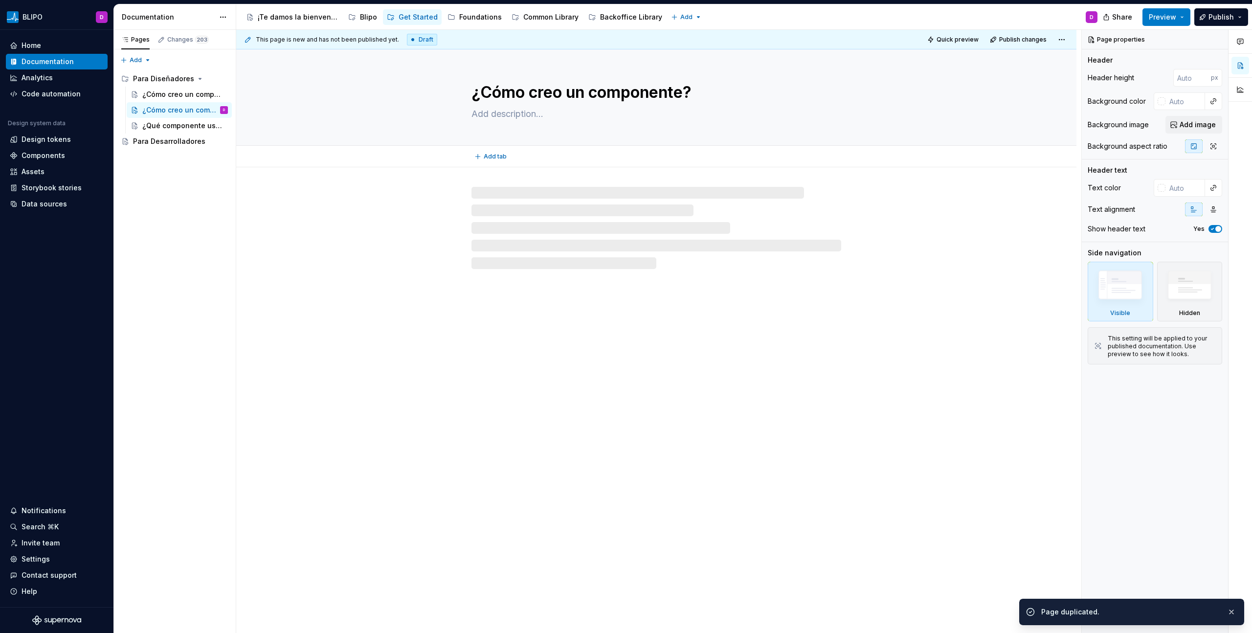
click at [529, 96] on textarea "¿Cómo creo un componente?" at bounding box center [654, 92] width 370 height 23
click at [625, 95] on textarea "¿Cómo creo un componente?" at bounding box center [654, 92] width 370 height 23
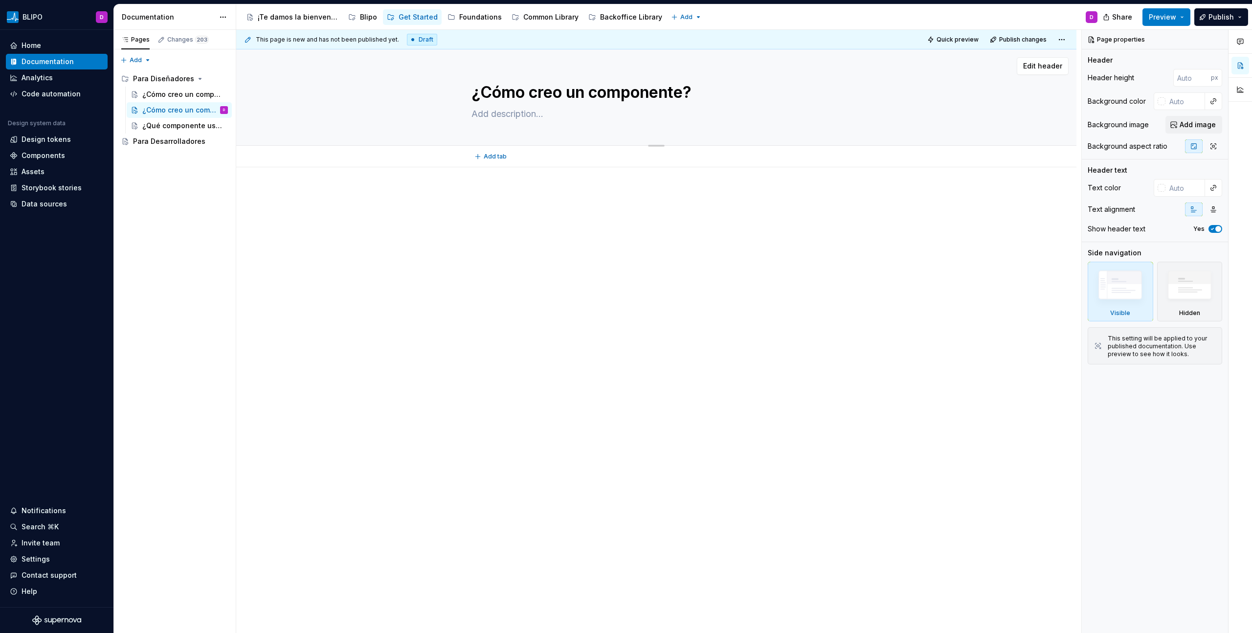
drag, startPoint x: 528, startPoint y: 94, endPoint x: 689, endPoint y: 102, distance: 161.0
click at [689, 102] on textarea "¿Cómo creo un componente?" at bounding box center [654, 92] width 370 height 23
click at [617, 221] on div at bounding box center [656, 209] width 370 height 37
click at [365, 17] on div "Blipo" at bounding box center [368, 17] width 17 height 10
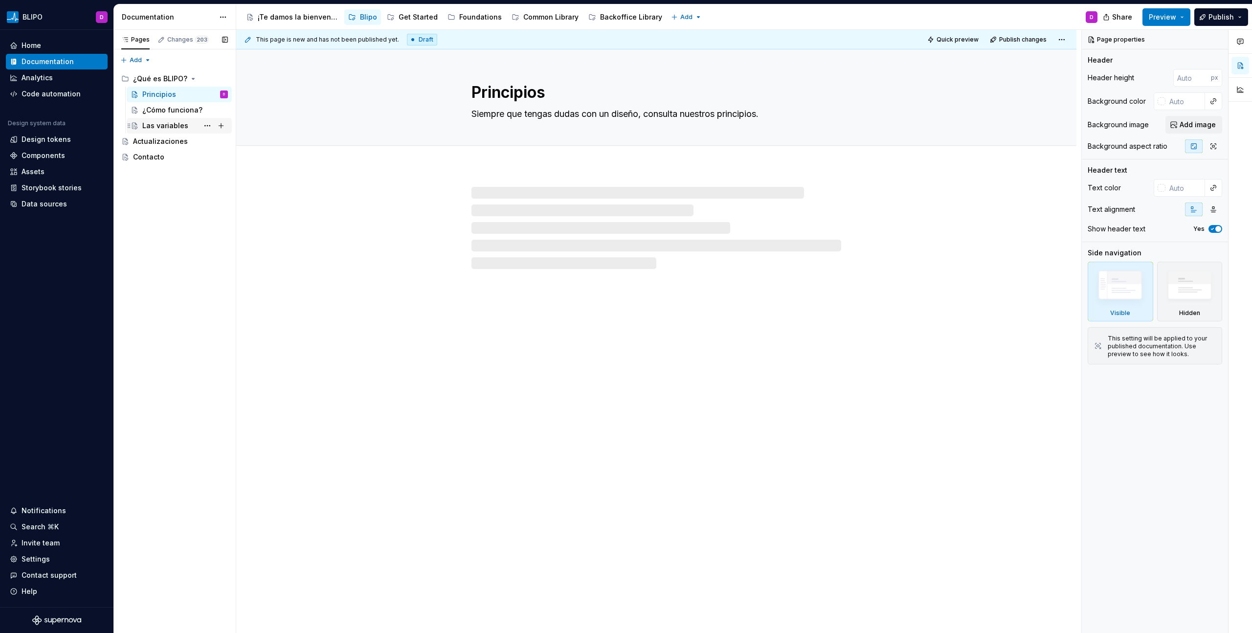
click at [180, 125] on div "Las variables" at bounding box center [165, 126] width 46 height 10
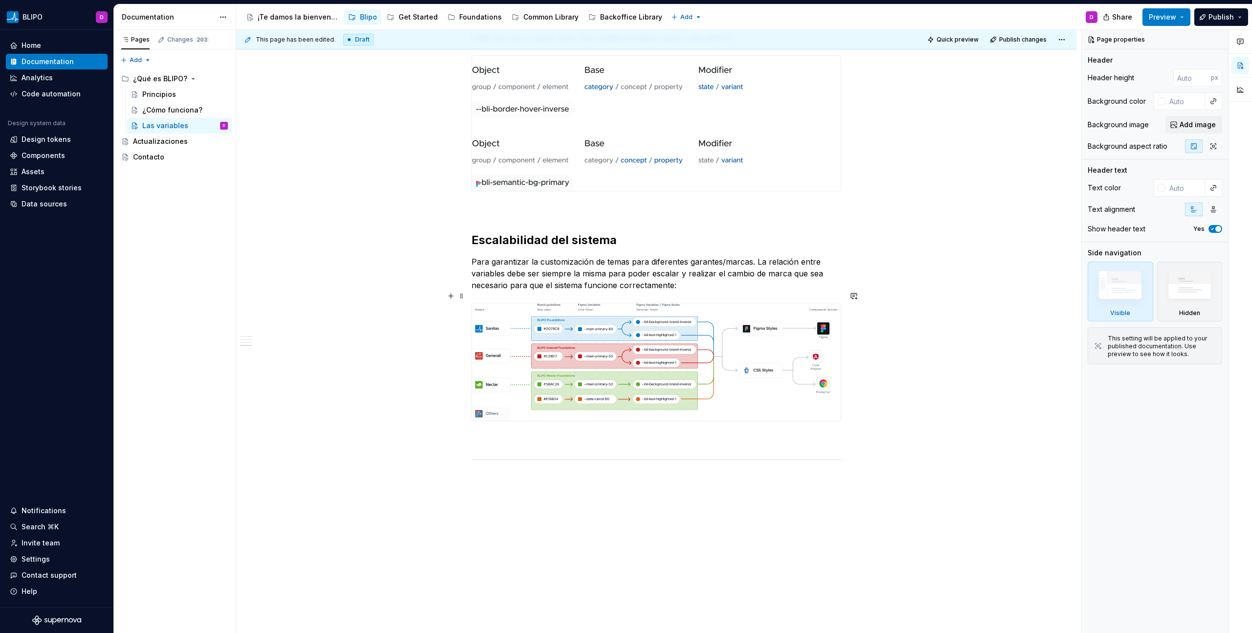
scroll to position [417, 0]
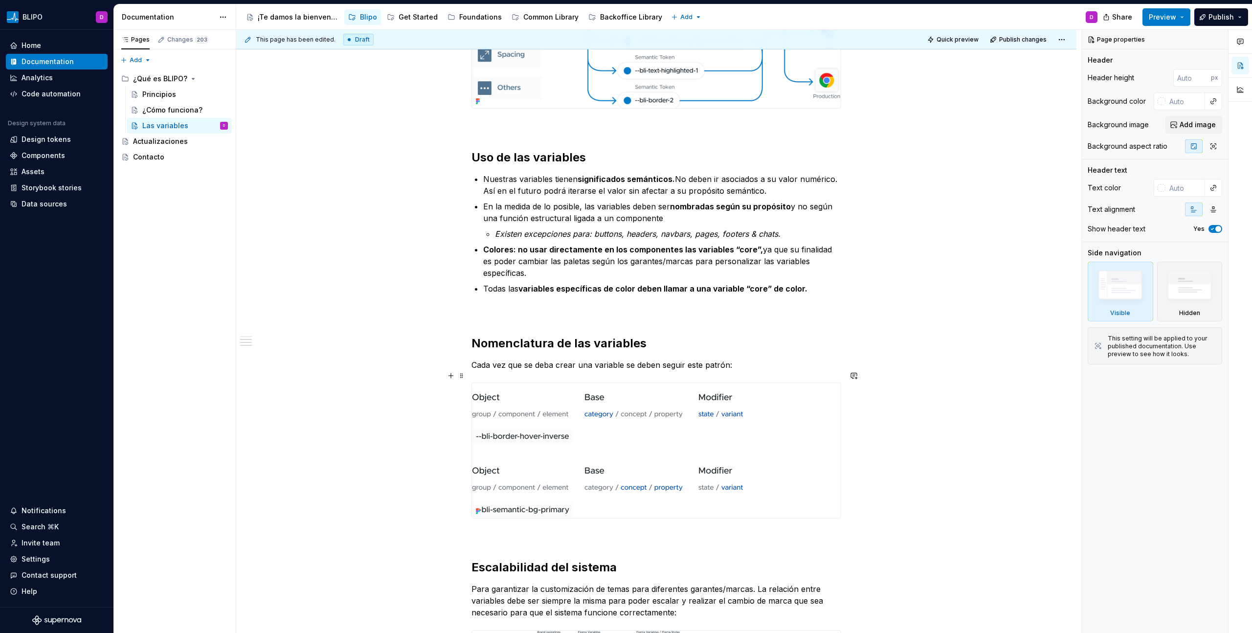
click at [869, 506] on div "Introducción Digamos que una marca tiene un color primario. Los diseñadores y d…" at bounding box center [656, 391] width 840 height 1282
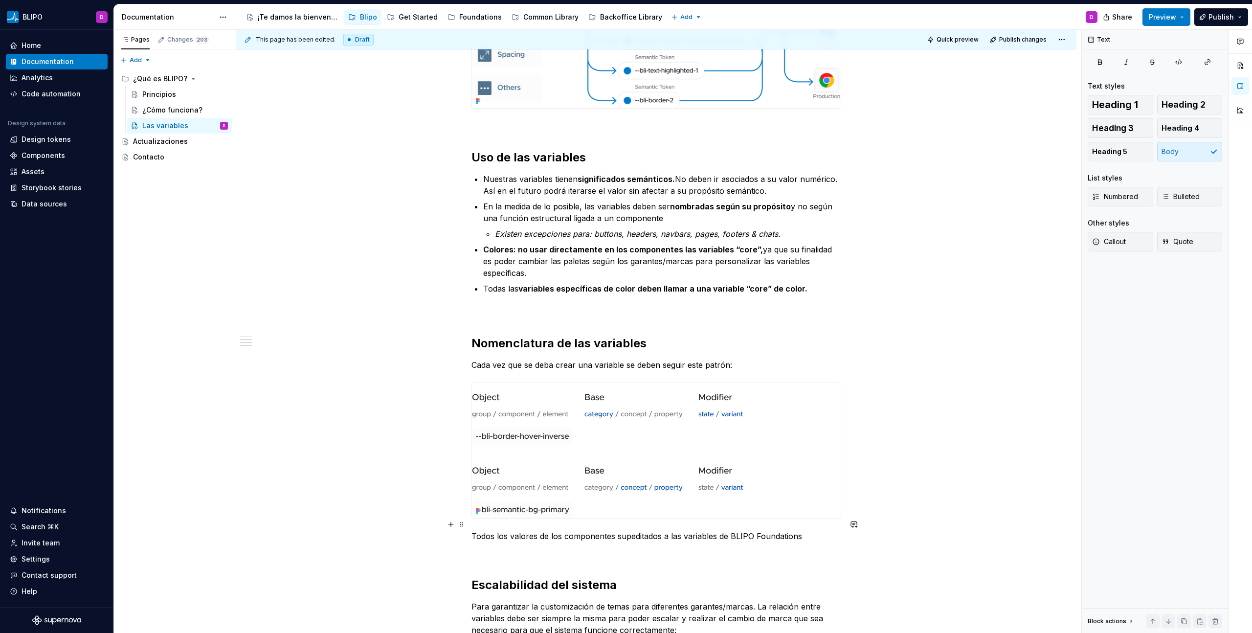
click at [514, 530] on p "Todos los valores de los componentes supeditados a las variables de BLIPO Found…" at bounding box center [656, 536] width 370 height 12
click at [1126, 129] on span "Heading 3" at bounding box center [1113, 128] width 42 height 10
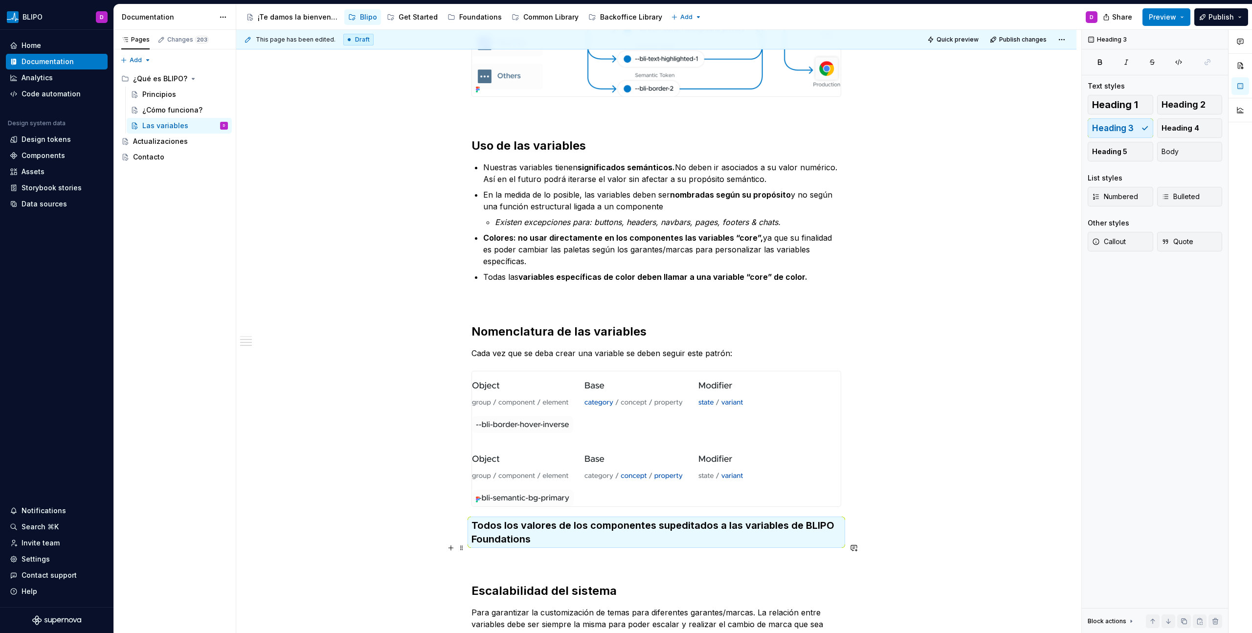
scroll to position [429, 0]
click at [553, 534] on h3 "Todos los valores de los componentes supeditados a las variables de BLIPO Found…" at bounding box center [656, 531] width 370 height 27
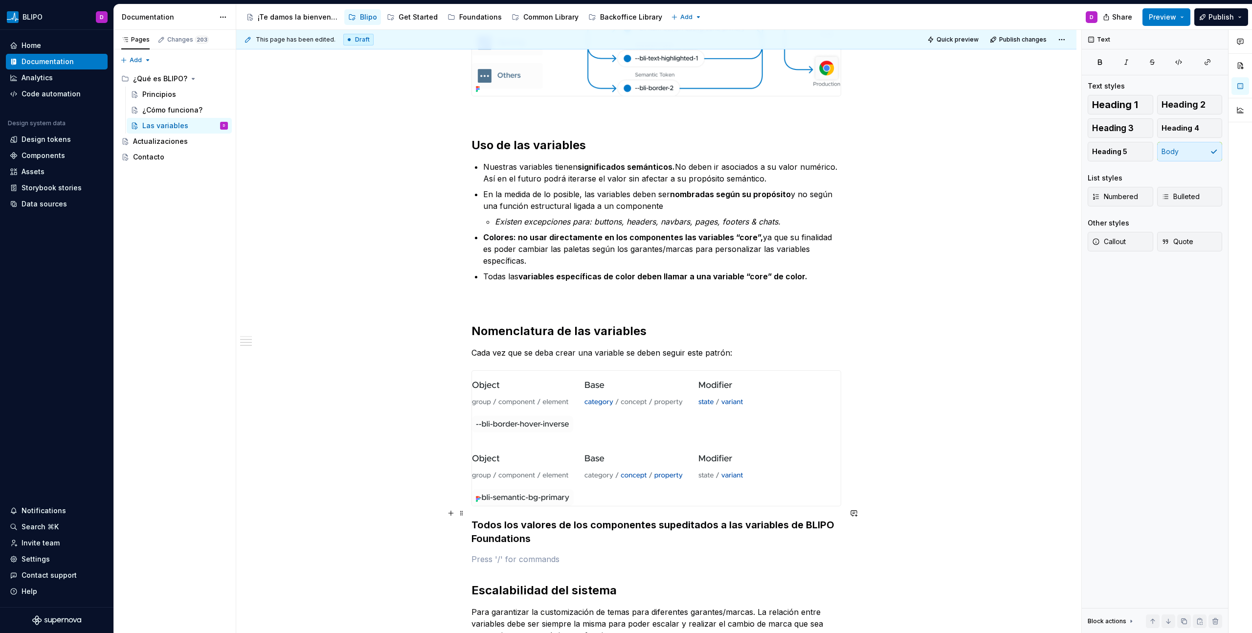
click at [549, 528] on h3 "Todos los valores de los componentes supeditados a las variables de BLIPO Found…" at bounding box center [656, 531] width 370 height 27
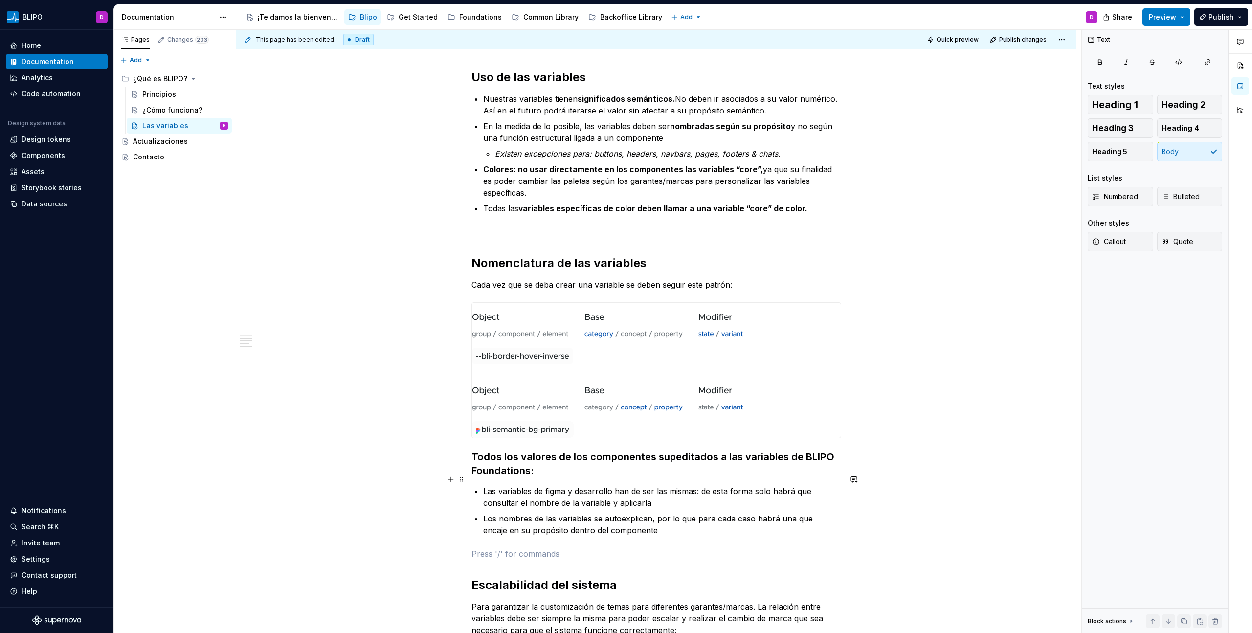
scroll to position [498, 0]
click at [409, 21] on div "Get Started" at bounding box center [417, 17] width 39 height 10
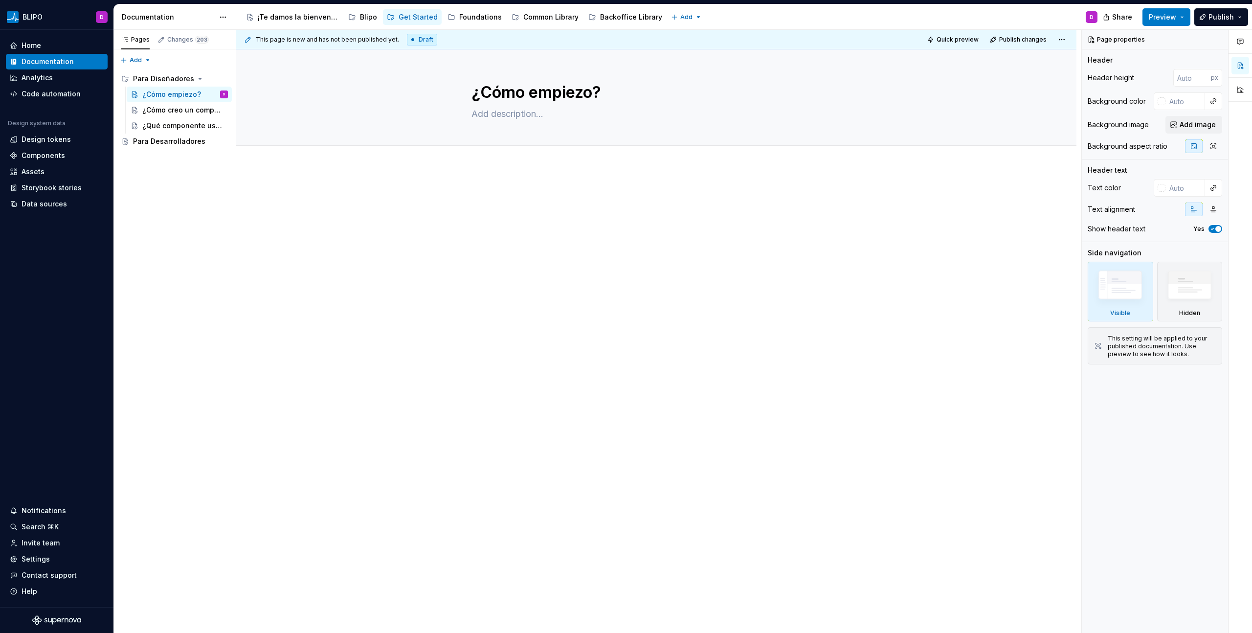
click at [491, 243] on div at bounding box center [656, 298] width 840 height 262
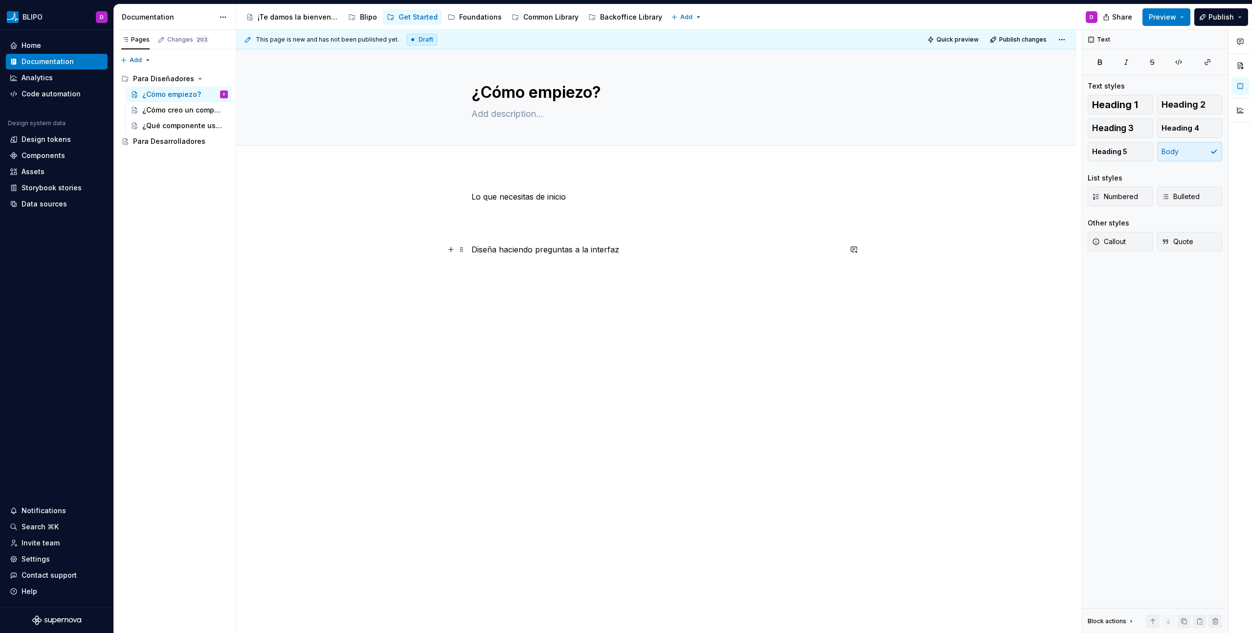
click at [521, 248] on p "Diseña haciendo preguntas a la interfaz" at bounding box center [656, 249] width 370 height 12
click at [1125, 132] on span "Heading 3" at bounding box center [1113, 128] width 42 height 10
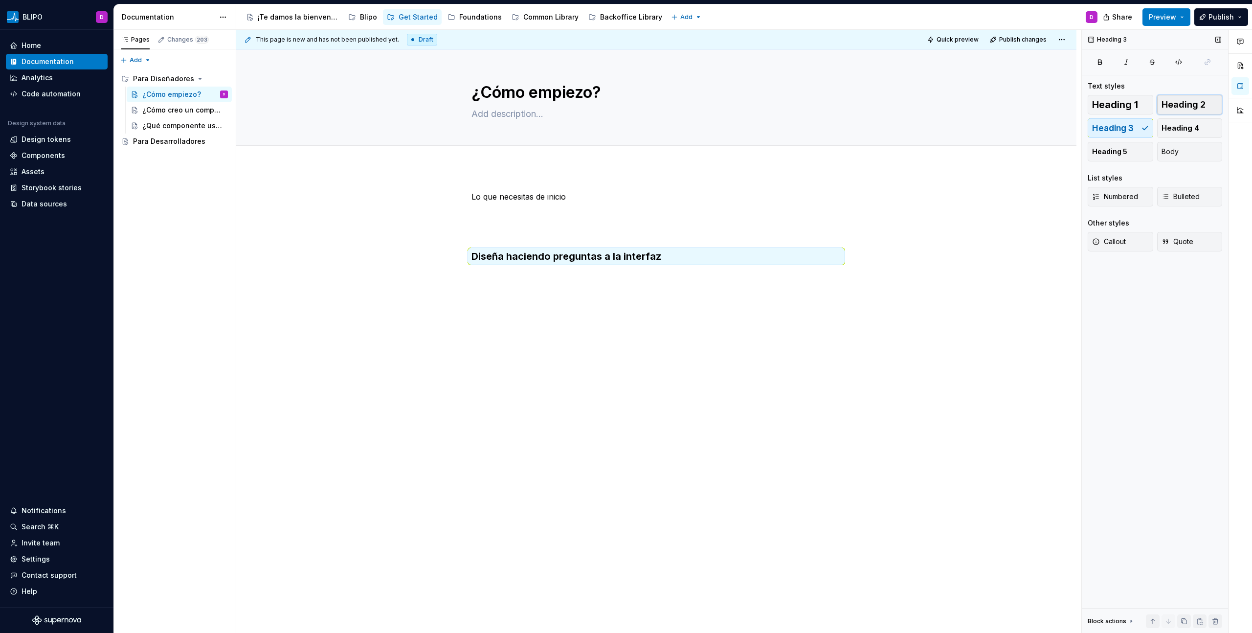
click at [1194, 106] on span "Heading 2" at bounding box center [1183, 105] width 44 height 10
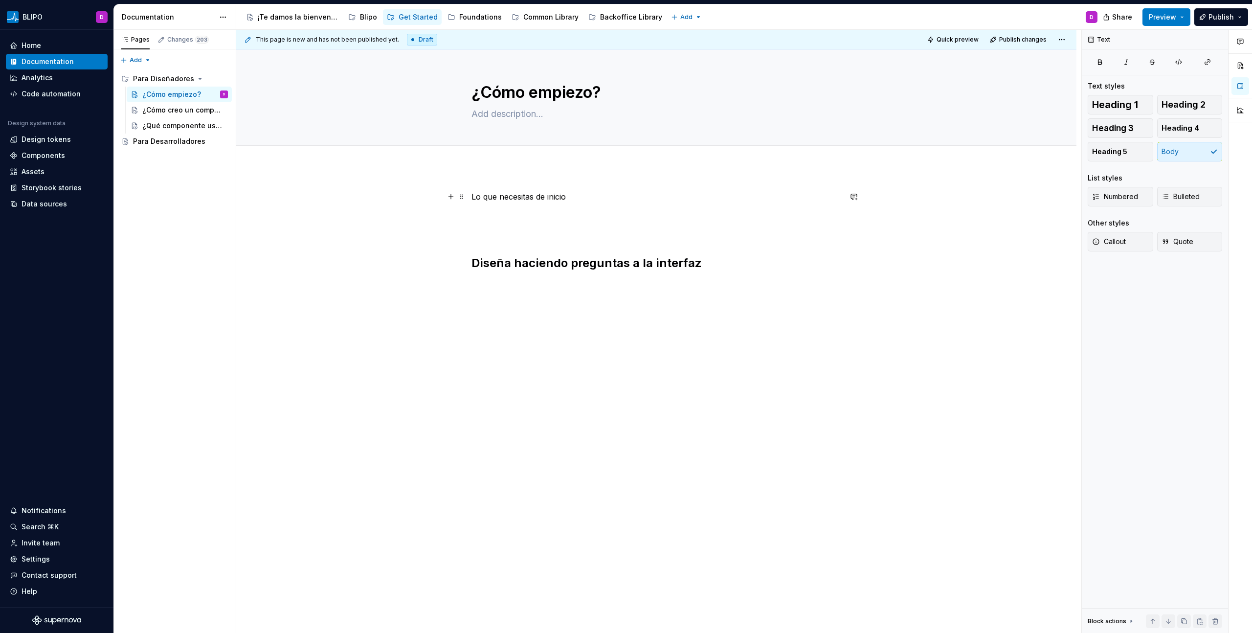
click at [535, 194] on p "Lo que necesitas de inicio" at bounding box center [656, 197] width 370 height 12
click at [1178, 109] on span "Heading 2" at bounding box center [1183, 105] width 44 height 10
click at [545, 227] on div "Lo que necesitas de inicio Diseña haciendo preguntas a la interfaz" at bounding box center [656, 234] width 370 height 86
click at [529, 215] on p at bounding box center [656, 220] width 370 height 12
click at [362, 18] on div "Blipo" at bounding box center [368, 17] width 17 height 10
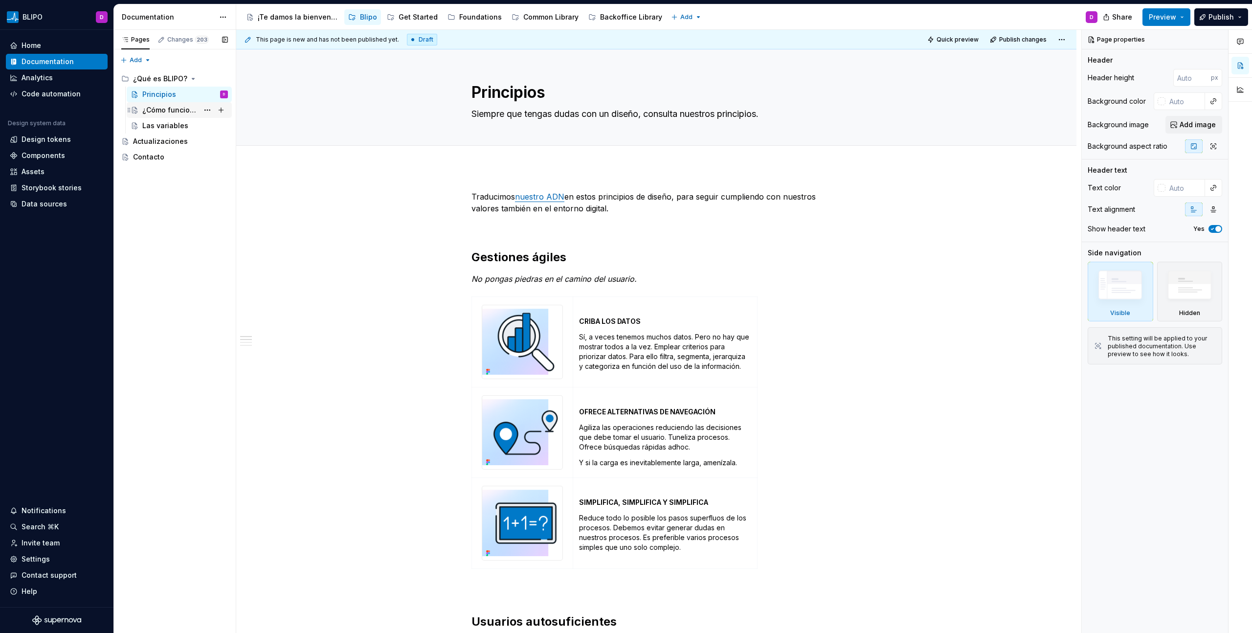
click at [168, 108] on div "¿Cómo funciona?" at bounding box center [170, 110] width 56 height 10
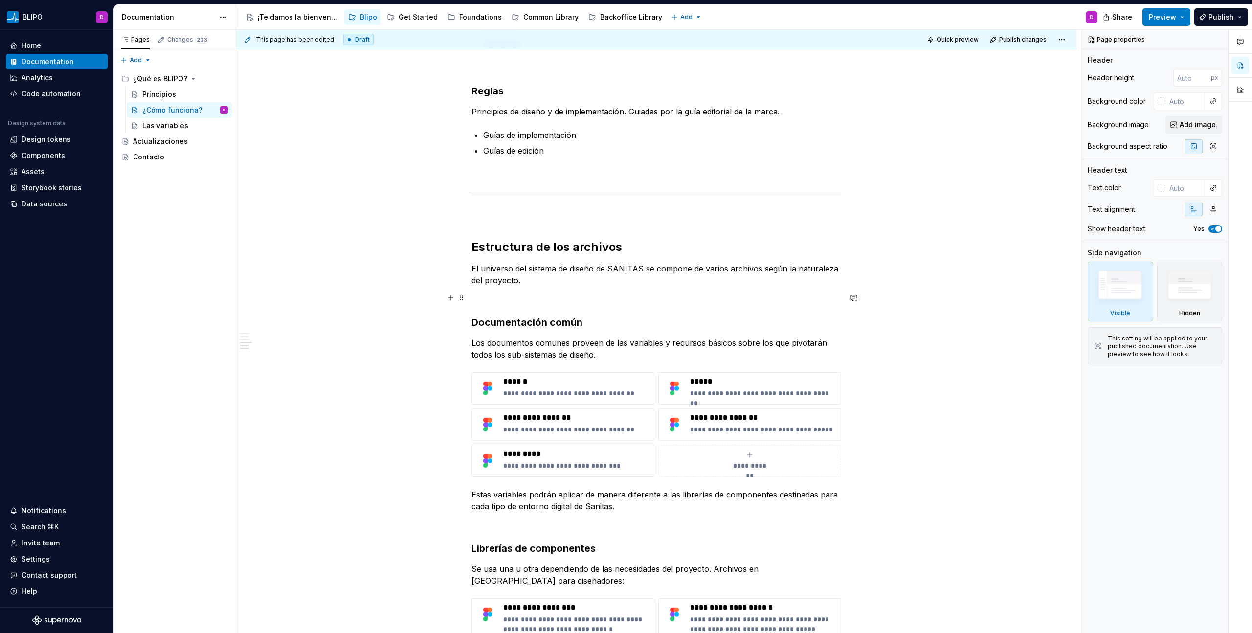
scroll to position [942, 0]
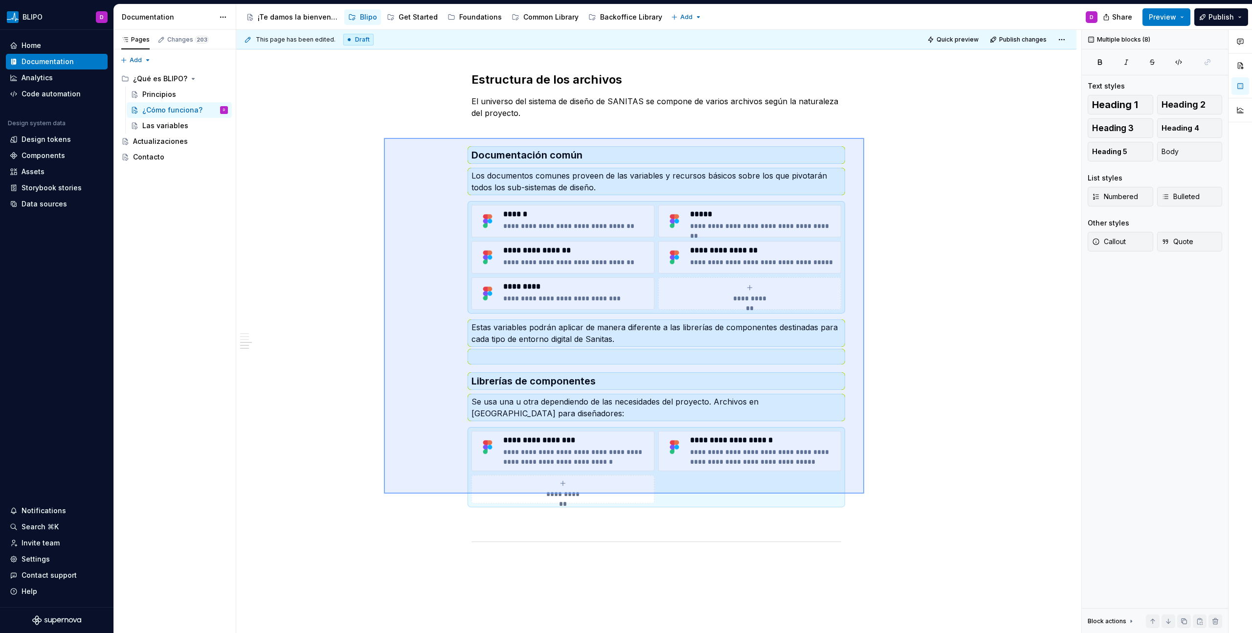
drag, startPoint x: 384, startPoint y: 138, endPoint x: 864, endPoint y: 493, distance: 597.4
click at [864, 493] on div "This page has been edited. Draft Quick preview Publish changes ¿Cómo funciona? …" at bounding box center [658, 331] width 845 height 603
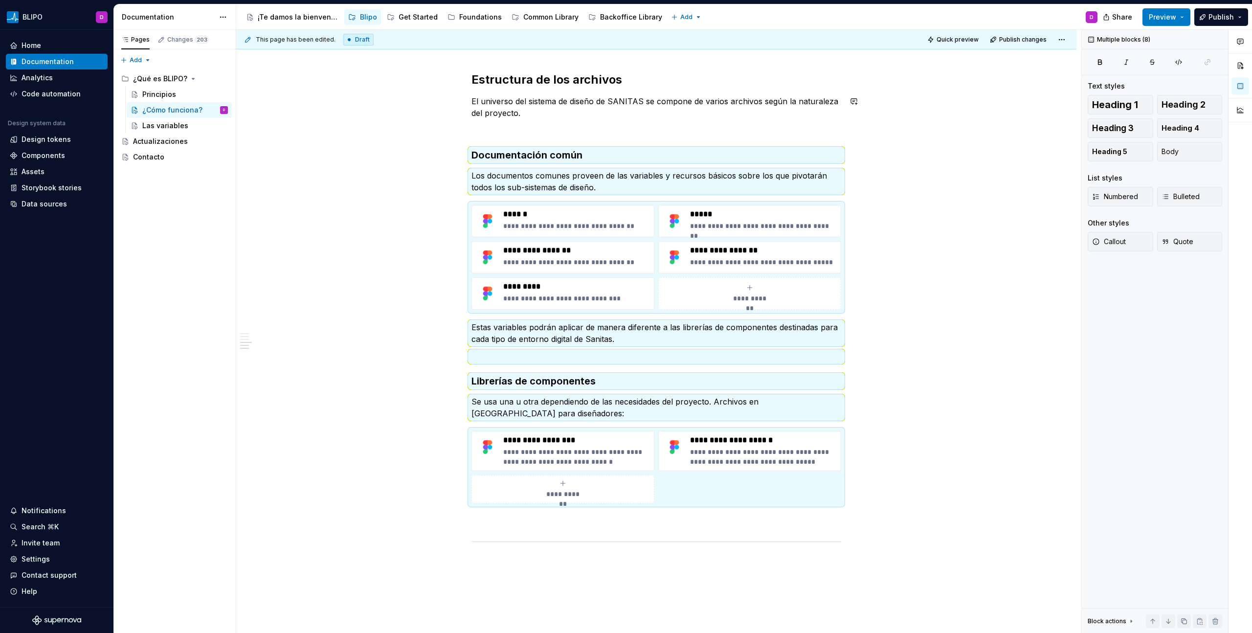
click at [558, 125] on p at bounding box center [656, 131] width 370 height 12
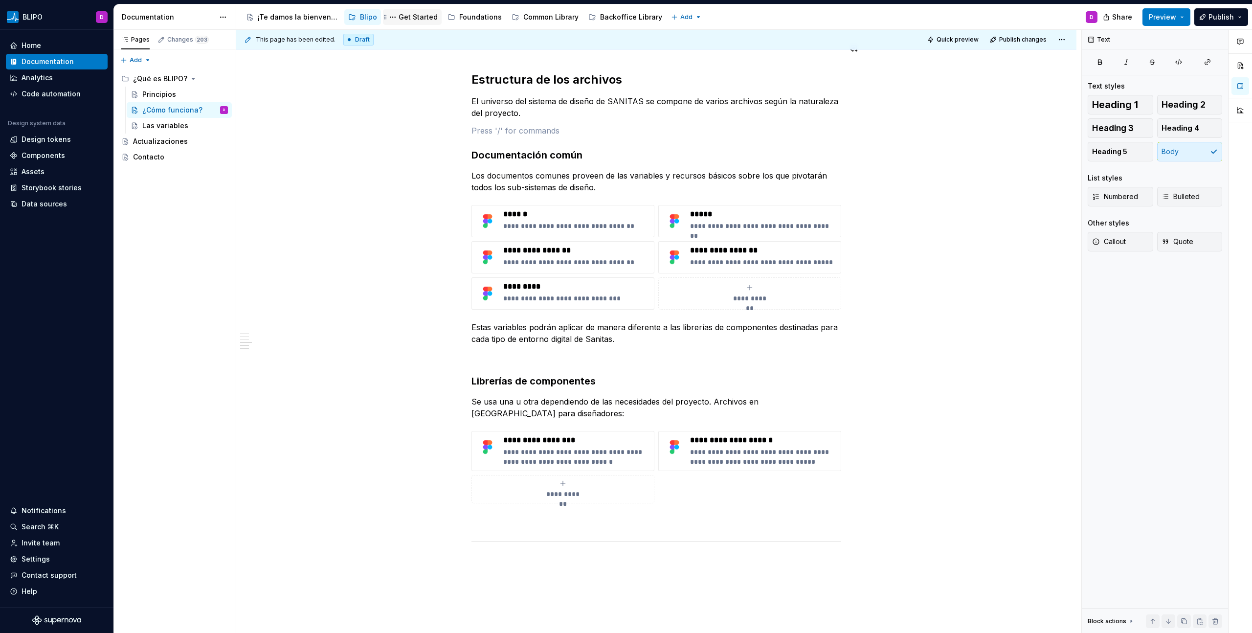
click at [404, 21] on div "Get Started" at bounding box center [417, 17] width 39 height 10
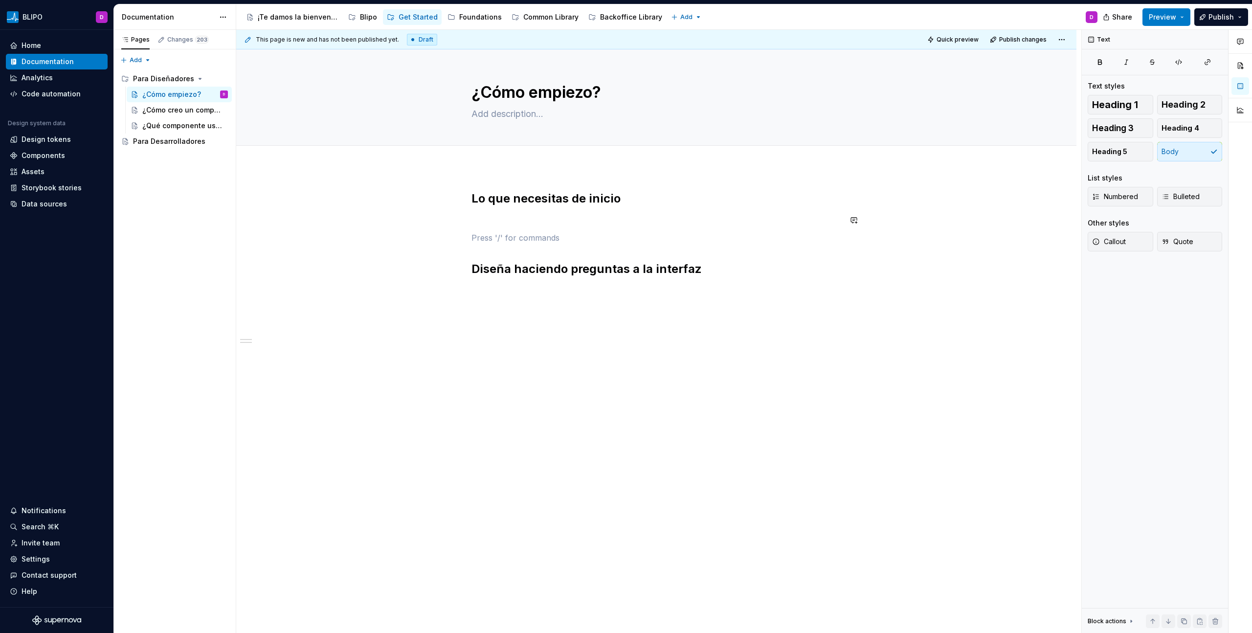
click at [516, 228] on div "Lo que necesitas de inicio Diseña haciendo preguntas a la interfaz" at bounding box center [656, 234] width 370 height 86
click at [495, 217] on p at bounding box center [656, 220] width 370 height 12
click at [453, 222] on button "button" at bounding box center [451, 220] width 14 height 14
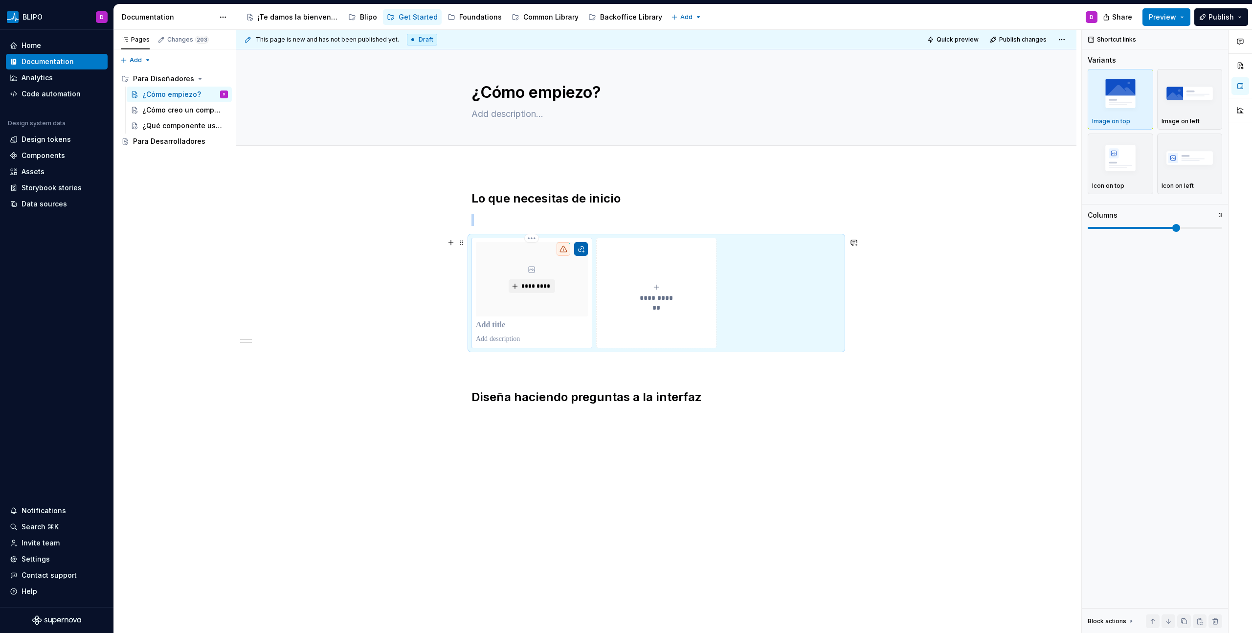
click at [582, 250] on button "button" at bounding box center [581, 249] width 14 height 14
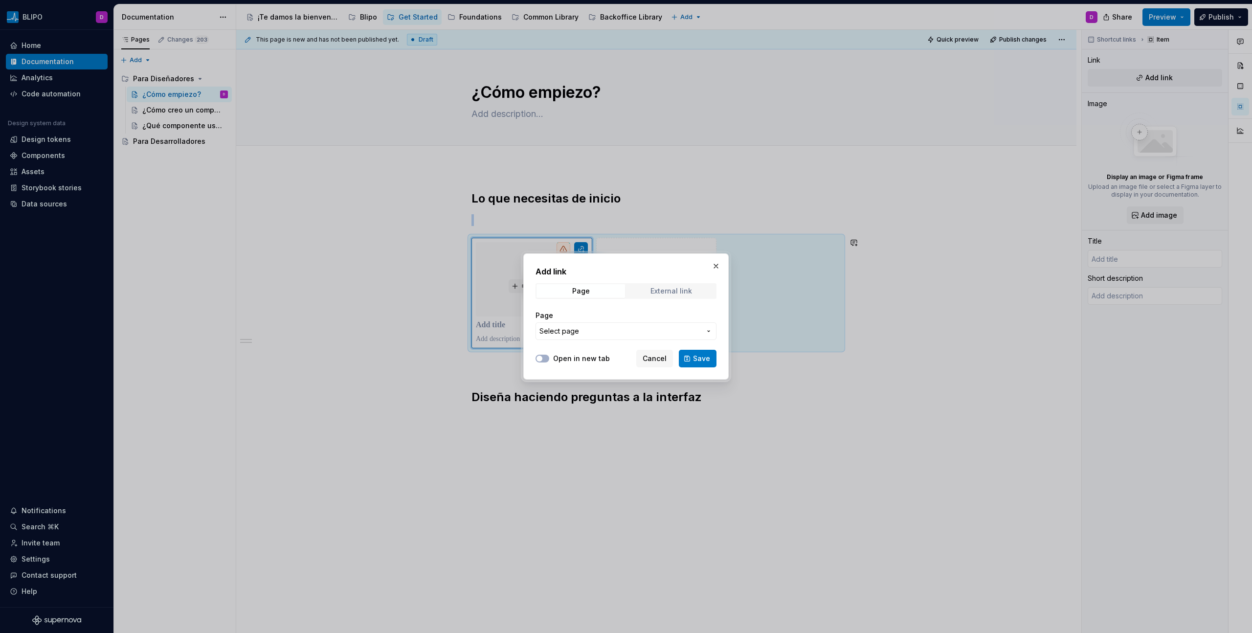
click at [668, 289] on div "External link" at bounding box center [671, 291] width 42 height 8
click at [599, 337] on input "URL" at bounding box center [625, 331] width 181 height 18
paste input "https://blipo-sanitas.preview.supernova-docs.io/latest/blipo/que-es-blipo/como-…"
click at [694, 356] on span "Save" at bounding box center [701, 358] width 17 height 10
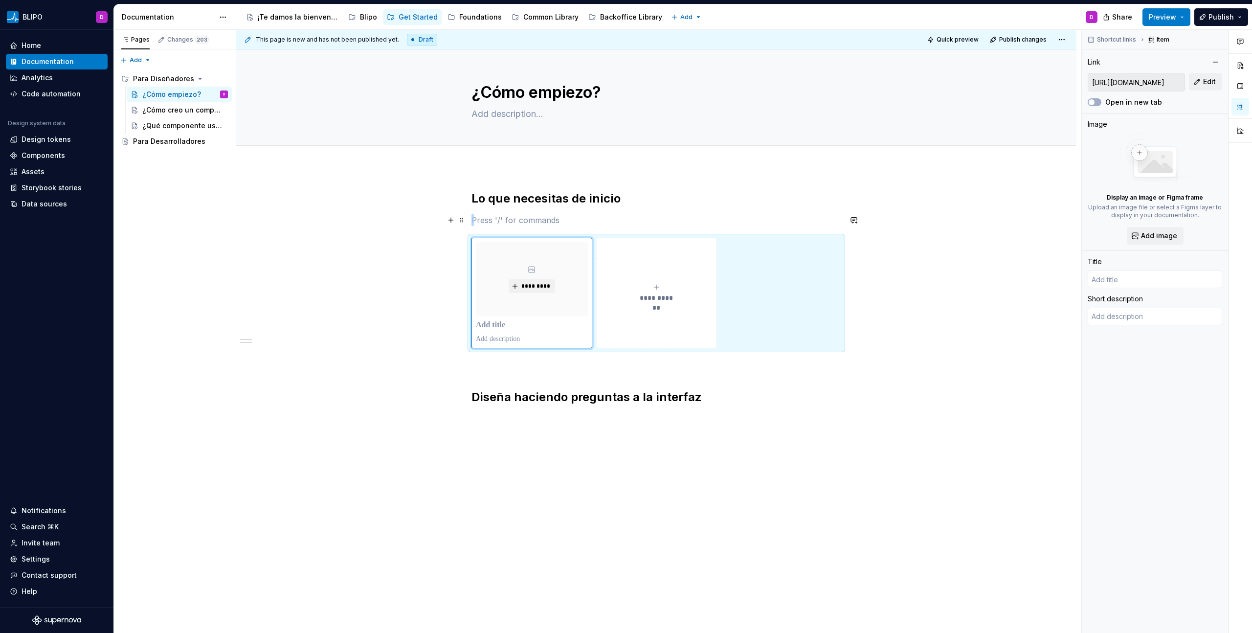
click at [523, 220] on p at bounding box center [656, 220] width 370 height 12
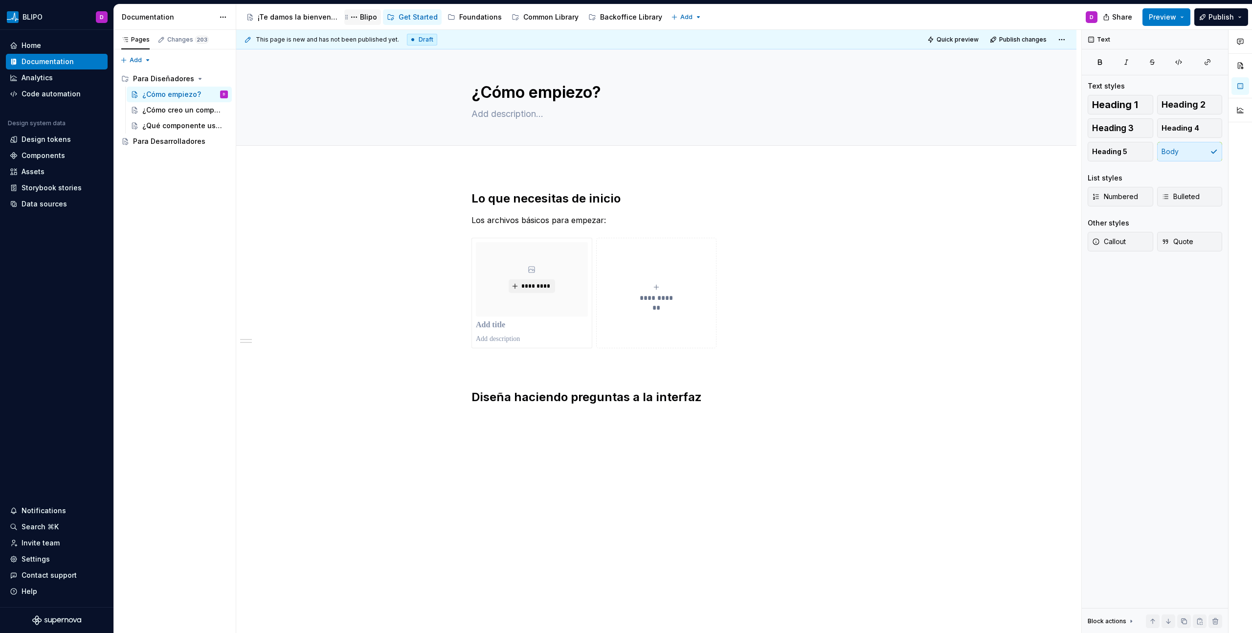
click at [370, 18] on div "Blipo" at bounding box center [368, 17] width 17 height 10
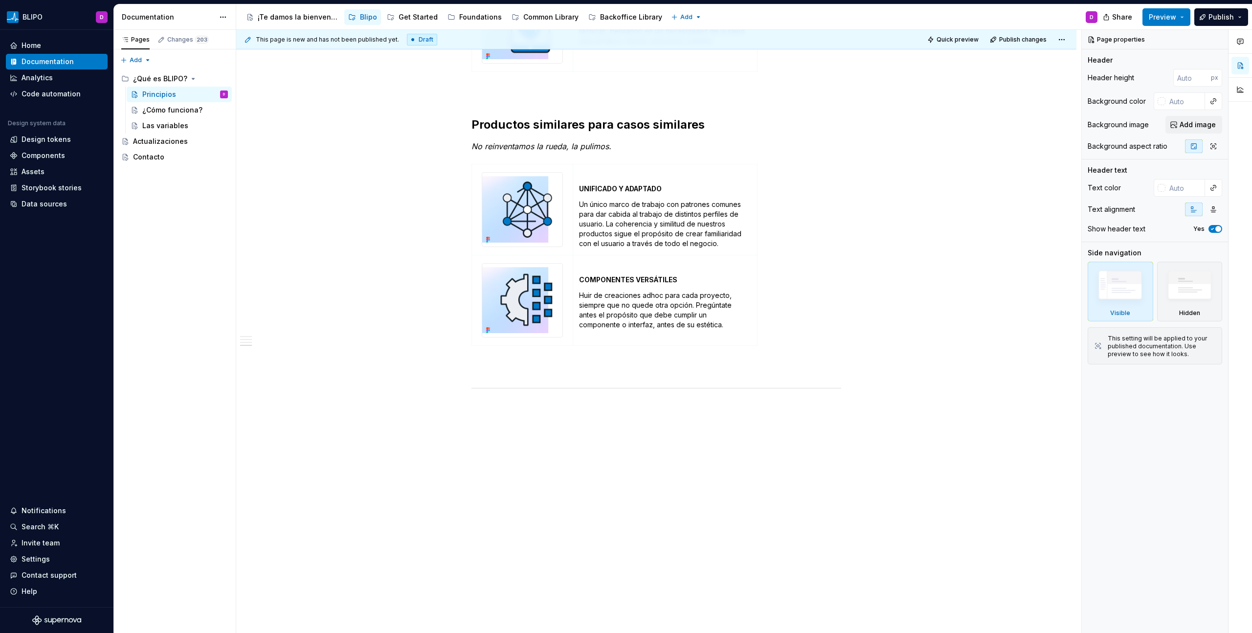
scroll to position [1052, 0]
click at [168, 111] on div "¿Cómo funciona?" at bounding box center [170, 110] width 56 height 10
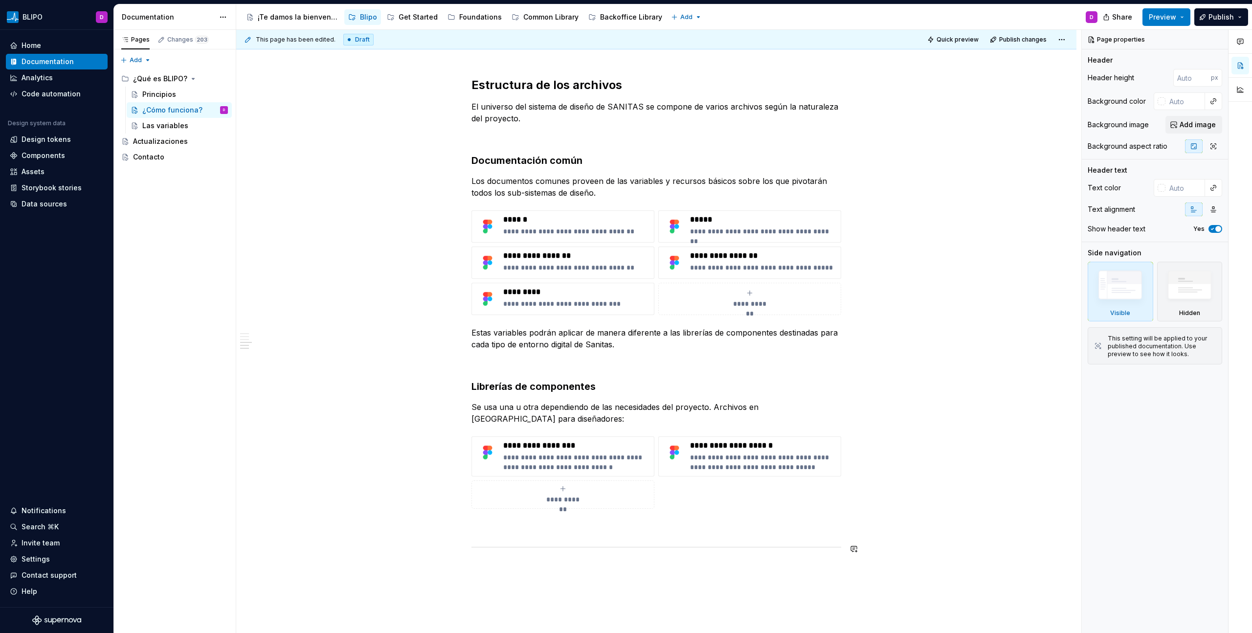
scroll to position [900, 0]
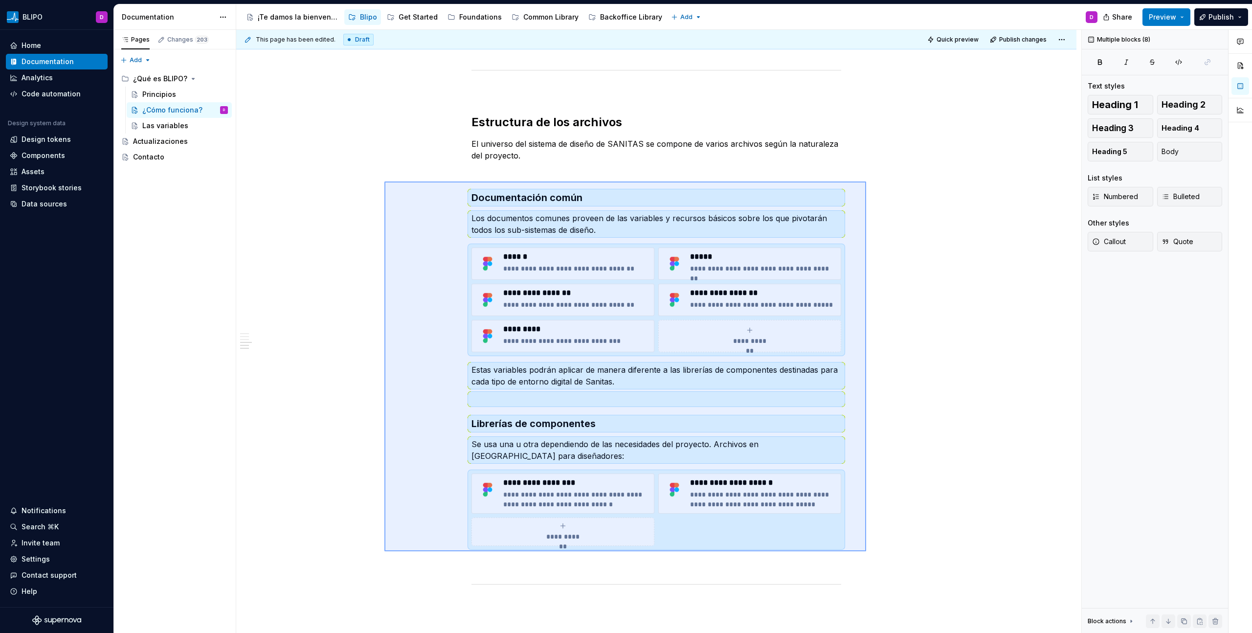
drag, startPoint x: 384, startPoint y: 181, endPoint x: 866, endPoint y: 551, distance: 607.1
click at [866, 551] on div "This page has been edited. Draft Quick preview Publish changes ¿Cómo funciona? …" at bounding box center [658, 331] width 845 height 603
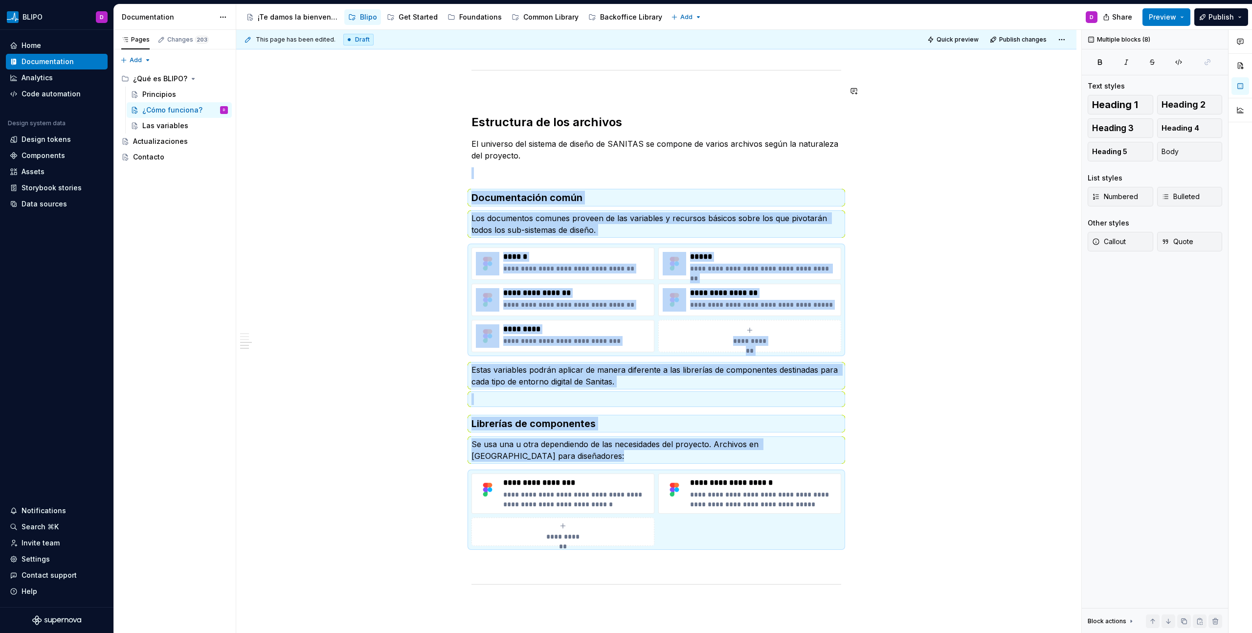
scroll to position [898, 0]
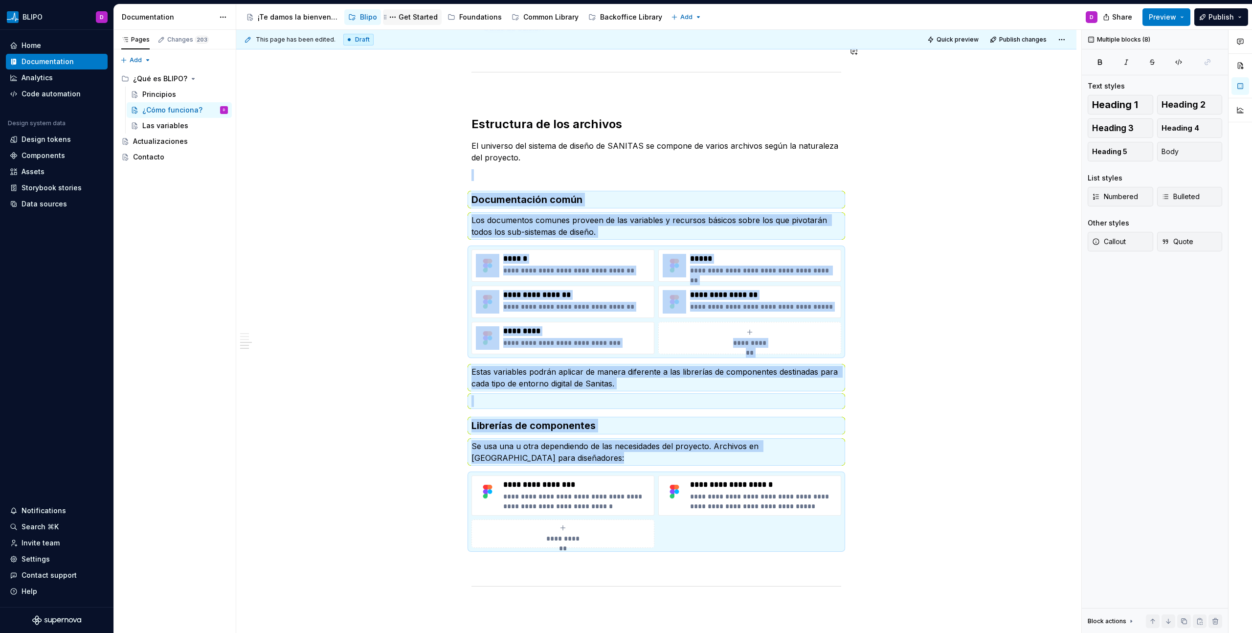
click at [414, 14] on div "Get Started" at bounding box center [417, 17] width 39 height 10
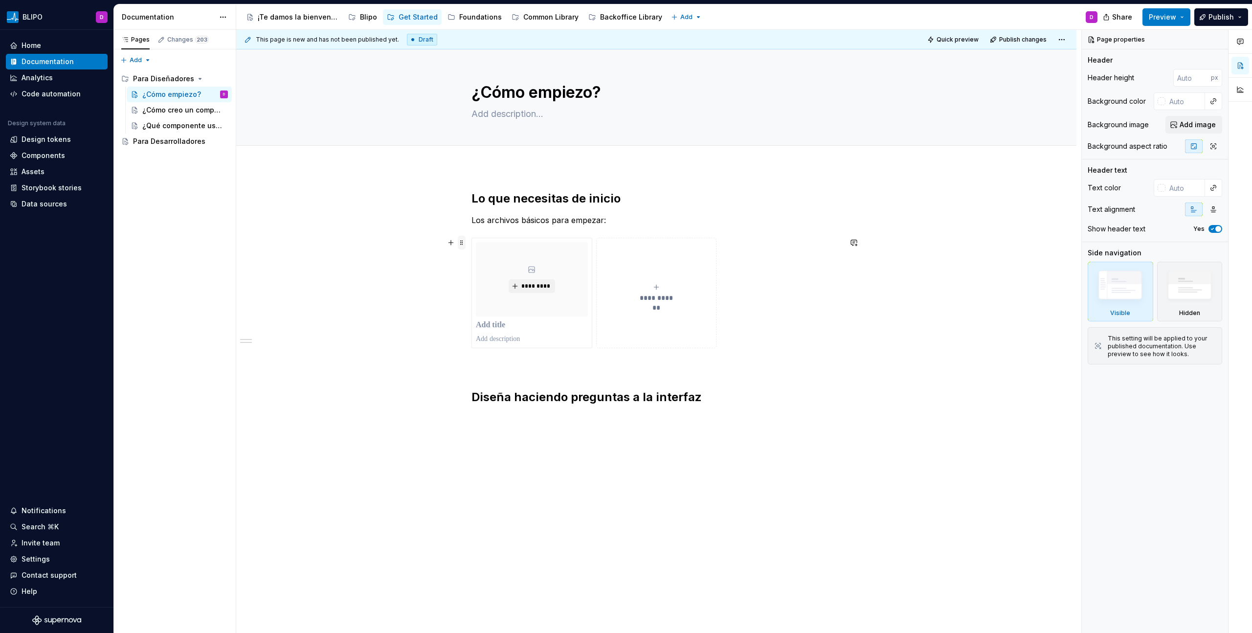
click at [461, 246] on span at bounding box center [462, 243] width 8 height 14
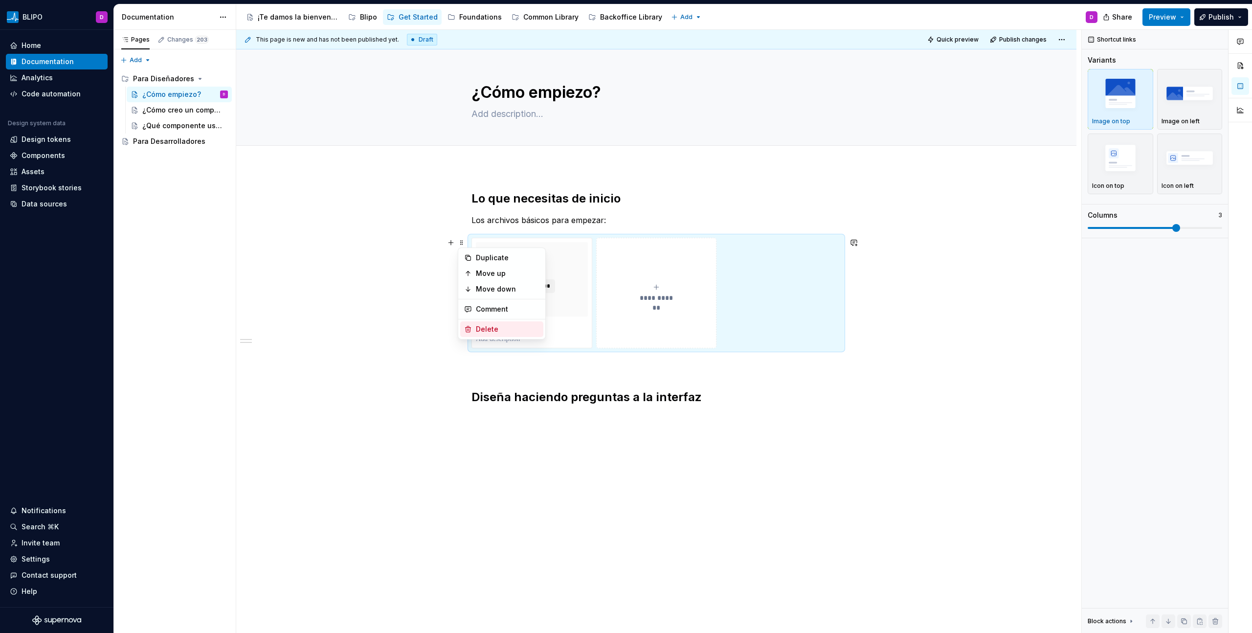
click at [487, 325] on div "Delete" at bounding box center [508, 329] width 64 height 10
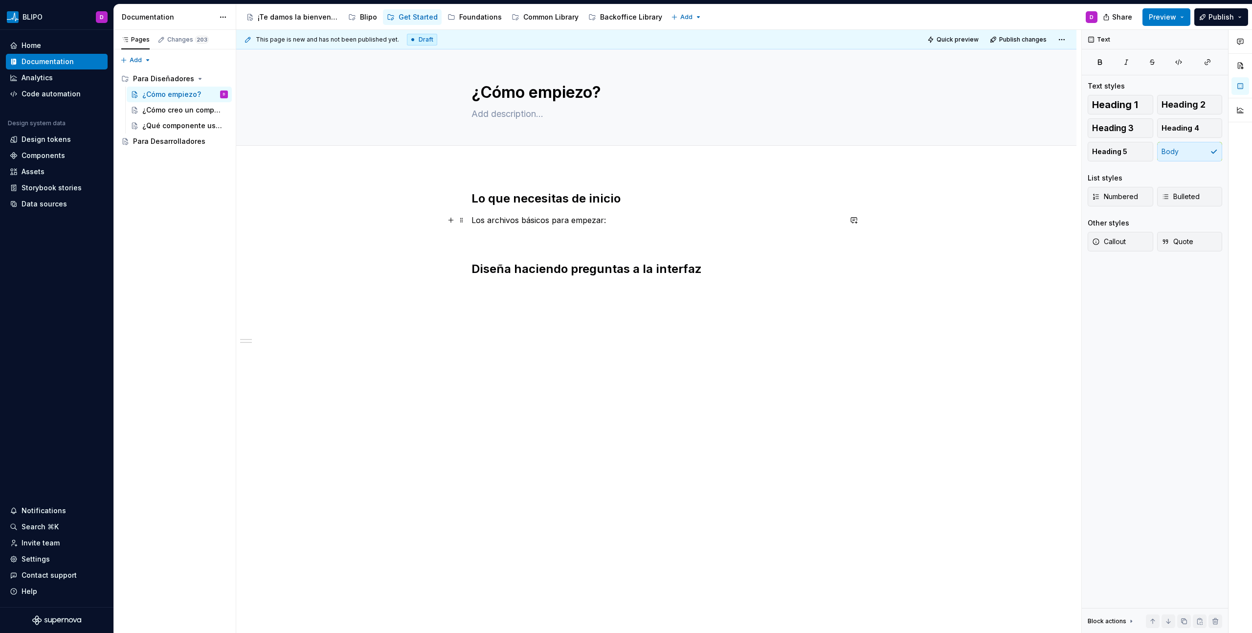
click at [603, 225] on p "Los archivos básicos para empezar:" at bounding box center [656, 220] width 370 height 12
click at [602, 224] on p "Los archivos básicos para empezar:" at bounding box center [656, 220] width 370 height 12
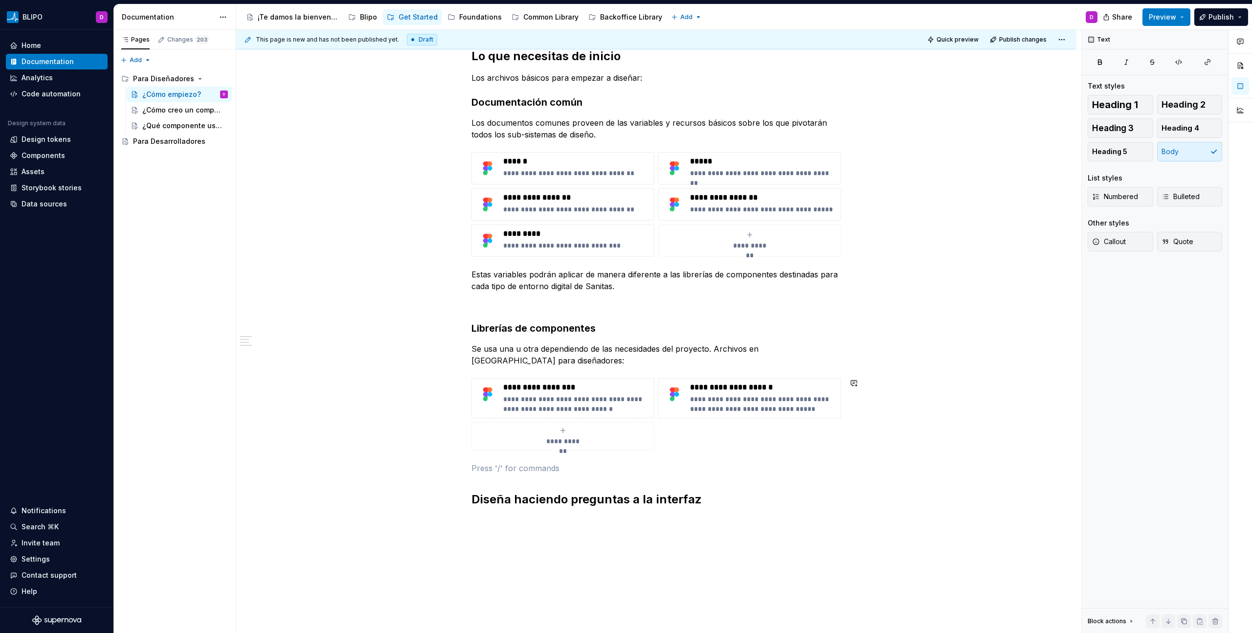
scroll to position [151, 0]
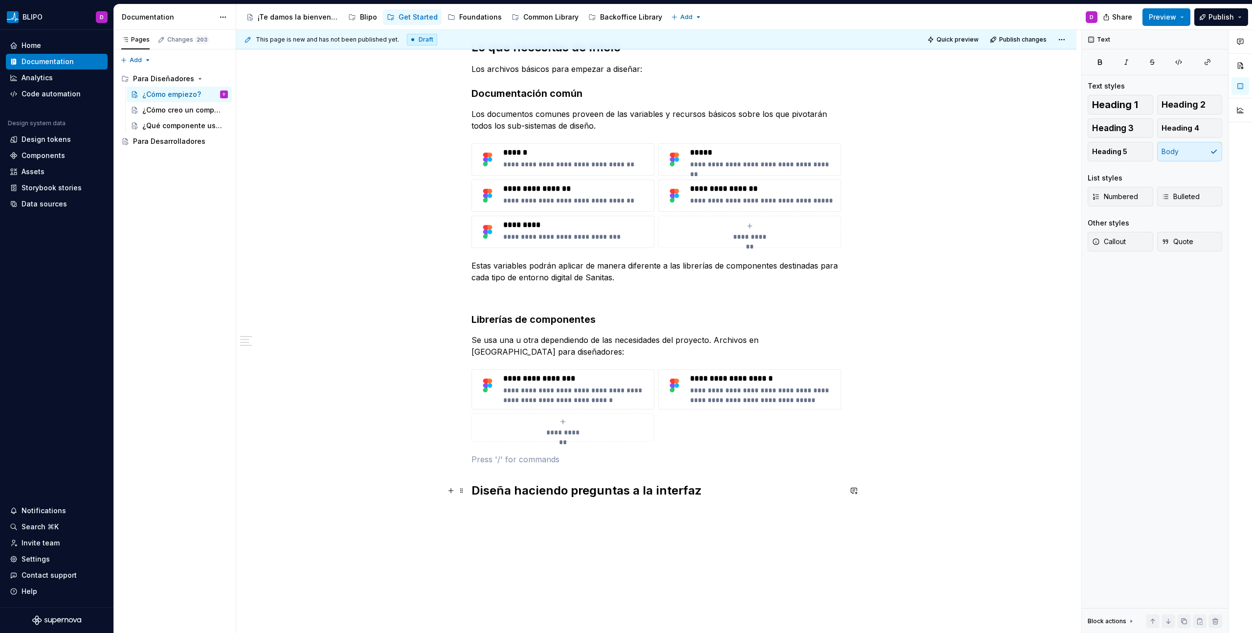
click at [481, 488] on h2 "Diseña haciendo preguntas a la interfaz" at bounding box center [656, 491] width 370 height 16
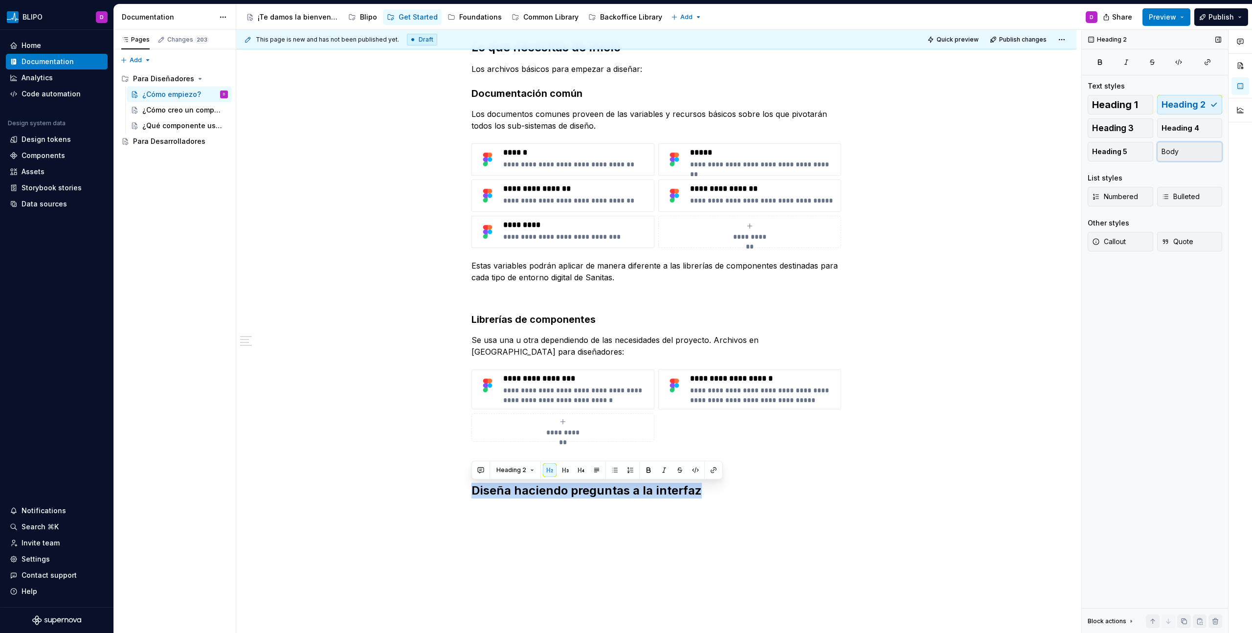
click at [1177, 150] on button "Body" at bounding box center [1190, 152] width 66 height 20
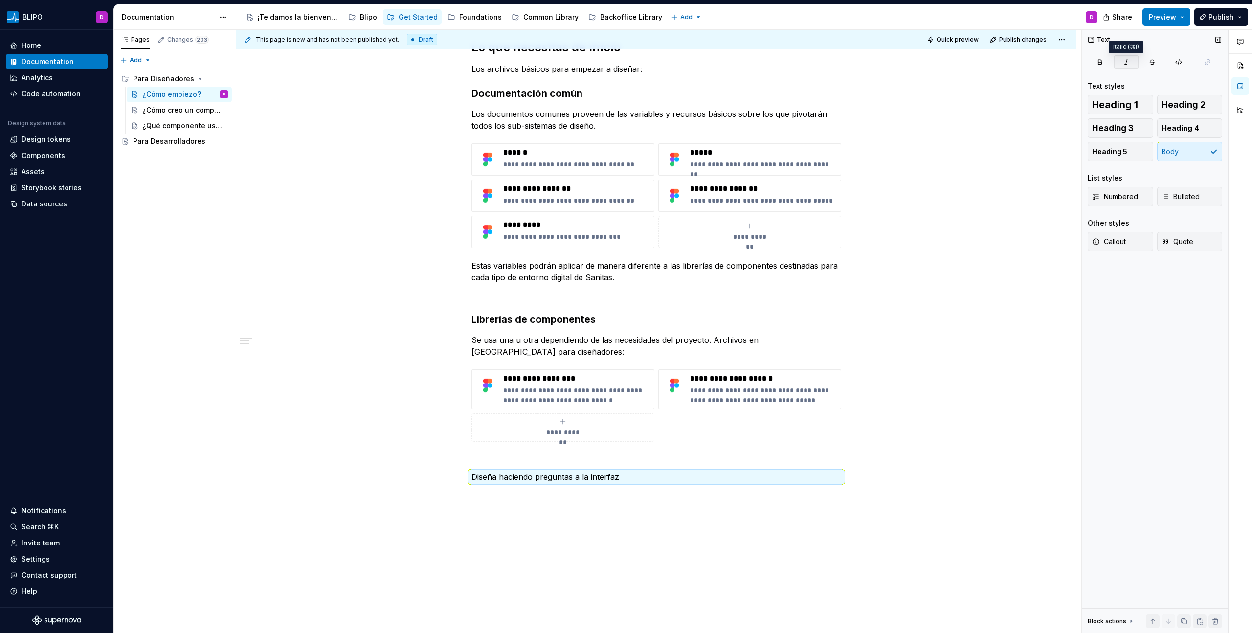
click at [1122, 61] on icon "button" at bounding box center [1126, 62] width 8 height 8
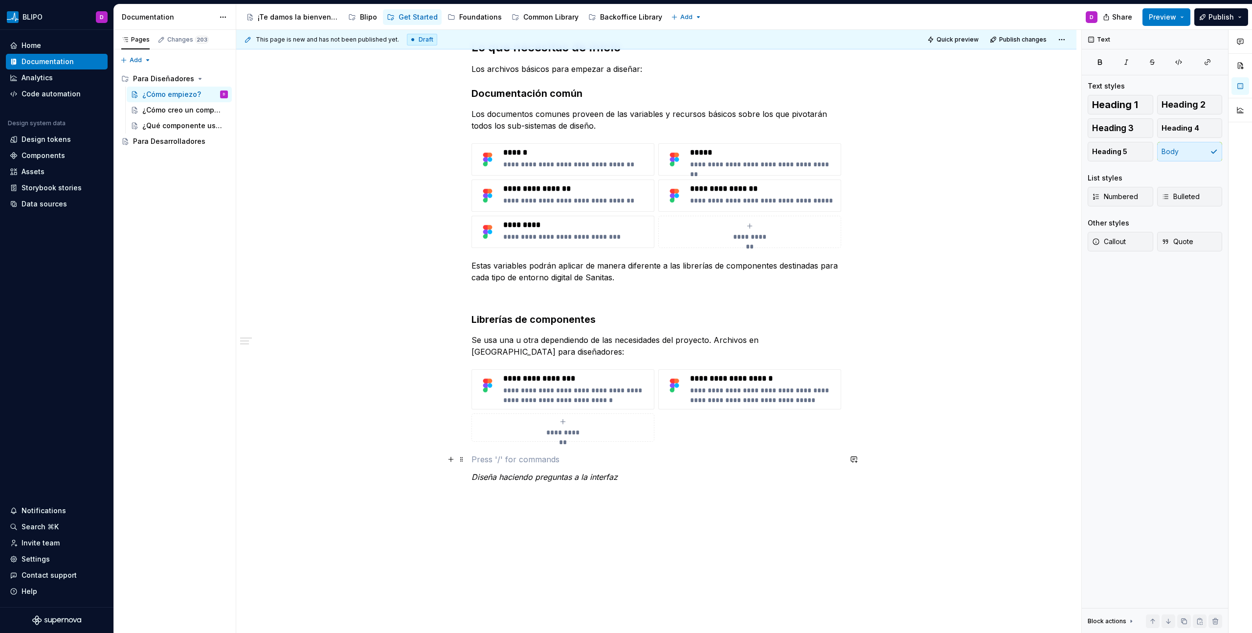
click at [493, 457] on p at bounding box center [656, 459] width 370 height 12
click at [522, 477] on p "¿Cómo diseñar con [PERSON_NAME]?" at bounding box center [656, 477] width 370 height 12
click at [1185, 106] on span "Heading 2" at bounding box center [1183, 105] width 44 height 10
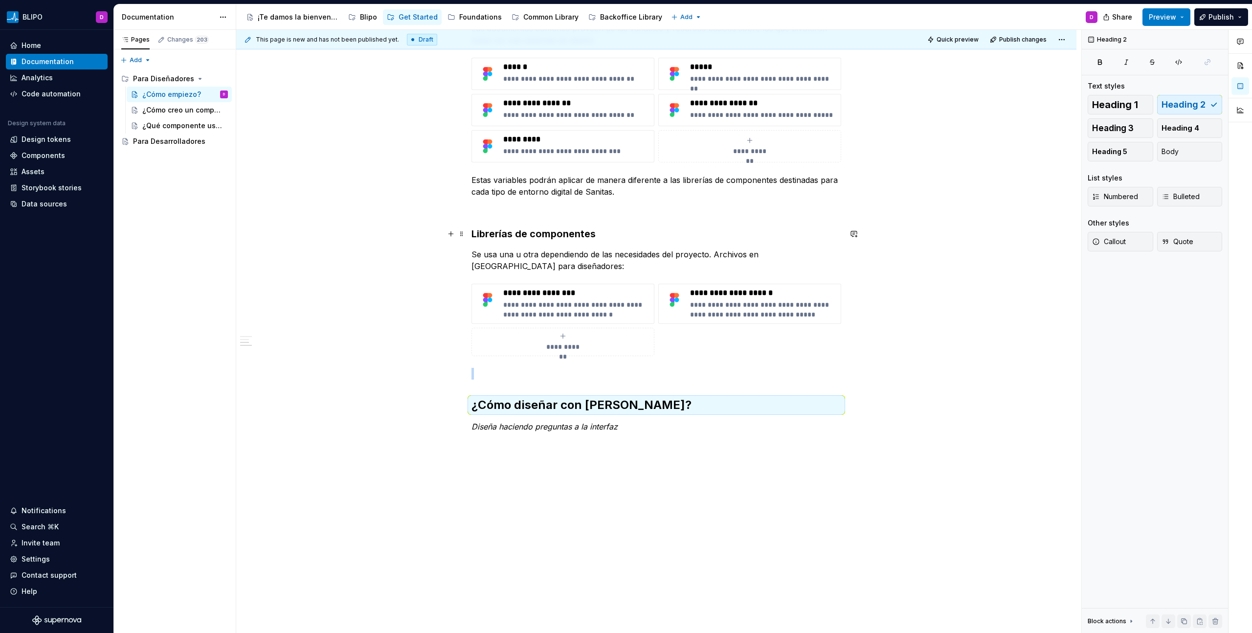
scroll to position [237, 0]
click at [564, 376] on p at bounding box center [656, 373] width 370 height 12
click at [451, 375] on button "button" at bounding box center [451, 373] width 14 height 14
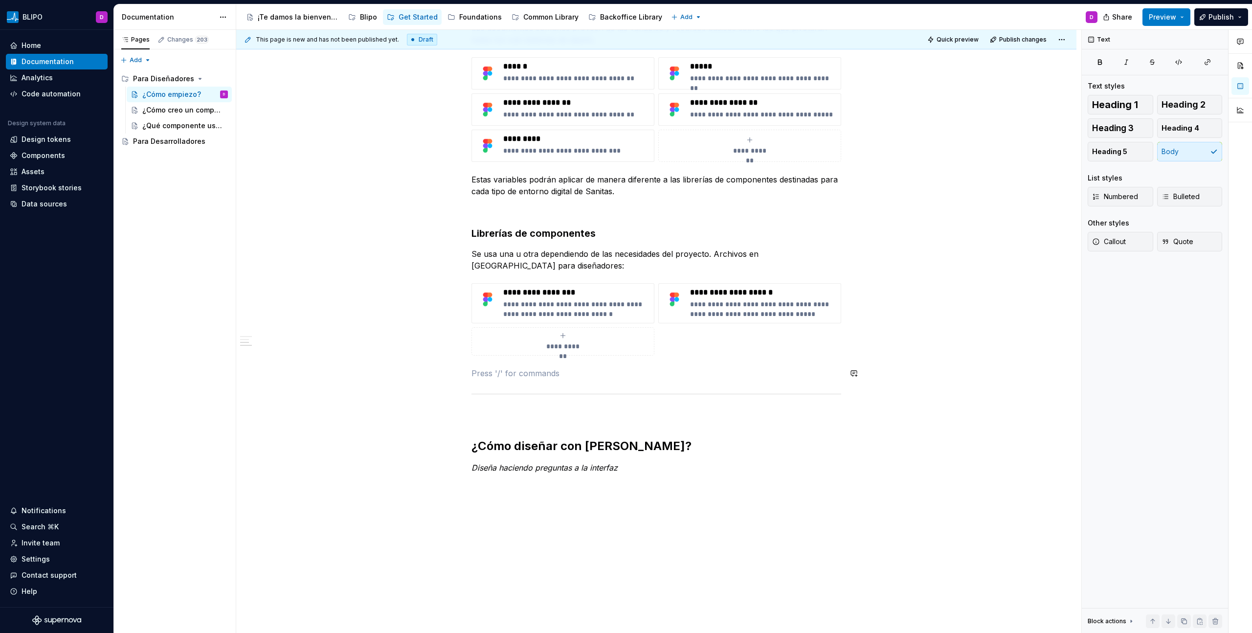
click at [479, 379] on div "**********" at bounding box center [656, 214] width 370 height 520
click at [486, 427] on p at bounding box center [656, 432] width 370 height 12
click at [679, 450] on div "**********" at bounding box center [656, 211] width 370 height 514
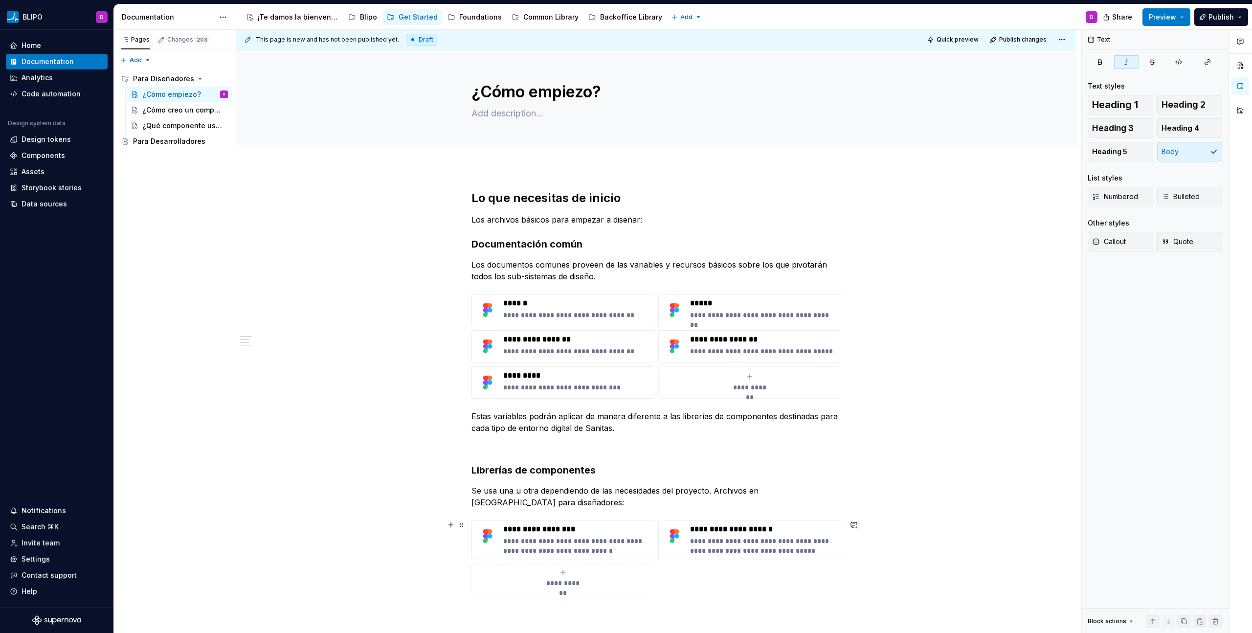
scroll to position [0, 0]
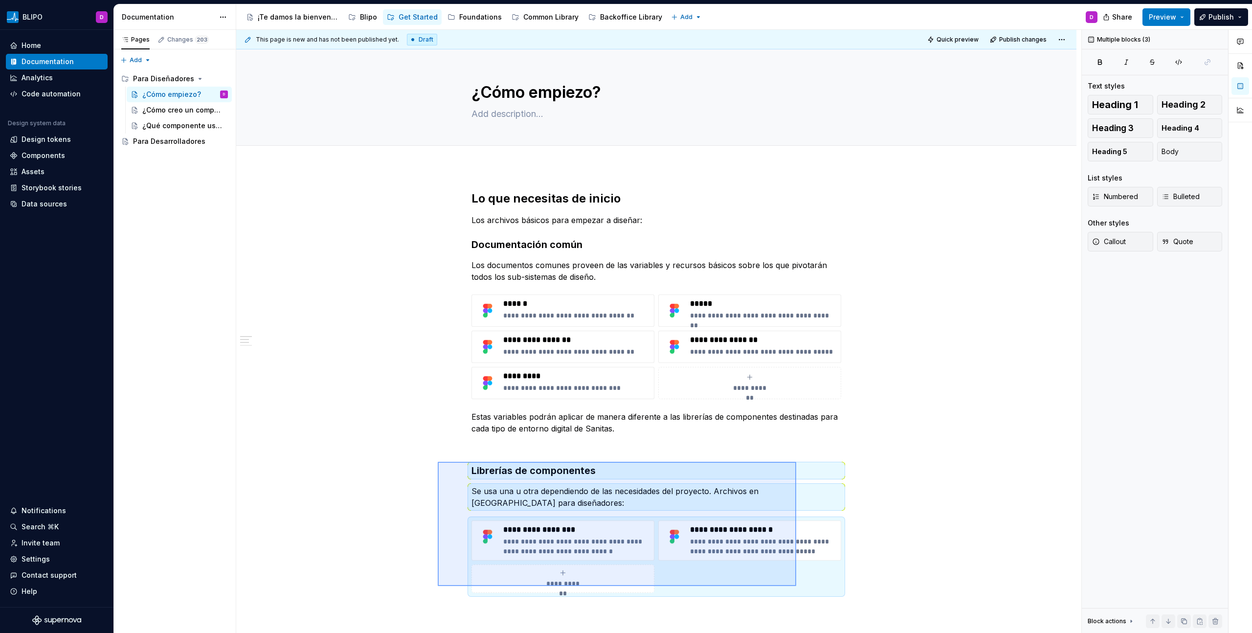
drag, startPoint x: 438, startPoint y: 462, endPoint x: 796, endPoint y: 586, distance: 379.3
click at [796, 586] on div "**********" at bounding box center [658, 331] width 845 height 603
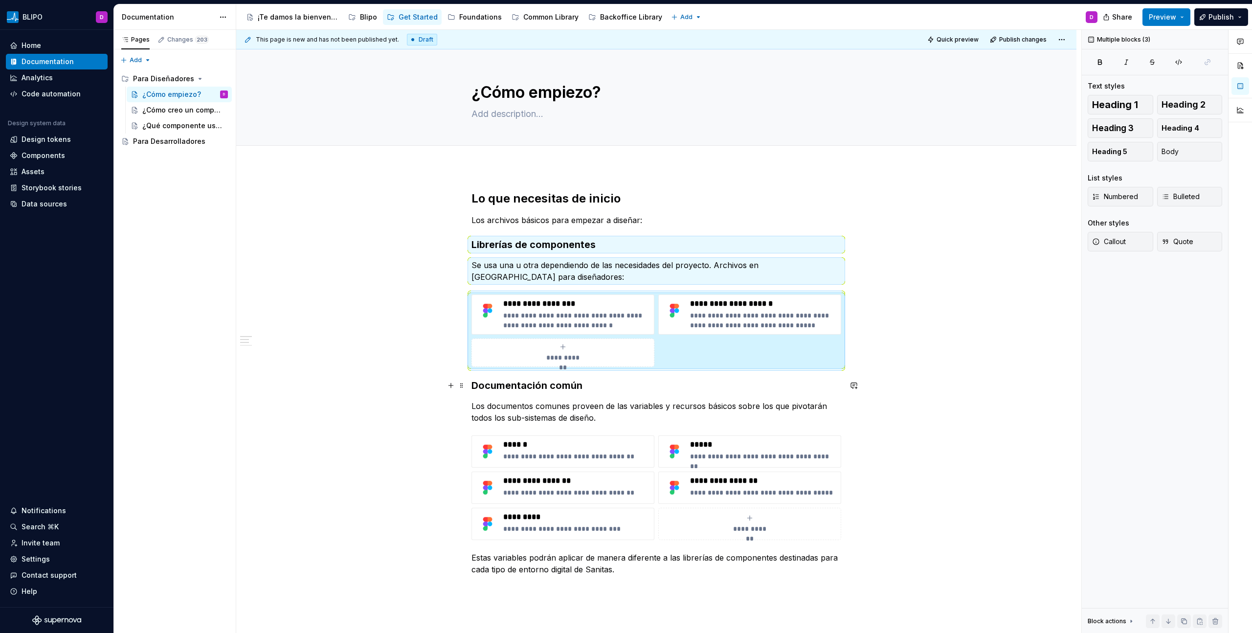
click at [467, 380] on div "**********" at bounding box center [656, 533] width 840 height 733
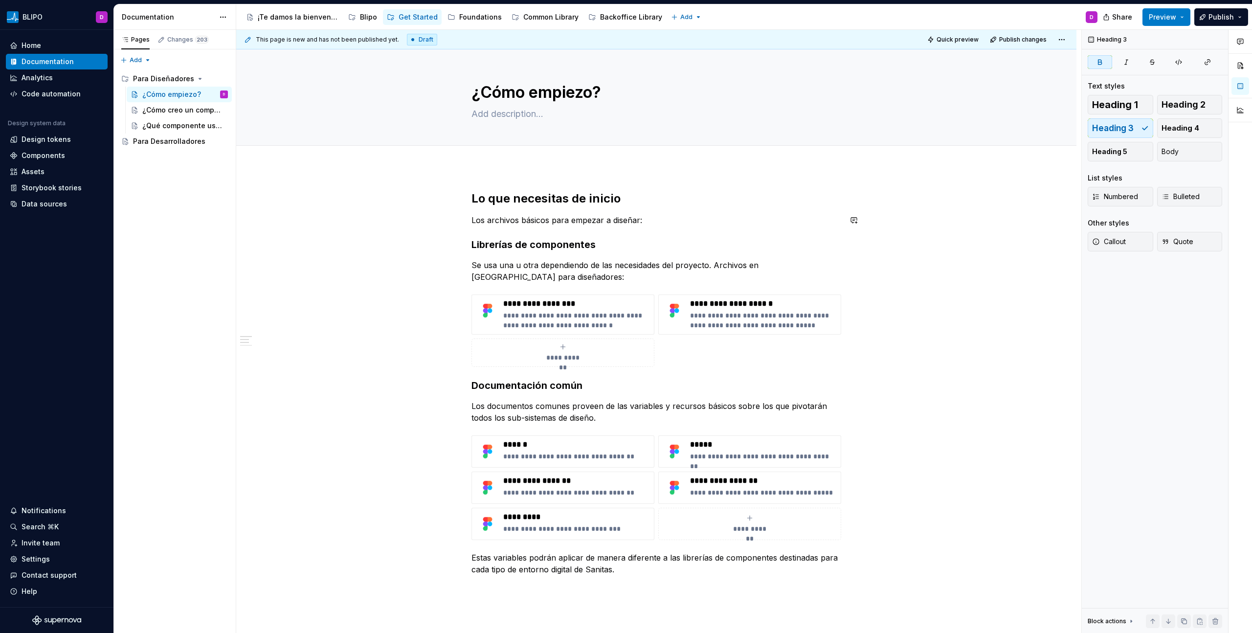
click at [648, 208] on div "**********" at bounding box center [656, 445] width 370 height 508
click at [650, 233] on div "**********" at bounding box center [656, 445] width 370 height 508
click at [651, 216] on p "Los archivos básicos para empezar a diseñar:" at bounding box center [656, 220] width 370 height 12
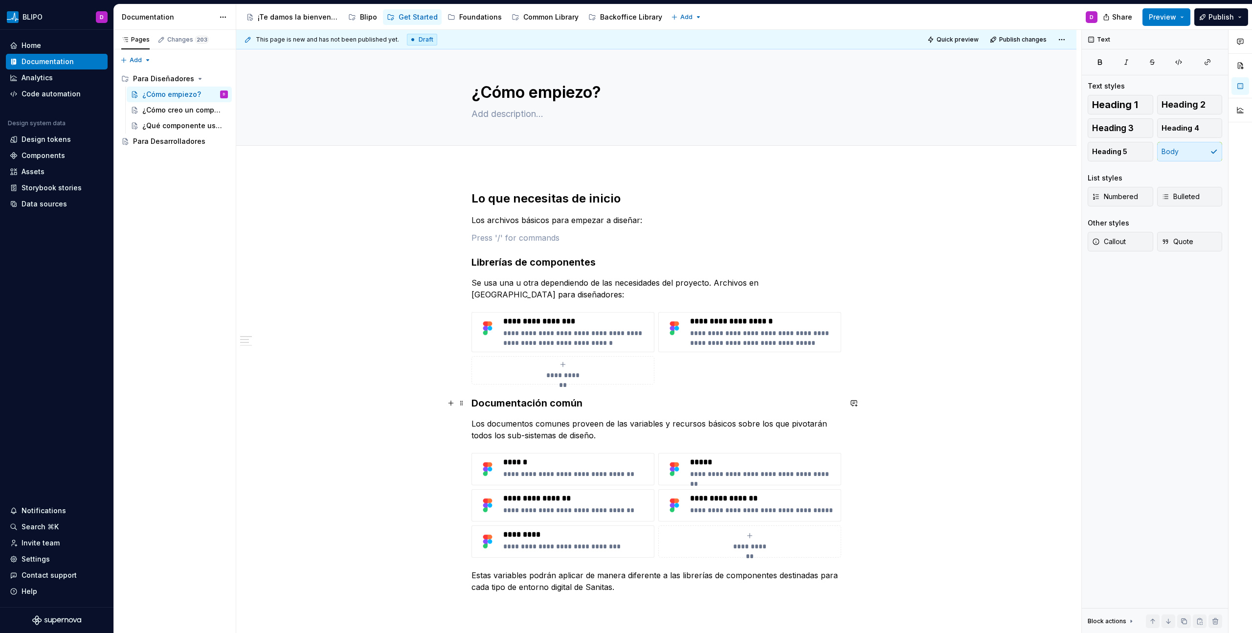
click at [469, 403] on div "**********" at bounding box center [656, 542] width 840 height 751
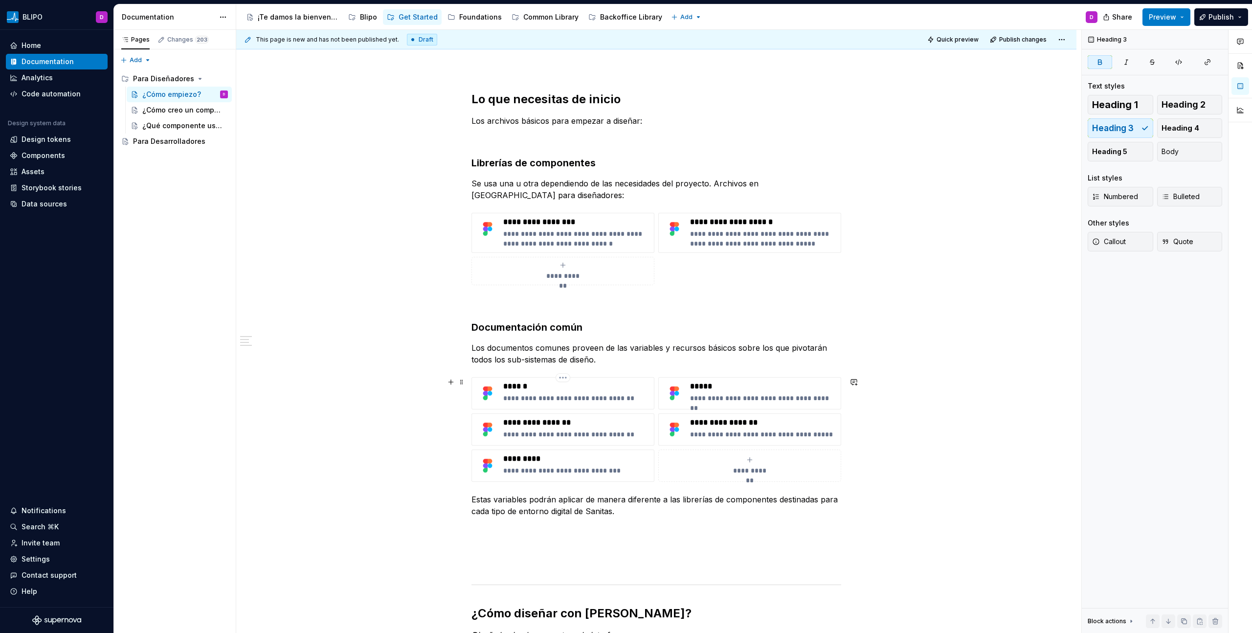
scroll to position [283, 0]
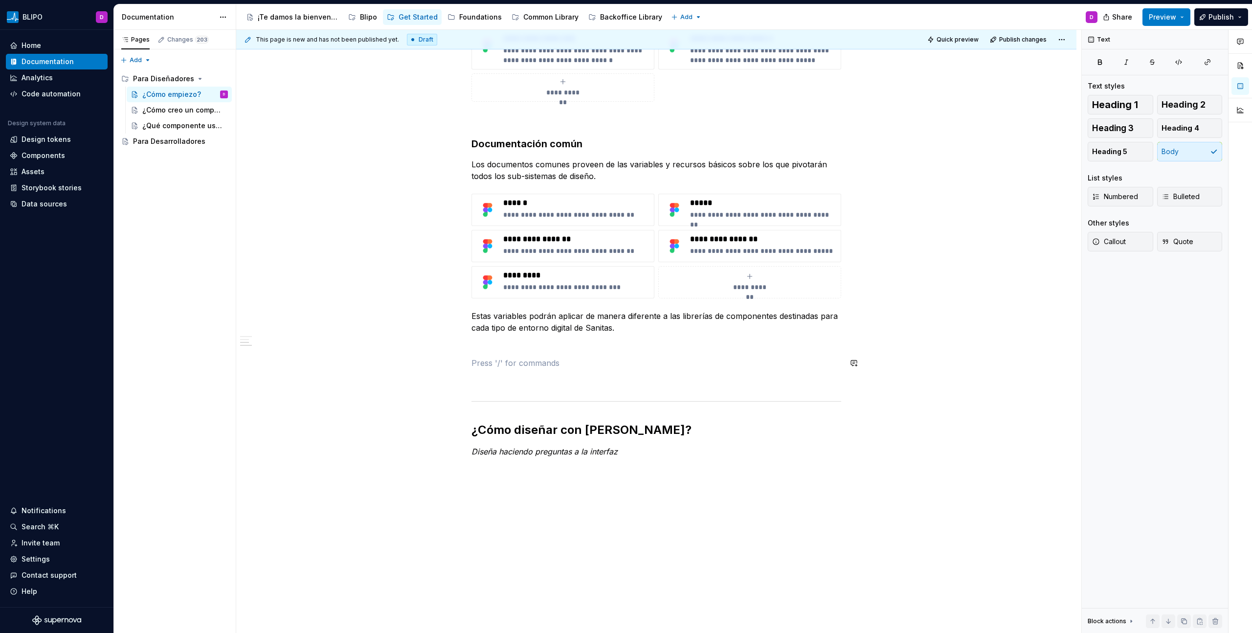
click at [511, 352] on div "**********" at bounding box center [656, 182] width 370 height 549
click at [492, 389] on div "**********" at bounding box center [656, 182] width 370 height 549
click at [494, 346] on p at bounding box center [656, 345] width 370 height 12
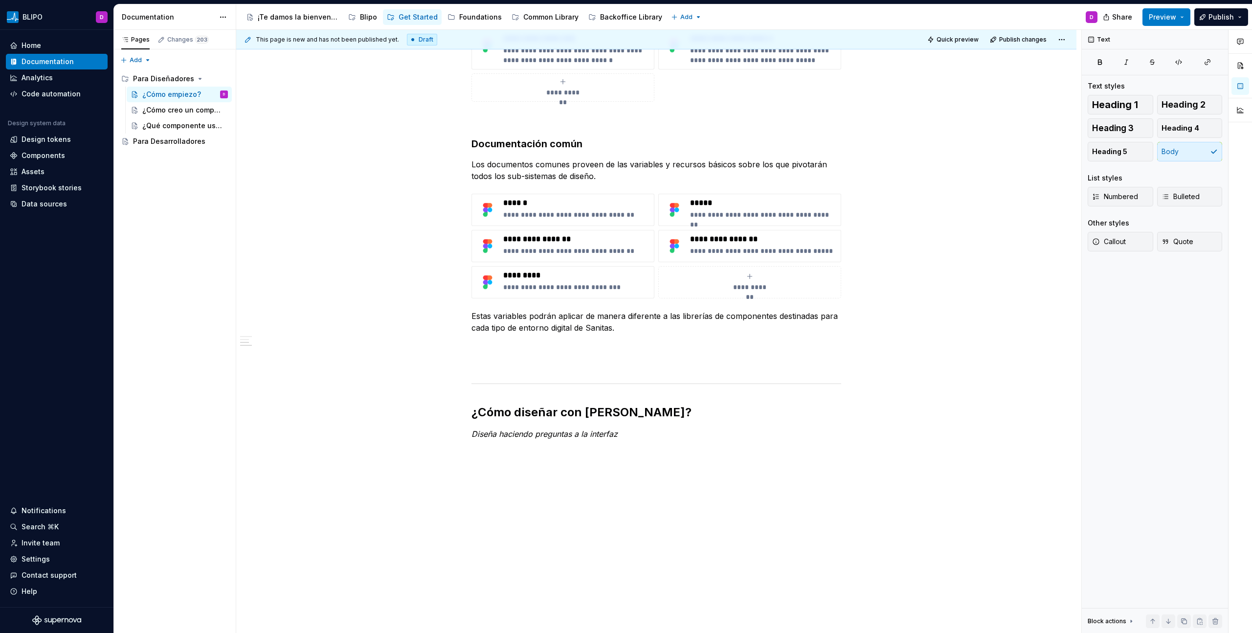
click at [548, 465] on div "**********" at bounding box center [658, 331] width 845 height 603
click at [495, 454] on div "**********" at bounding box center [656, 263] width 840 height 756
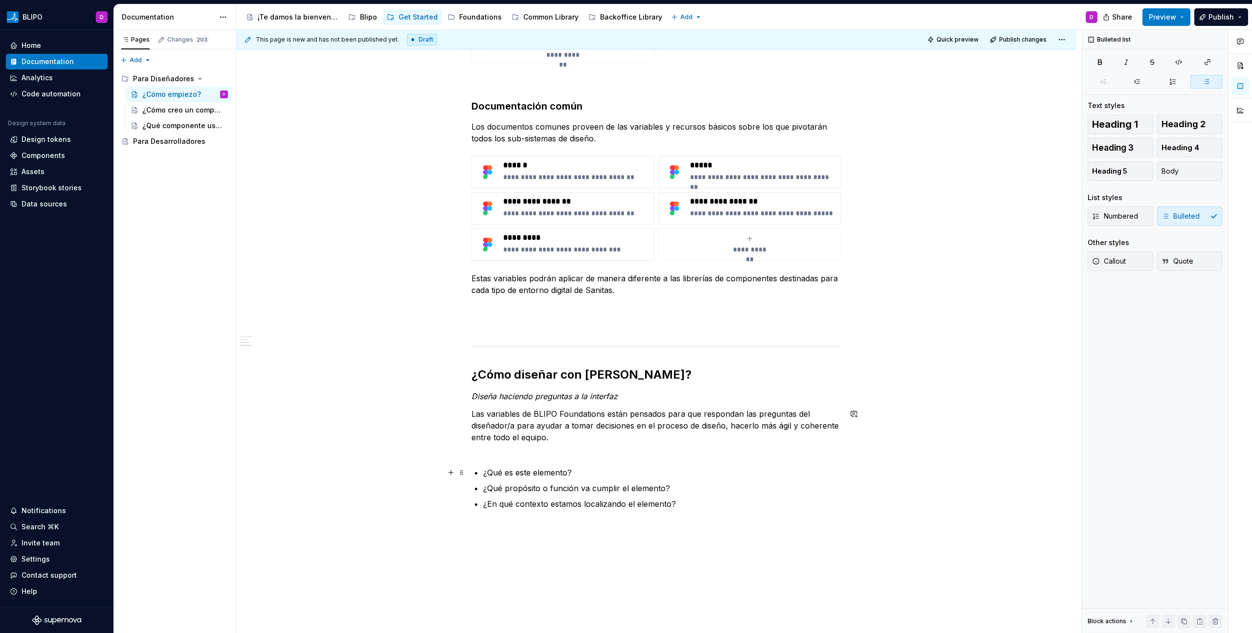
scroll to position [328, 0]
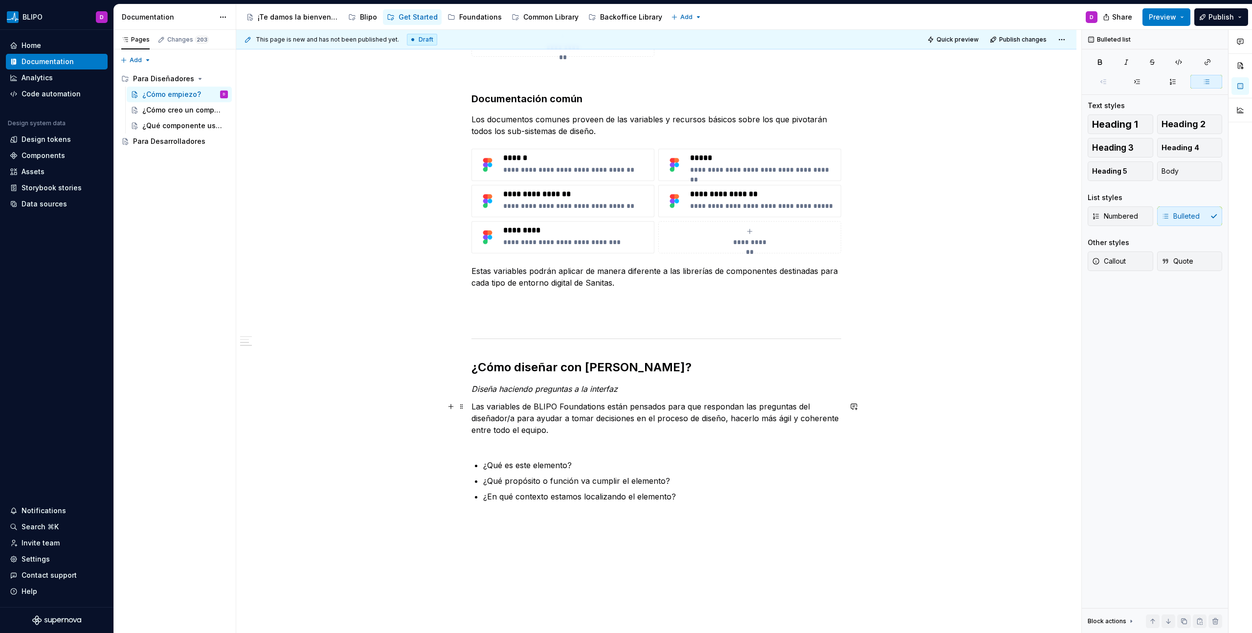
click at [491, 444] on p "Las variables de BLIPO Foundations están pensados para que respondan las pregun…" at bounding box center [656, 423] width 370 height 47
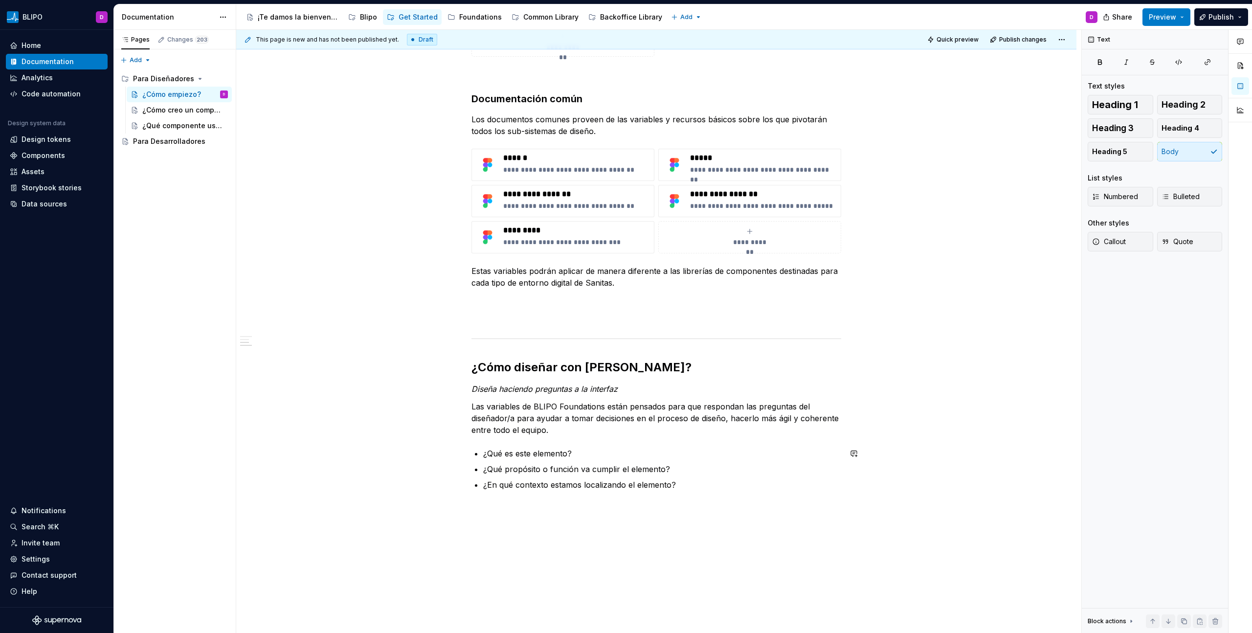
click at [485, 442] on div "**********" at bounding box center [656, 176] width 370 height 627
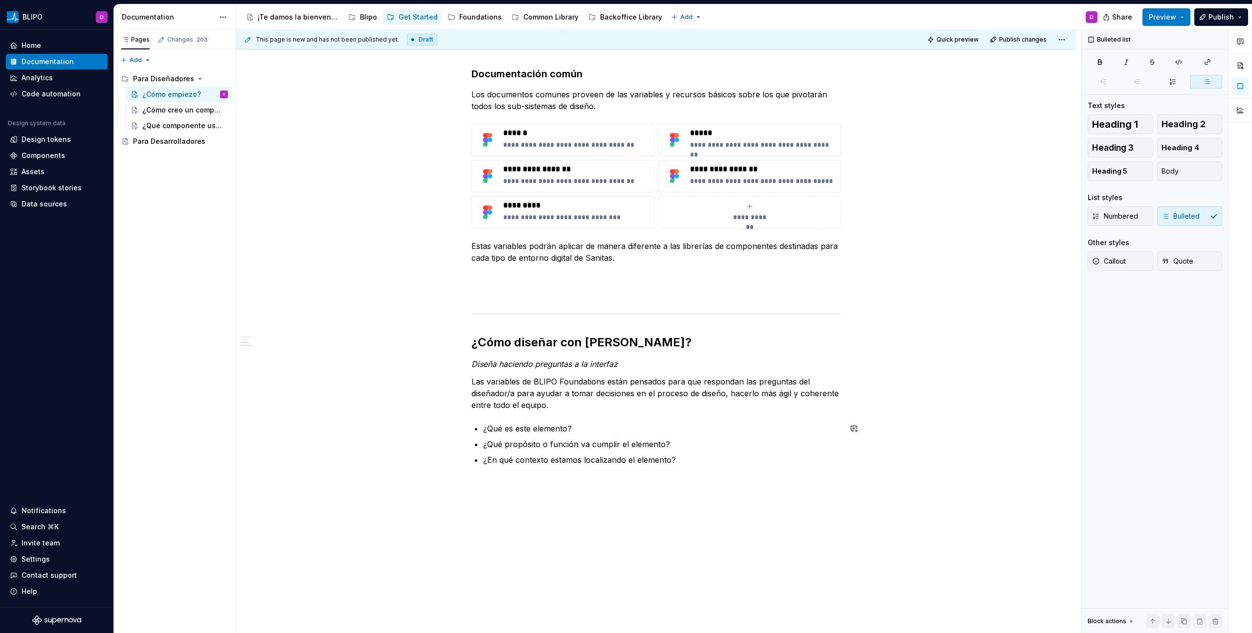
scroll to position [386, 0]
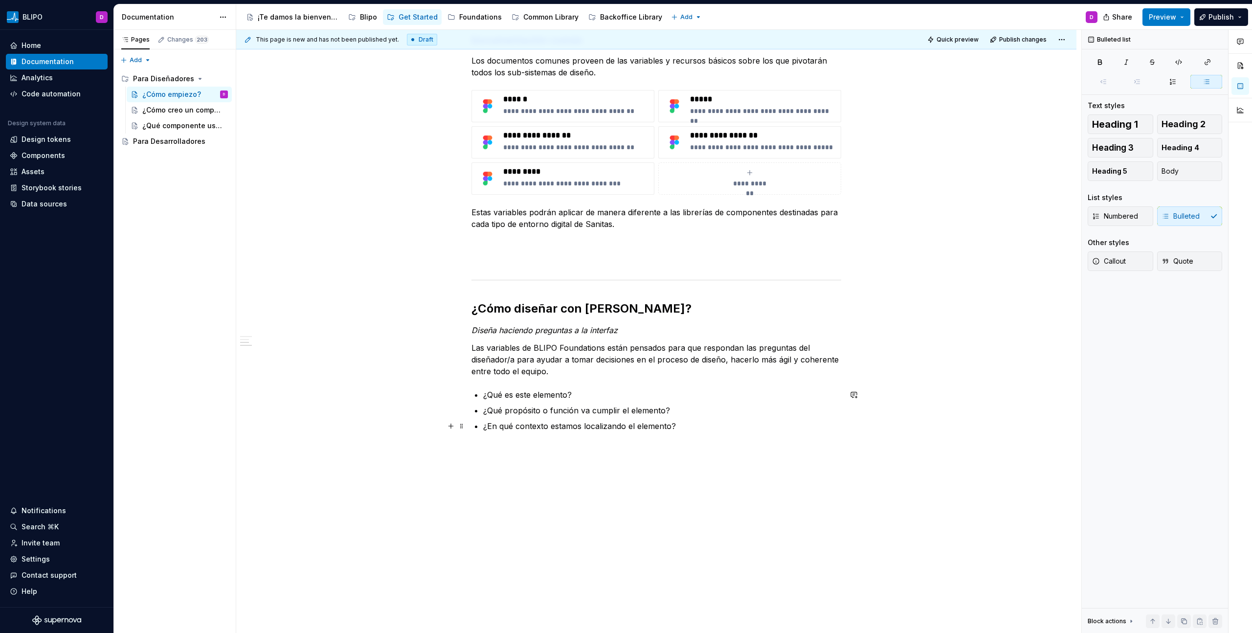
click at [680, 429] on p "¿En qué contexto estamos localizando el elemento?" at bounding box center [662, 426] width 358 height 12
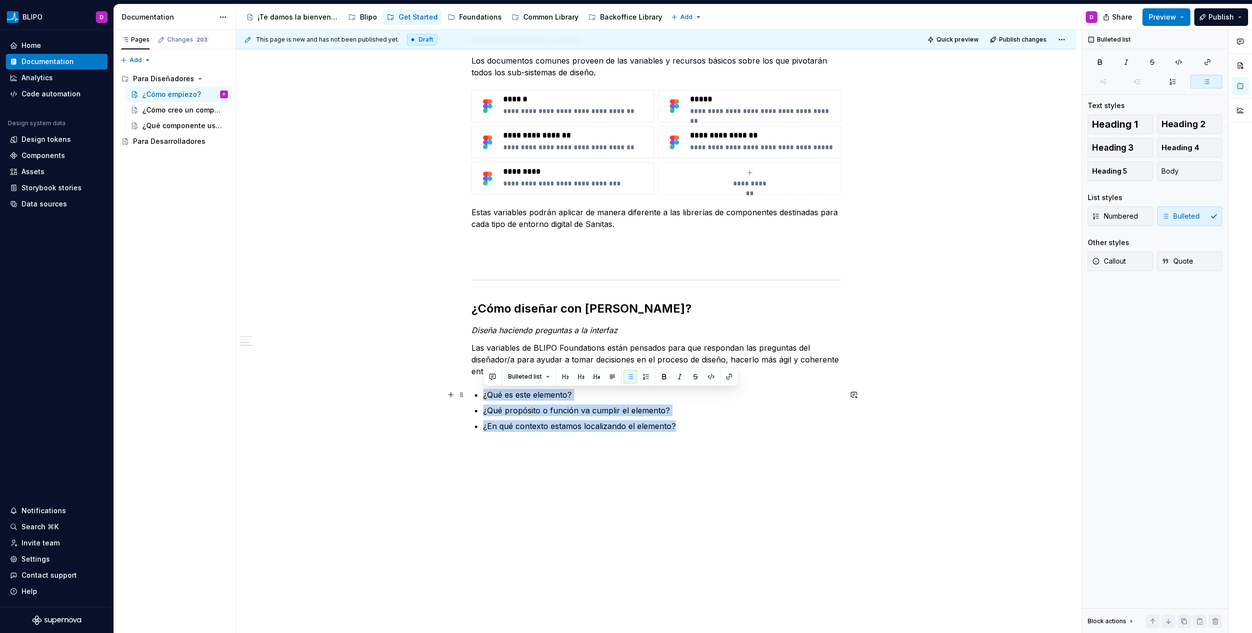
drag, startPoint x: 678, startPoint y: 425, endPoint x: 491, endPoint y: 396, distance: 189.6
click at [483, 394] on ul "¿Qué es este elemento? ¿Qué propósito o función va cumplir el elemento? ¿En qué…" at bounding box center [662, 410] width 358 height 43
click at [662, 375] on button "button" at bounding box center [664, 377] width 14 height 14
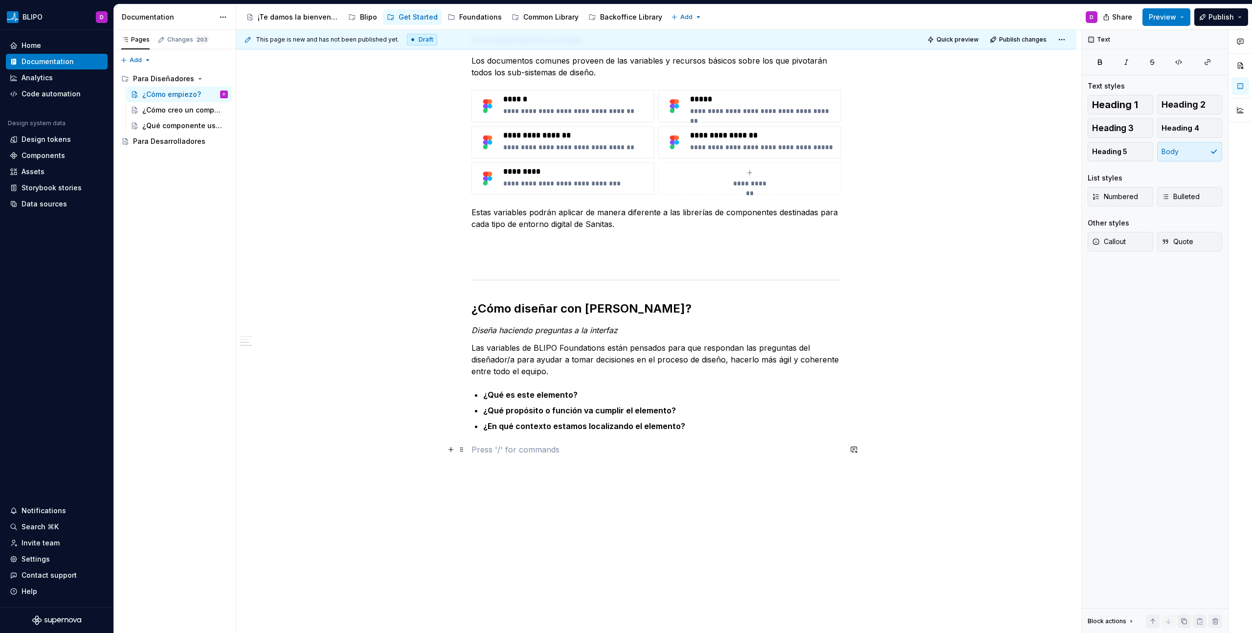
click at [597, 447] on p at bounding box center [656, 449] width 370 height 12
click at [545, 323] on div "**********" at bounding box center [656, 129] width 370 height 651
click at [545, 332] on em "Diseña haciendo preguntas a la interfaz" at bounding box center [544, 330] width 146 height 10
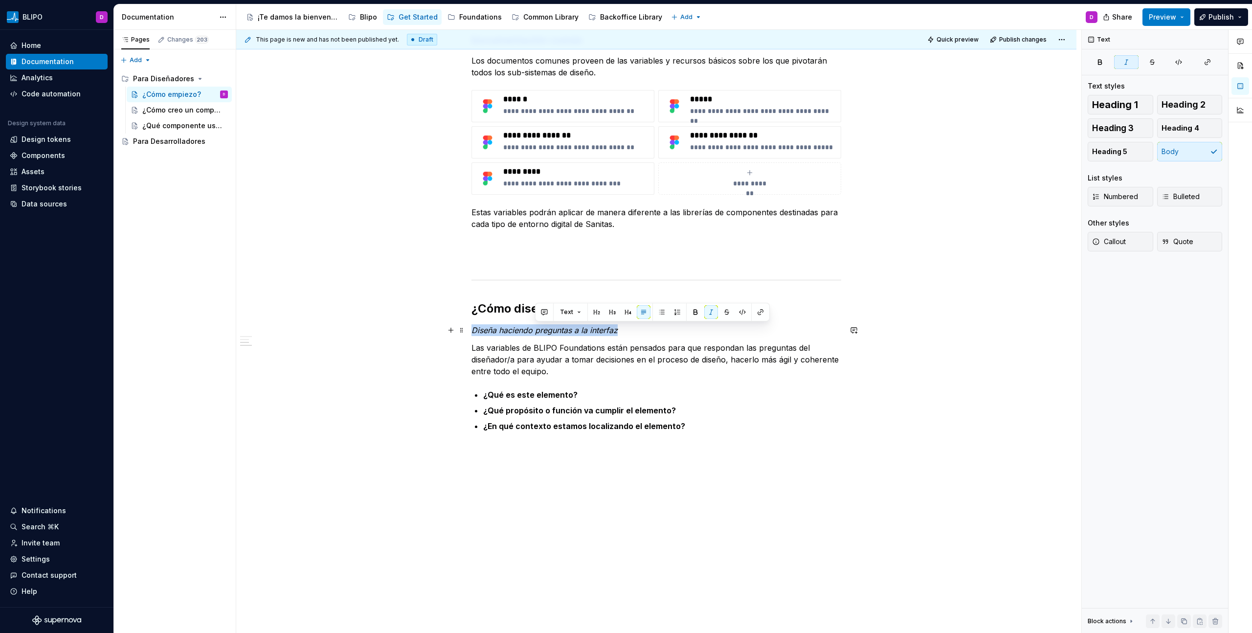
click at [545, 332] on em "Diseña haciendo preguntas a la interfaz" at bounding box center [544, 330] width 146 height 10
click at [1173, 245] on span "Quote" at bounding box center [1177, 242] width 32 height 10
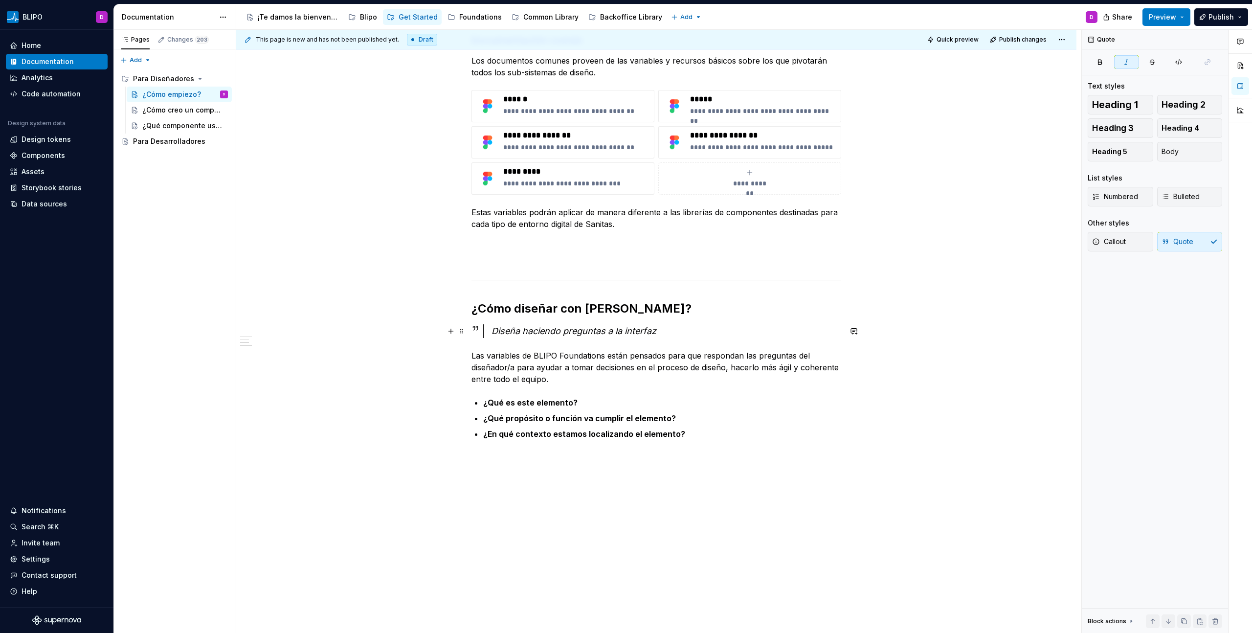
click at [492, 329] on em "Diseña haciendo preguntas a la interfaz" at bounding box center [573, 331] width 165 height 10
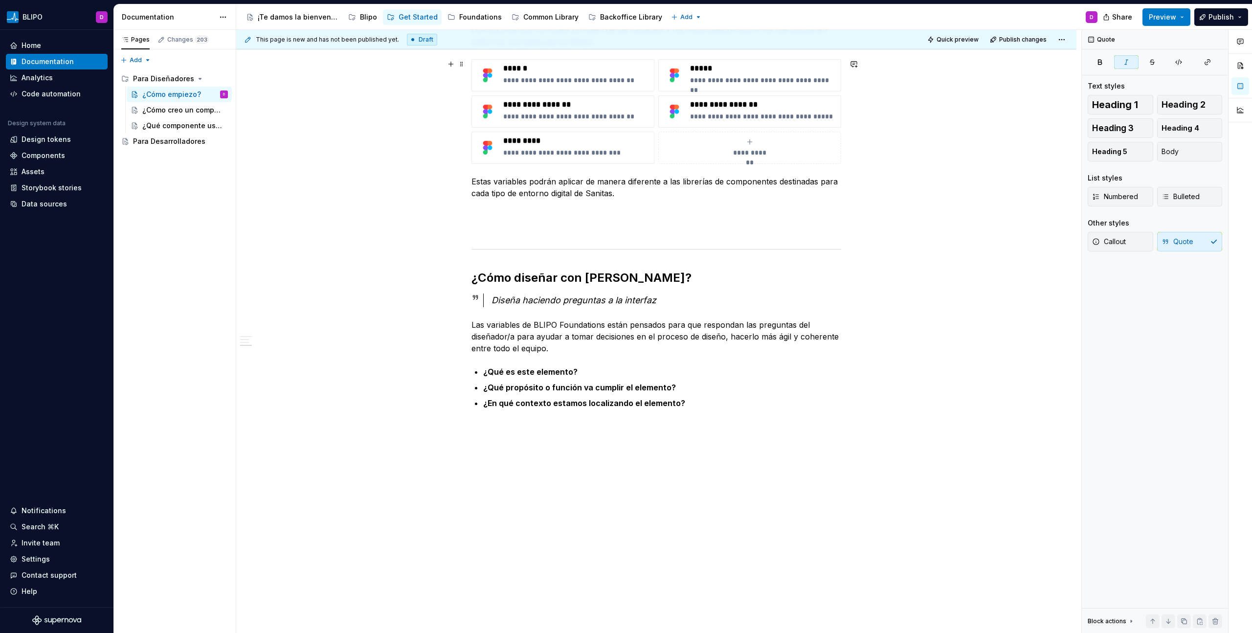
scroll to position [418, 0]
click at [1176, 19] on span "Preview" at bounding box center [1162, 17] width 27 height 10
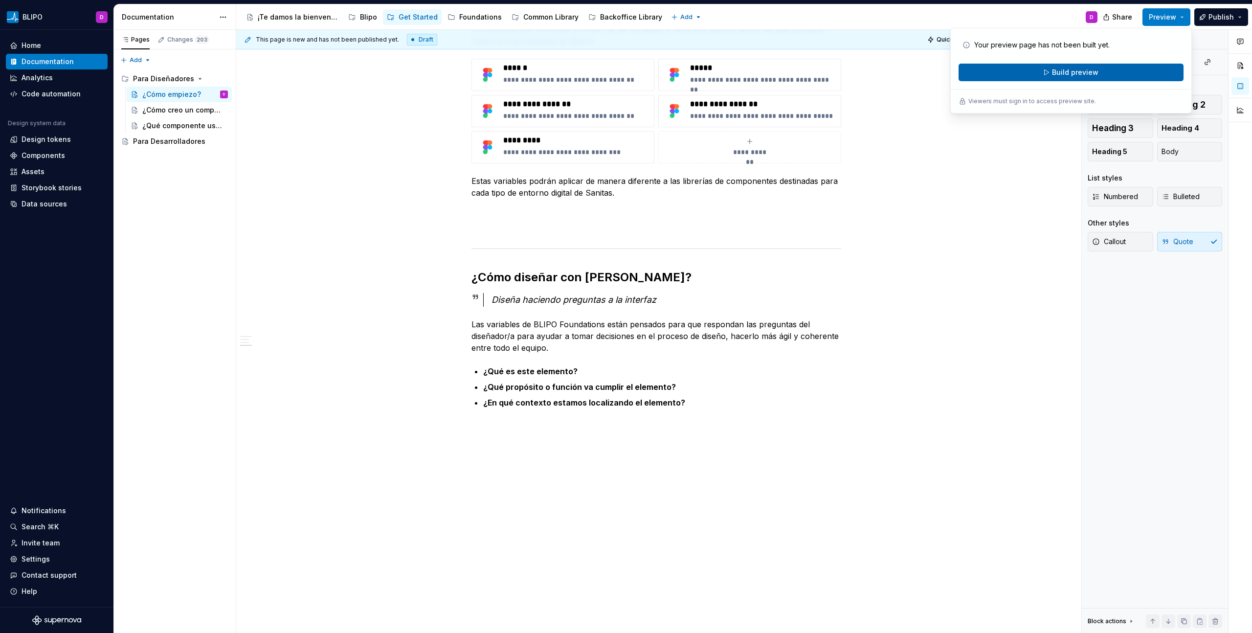
click at [1125, 75] on button "Build preview" at bounding box center [1070, 73] width 225 height 18
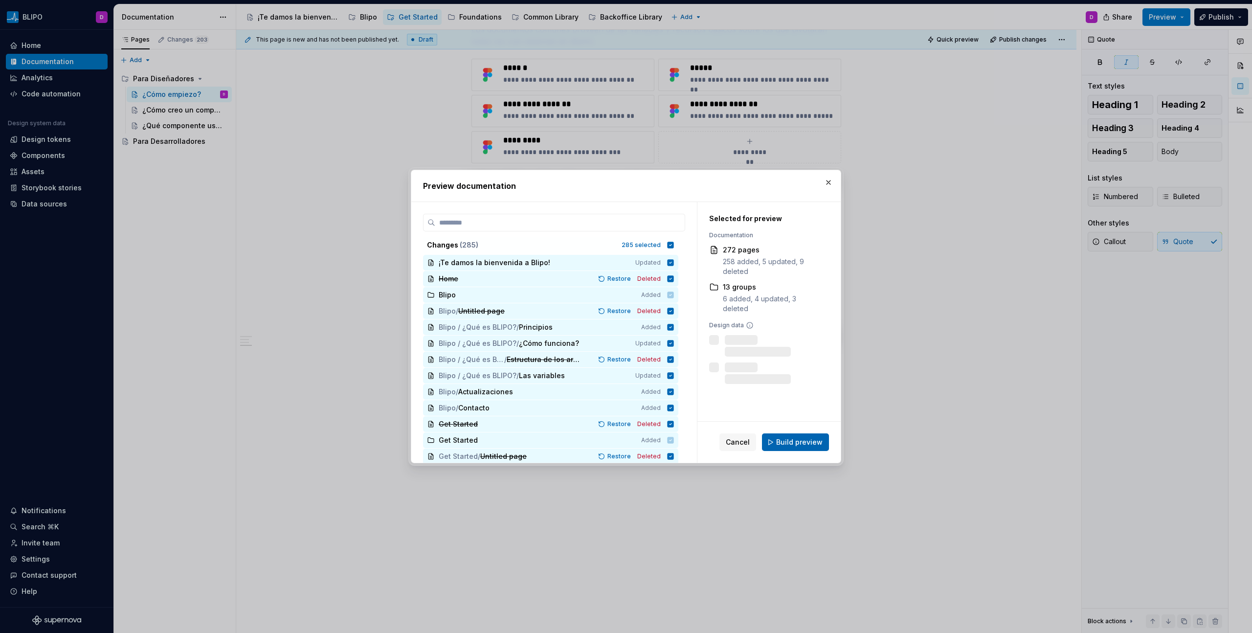
click at [789, 446] on span "Build preview" at bounding box center [799, 442] width 46 height 10
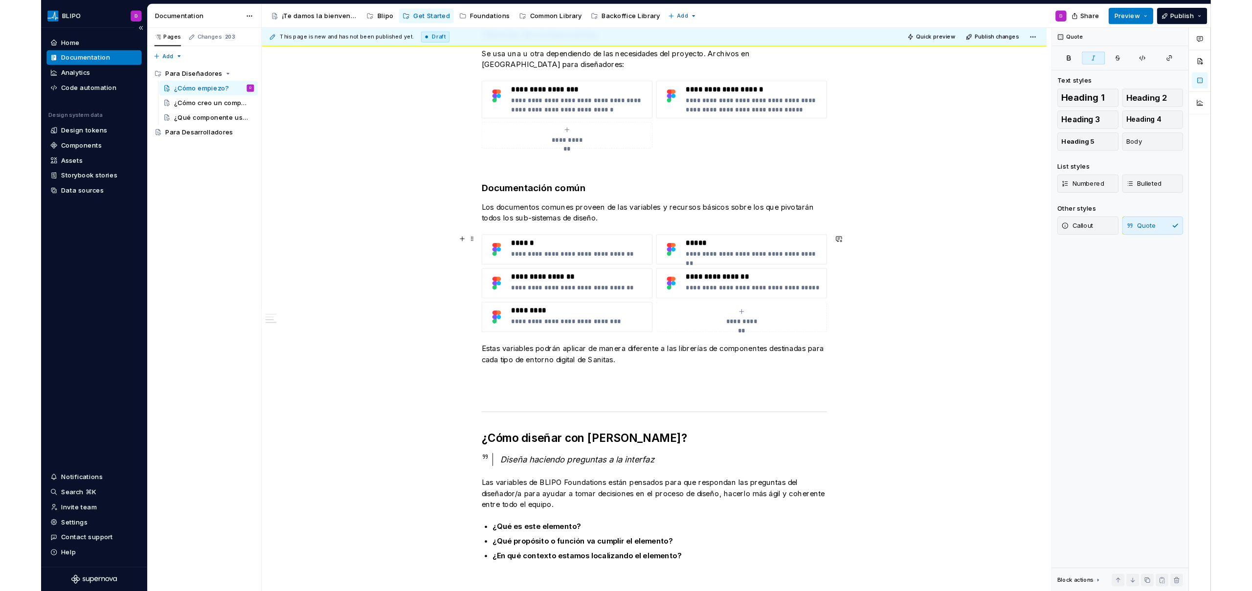
scroll to position [219, 0]
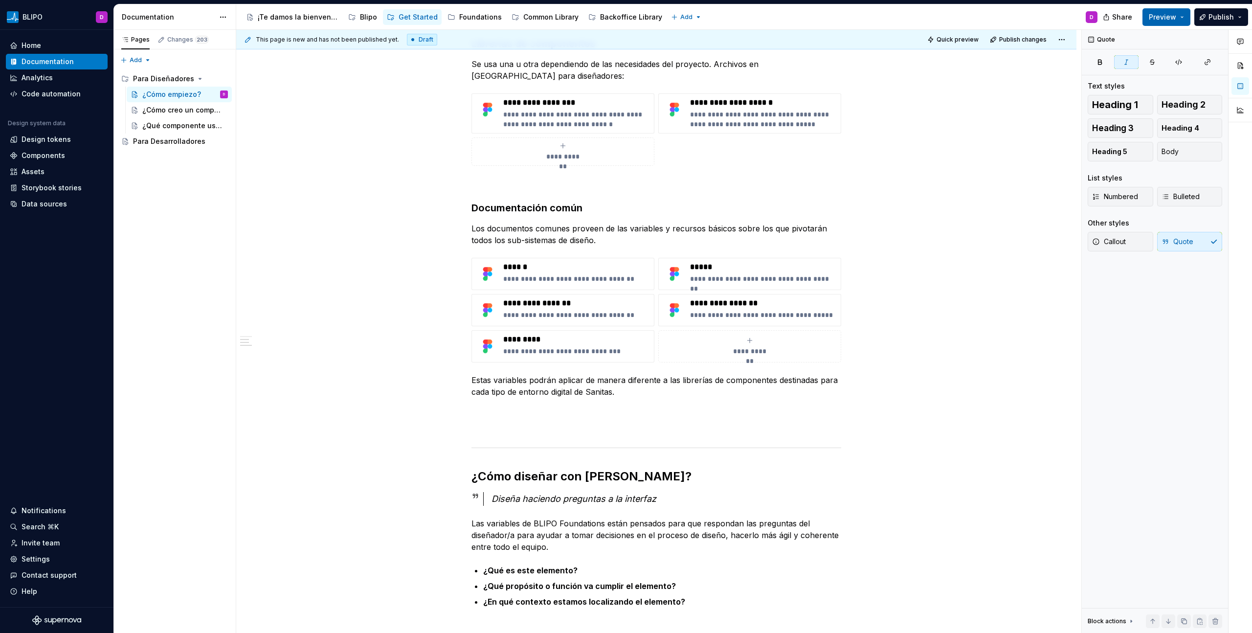
click at [1181, 21] on button "Preview" at bounding box center [1166, 17] width 48 height 18
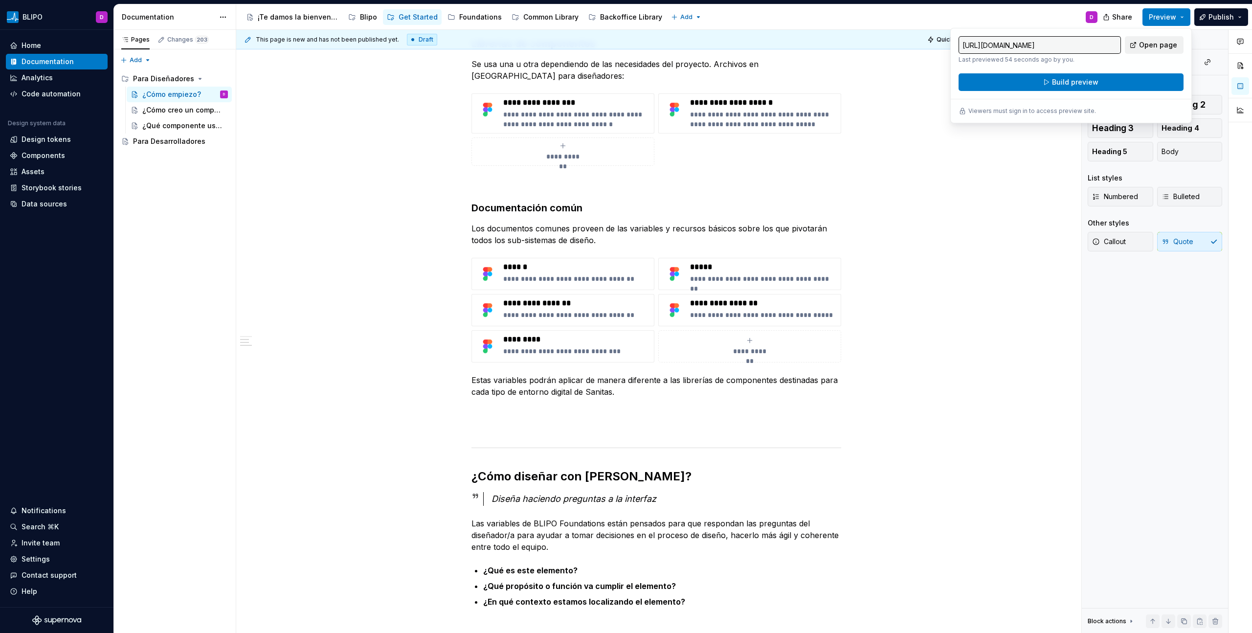
click at [1150, 44] on span "Open page" at bounding box center [1158, 45] width 38 height 10
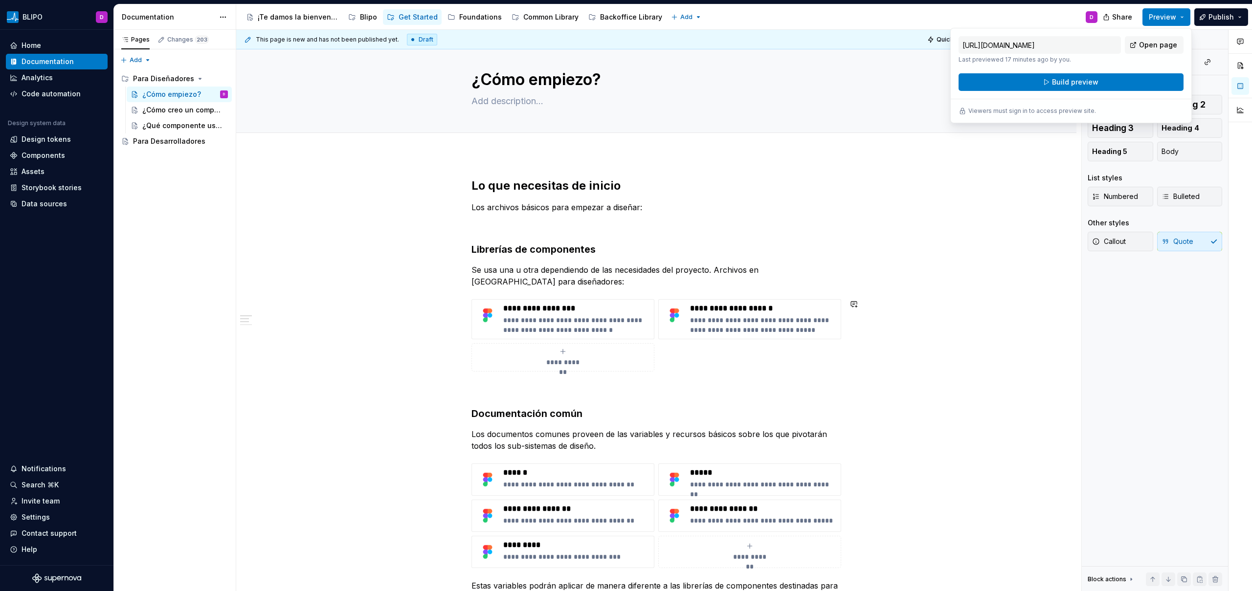
scroll to position [0, 0]
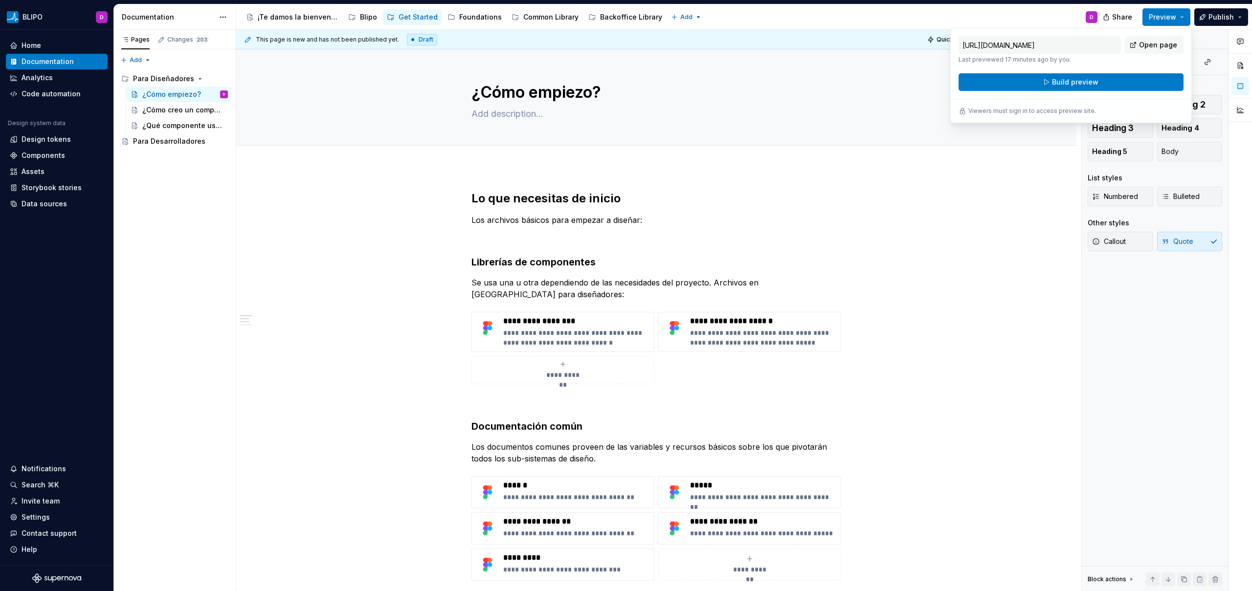
click at [952, 14] on div "Accessibility guide for tree Page tree. Navigate the tree with the arrow keys. …" at bounding box center [670, 16] width 869 height 25
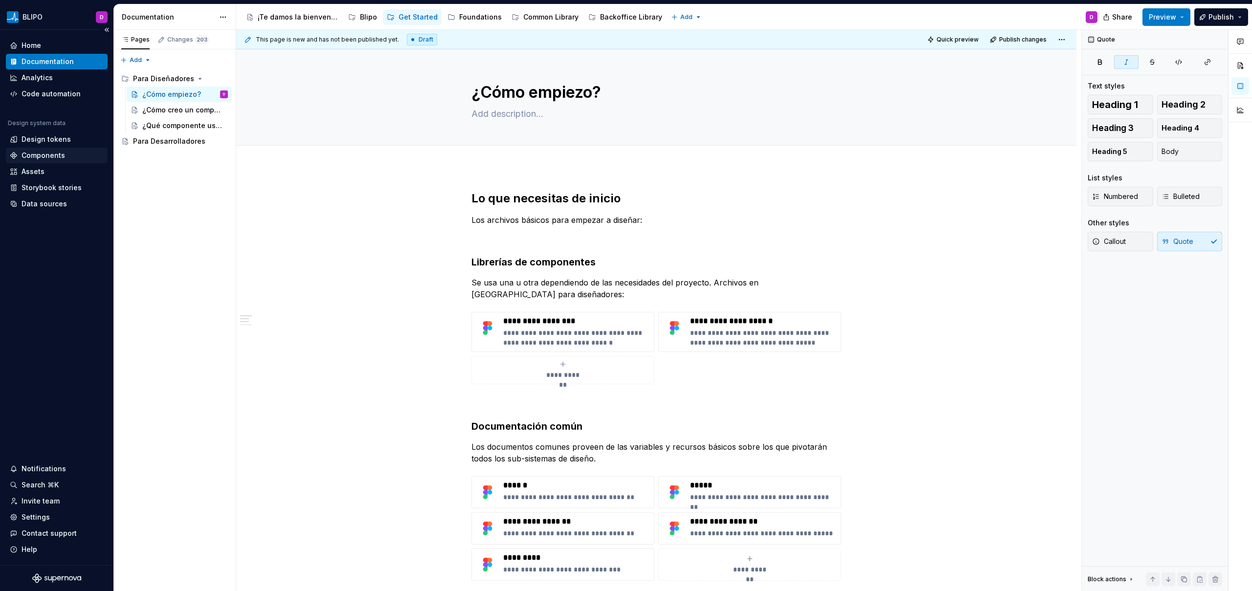
click at [60, 154] on div "Components" at bounding box center [44, 156] width 44 height 10
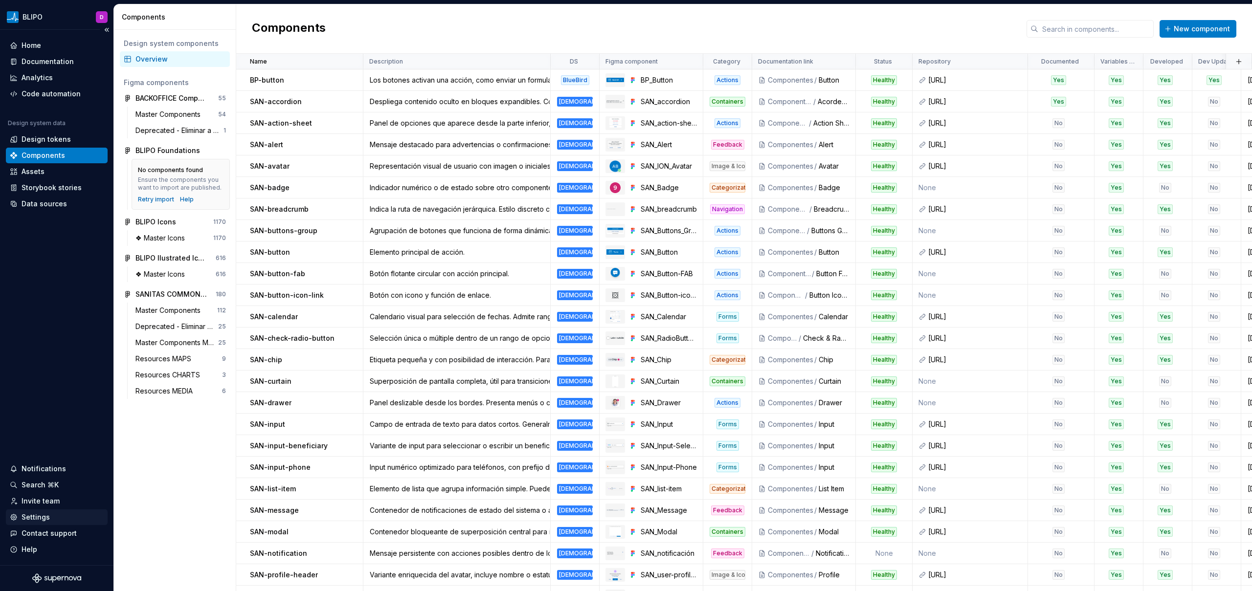
click at [35, 523] on div "Settings" at bounding box center [57, 517] width 102 height 16
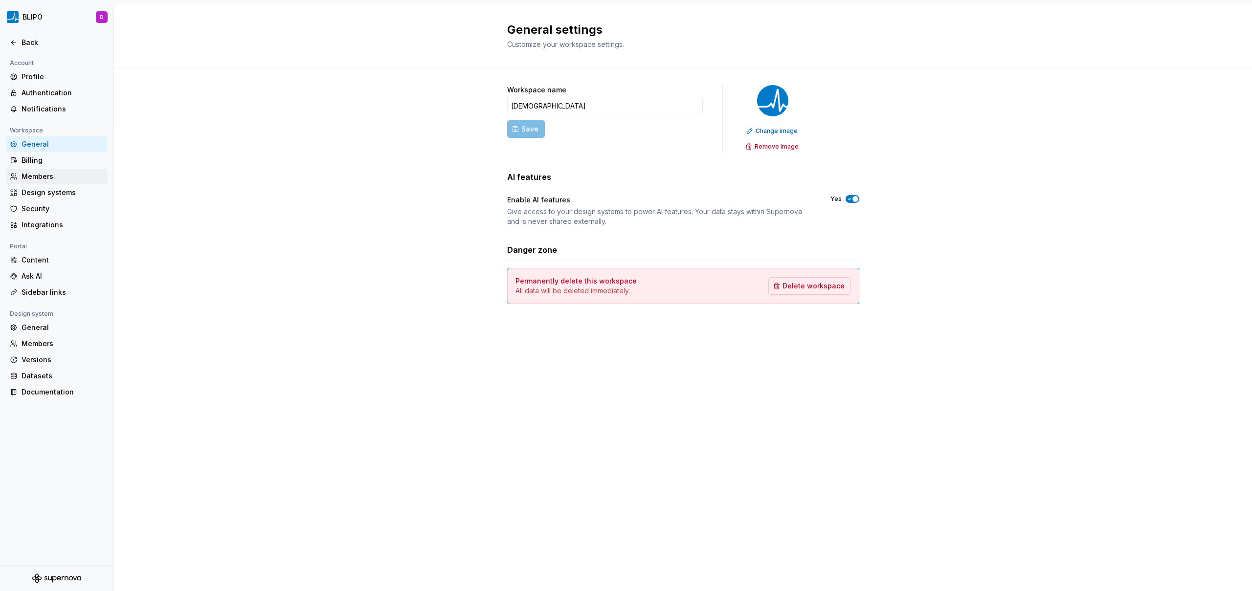
click at [36, 175] on div "Members" at bounding box center [63, 177] width 82 height 10
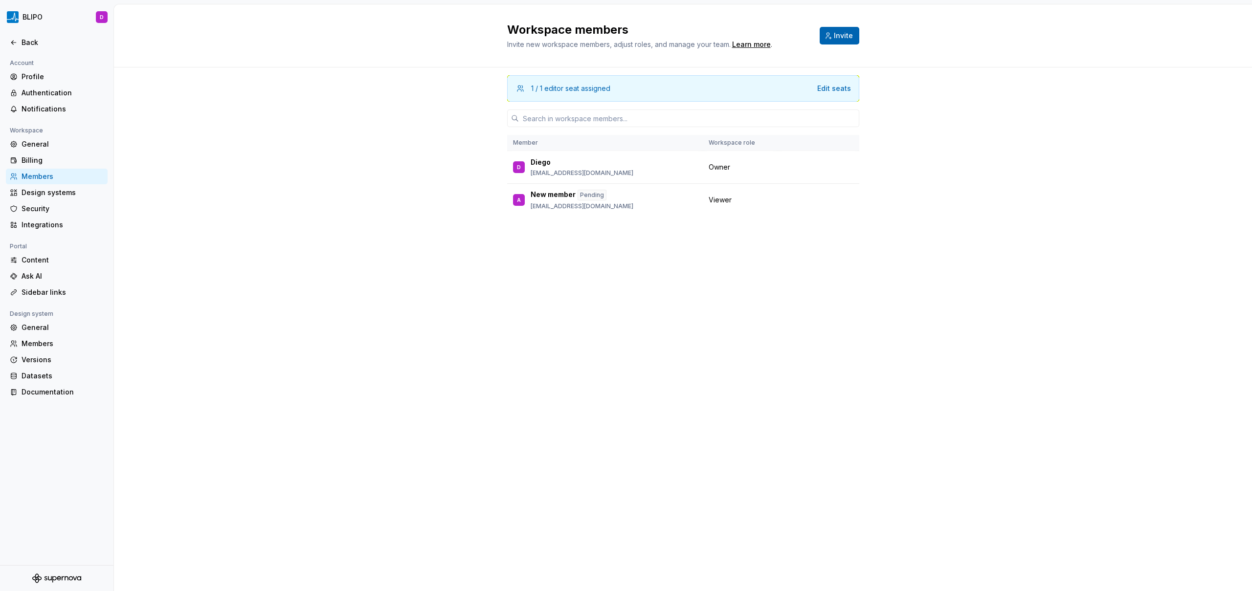
click at [840, 34] on span "Invite" at bounding box center [843, 36] width 19 height 10
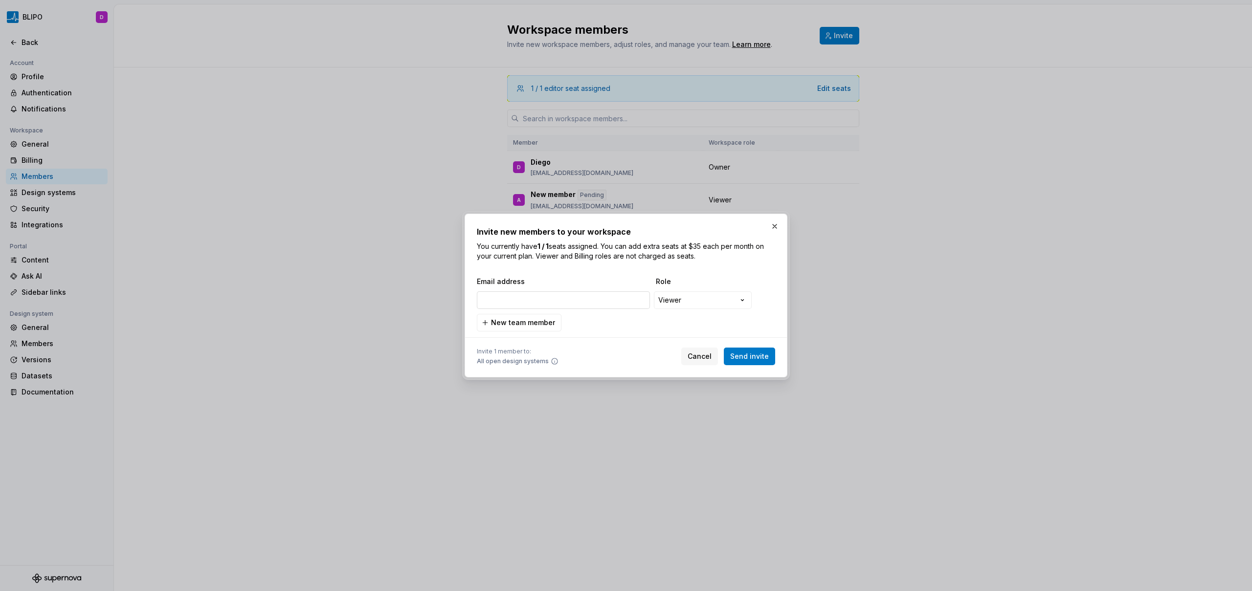
click at [564, 304] on input "email" at bounding box center [563, 300] width 173 height 18
click at [776, 225] on button "button" at bounding box center [775, 227] width 14 height 14
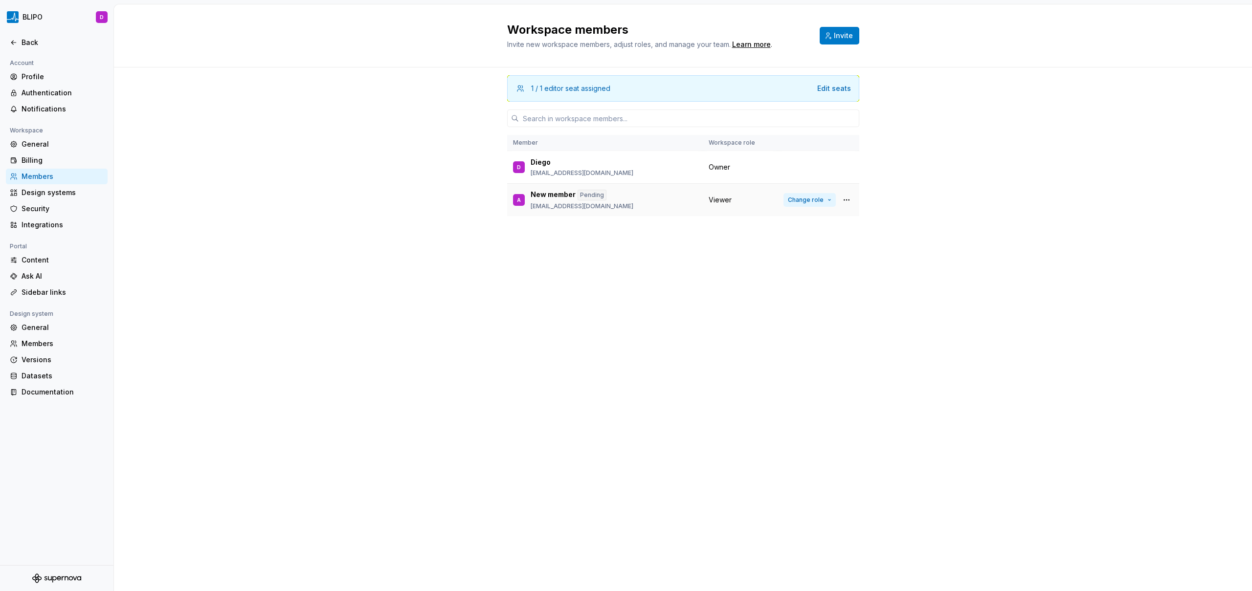
click at [830, 199] on button "Change role" at bounding box center [809, 200] width 52 height 14
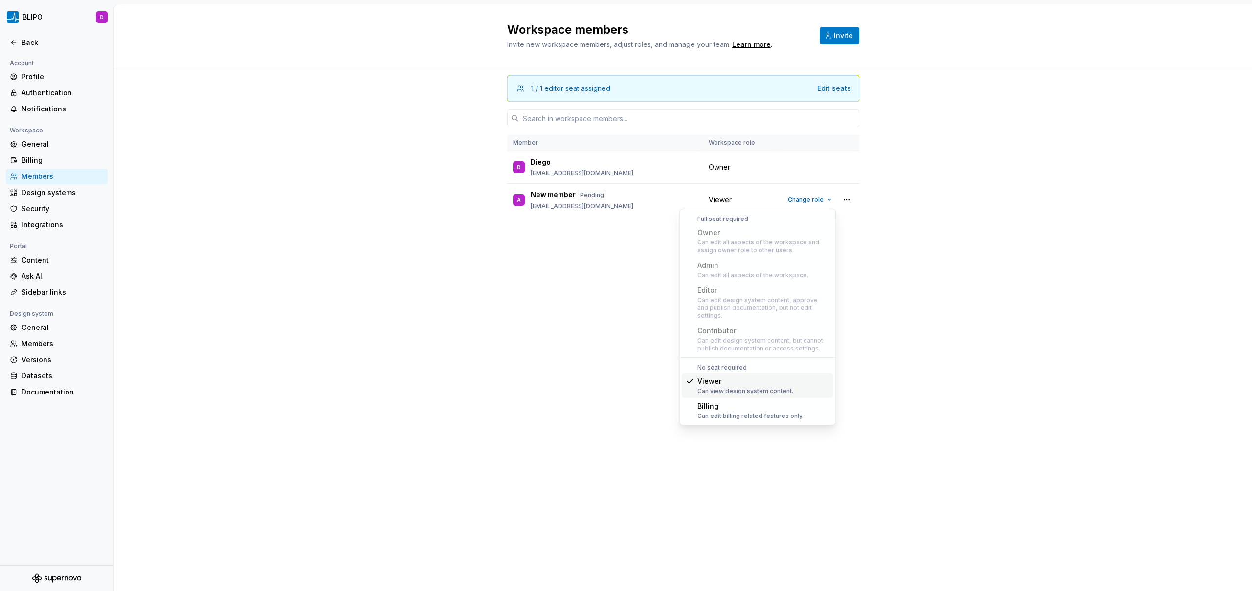
click at [867, 304] on div "1 / 1 editor seat assigned Edit seats Member Workspace role D Diego dsanchezru@…" at bounding box center [683, 329] width 1138 height 524
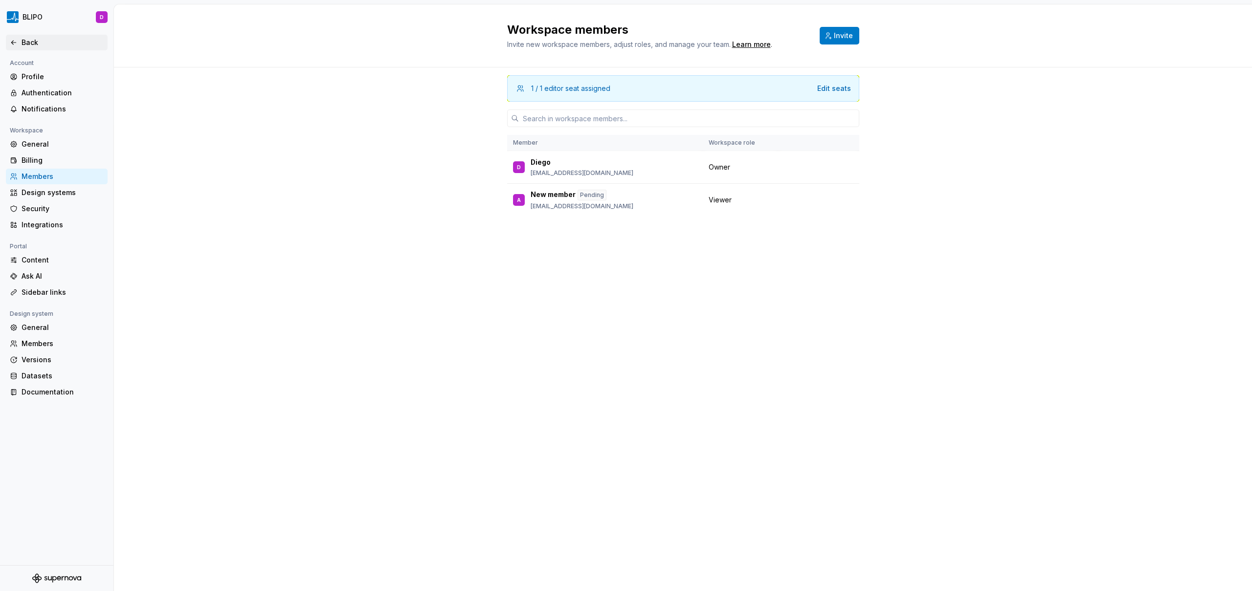
click at [12, 39] on icon at bounding box center [14, 43] width 8 height 8
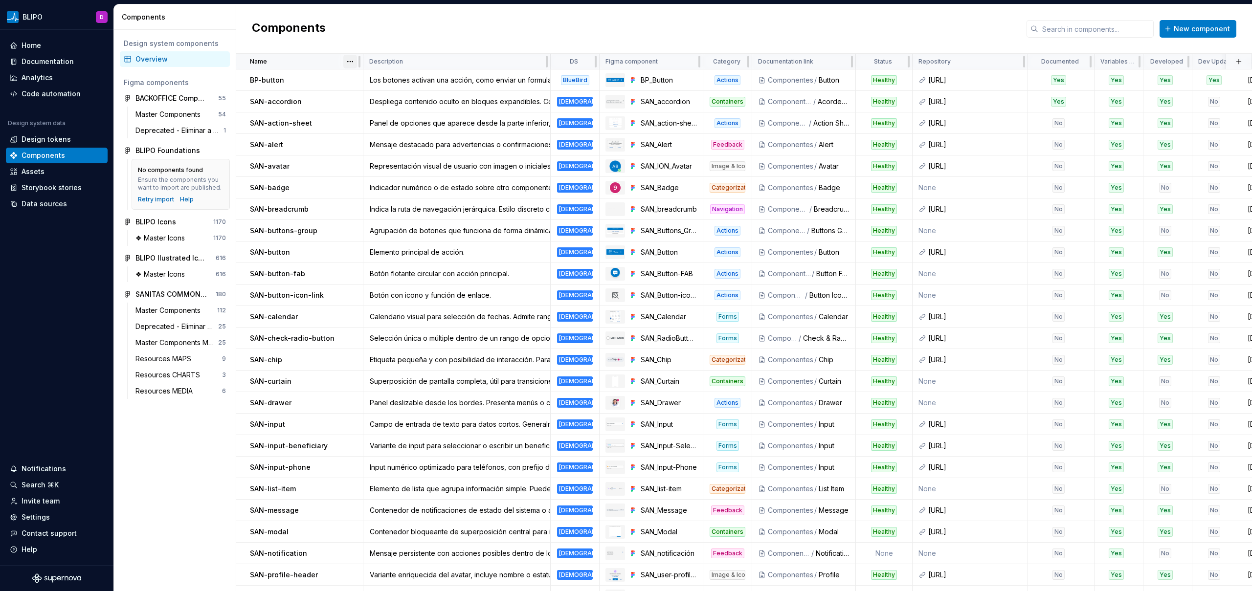
click at [350, 63] on html "BLIPO D Home Documentation Analytics Code automation Design system data Design …" at bounding box center [626, 295] width 1252 height 591
click at [366, 81] on div "Sort ascending" at bounding box center [393, 81] width 64 height 10
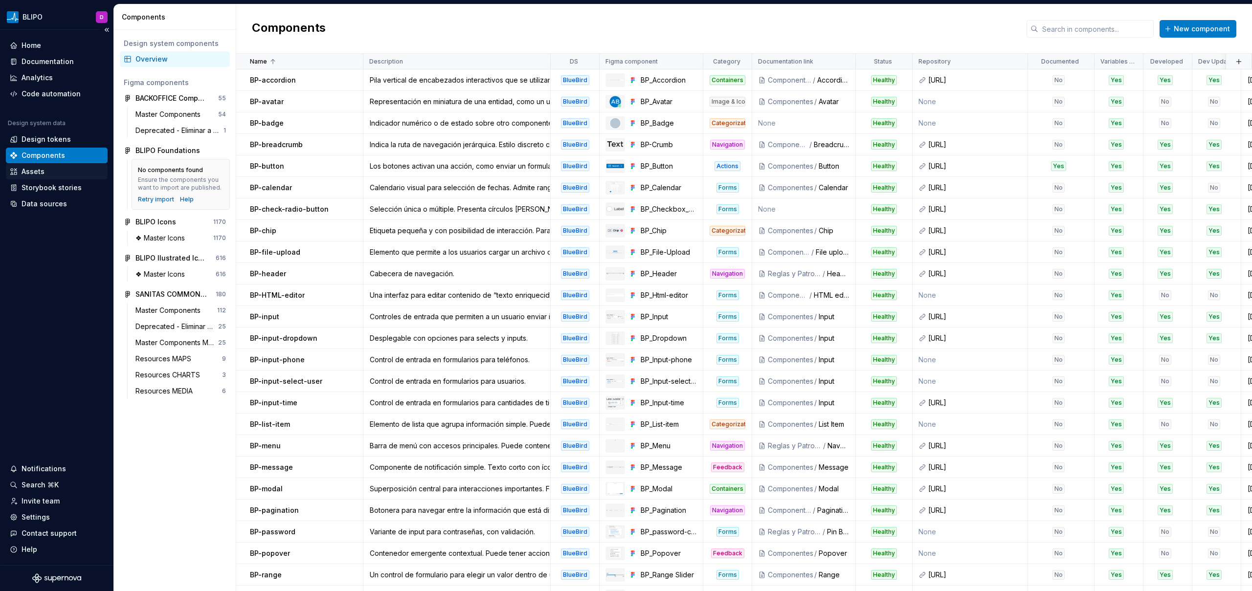
click at [36, 172] on div "Assets" at bounding box center [33, 172] width 23 height 10
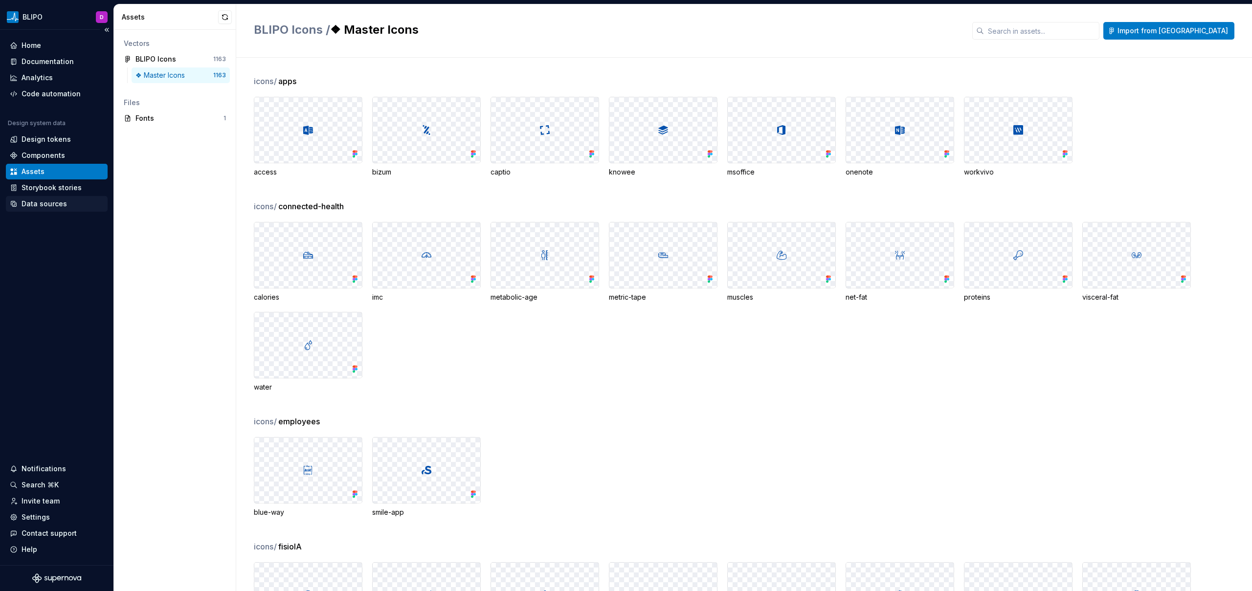
click at [42, 205] on div "Data sources" at bounding box center [44, 204] width 45 height 10
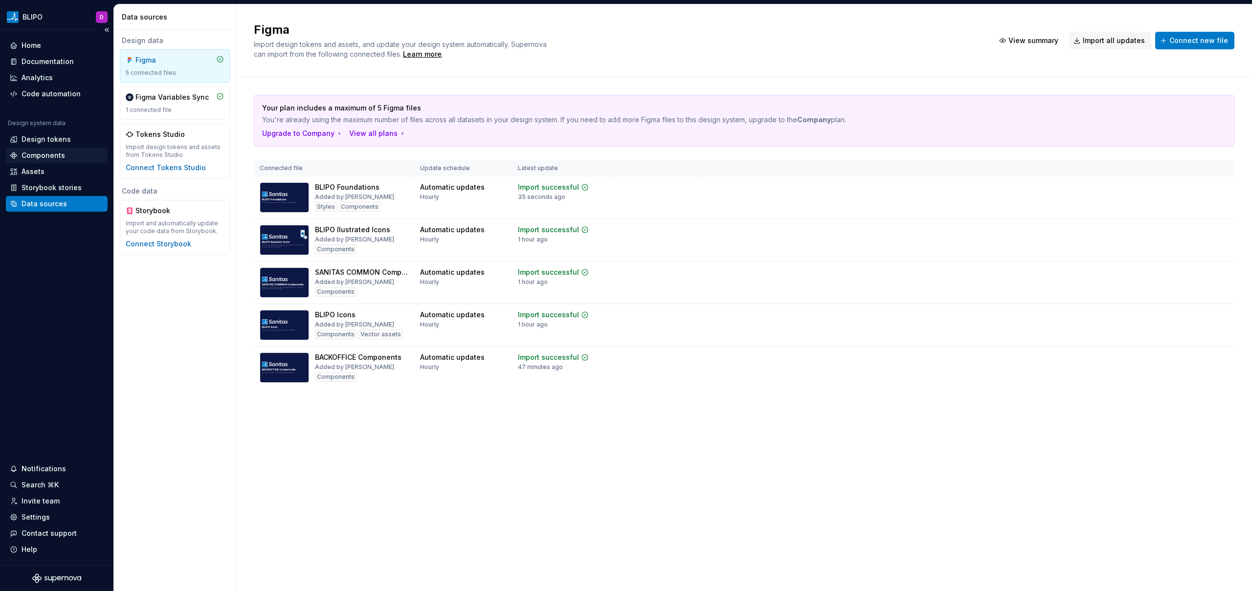
click at [43, 155] on div "Components" at bounding box center [44, 156] width 44 height 10
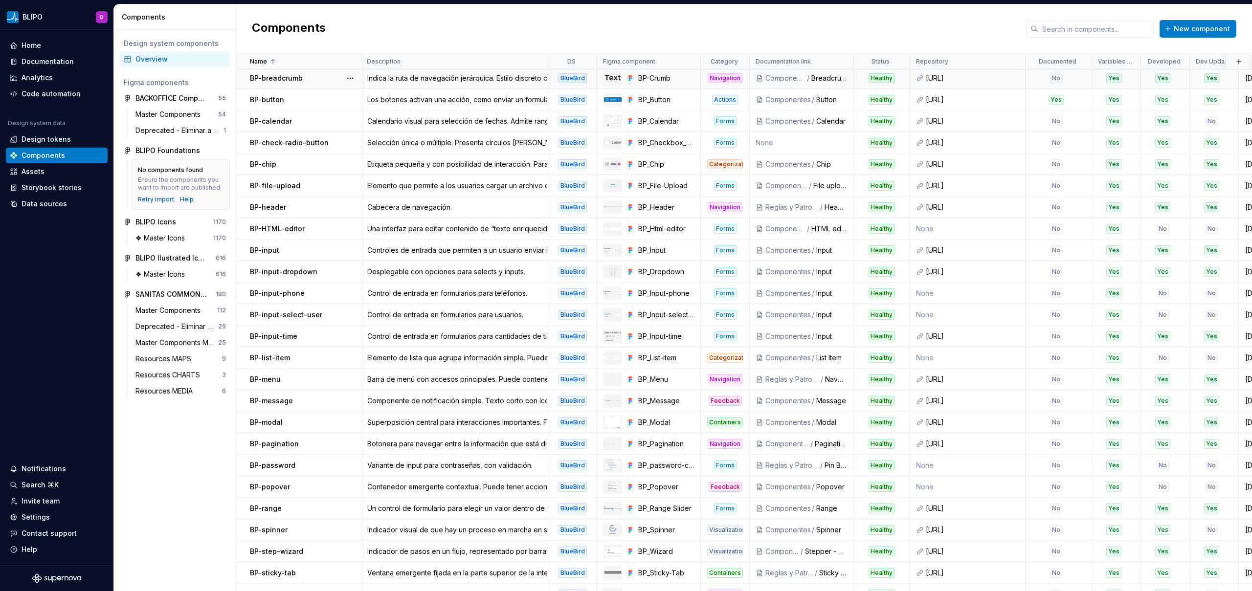
scroll to position [66, 0]
click at [347, 78] on button "button" at bounding box center [350, 78] width 14 height 14
click at [368, 96] on div "Open component detail" at bounding box center [401, 97] width 81 height 10
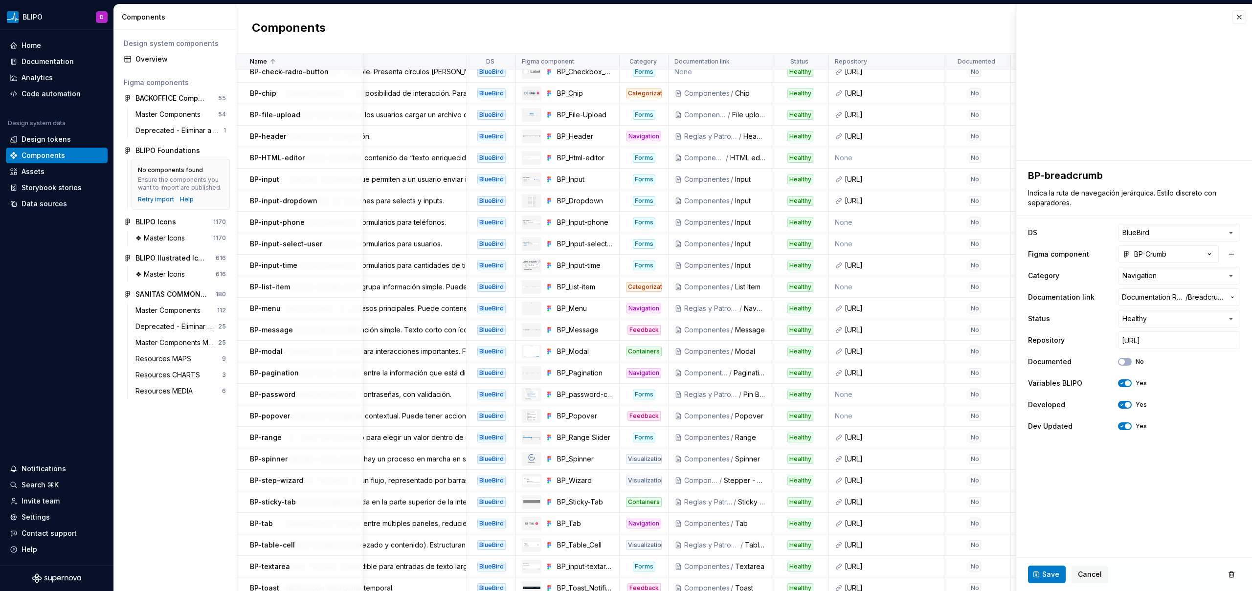
scroll to position [0, 89]
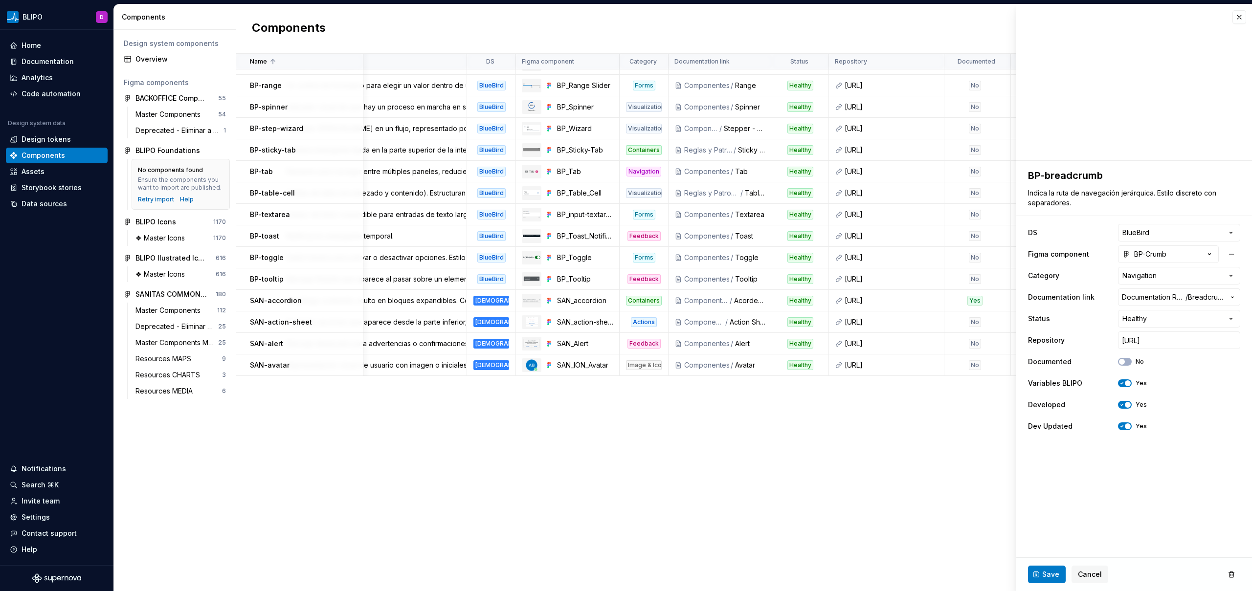
scroll to position [0, 89]
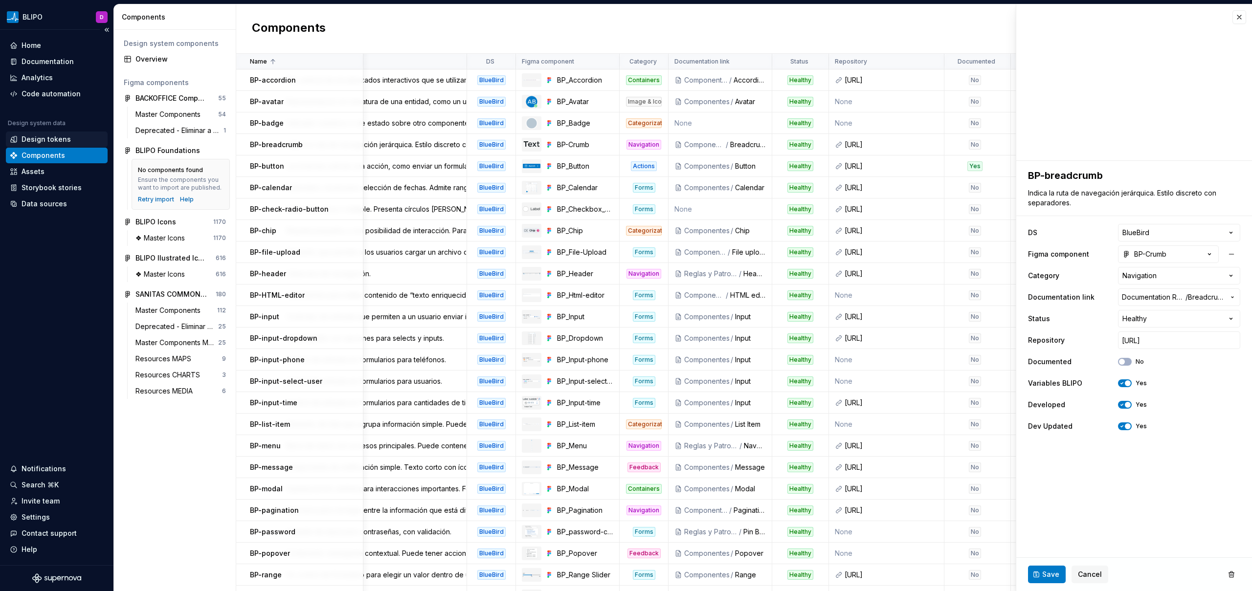
click at [58, 142] on div "Design tokens" at bounding box center [46, 139] width 49 height 10
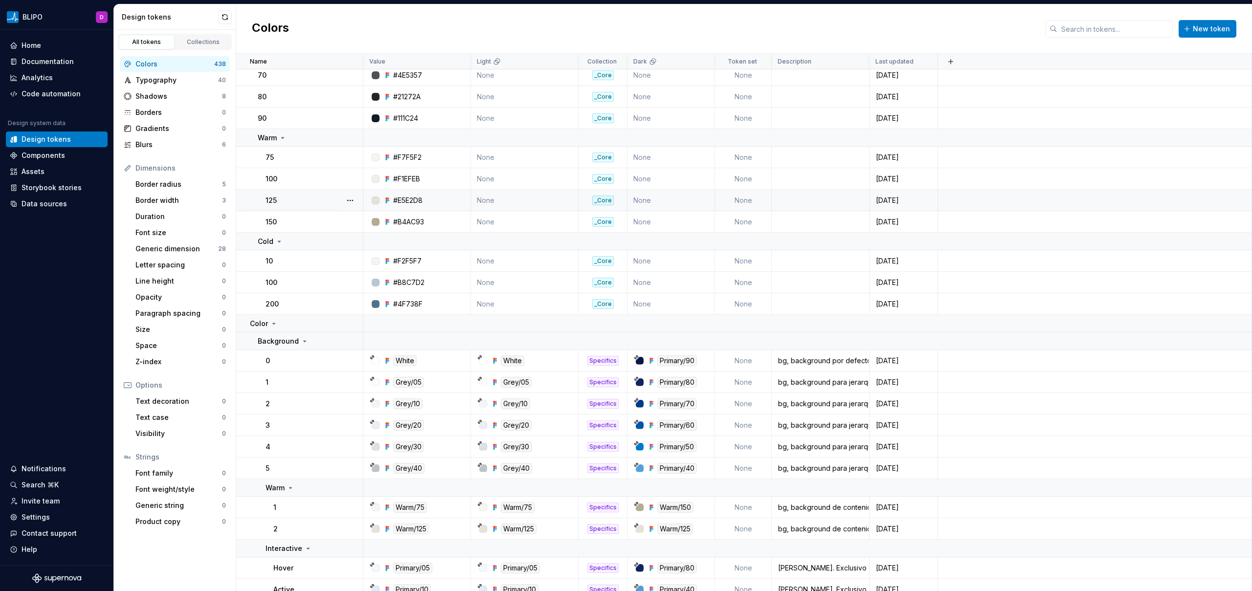
scroll to position [759, 0]
click at [57, 61] on div "Documentation" at bounding box center [48, 62] width 52 height 10
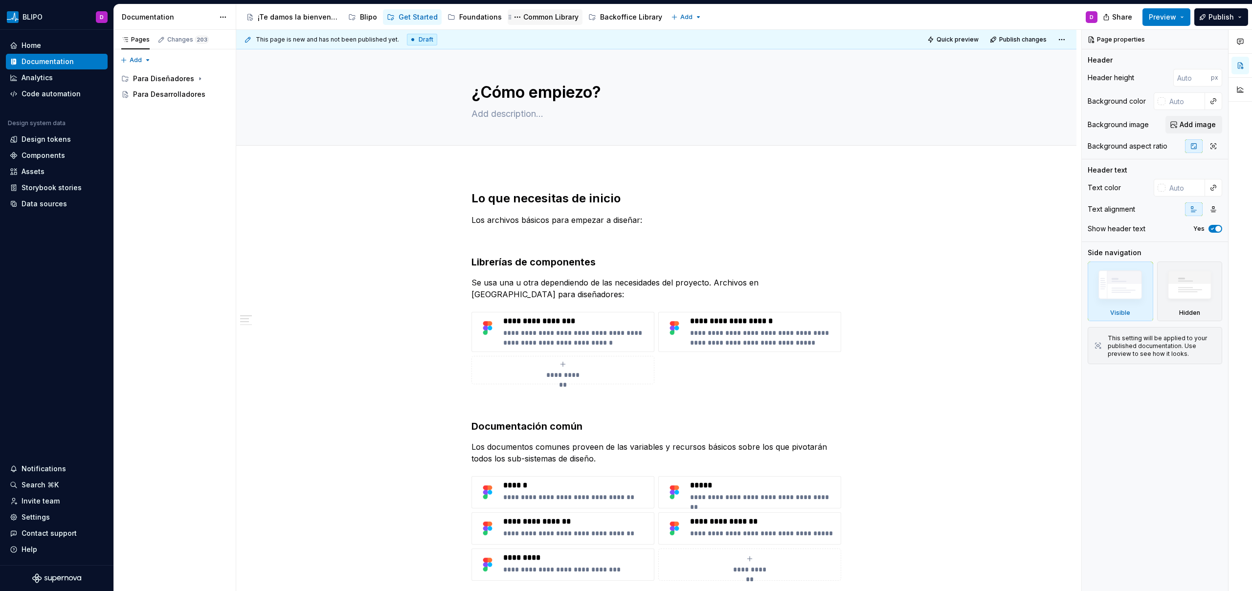
click at [565, 22] on div "Common Library" at bounding box center [550, 17] width 55 height 10
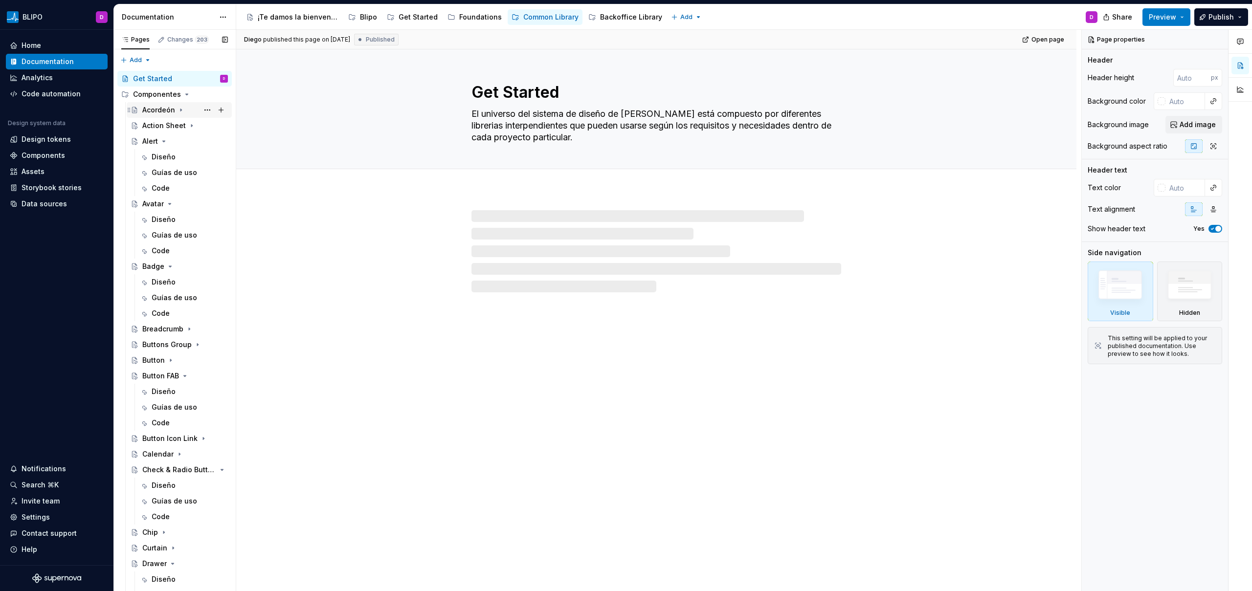
click at [160, 110] on div "Acordeón" at bounding box center [158, 110] width 33 height 10
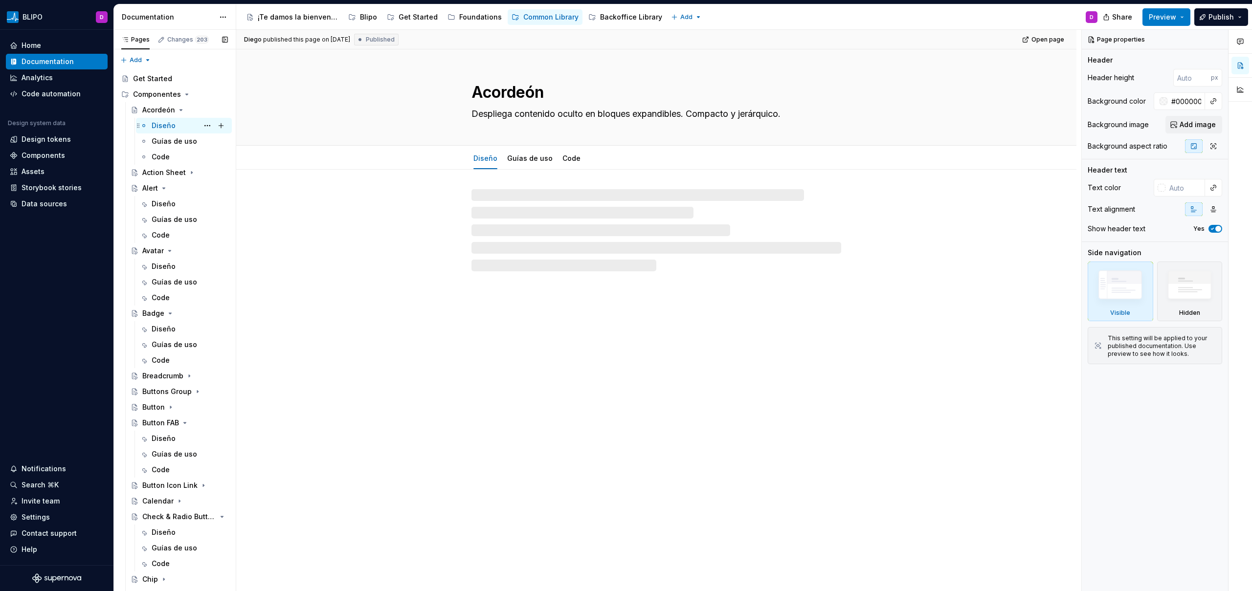
click at [163, 125] on div "Diseño" at bounding box center [164, 126] width 24 height 10
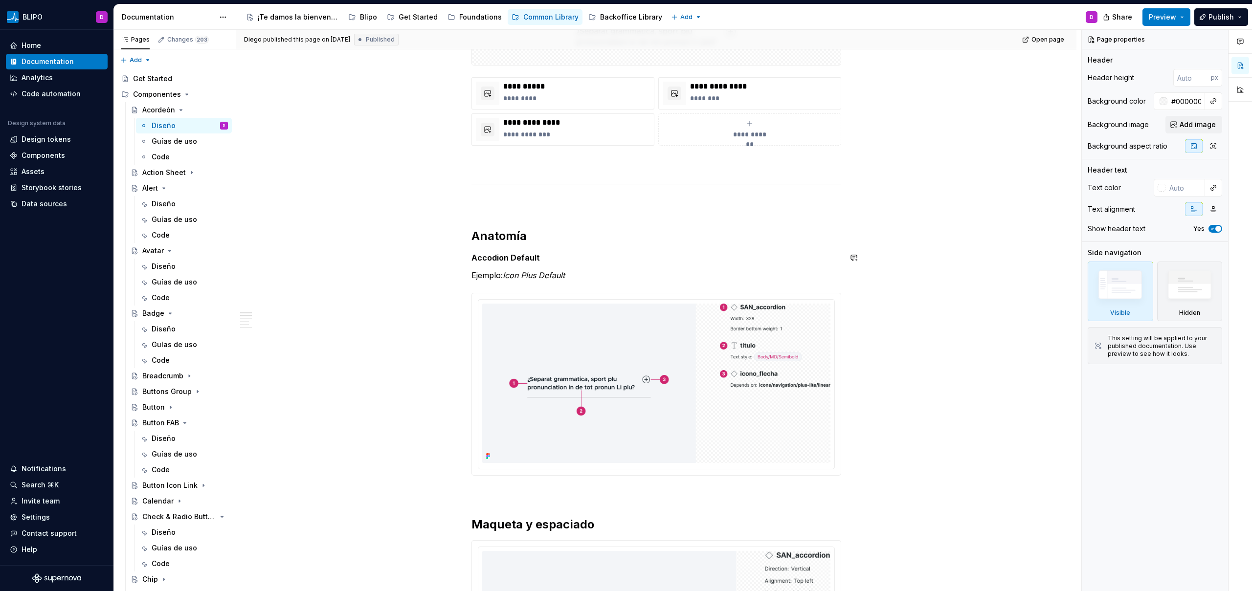
scroll to position [354, 0]
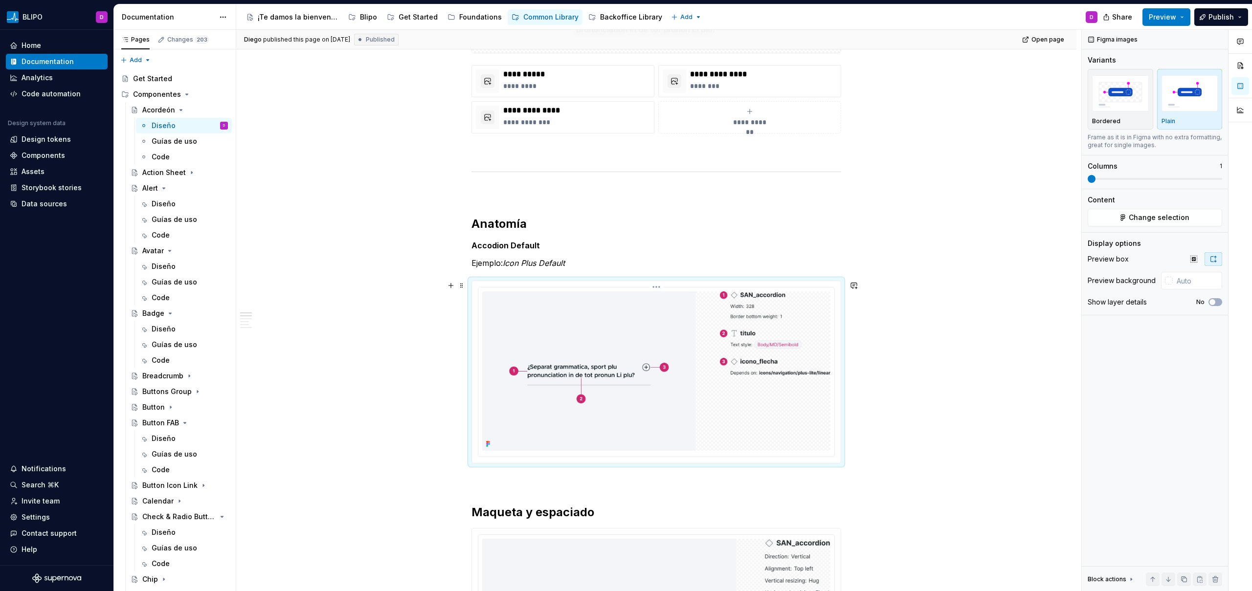
click at [627, 348] on img at bounding box center [656, 370] width 348 height 159
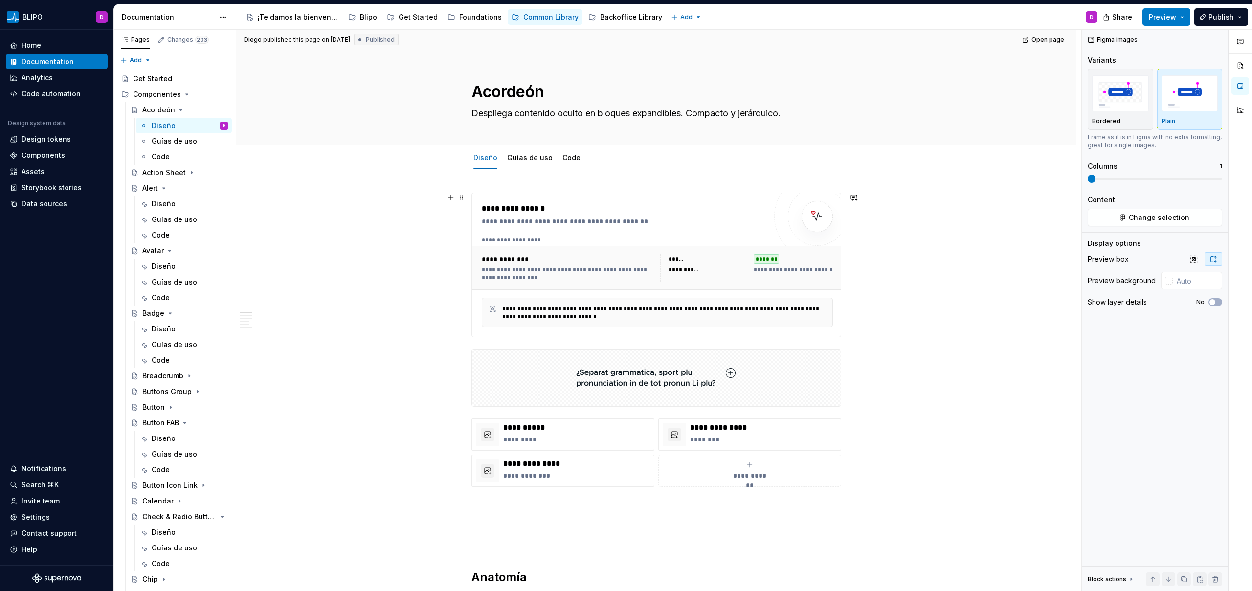
scroll to position [0, 0]
click at [567, 160] on link "Code" at bounding box center [571, 158] width 18 height 8
click at [562, 162] on div "Code" at bounding box center [571, 159] width 18 height 10
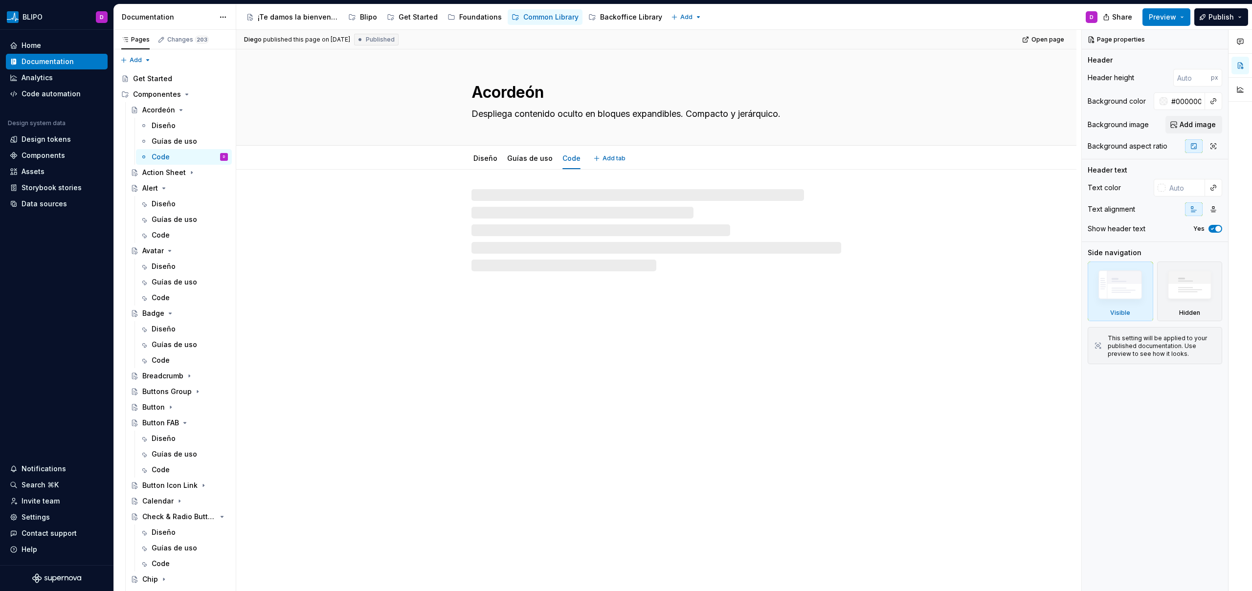
click at [566, 162] on div "Code" at bounding box center [571, 159] width 18 height 10
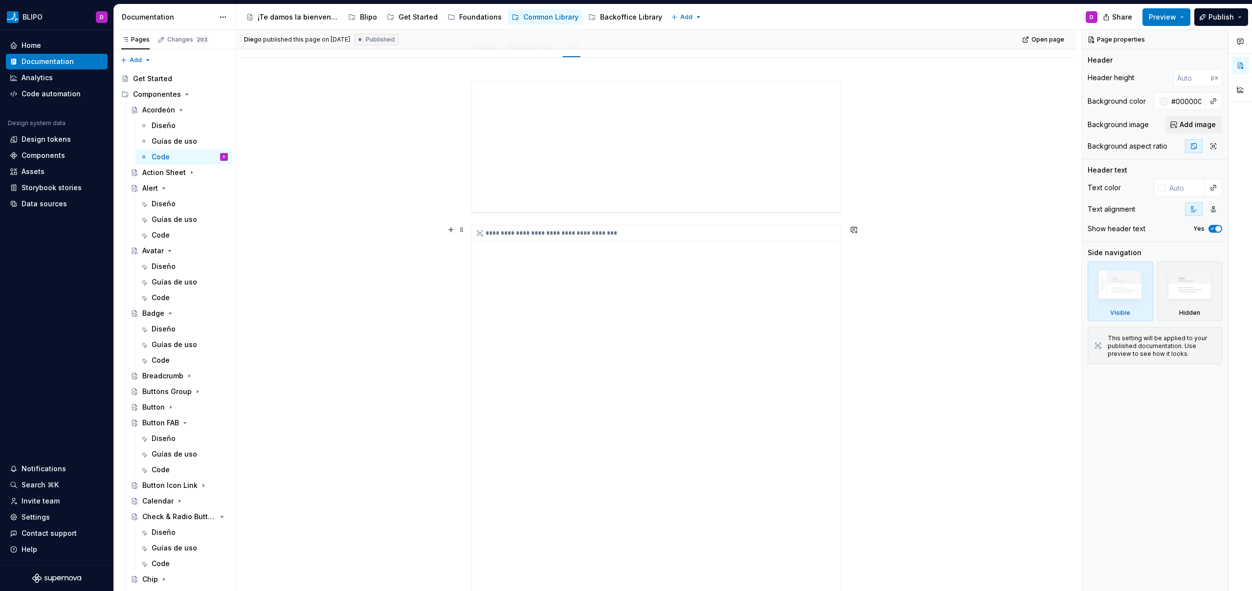
scroll to position [114, 0]
click at [460, 228] on span at bounding box center [462, 228] width 8 height 14
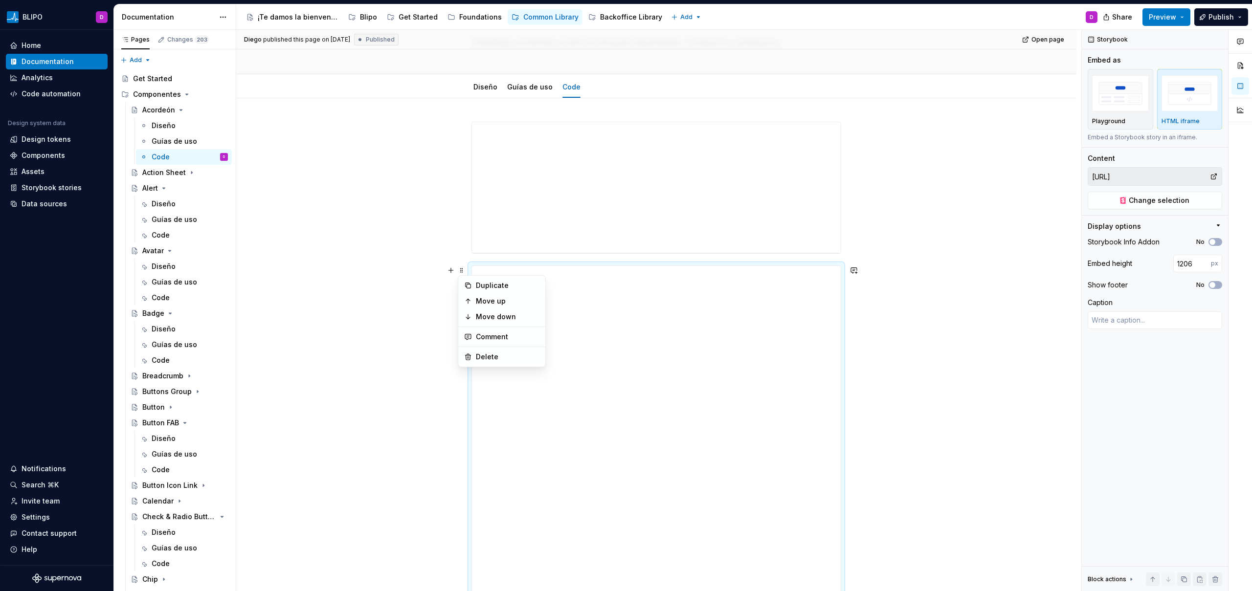
scroll to position [0, 0]
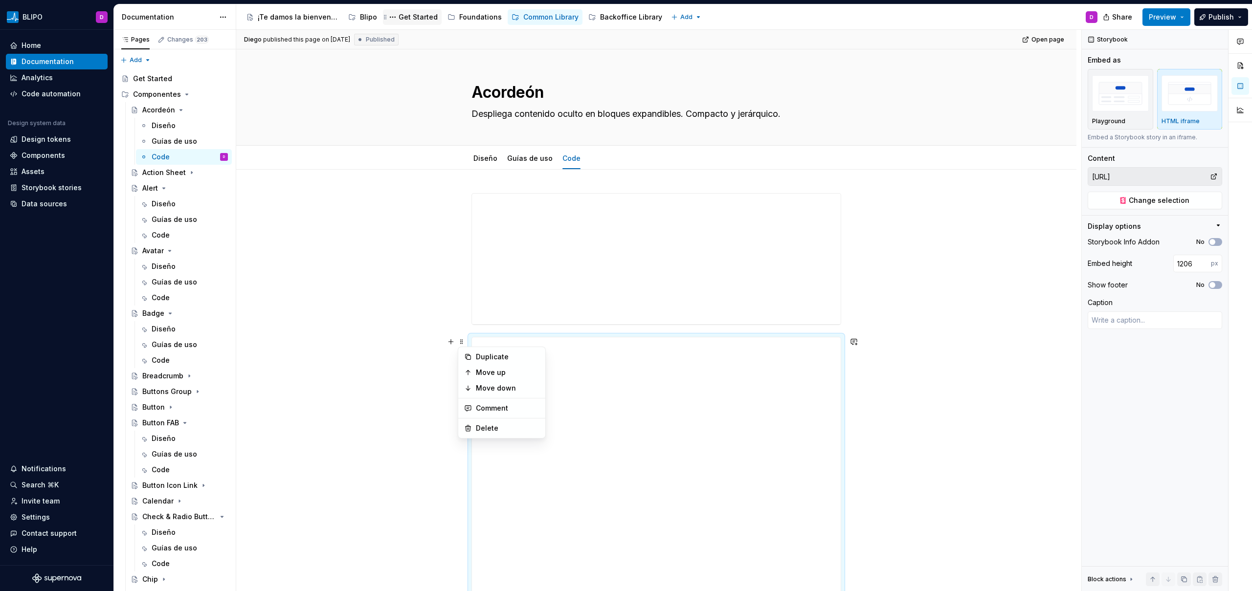
click at [417, 18] on div "Get Started" at bounding box center [417, 17] width 39 height 10
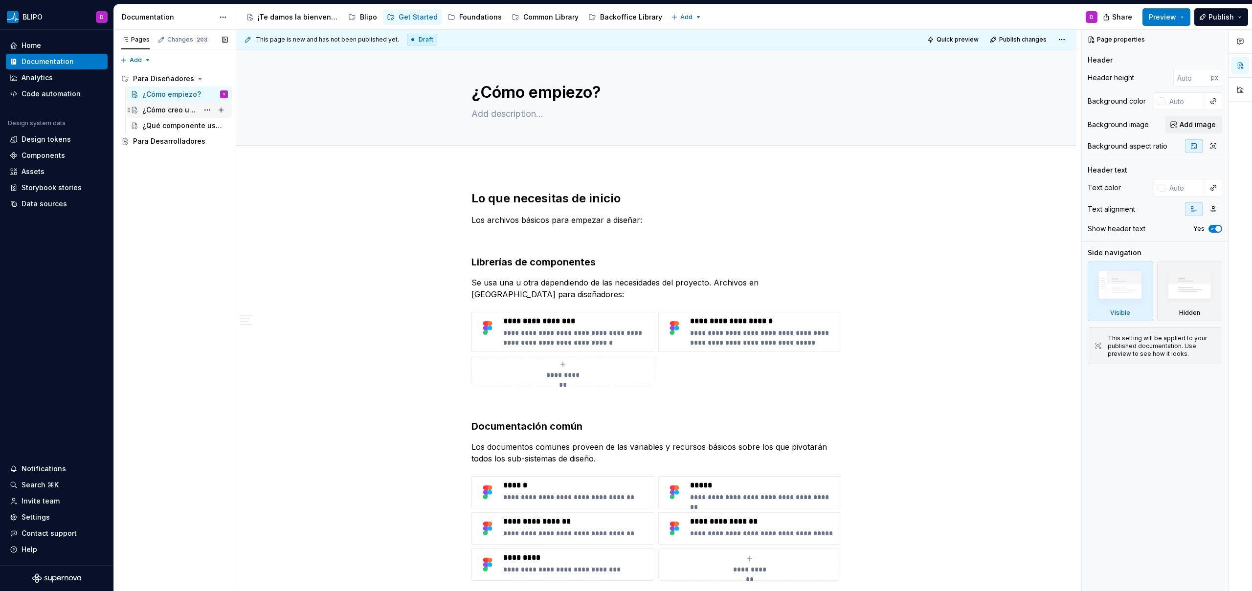
click at [168, 109] on div "¿Cómo creo un componente?" at bounding box center [170, 110] width 56 height 10
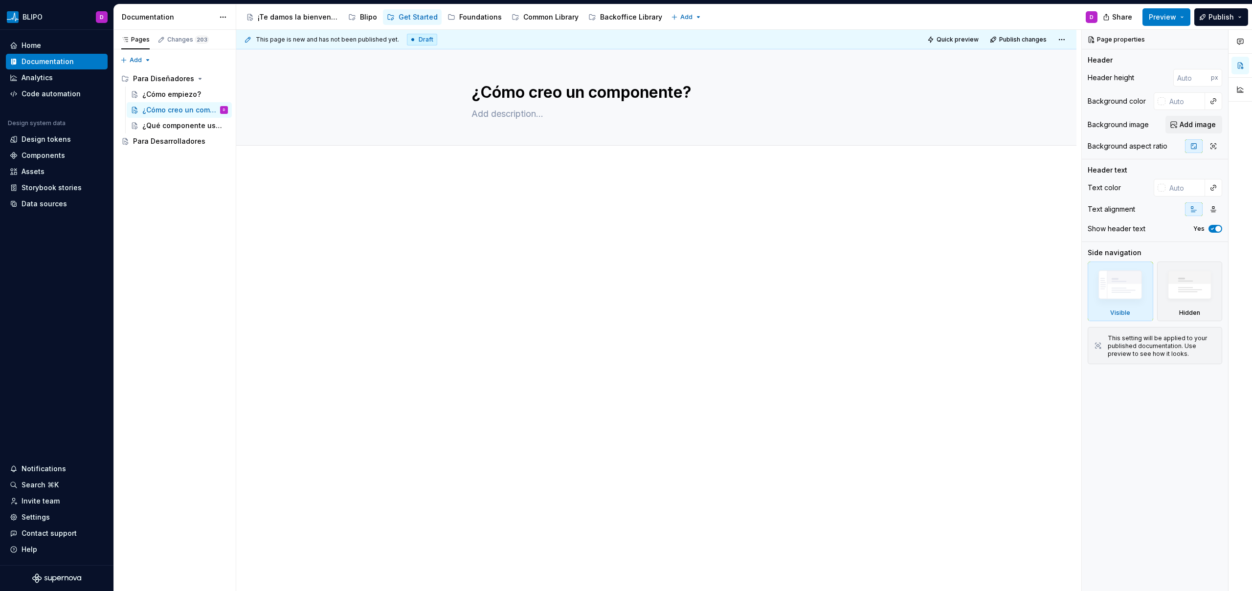
click at [473, 186] on div at bounding box center [656, 292] width 840 height 250
click at [461, 197] on div "This page is new and has not been published yet. Draft Quick preview Publish ch…" at bounding box center [658, 311] width 845 height 562
click at [472, 195] on p at bounding box center [656, 197] width 370 height 12
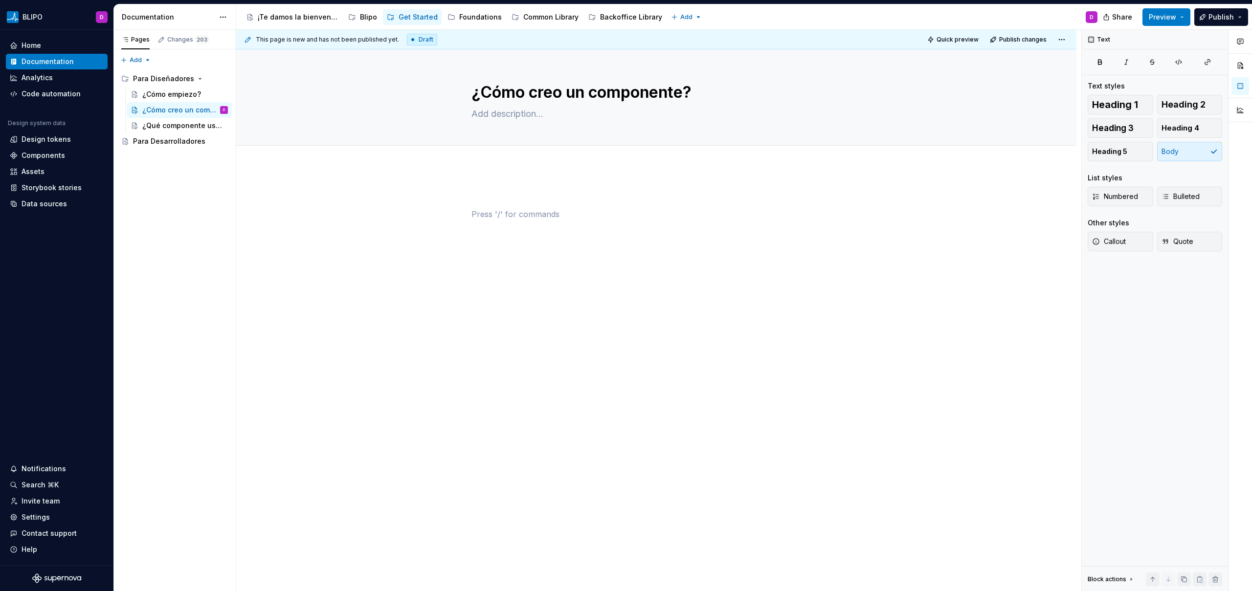
drag, startPoint x: 459, startPoint y: 209, endPoint x: 479, endPoint y: 219, distance: 22.1
click at [462, 211] on div "This page is new and has not been published yet. Draft Quick preview Publish ch…" at bounding box center [658, 311] width 845 height 562
click at [451, 216] on button "button" at bounding box center [451, 214] width 14 height 14
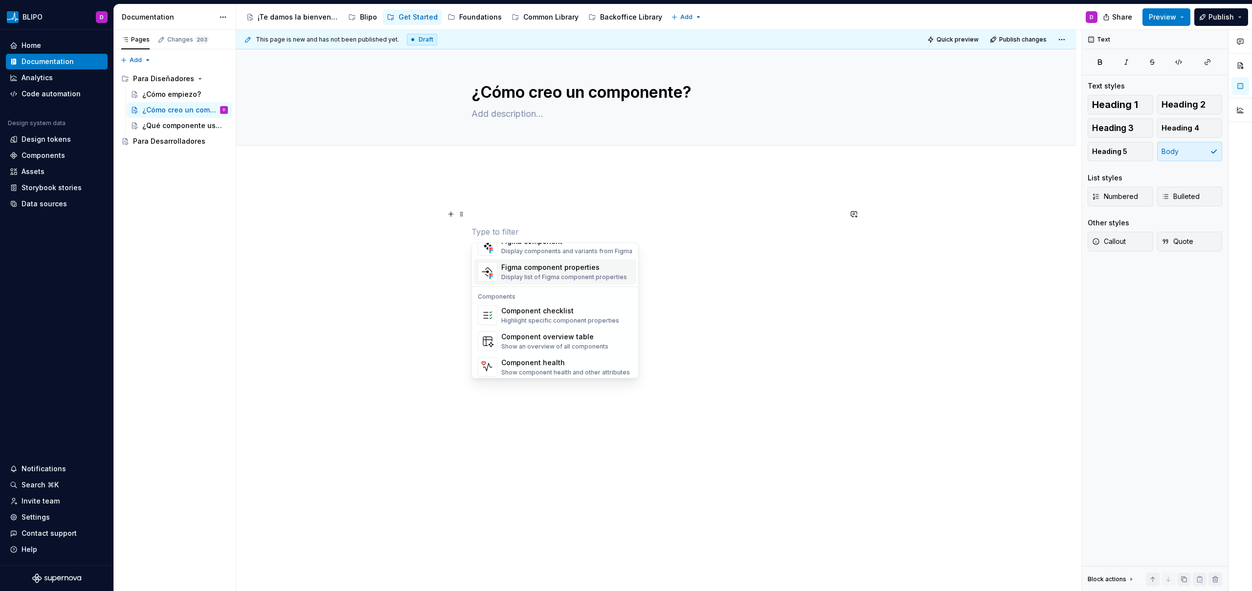
scroll to position [973, 0]
click at [372, 243] on div at bounding box center [656, 297] width 840 height 260
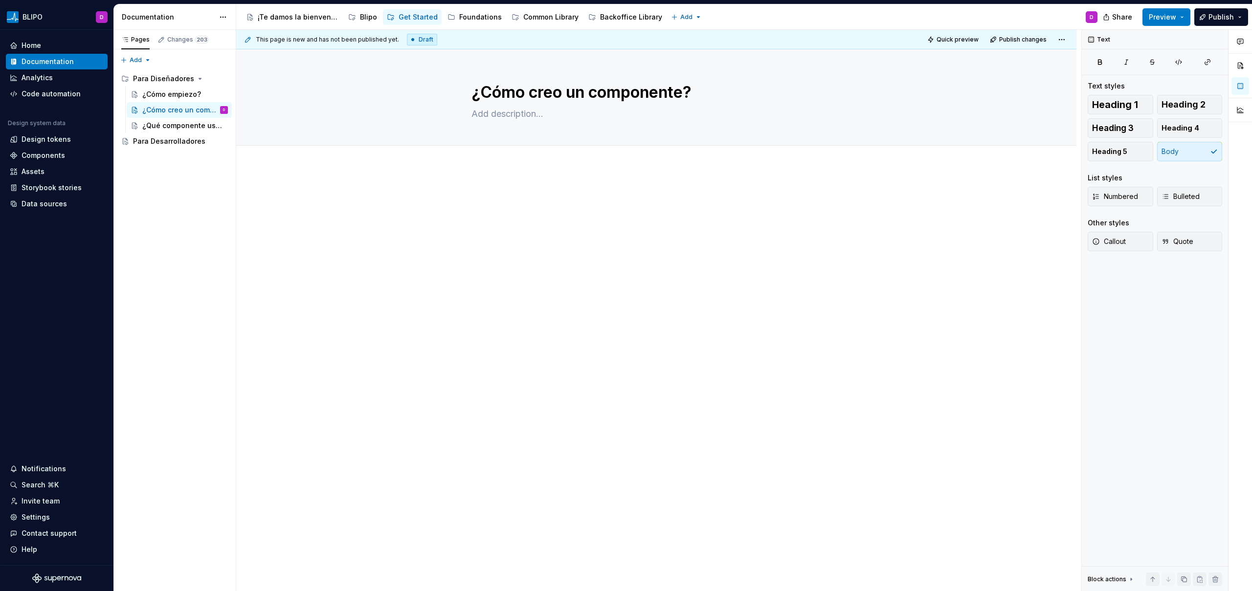
type textarea "*"
